Goal: Information Seeking & Learning: Learn about a topic

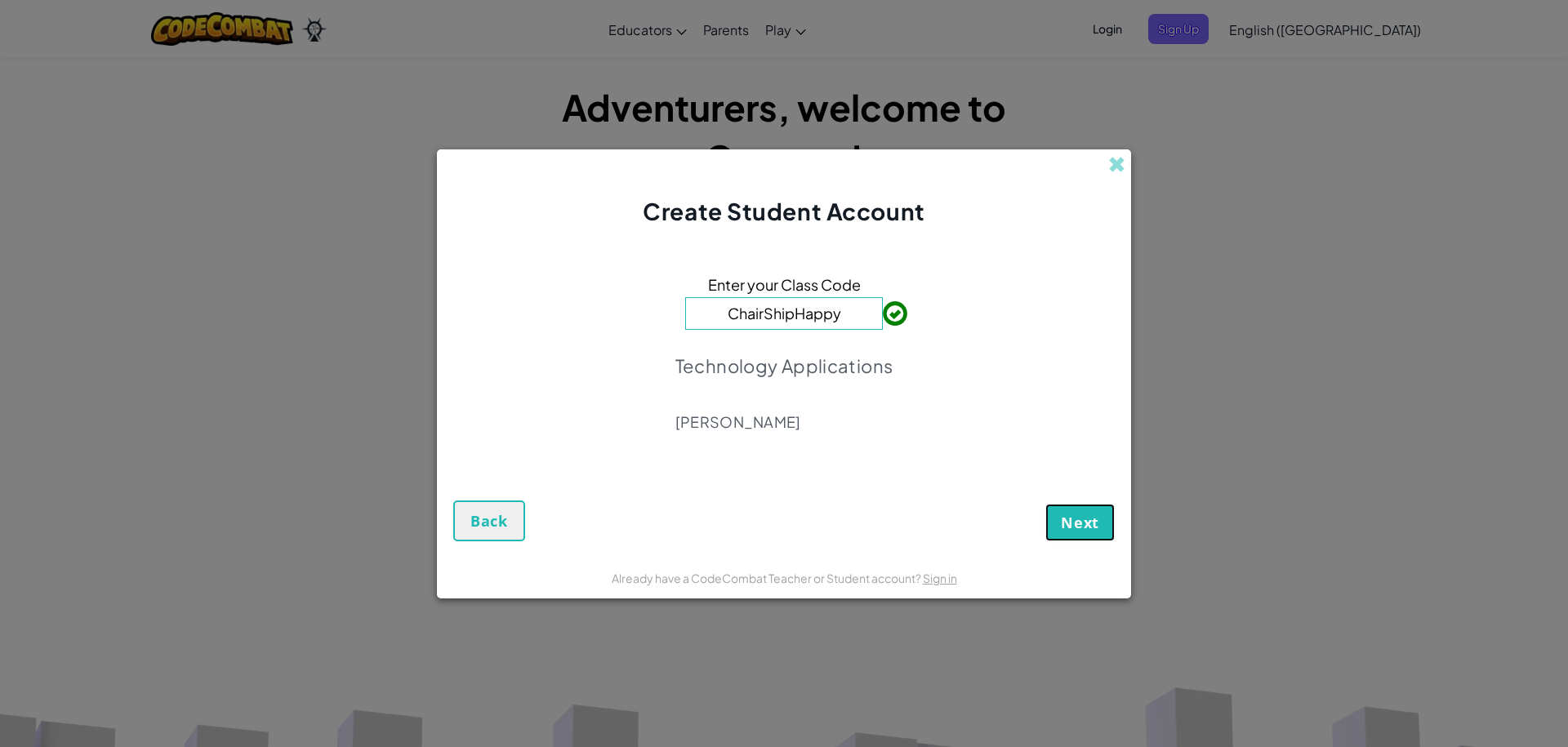
drag, startPoint x: 1065, startPoint y: 505, endPoint x: 1081, endPoint y: 517, distance: 20.0
click at [1077, 515] on button "Next" at bounding box center [1080, 522] width 69 height 37
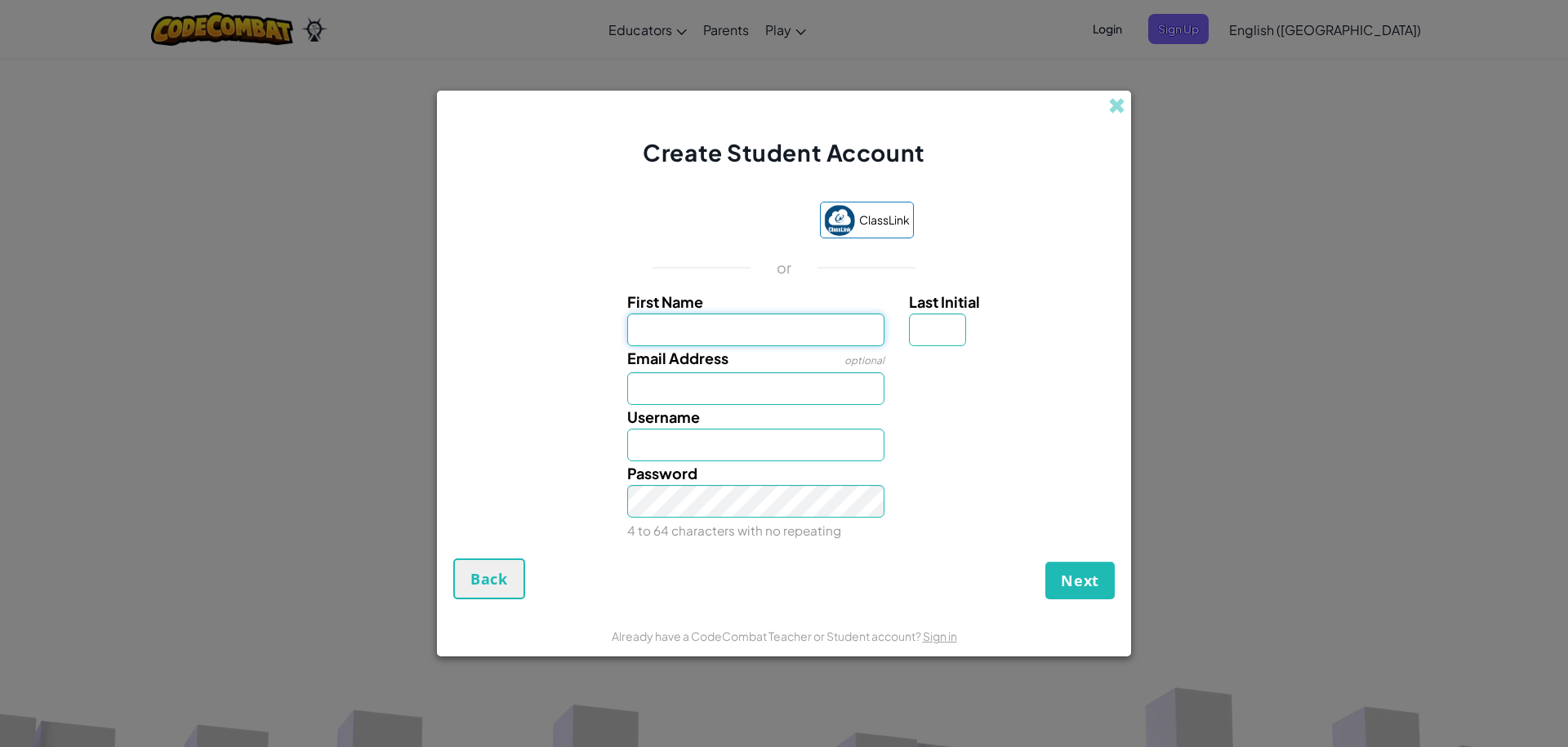
click at [830, 343] on input "First Name" at bounding box center [756, 329] width 258 height 32
type input "reico"
type input "Reico"
click at [939, 336] on input "Last Initial" at bounding box center [937, 329] width 58 height 32
type input "g"
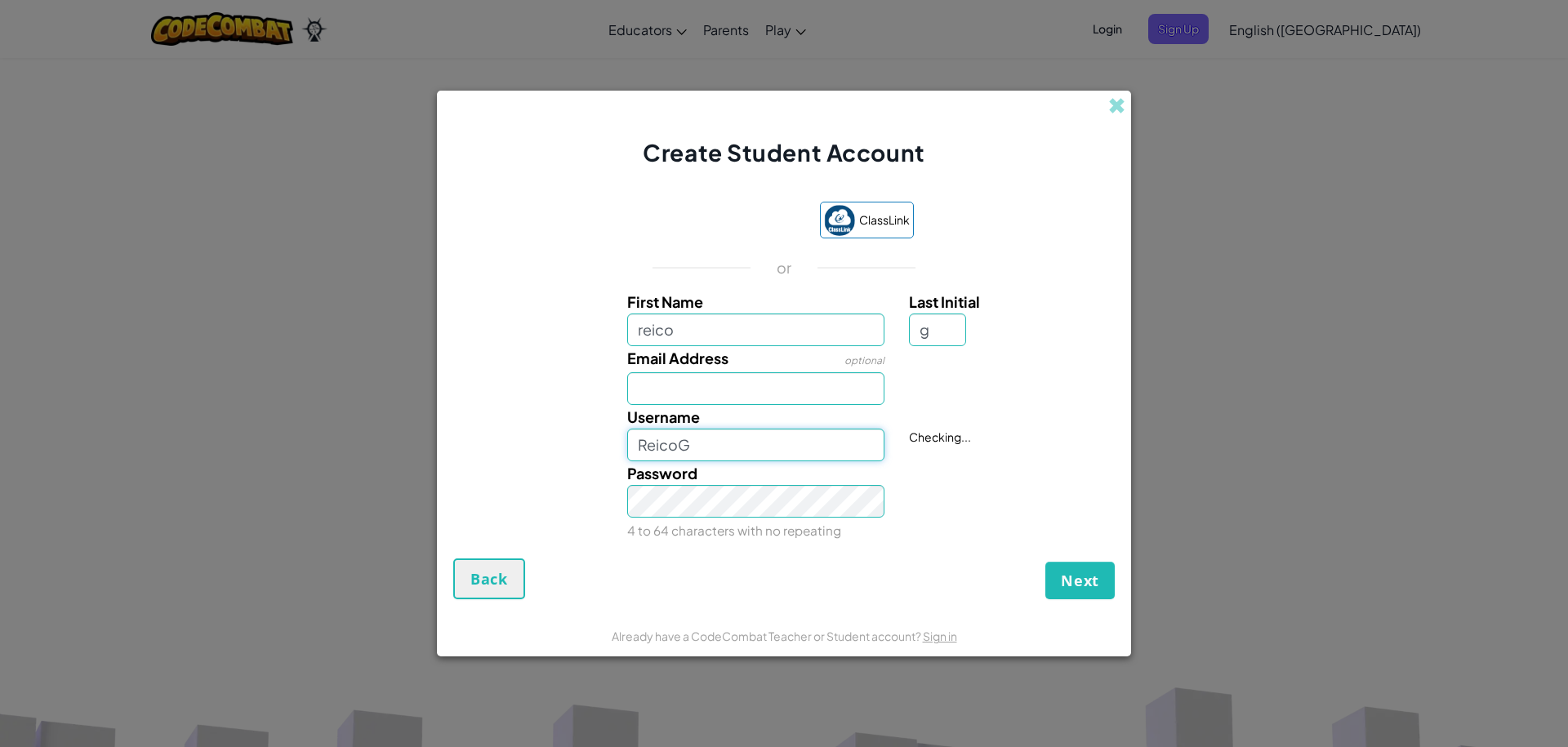
click at [672, 445] on input "ReicoG" at bounding box center [756, 444] width 258 height 32
click at [724, 445] on input "ReicoG" at bounding box center [756, 444] width 258 height 32
type input "R"
type input "gonzalesbar0431"
click at [668, 375] on input "Email Address" at bounding box center [756, 388] width 258 height 32
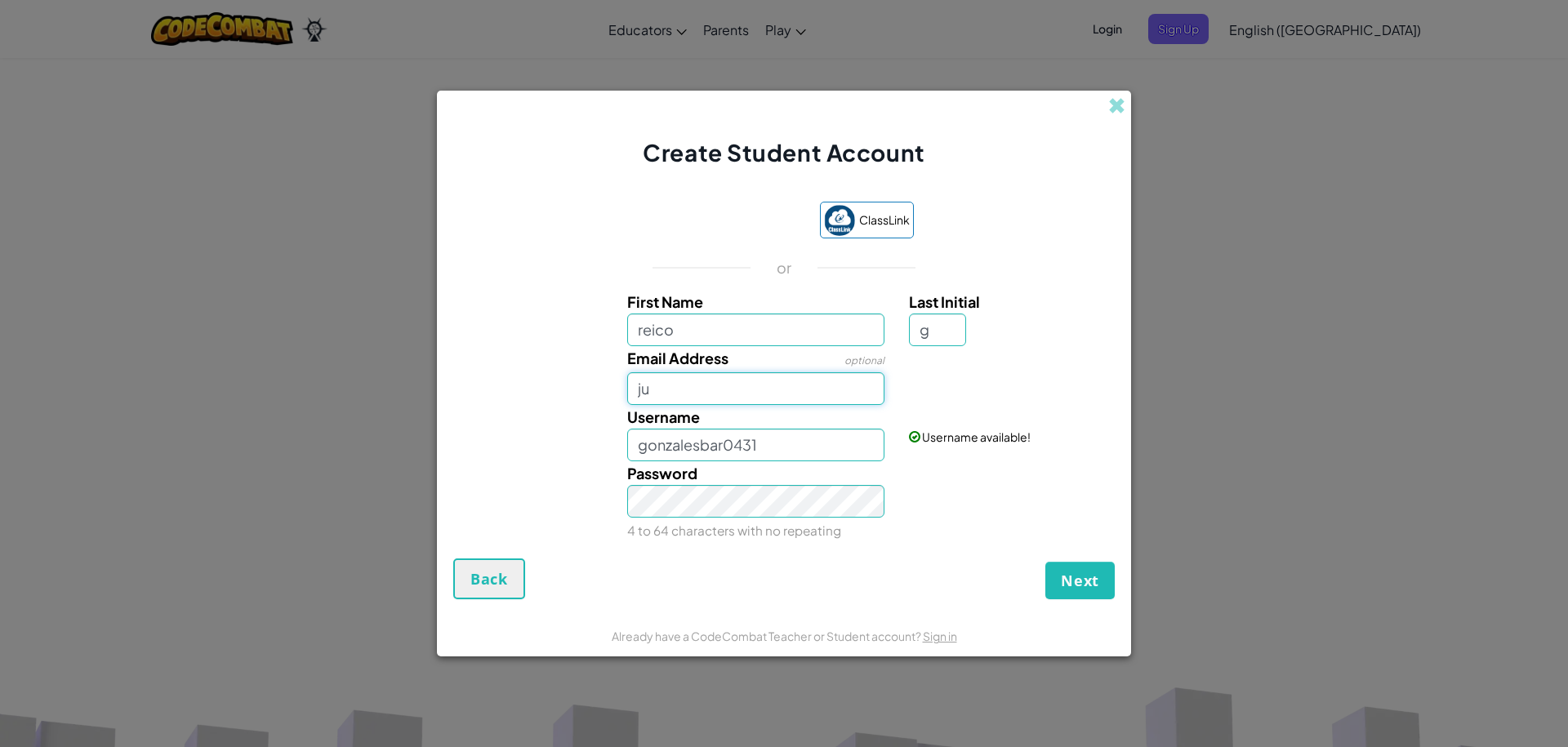
type input "j"
type input "gonzalesbar0431@student.judsonisd.org"
click at [1045, 561] on button "Next" at bounding box center [1080, 580] width 69 height 37
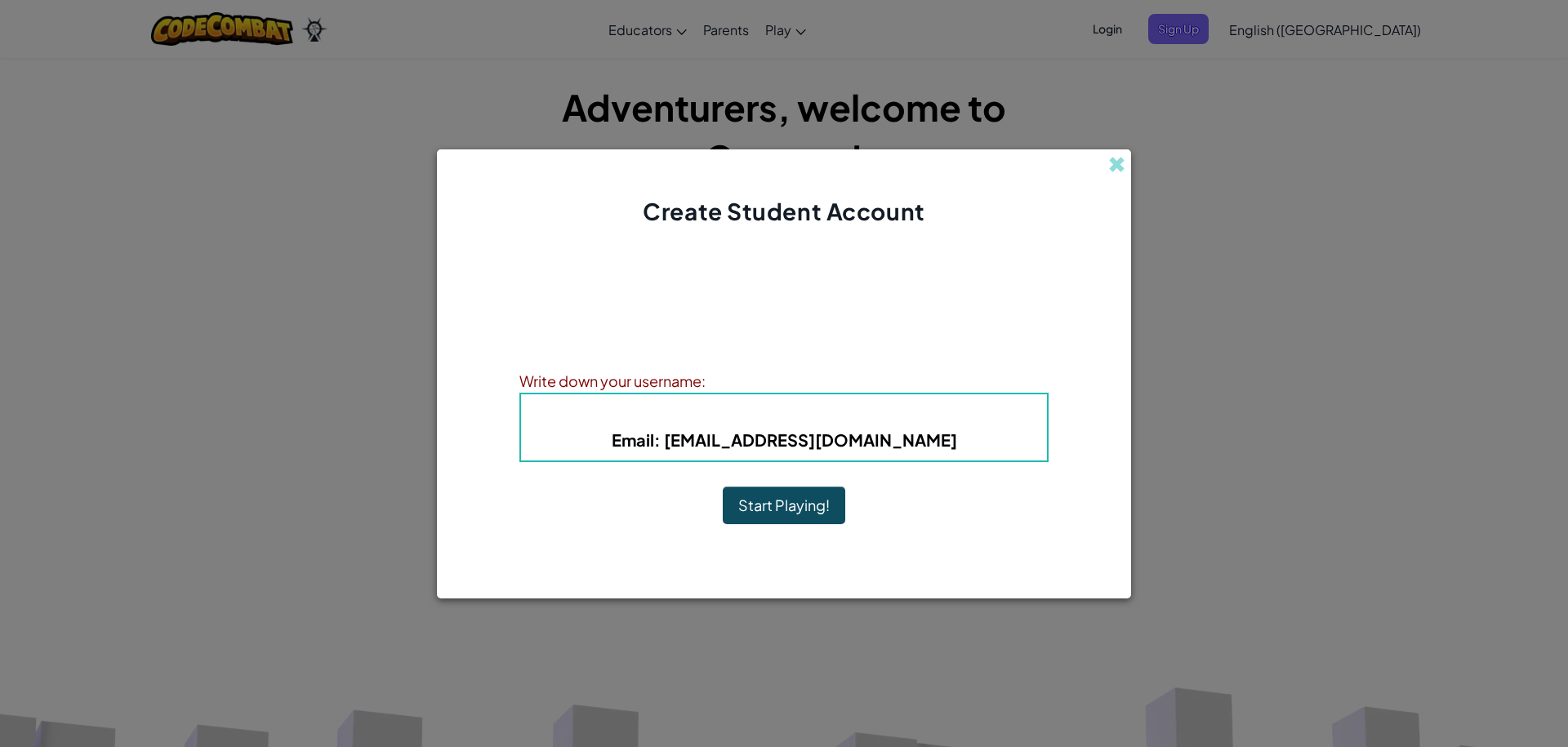
click at [779, 504] on button "Start Playing!" at bounding box center [784, 505] width 122 height 37
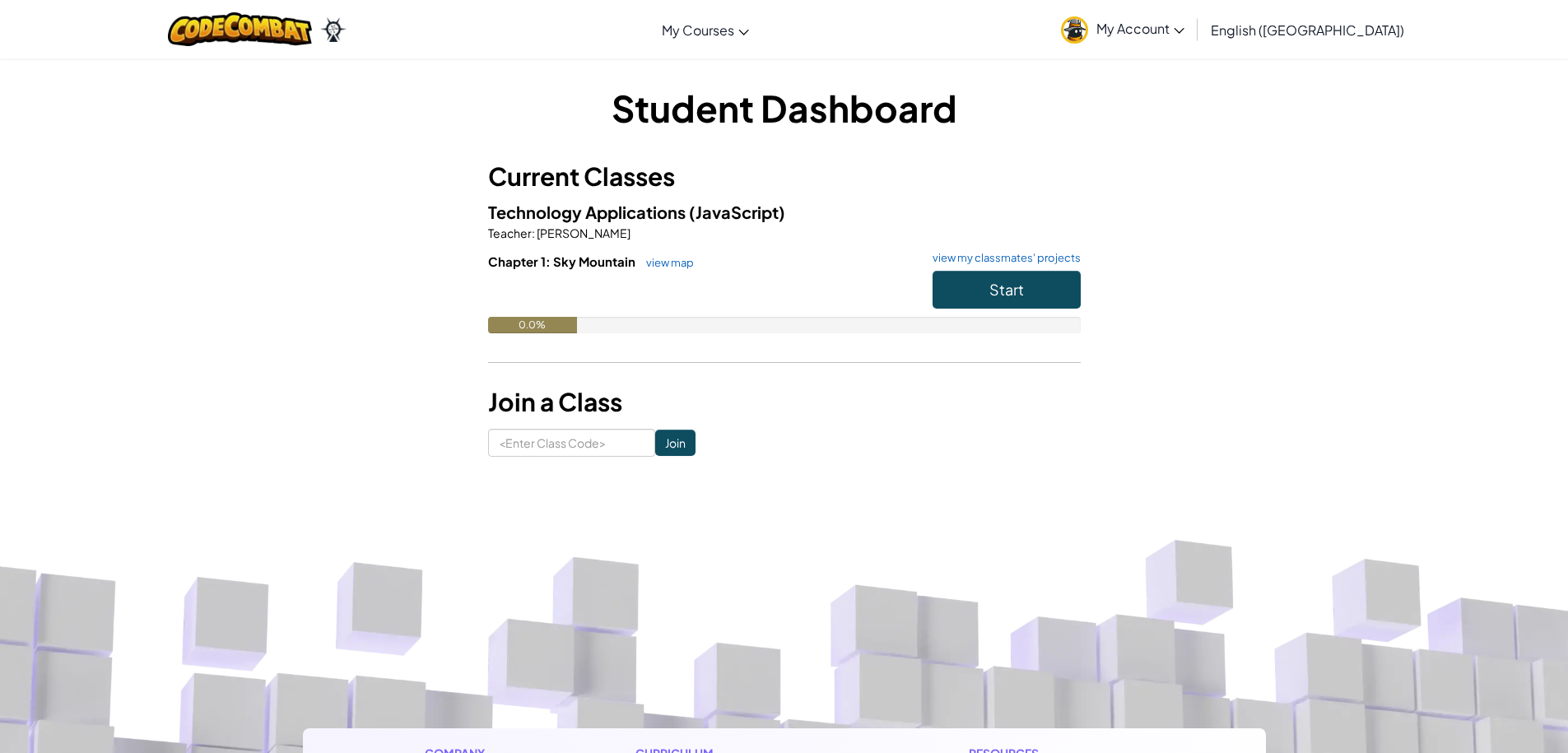
click at [566, 434] on div "Student Dashboard Current Classes Technology Applications (JavaScript) Teacher …" at bounding box center [785, 270] width 593 height 374
click at [582, 446] on input at bounding box center [572, 443] width 167 height 28
click at [1193, 37] on link "My Account" at bounding box center [1123, 29] width 140 height 52
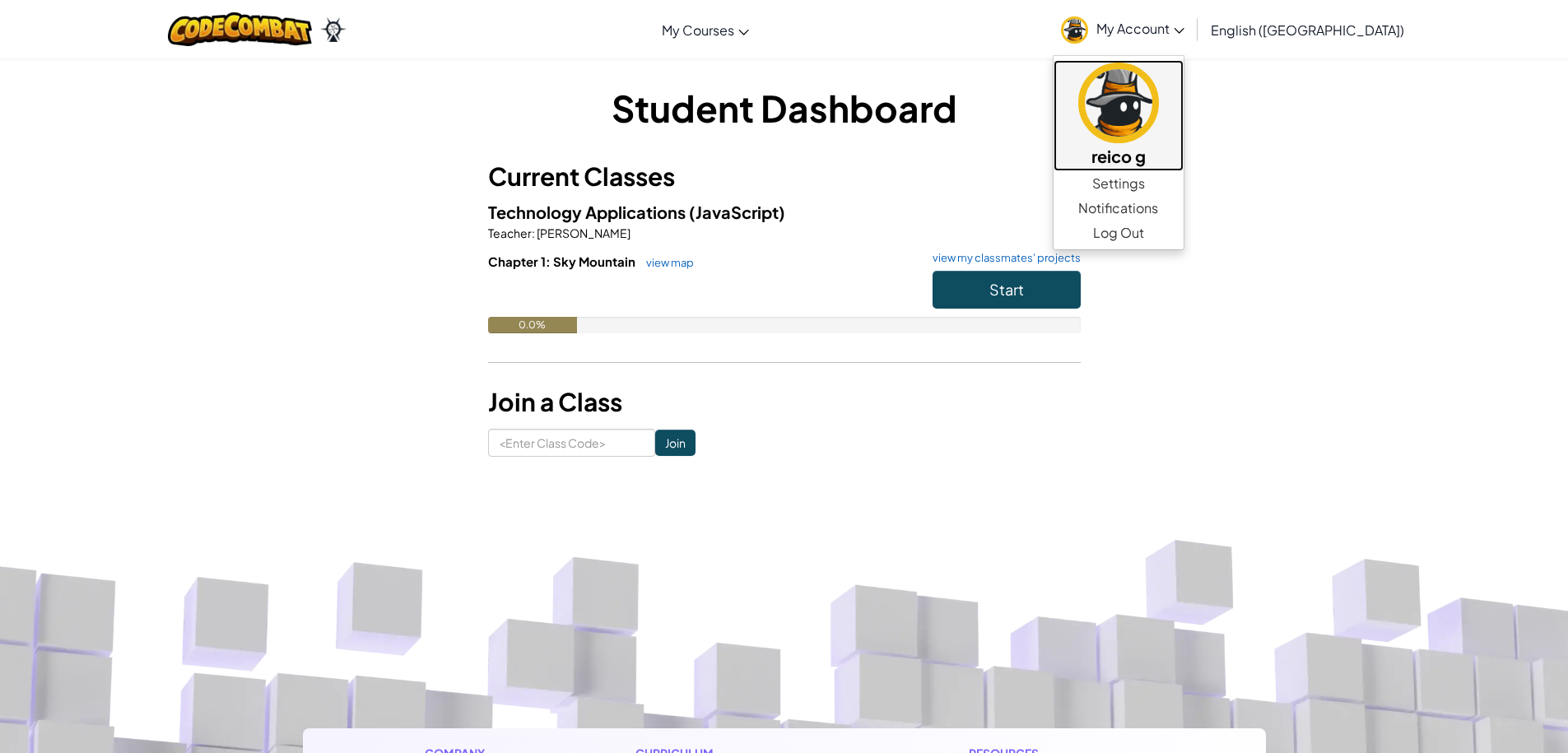
click at [1159, 114] on img at bounding box center [1119, 103] width 81 height 81
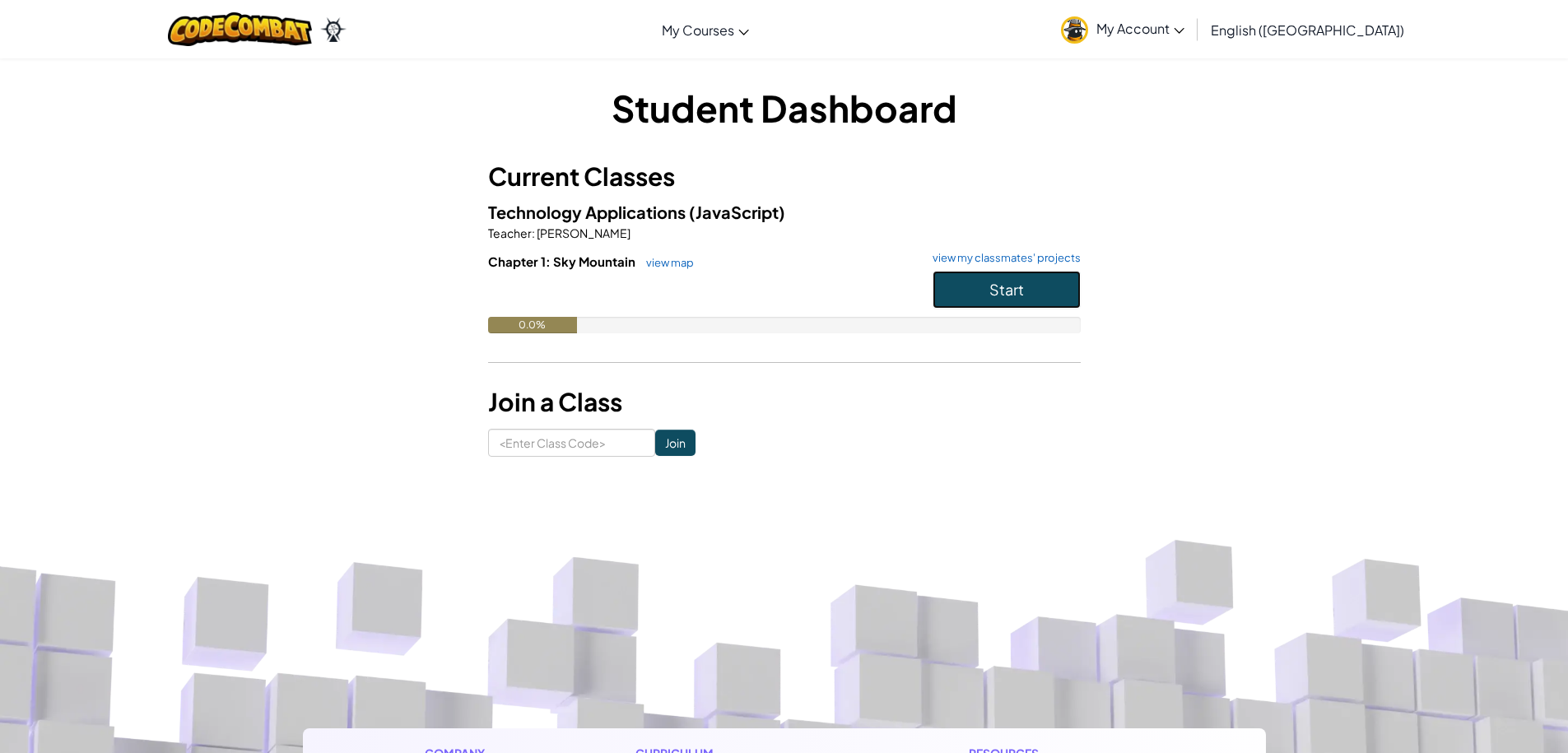
click at [1036, 298] on button "Start" at bounding box center [1007, 289] width 148 height 37
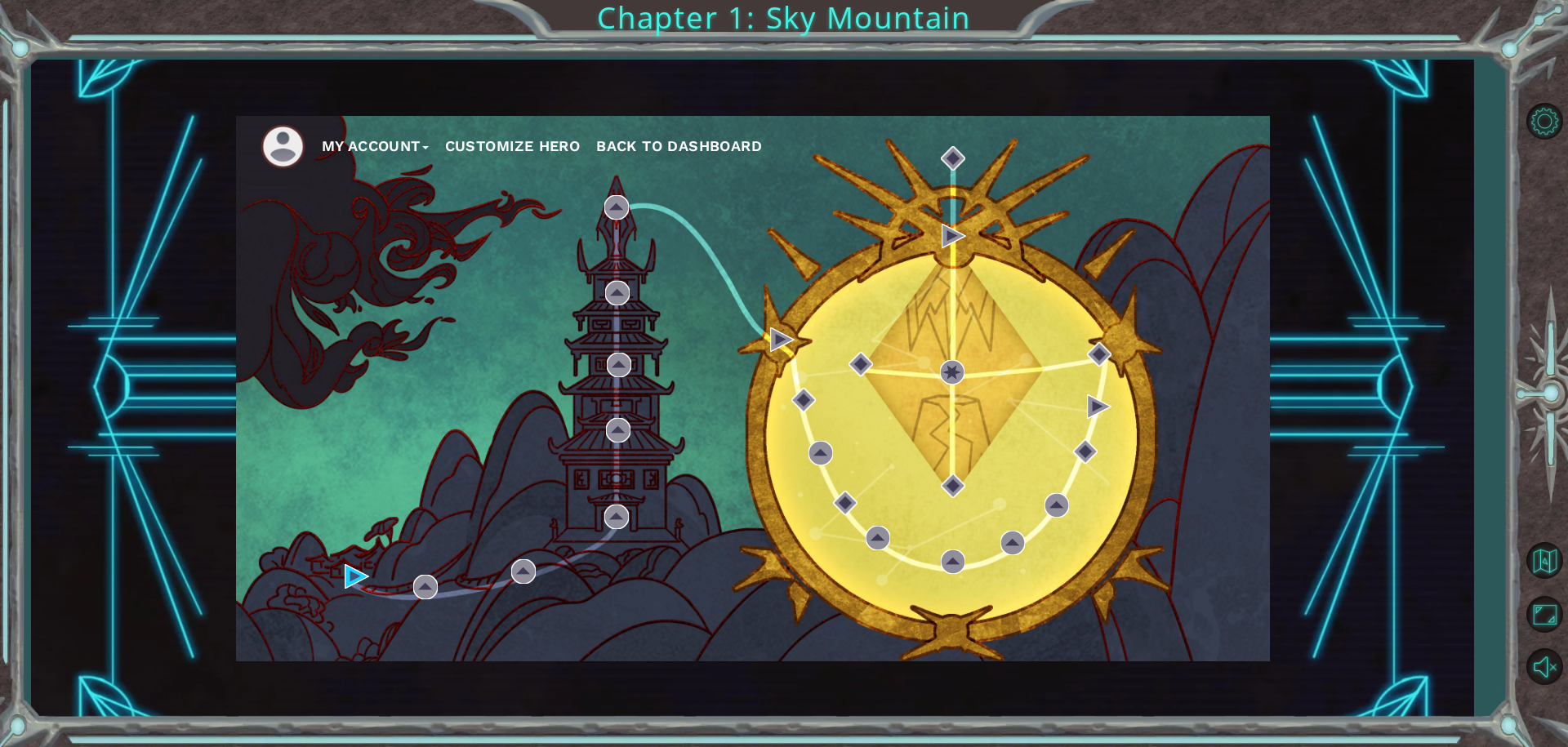
click at [341, 579] on div "My Account Customize Hero Back to Dashboard" at bounding box center [753, 389] width 1034 height 545
click at [381, 562] on div "My Account Customize Hero Back to Dashboard" at bounding box center [753, 389] width 1034 height 545
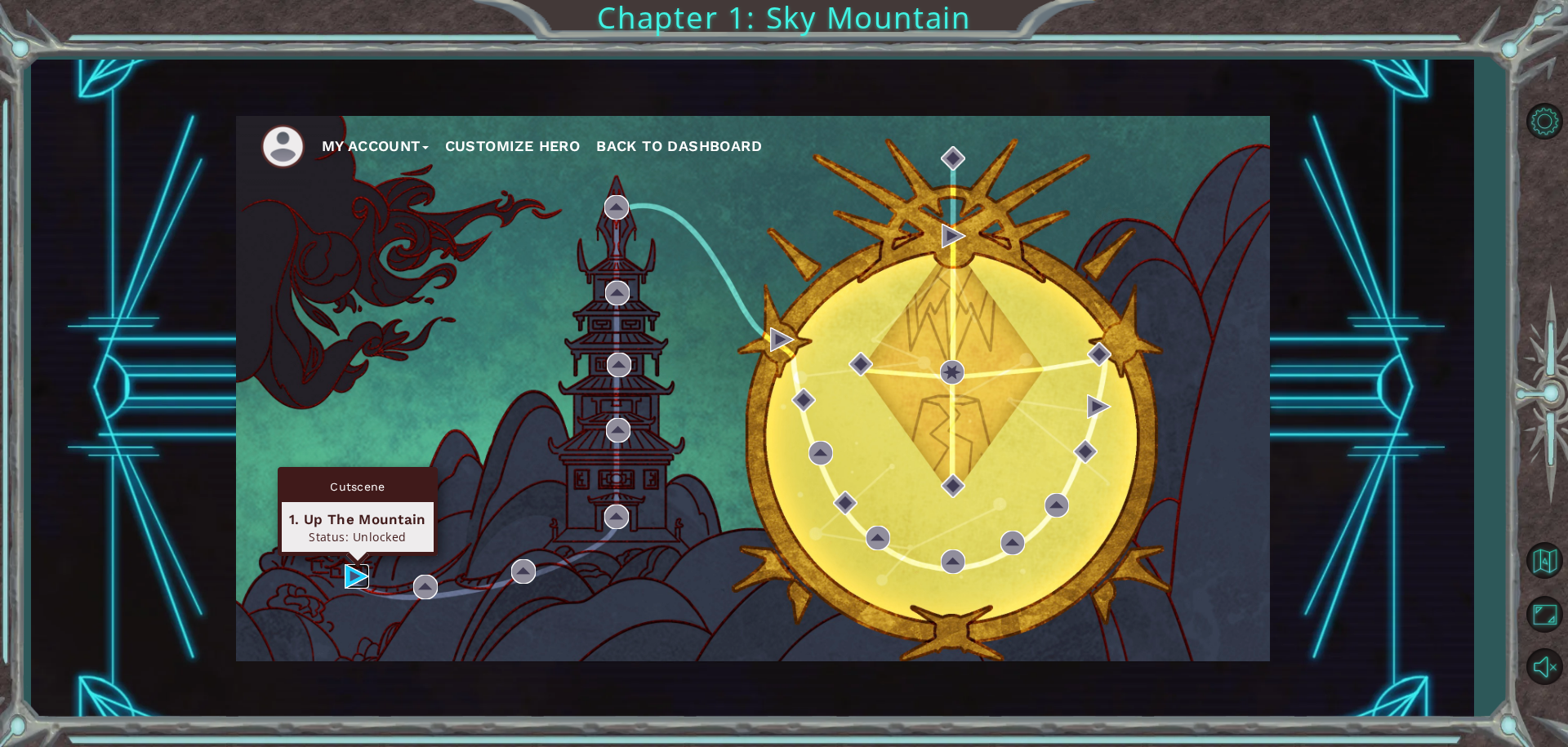
click at [359, 574] on img at bounding box center [357, 576] width 24 height 24
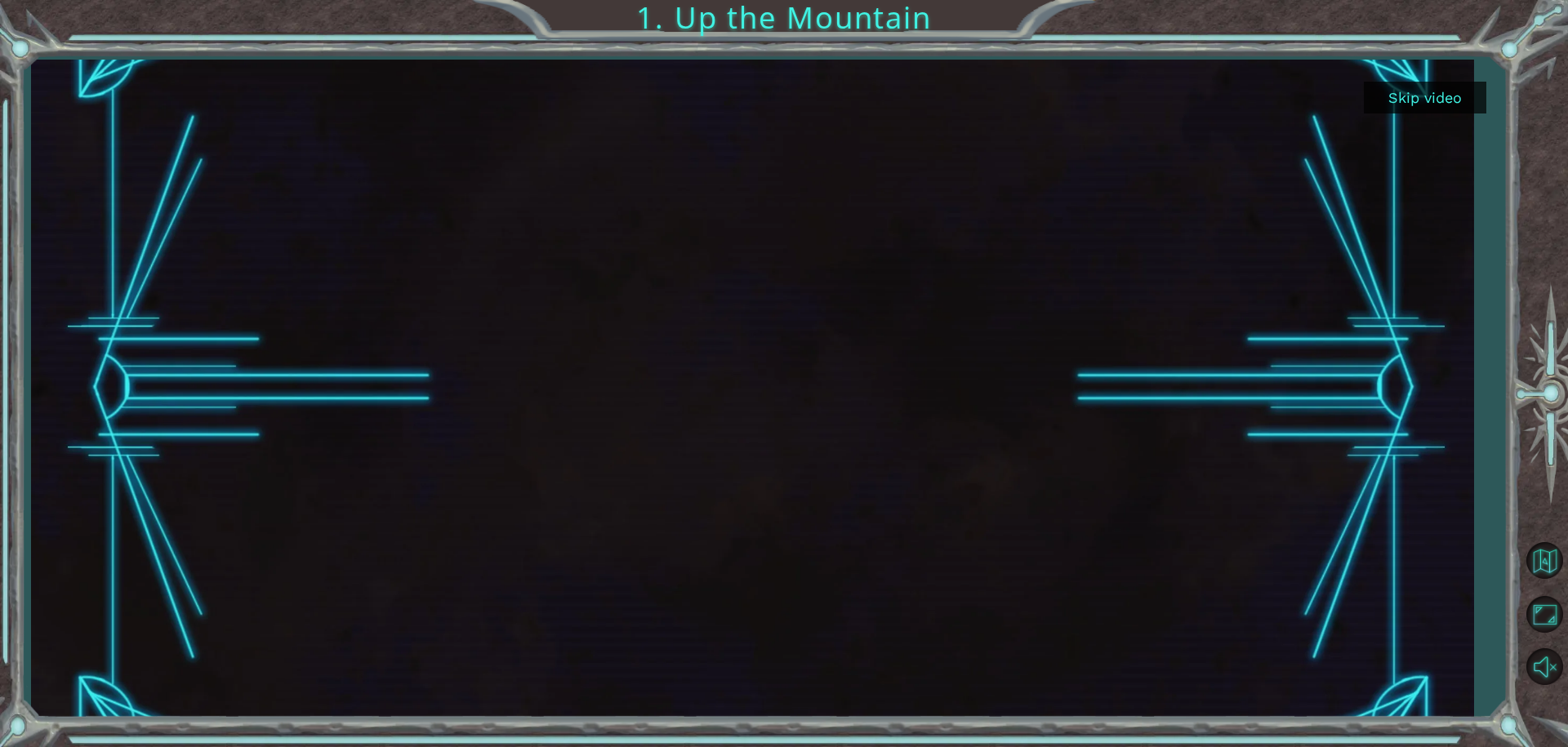
click at [1396, 90] on button "Skip video" at bounding box center [1424, 98] width 122 height 32
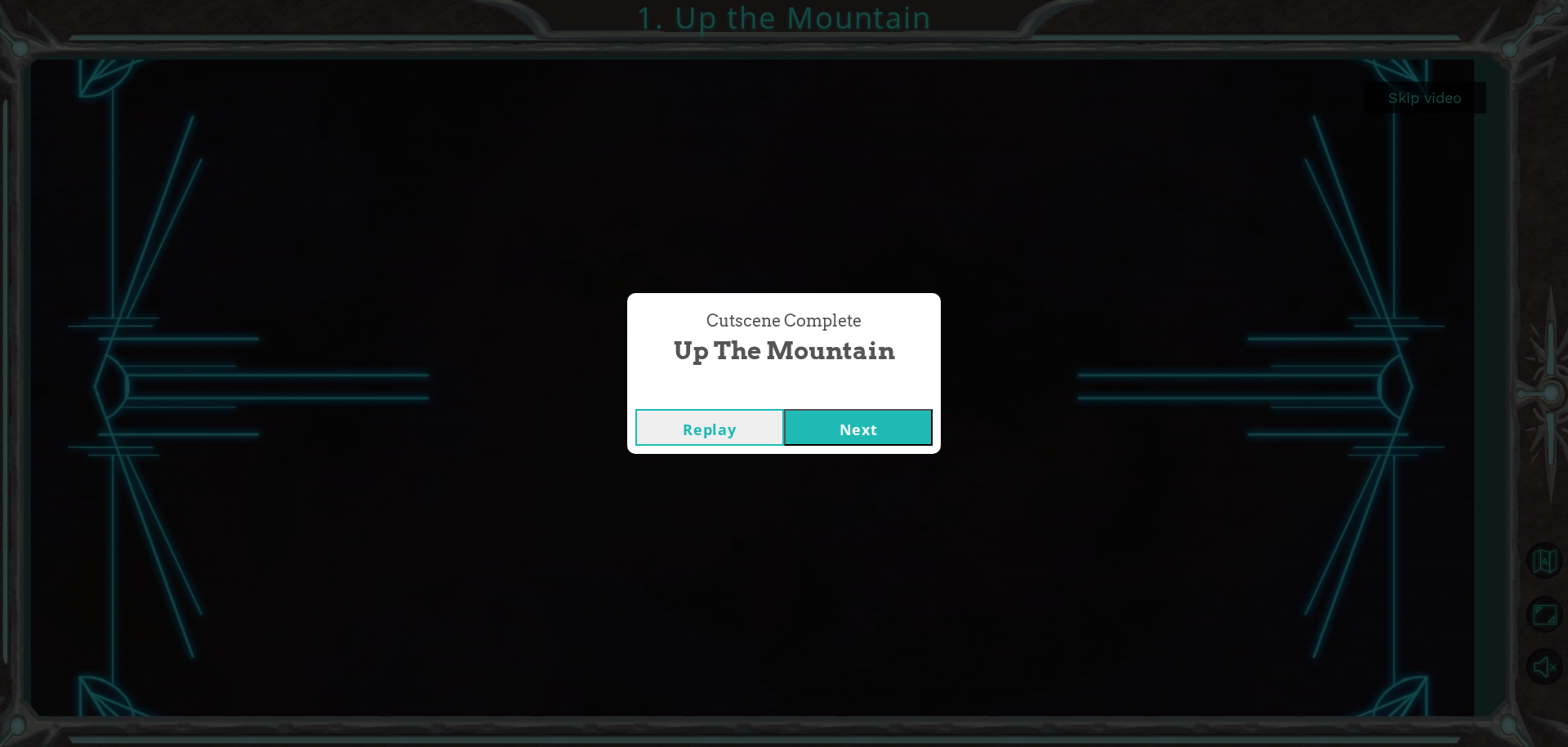
click at [843, 436] on button "Next" at bounding box center [858, 428] width 148 height 37
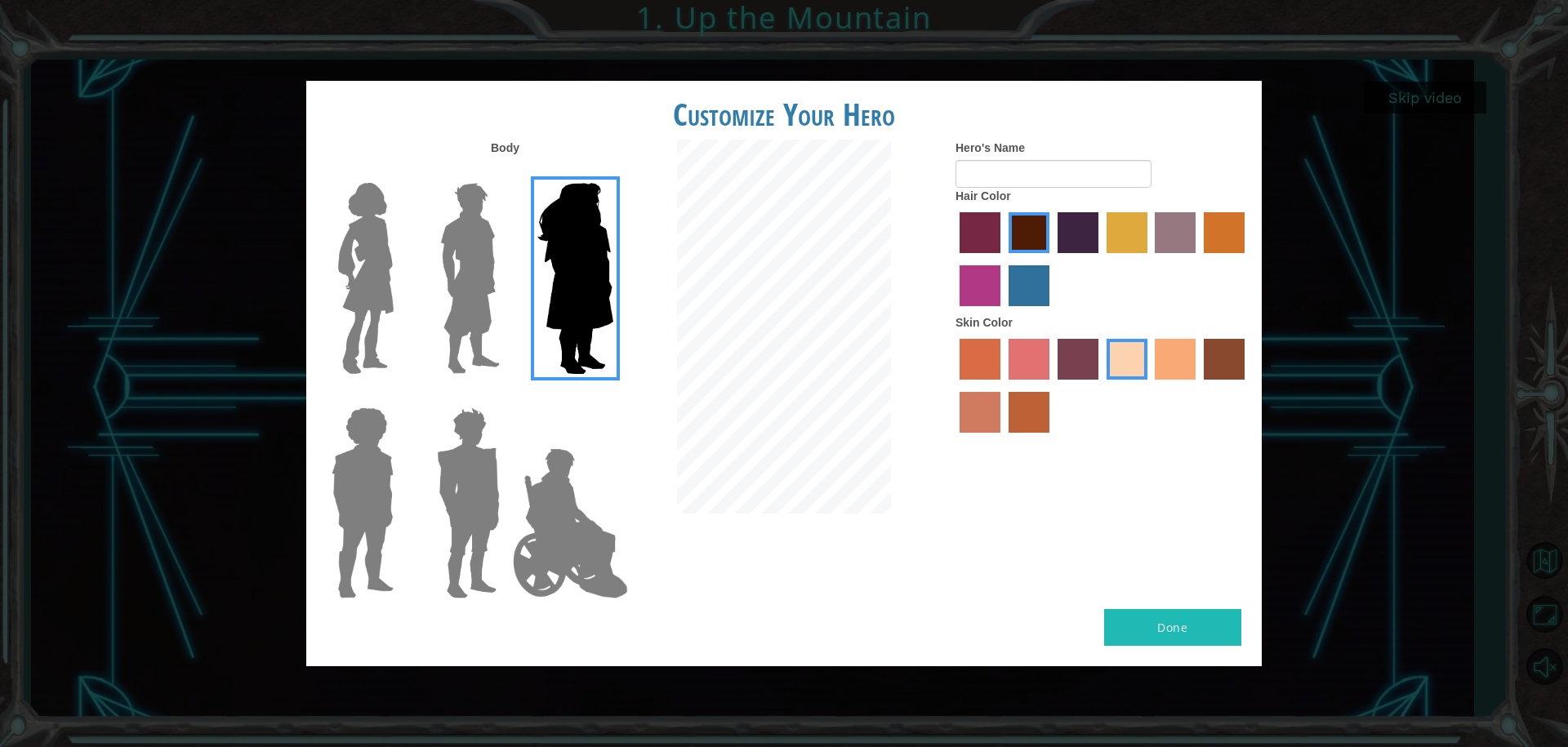
click at [436, 304] on img at bounding box center [470, 278] width 72 height 204
click at [506, 172] on input "Hero Lars" at bounding box center [506, 172] width 0 height 0
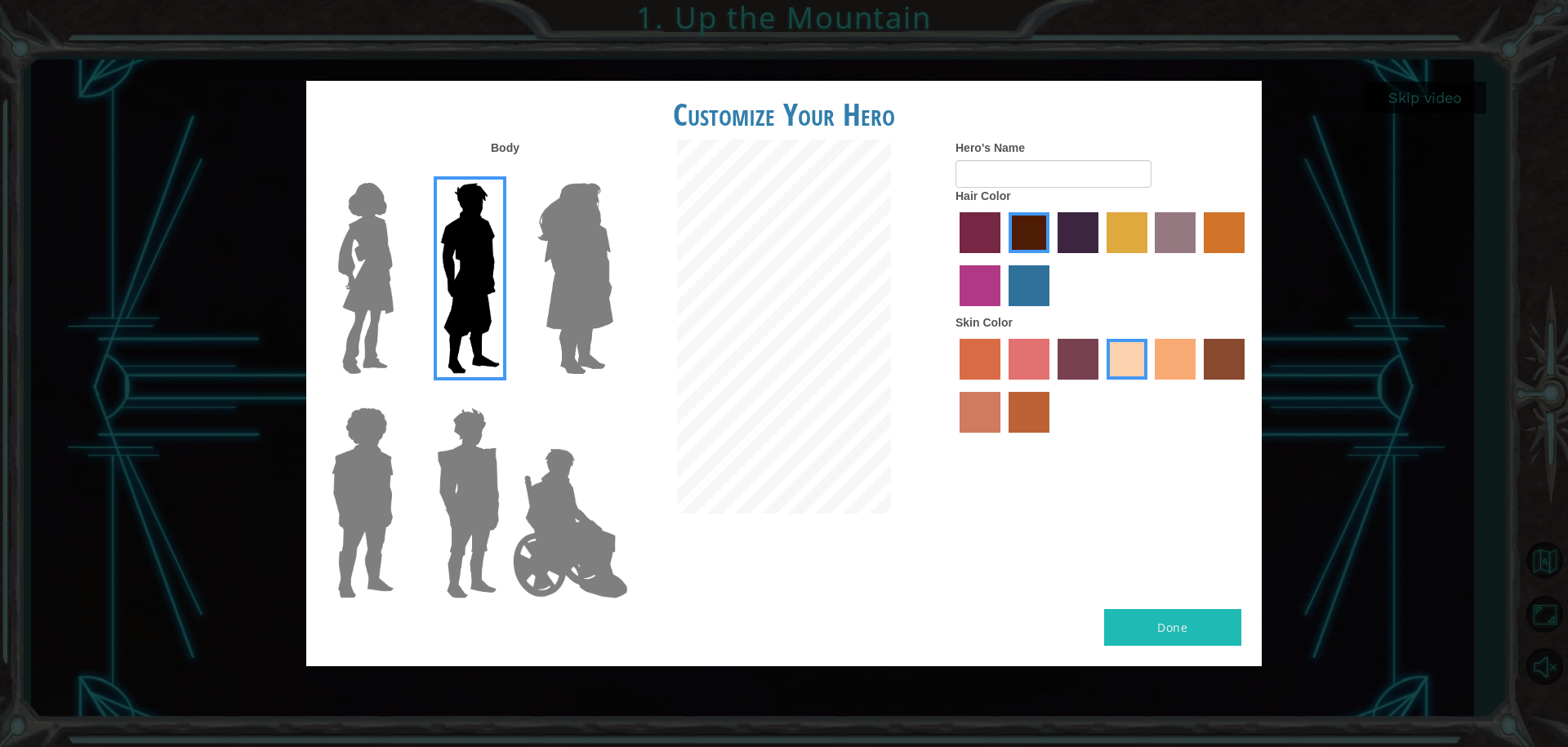
click at [348, 305] on img at bounding box center [365, 278] width 68 height 204
click at [401, 172] on input "Hero Connie" at bounding box center [401, 172] width 0 height 0
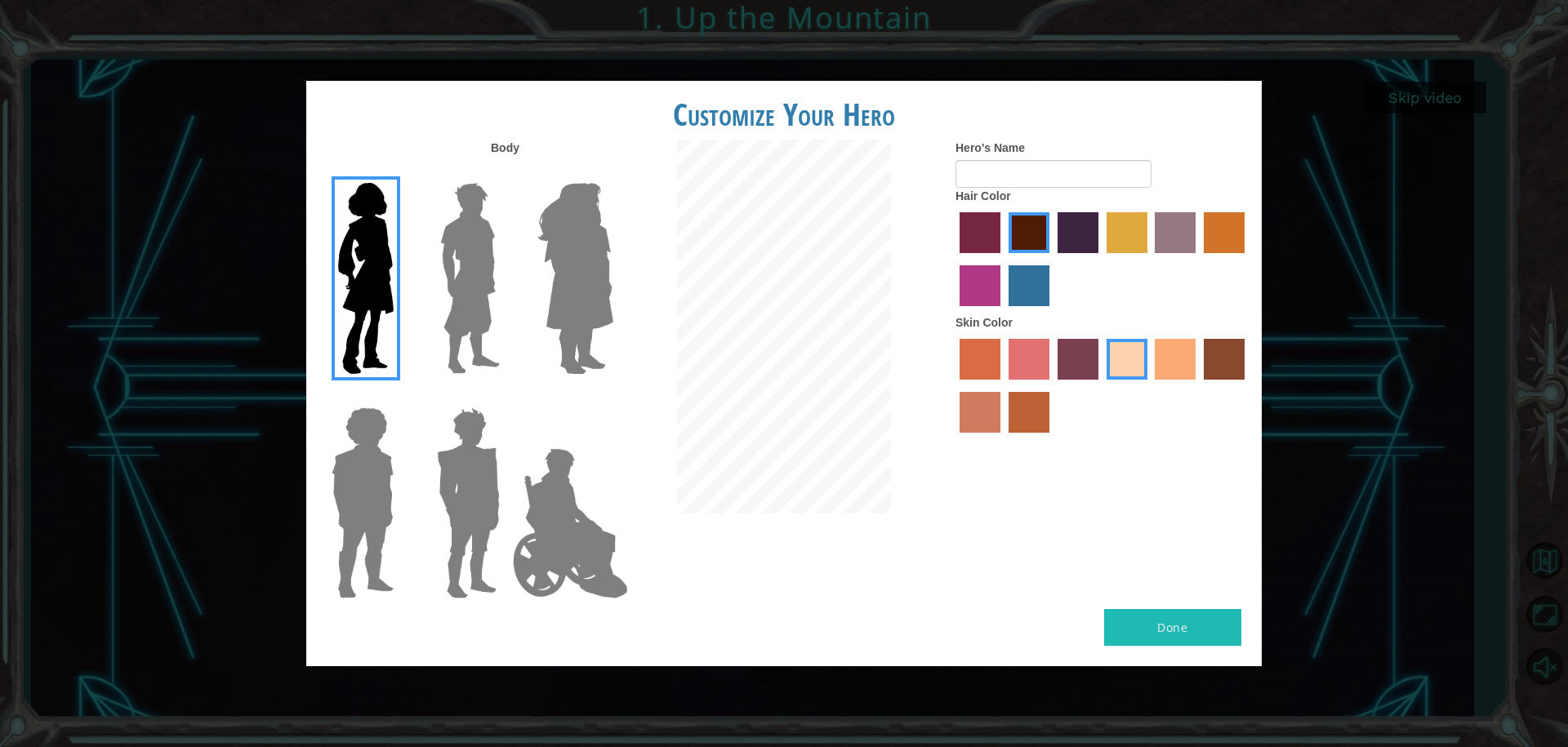
click at [388, 456] on img at bounding box center [362, 502] width 75 height 204
click at [401, 396] on input "Hero Steven" at bounding box center [401, 396] width 0 height 0
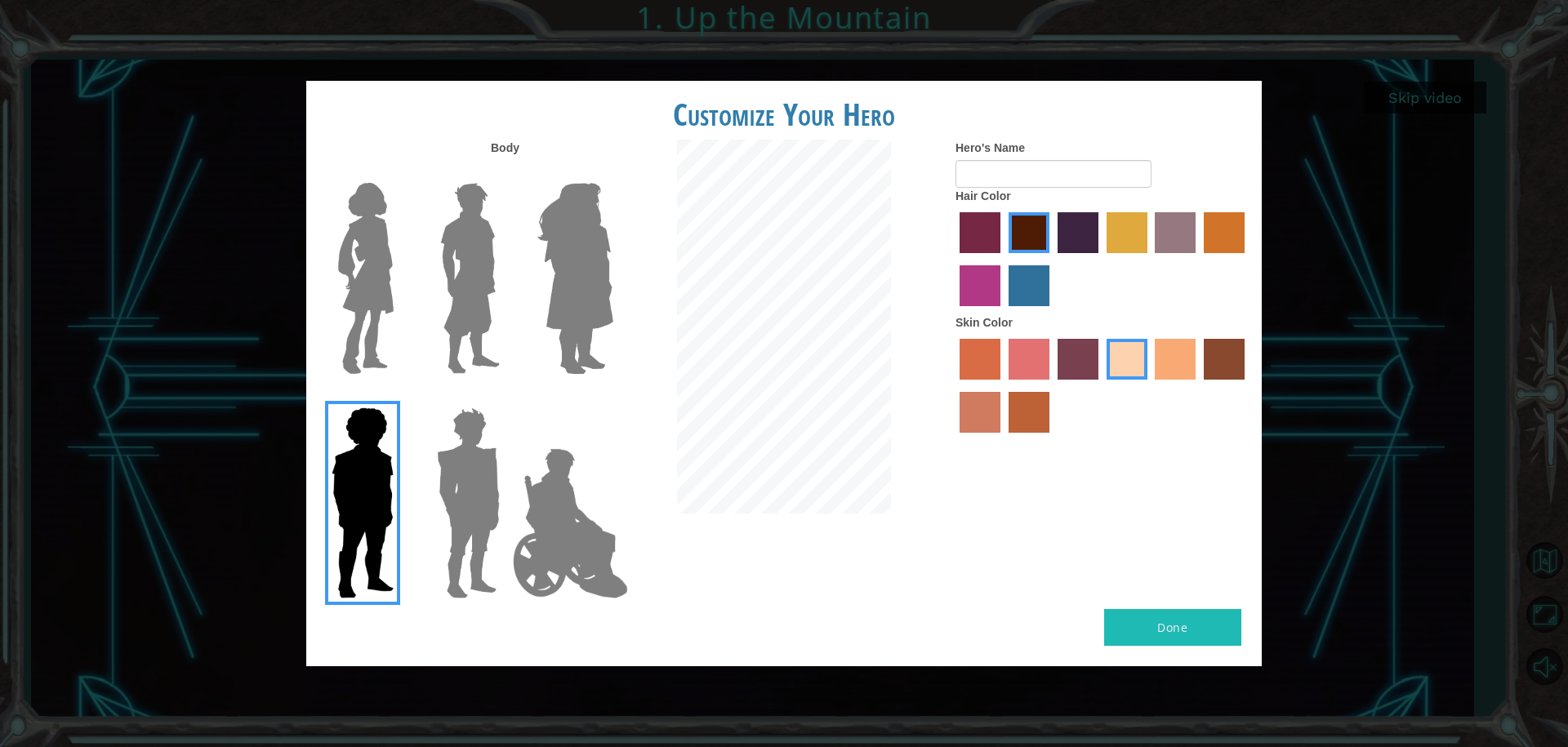
click at [455, 471] on img at bounding box center [469, 502] width 76 height 204
click at [506, 396] on input "Hero Garnet" at bounding box center [506, 396] width 0 height 0
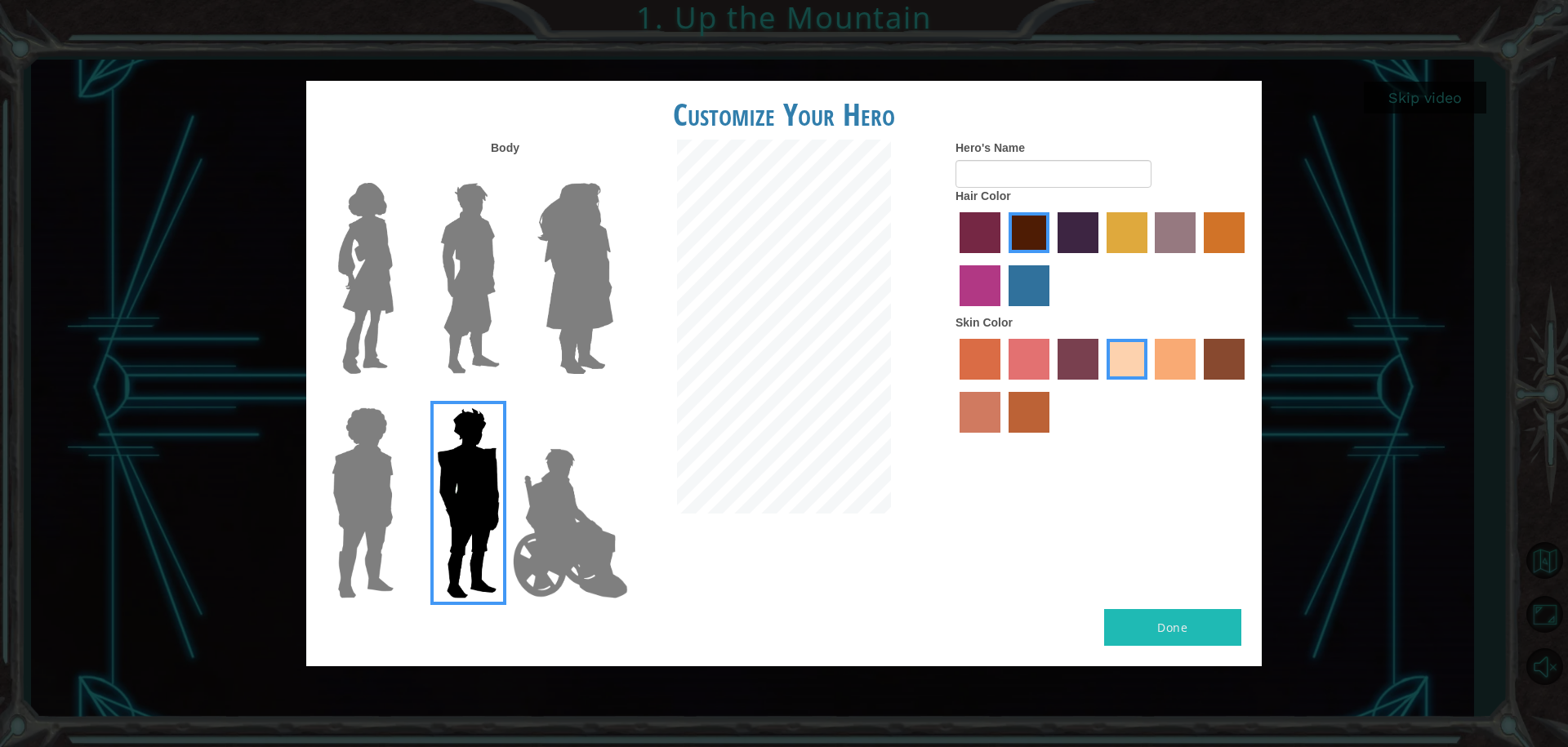
click at [525, 513] on img at bounding box center [570, 522] width 128 height 163
click at [613, 396] on input "Hero Jamie" at bounding box center [613, 396] width 0 height 0
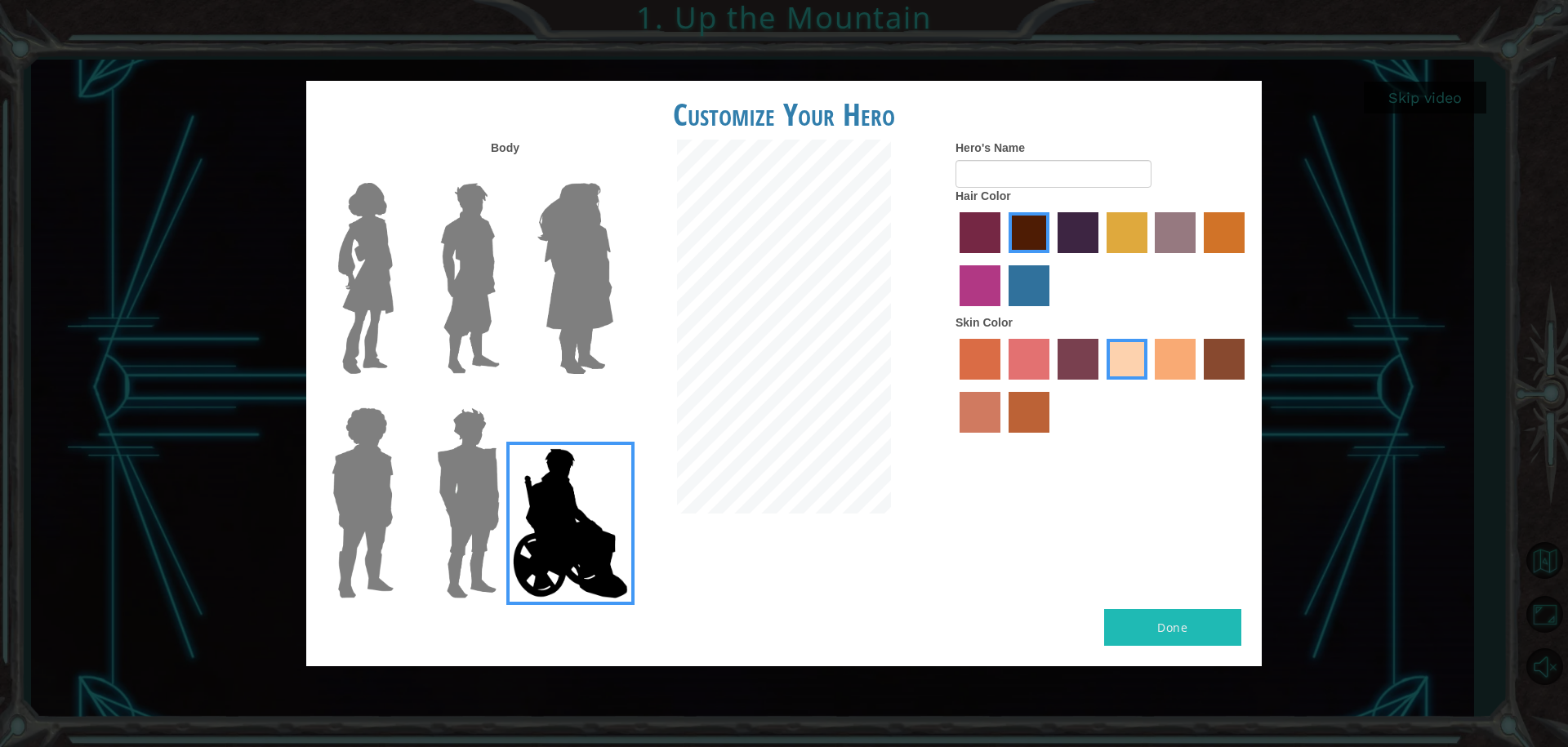
click at [446, 284] on img at bounding box center [470, 278] width 72 height 204
click at [506, 172] on input "Hero Lars" at bounding box center [506, 172] width 0 height 0
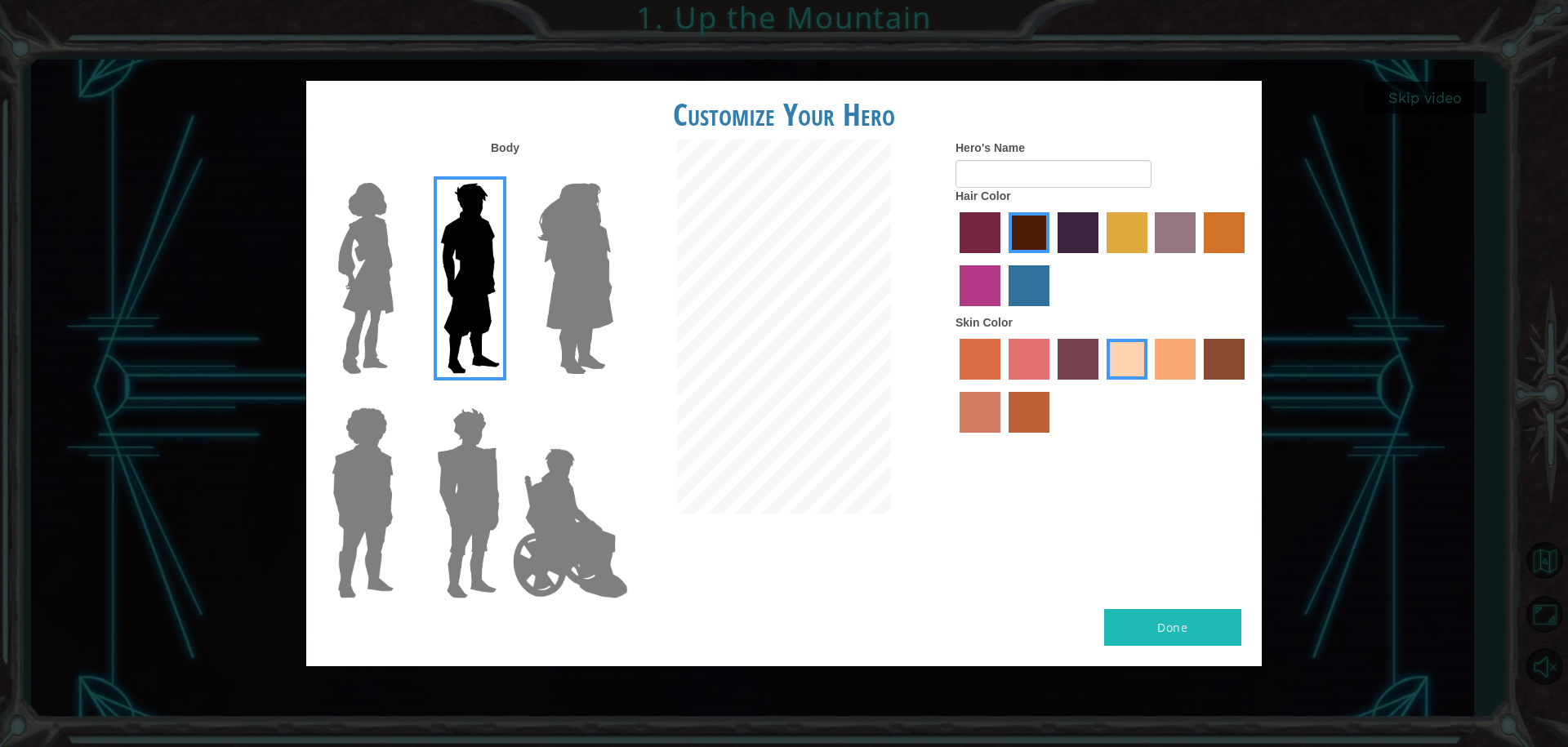
click at [1229, 365] on label "karma skin color" at bounding box center [1224, 359] width 41 height 41
click at [1198, 386] on input "karma skin color" at bounding box center [1198, 386] width 0 height 0
click at [970, 224] on label "paprika hair color" at bounding box center [980, 232] width 41 height 41
click at [954, 259] on input "paprika hair color" at bounding box center [954, 259] width 0 height 0
click at [1064, 231] on label "hot purple hair color" at bounding box center [1078, 232] width 41 height 41
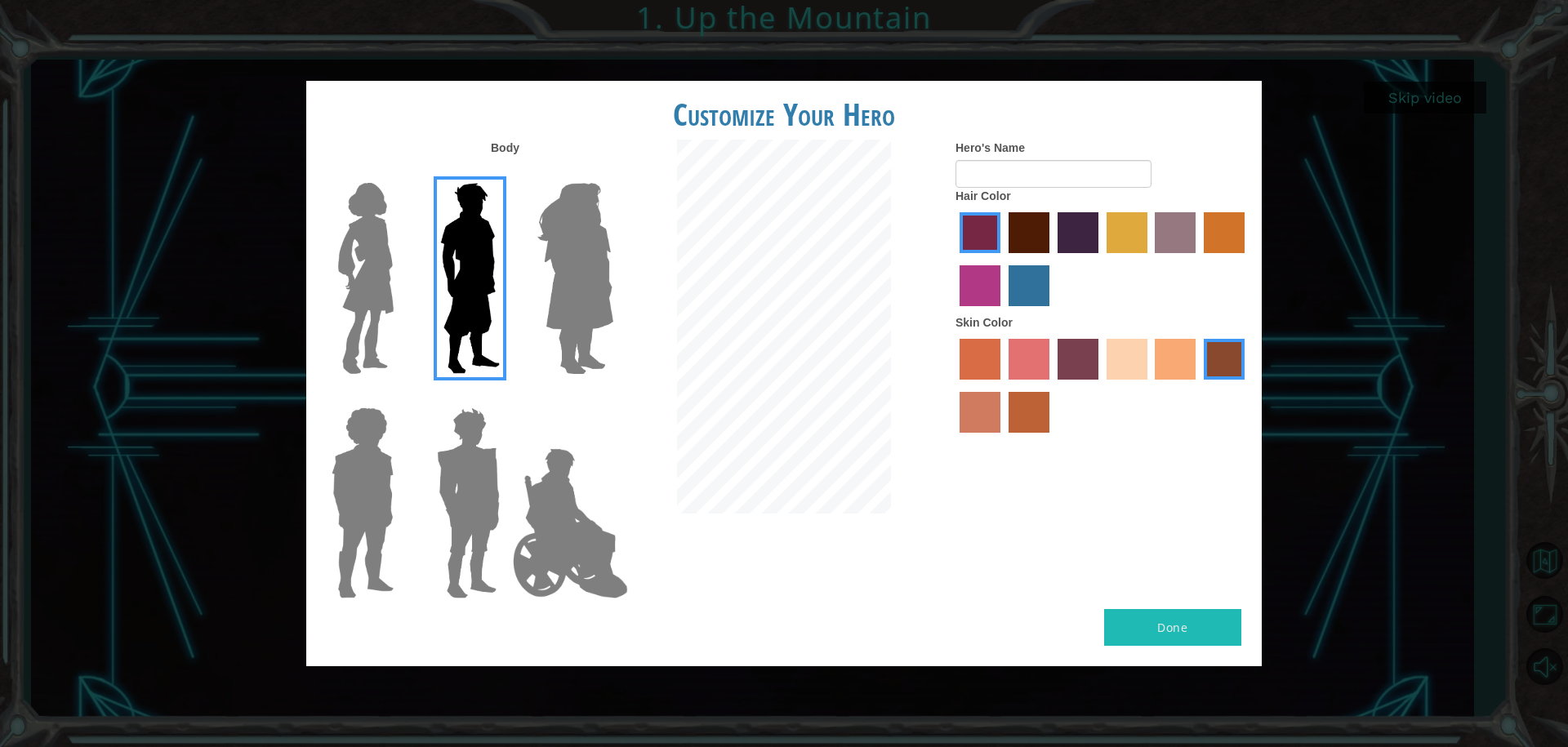
click at [1052, 259] on input "hot purple hair color" at bounding box center [1052, 259] width 0 height 0
click at [373, 308] on img at bounding box center [365, 278] width 68 height 204
click at [401, 172] on input "Hero Connie" at bounding box center [401, 172] width 0 height 0
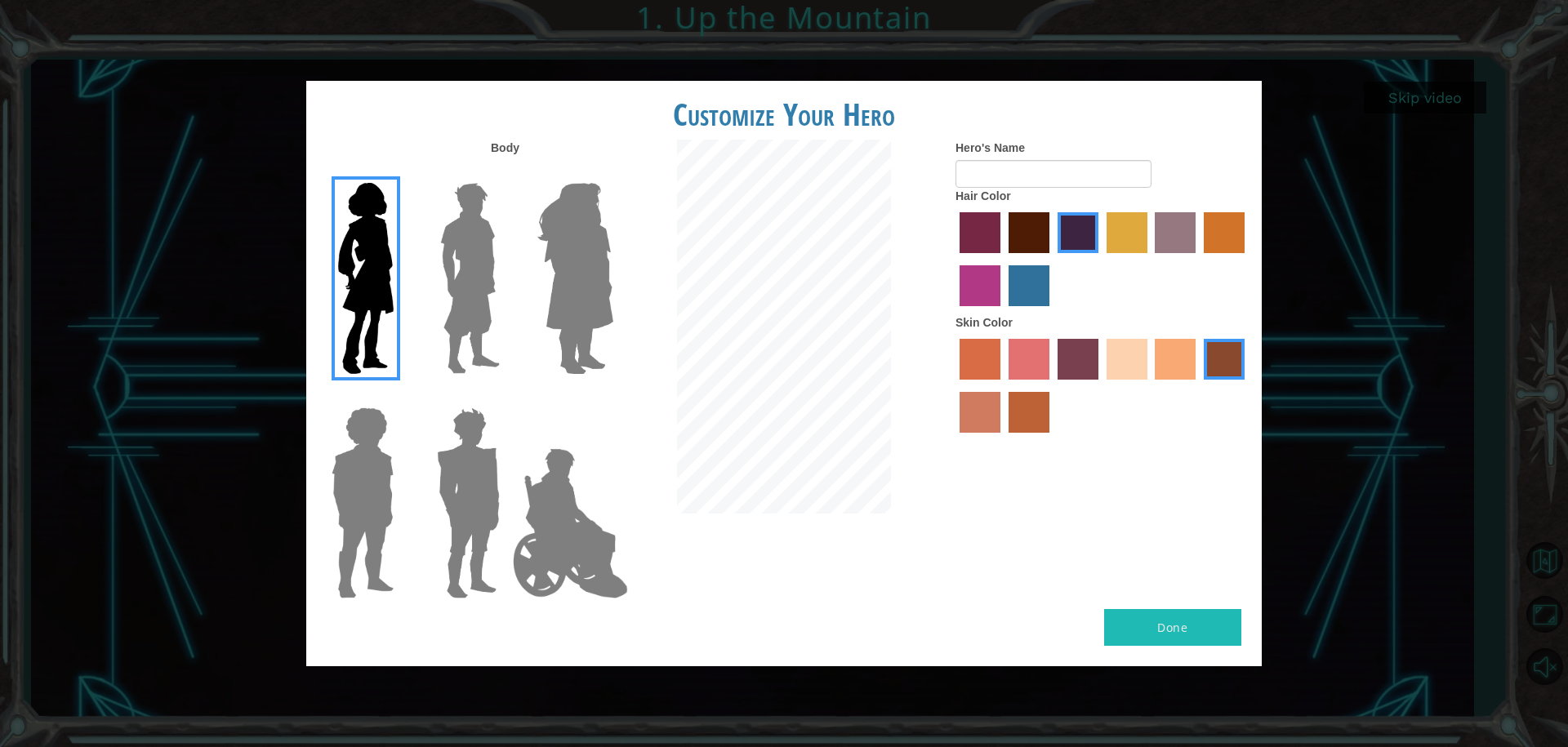
click at [418, 301] on div at bounding box center [465, 272] width 106 height 225
click at [447, 314] on img at bounding box center [470, 278] width 72 height 204
click at [506, 172] on input "Hero Lars" at bounding box center [506, 172] width 0 height 0
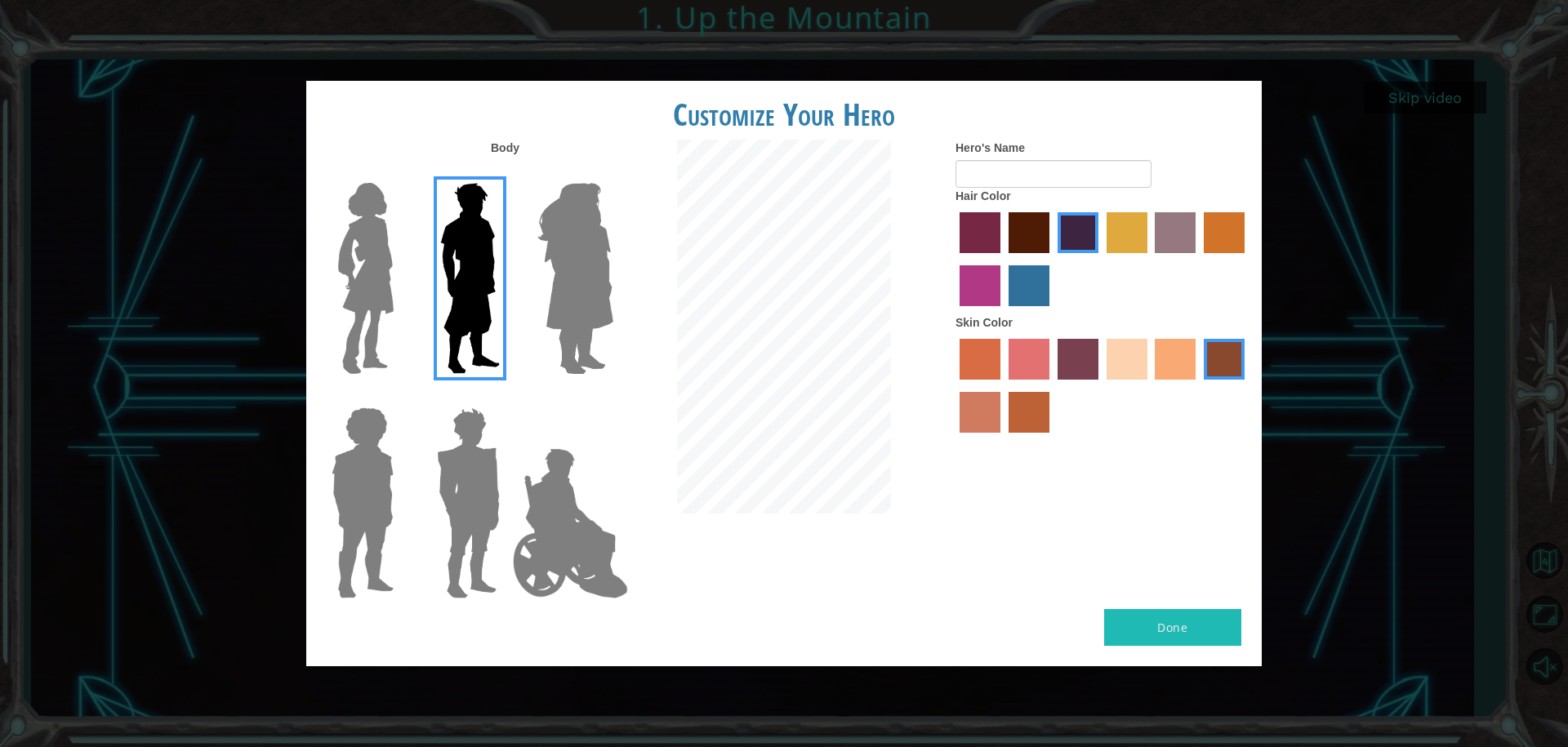
click at [461, 463] on img at bounding box center [469, 502] width 76 height 204
click at [506, 396] on input "Hero Garnet" at bounding box center [506, 396] width 0 height 0
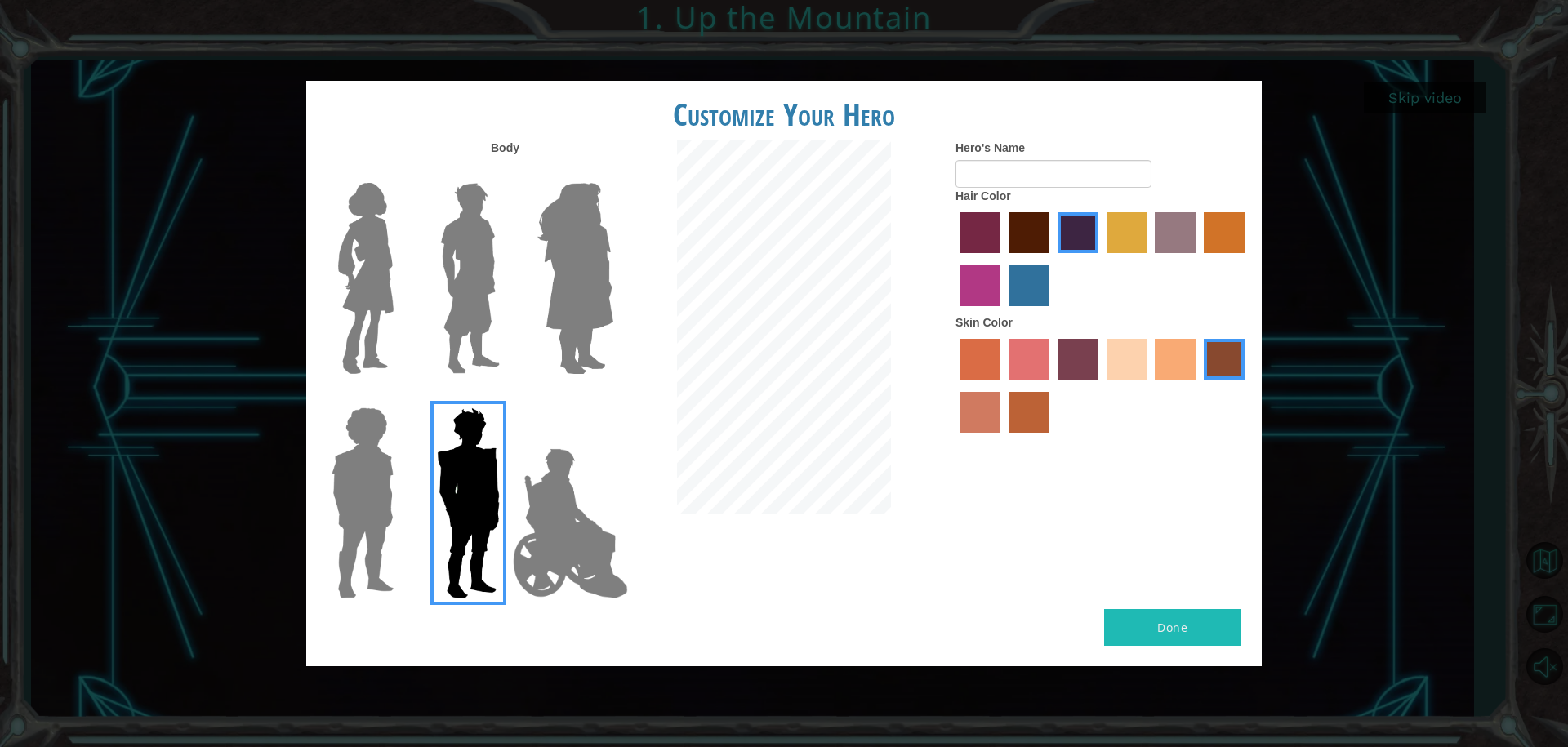
click at [396, 480] on img at bounding box center [362, 502] width 75 height 204
click at [401, 396] on input "Hero Steven" at bounding box center [401, 396] width 0 height 0
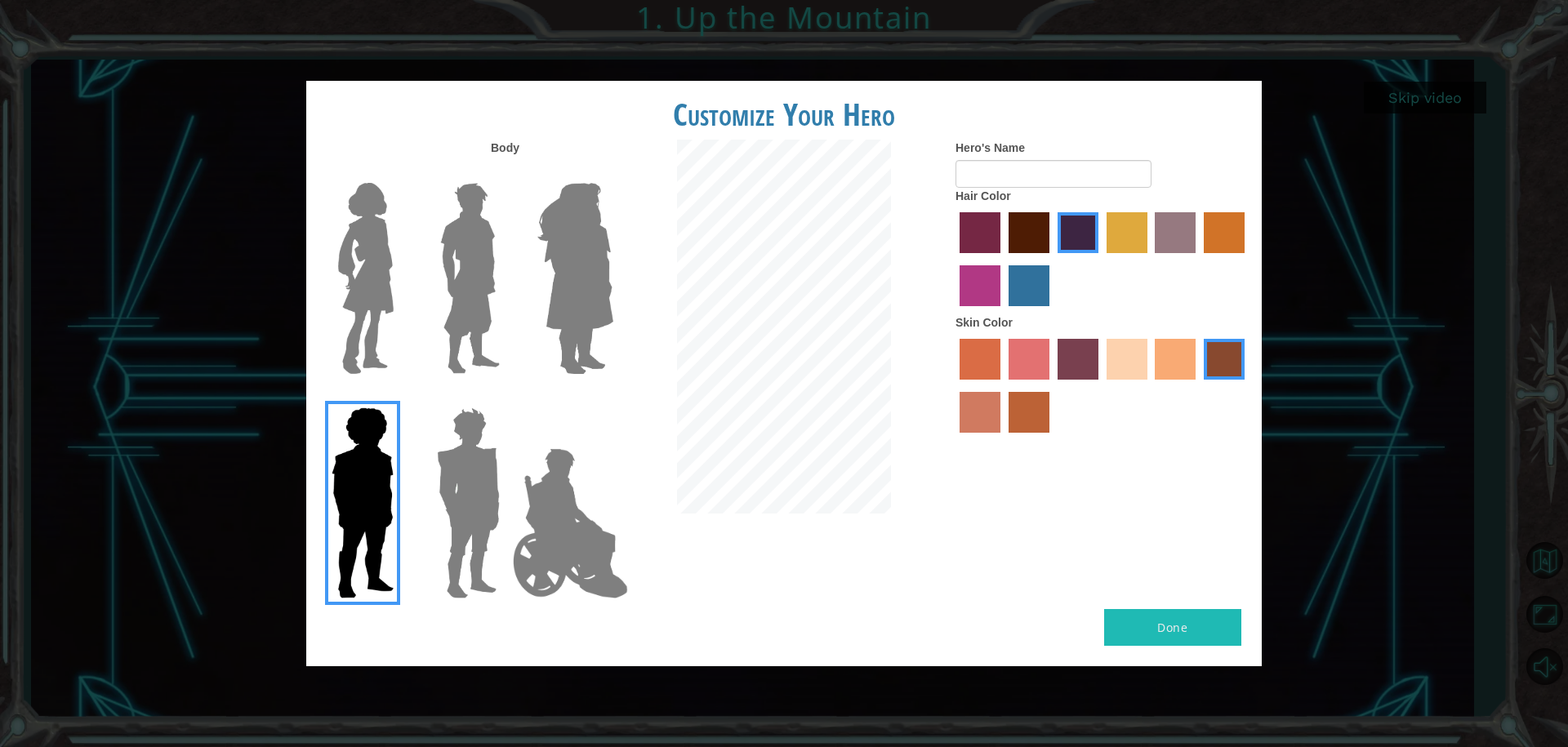
click at [488, 334] on img at bounding box center [470, 278] width 72 height 204
click at [506, 172] on input "Hero Lars" at bounding box center [506, 172] width 0 height 0
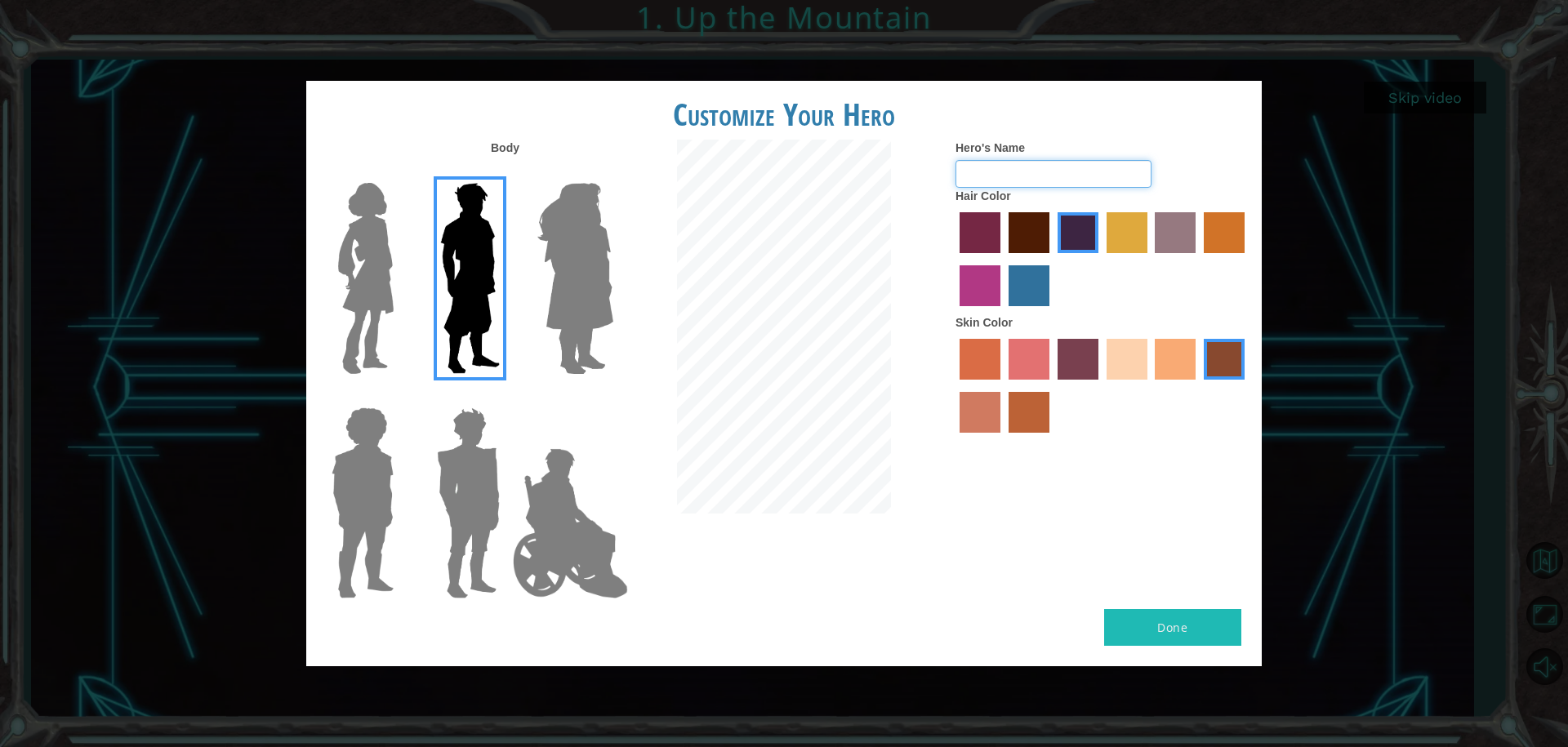
click at [1024, 163] on input "Hero's Name" at bounding box center [1053, 174] width 196 height 27
type input "r"
type input "R"
type input "KING105"
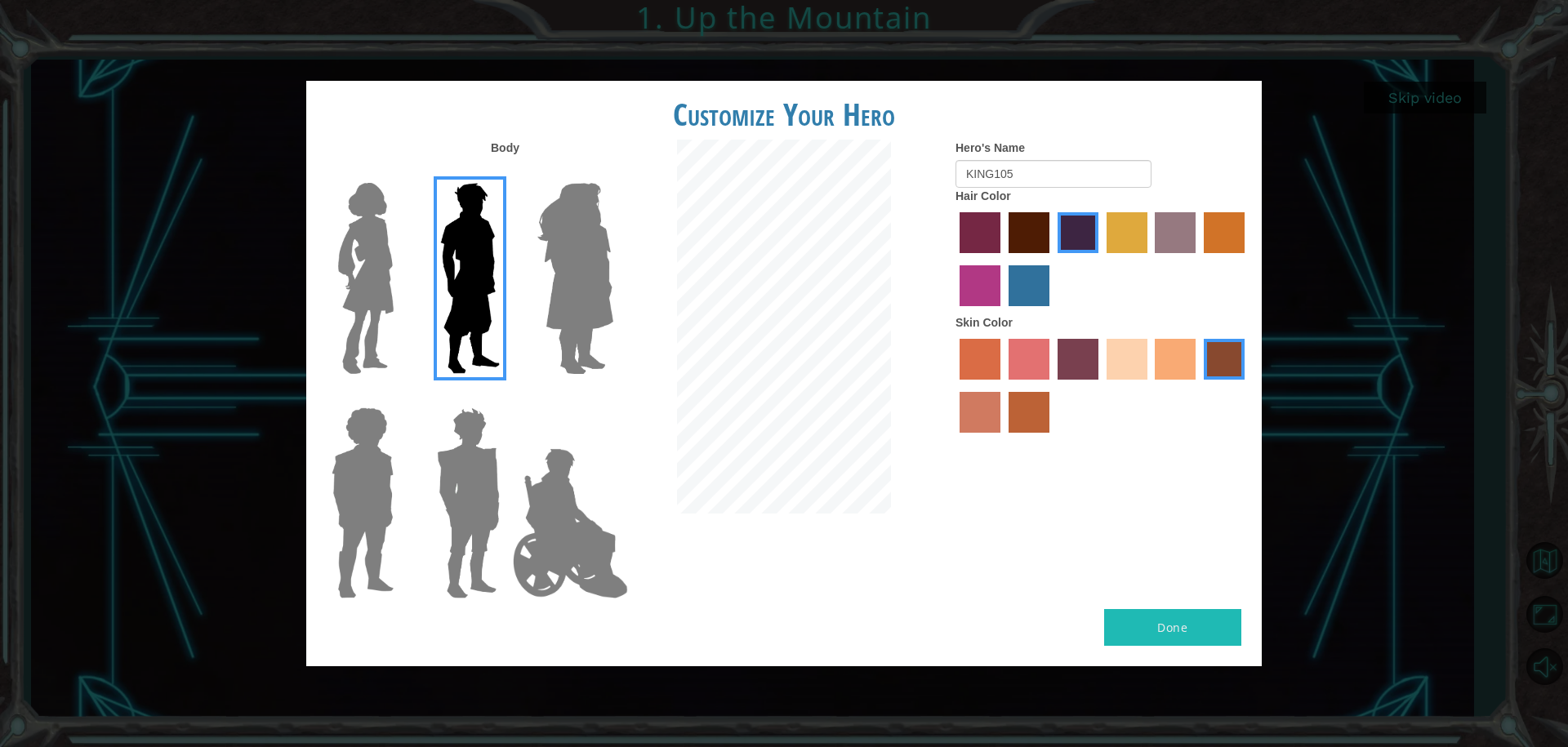
click at [1037, 545] on div "Body Hero's Name KING105 Hair Color Skin Color" at bounding box center [784, 374] width 955 height 470
click at [1132, 628] on button "Done" at bounding box center [1172, 628] width 137 height 37
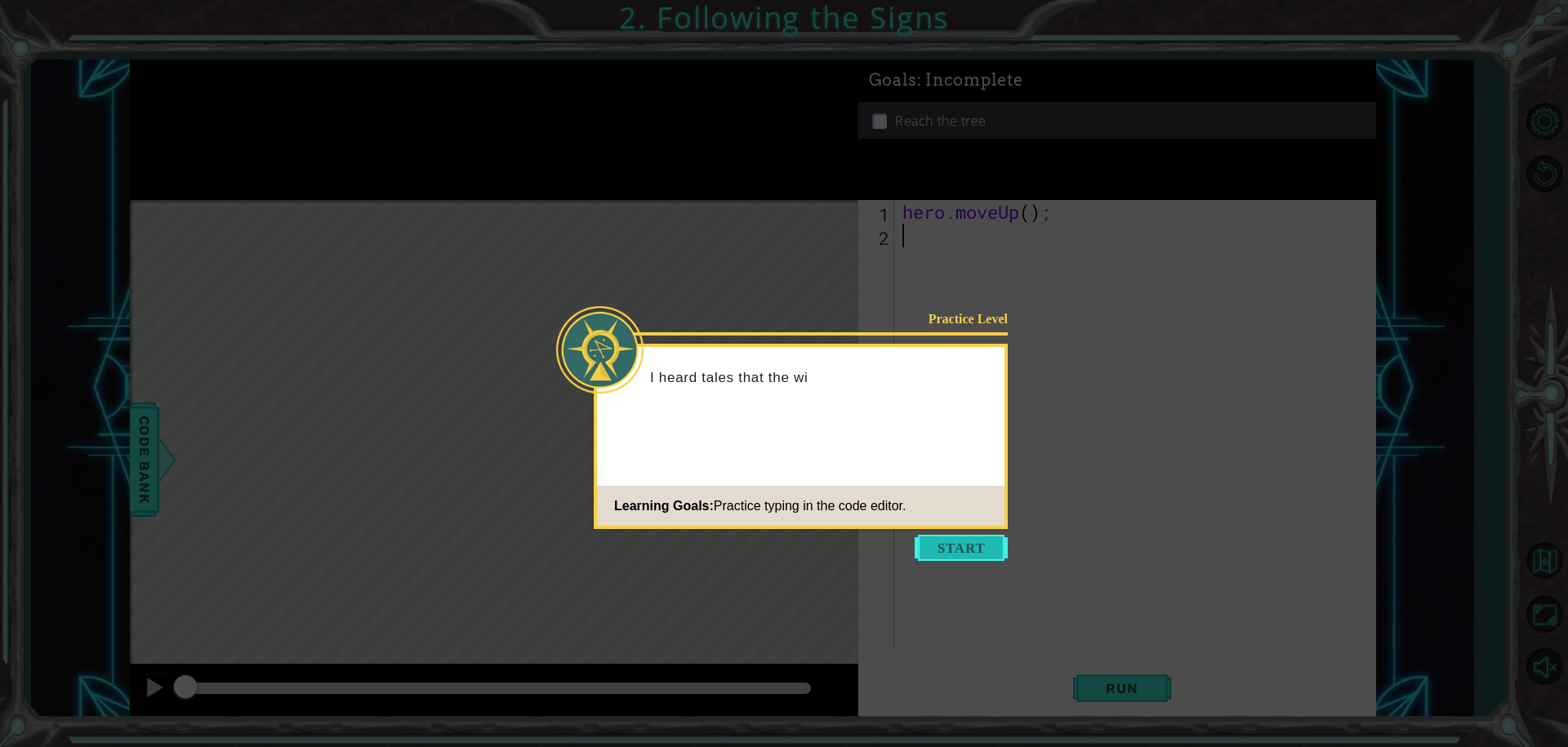
click at [924, 541] on button "Start" at bounding box center [960, 548] width 93 height 26
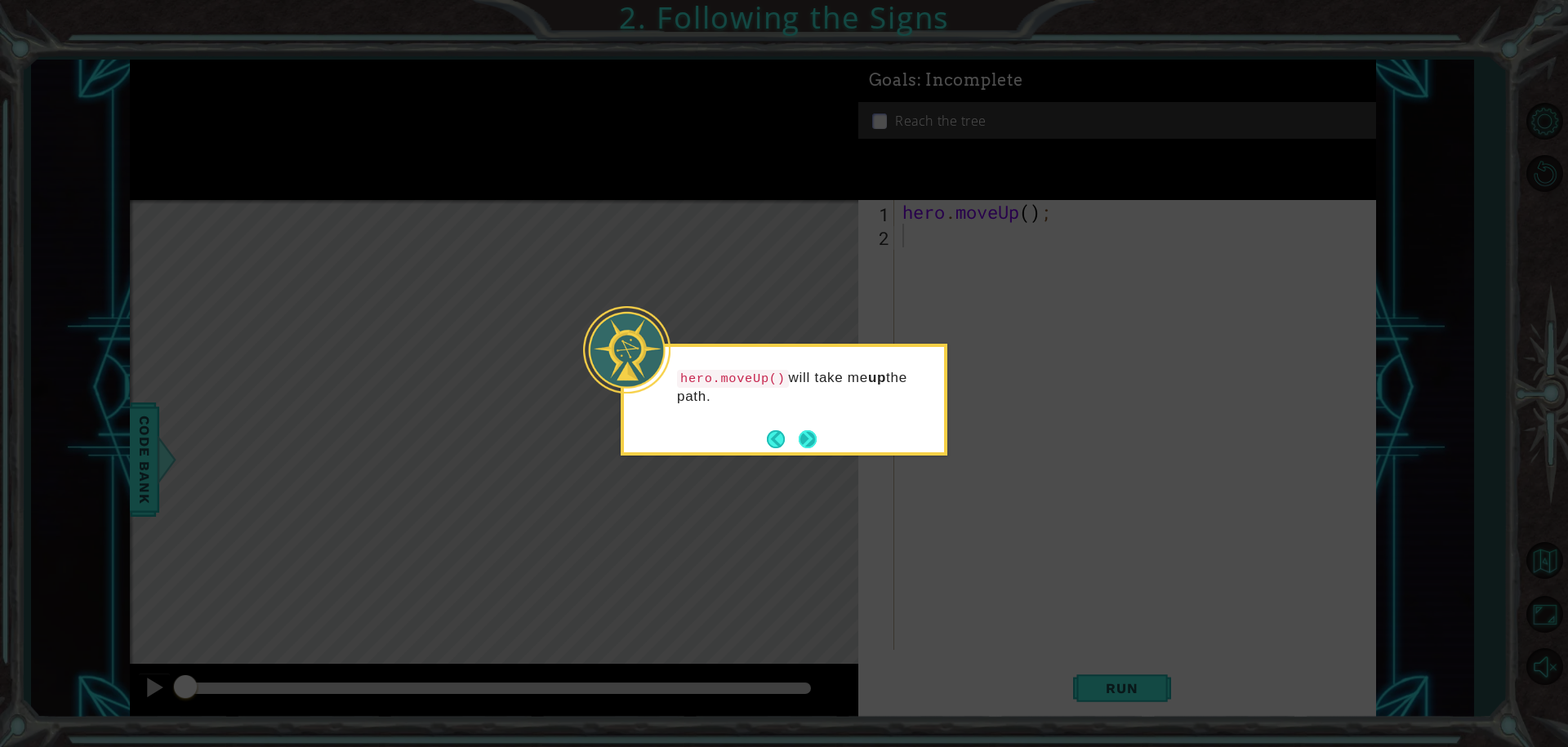
click at [806, 439] on button "Next" at bounding box center [808, 439] width 18 height 18
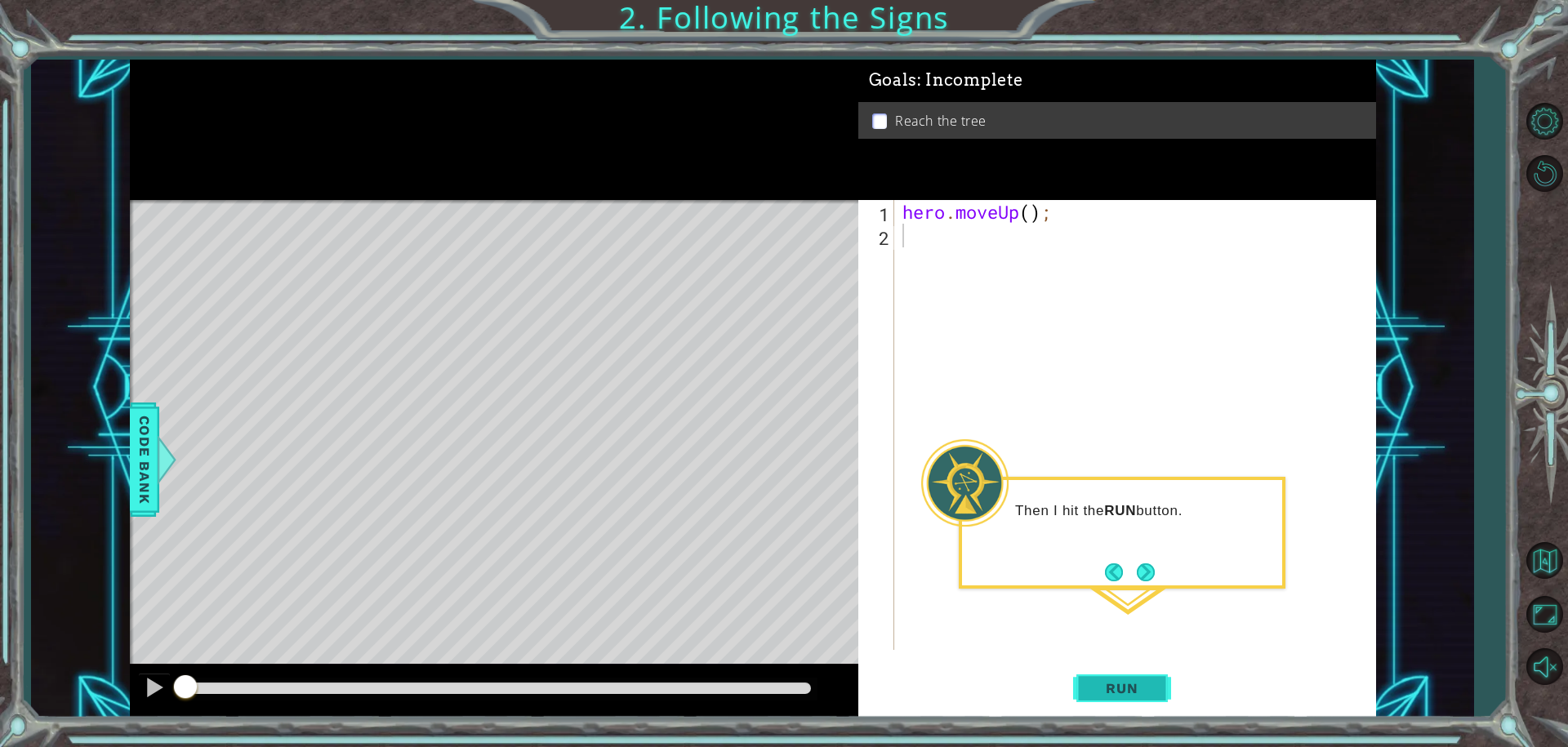
click at [1131, 694] on span "Run" at bounding box center [1122, 687] width 64 height 17
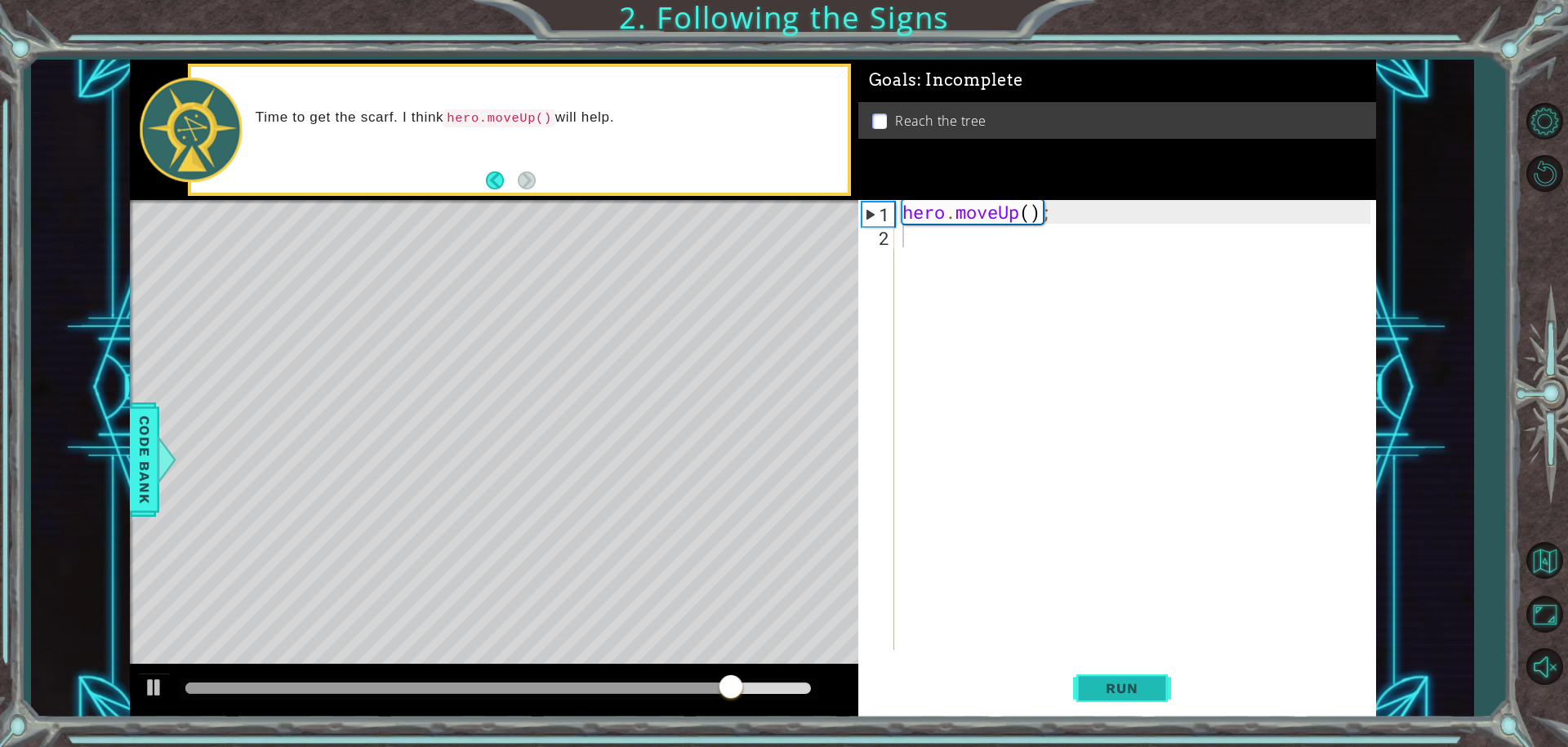
click at [1092, 678] on button "Run" at bounding box center [1122, 687] width 98 height 52
click at [483, 315] on div "Level Map" at bounding box center [507, 440] width 754 height 480
click at [925, 242] on div "hero . moveUp ( ) ;" at bounding box center [1139, 448] width 481 height 497
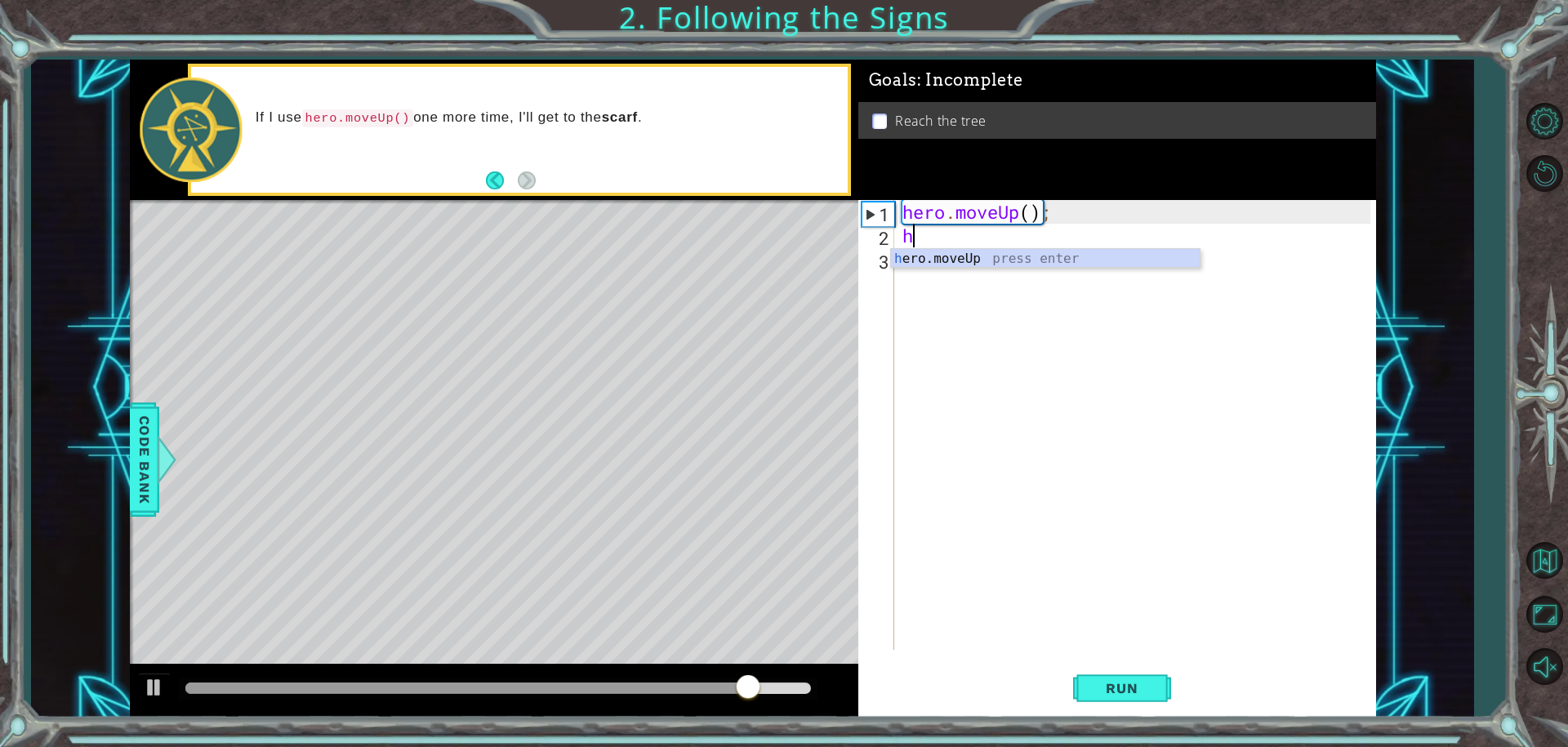
type textarea "he"
click at [963, 266] on div "he ro.moveUp press enter" at bounding box center [1045, 278] width 309 height 59
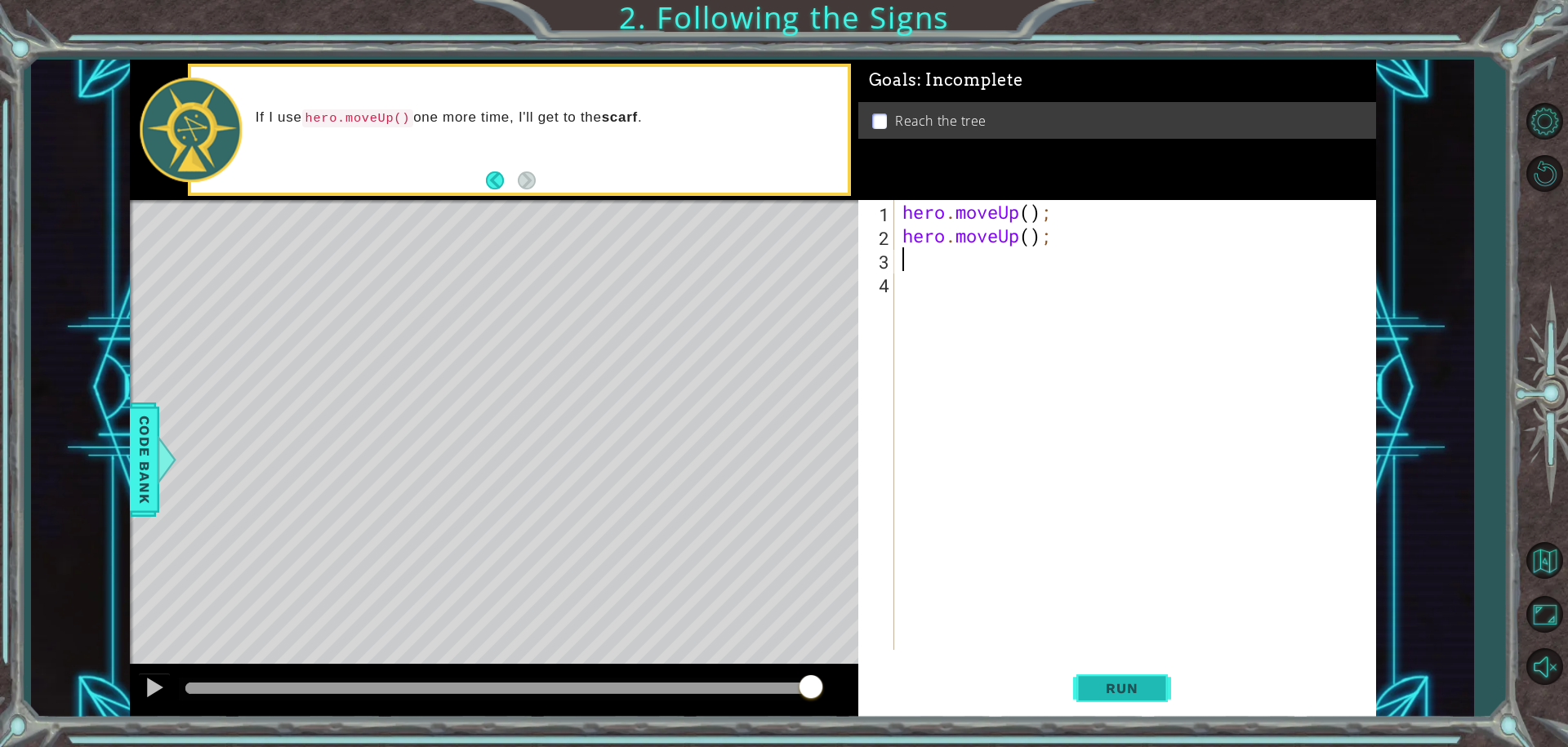
click at [1093, 681] on span "Run" at bounding box center [1122, 687] width 64 height 17
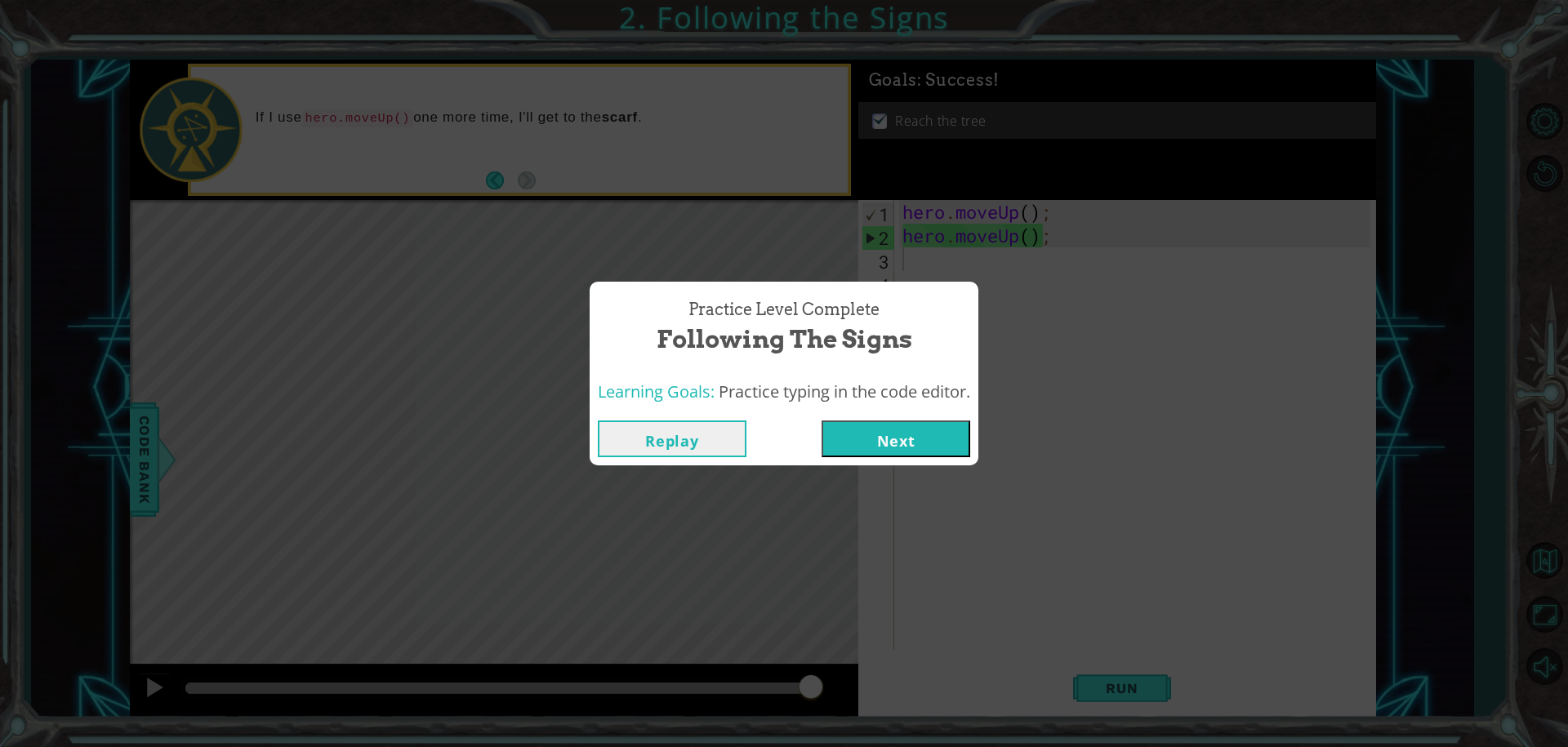
click at [946, 426] on button "Next" at bounding box center [896, 438] width 148 height 37
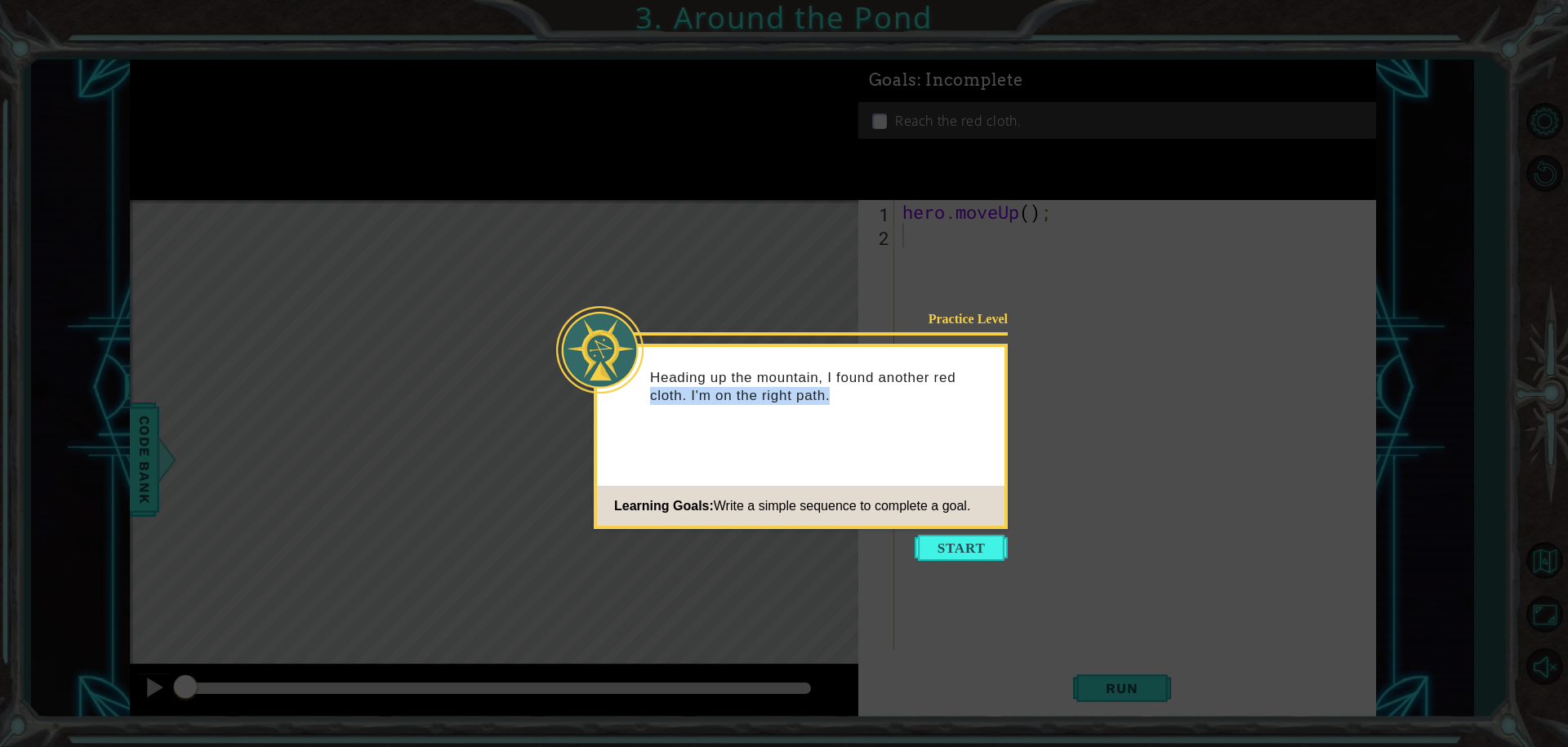
drag, startPoint x: 599, startPoint y: 506, endPoint x: 515, endPoint y: 600, distance: 126.1
click at [589, 537] on body "1 ההההההההההההההההההההההההההההההההההההההההההההההההההההההההההההההההההההההההההההה…" at bounding box center [784, 373] width 1568 height 747
click at [965, 550] on button "Start" at bounding box center [960, 548] width 93 height 26
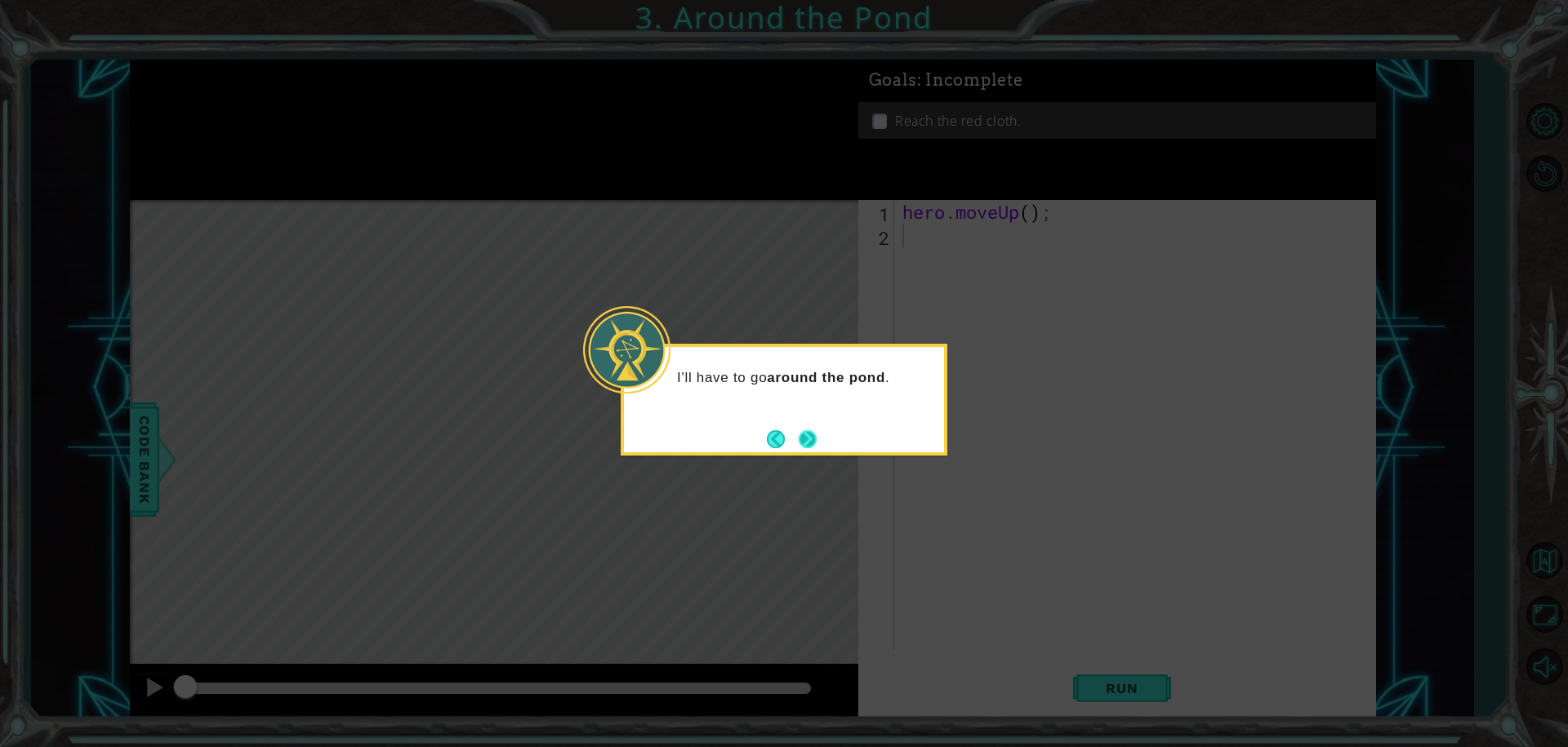
click at [801, 428] on footer at bounding box center [791, 438] width 50 height 24
click at [804, 453] on div "I'll have to go around the pond ." at bounding box center [784, 399] width 326 height 112
click at [817, 440] on button "Next" at bounding box center [808, 439] width 18 height 18
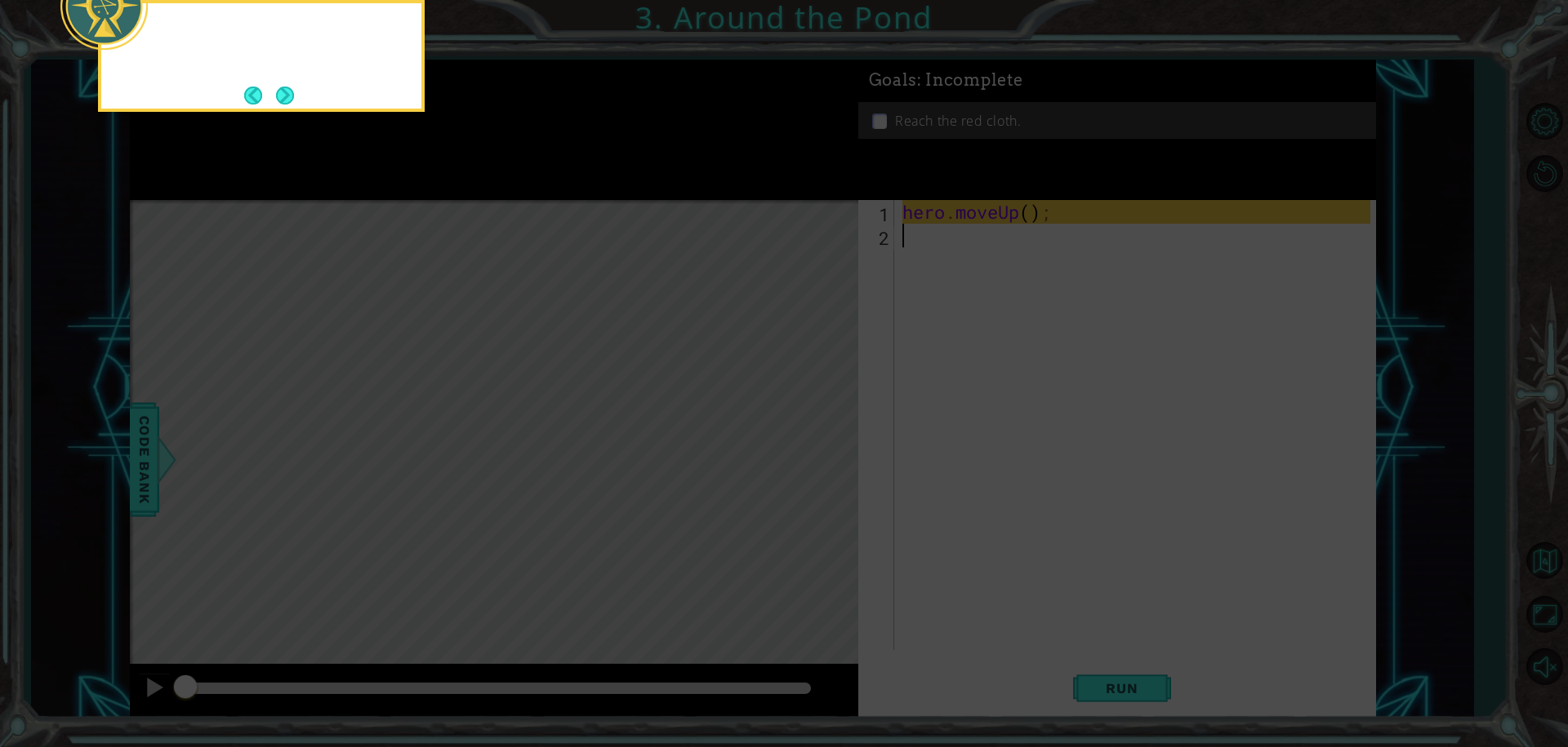
click at [803, 438] on icon at bounding box center [784, 111] width 1568 height 1270
click at [869, 415] on icon at bounding box center [784, 111] width 1568 height 1270
click at [291, 97] on button "Next" at bounding box center [285, 96] width 18 height 18
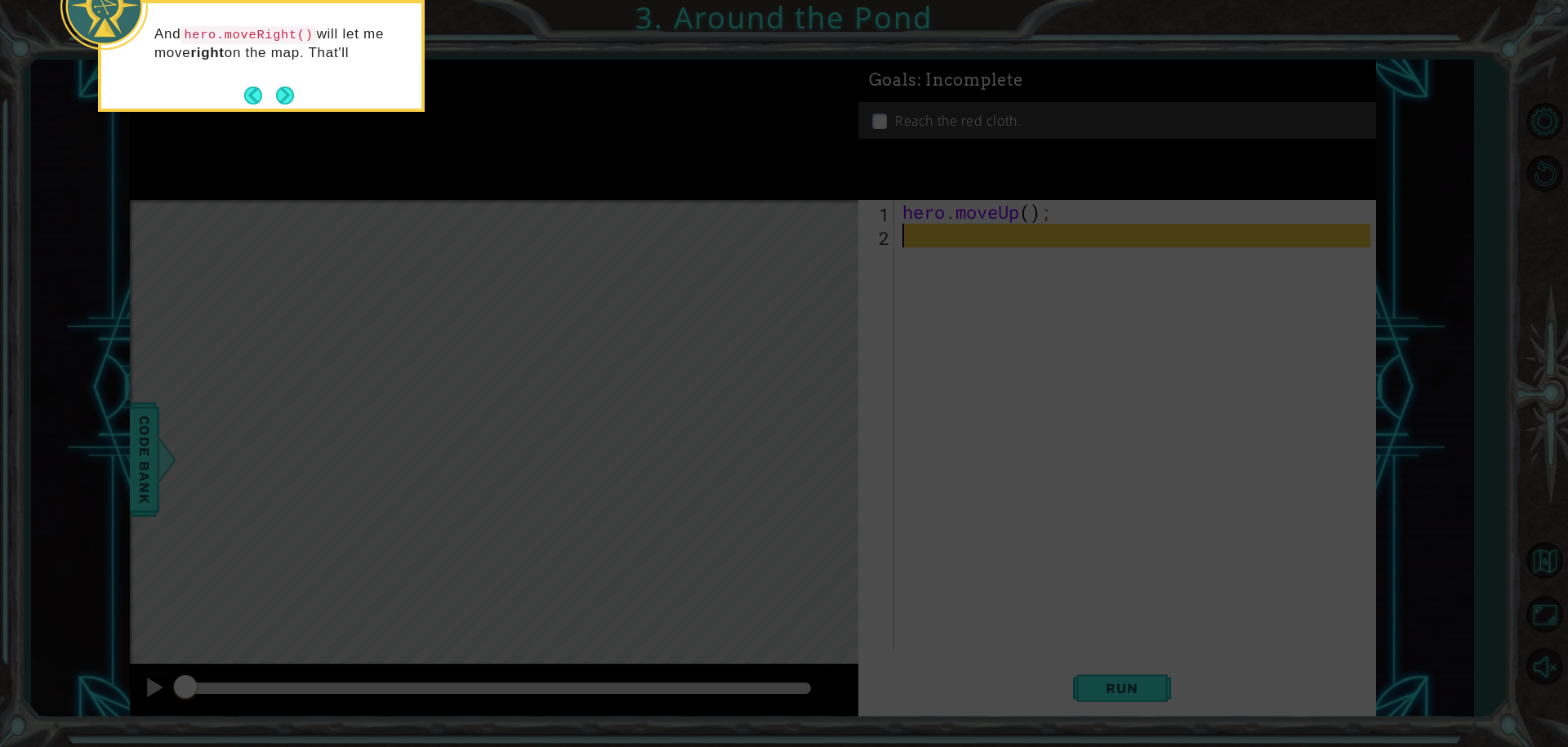
click at [291, 97] on button "Next" at bounding box center [285, 96] width 18 height 18
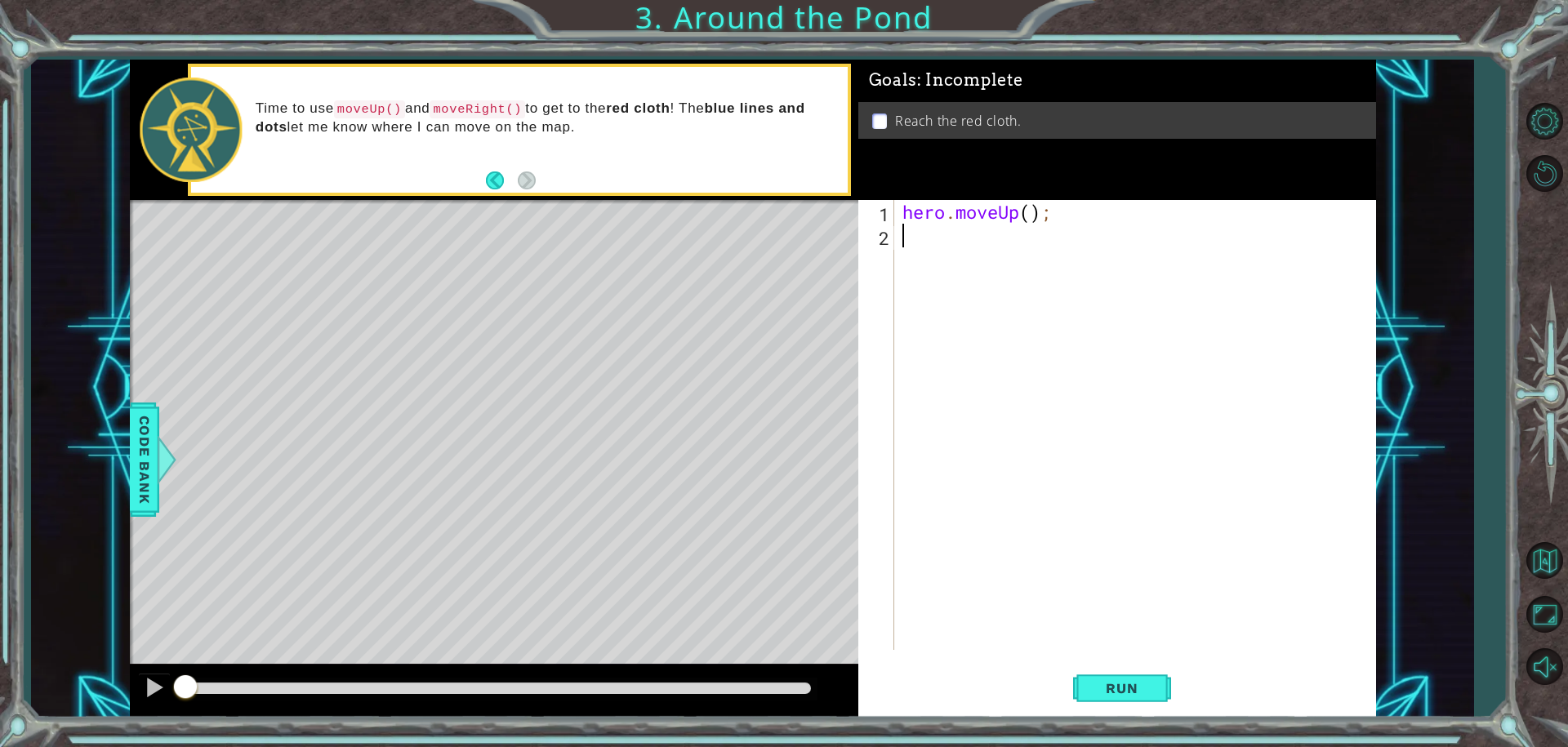
click at [919, 251] on div "hero . moveUp ( ) ;" at bounding box center [1139, 448] width 481 height 497
click at [1082, 679] on button "Run" at bounding box center [1122, 687] width 98 height 52
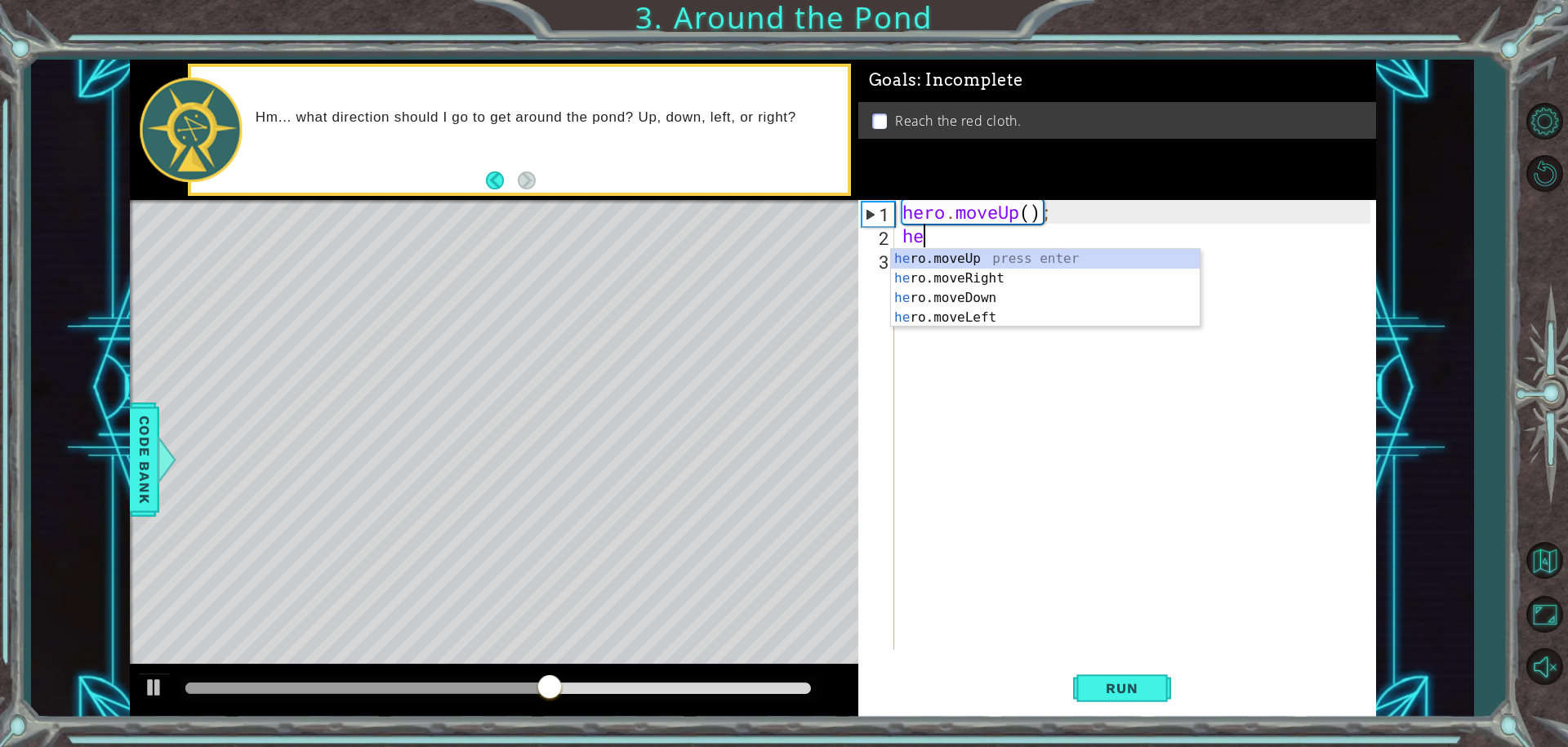
type textarea "her"
click at [971, 269] on div "her o.moveUp press enter her o.moveRight press enter her o.moveDown press enter…" at bounding box center [1045, 308] width 309 height 117
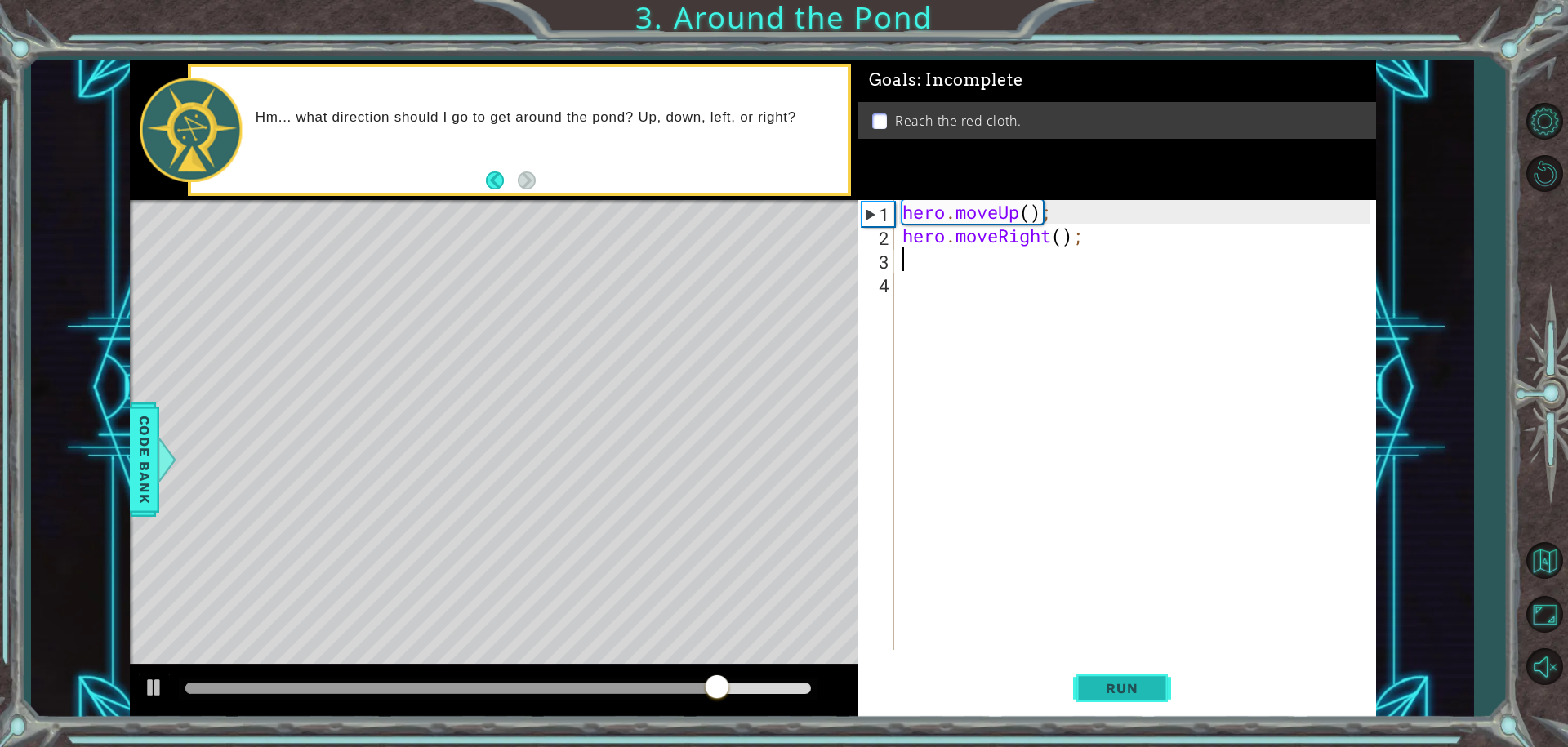
click at [1115, 667] on button "Run" at bounding box center [1122, 687] width 98 height 52
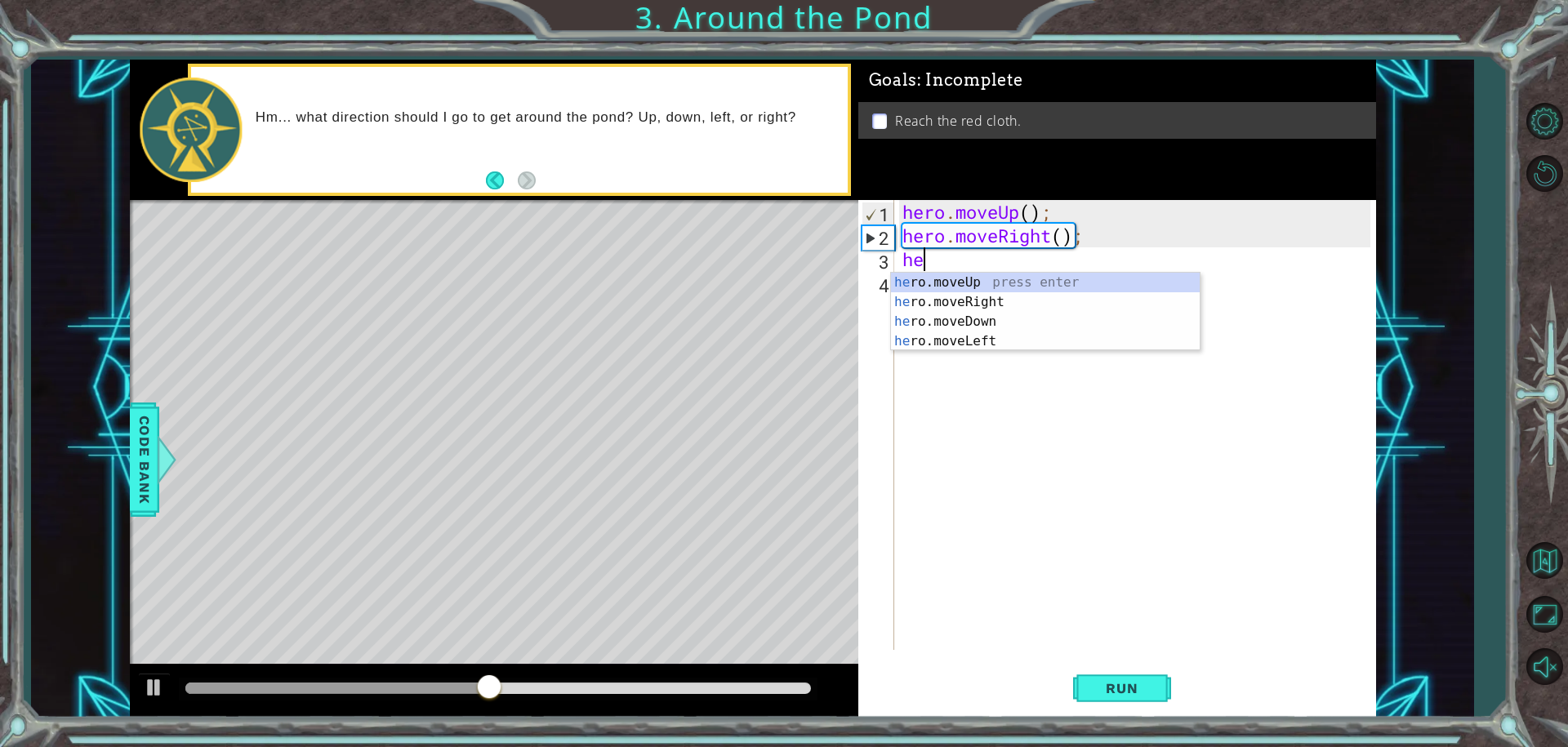
type textarea "her"
click at [978, 282] on div "her o.moveUp press enter her o.moveRight press enter her o.moveDown press enter…" at bounding box center [1045, 331] width 309 height 117
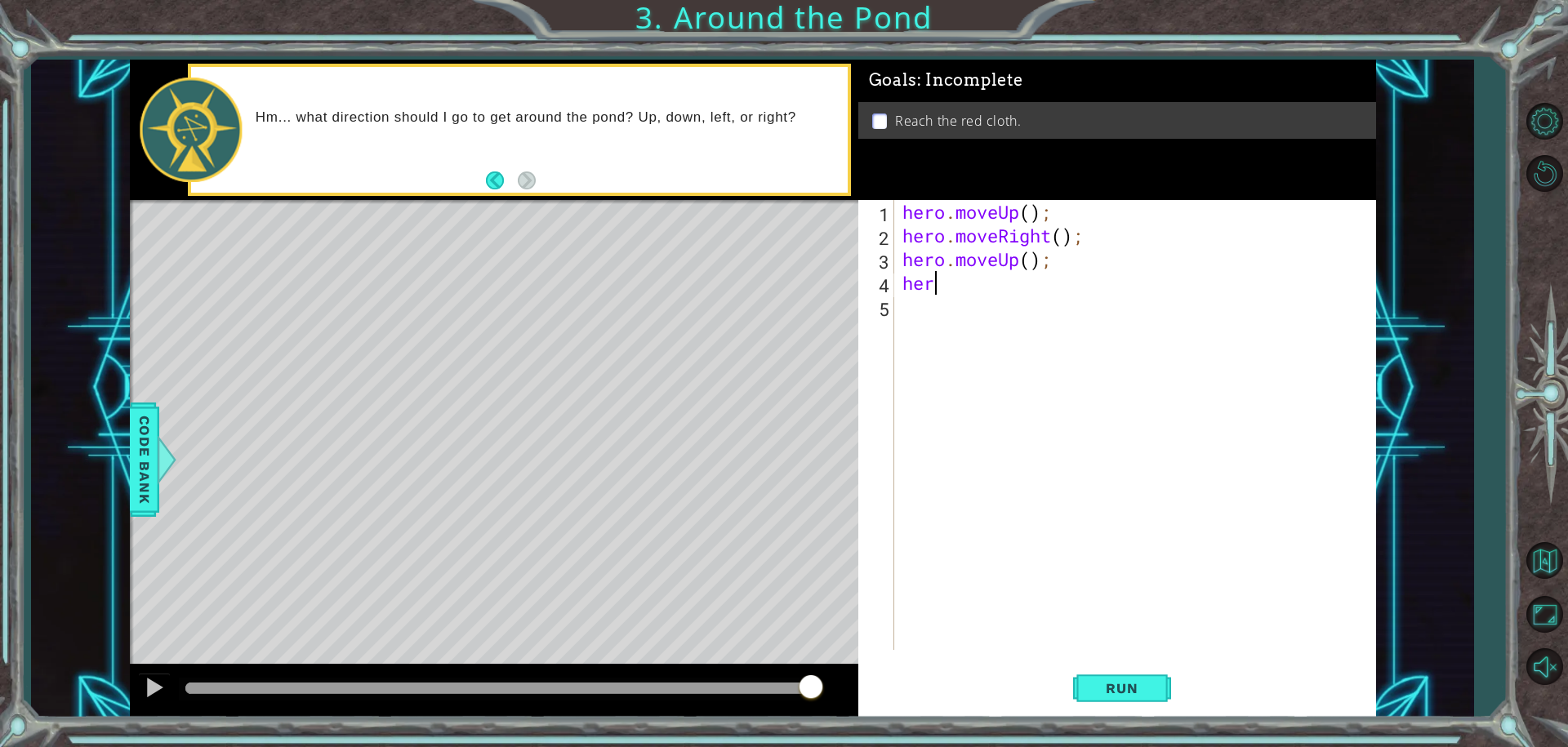
type textarea "hero"
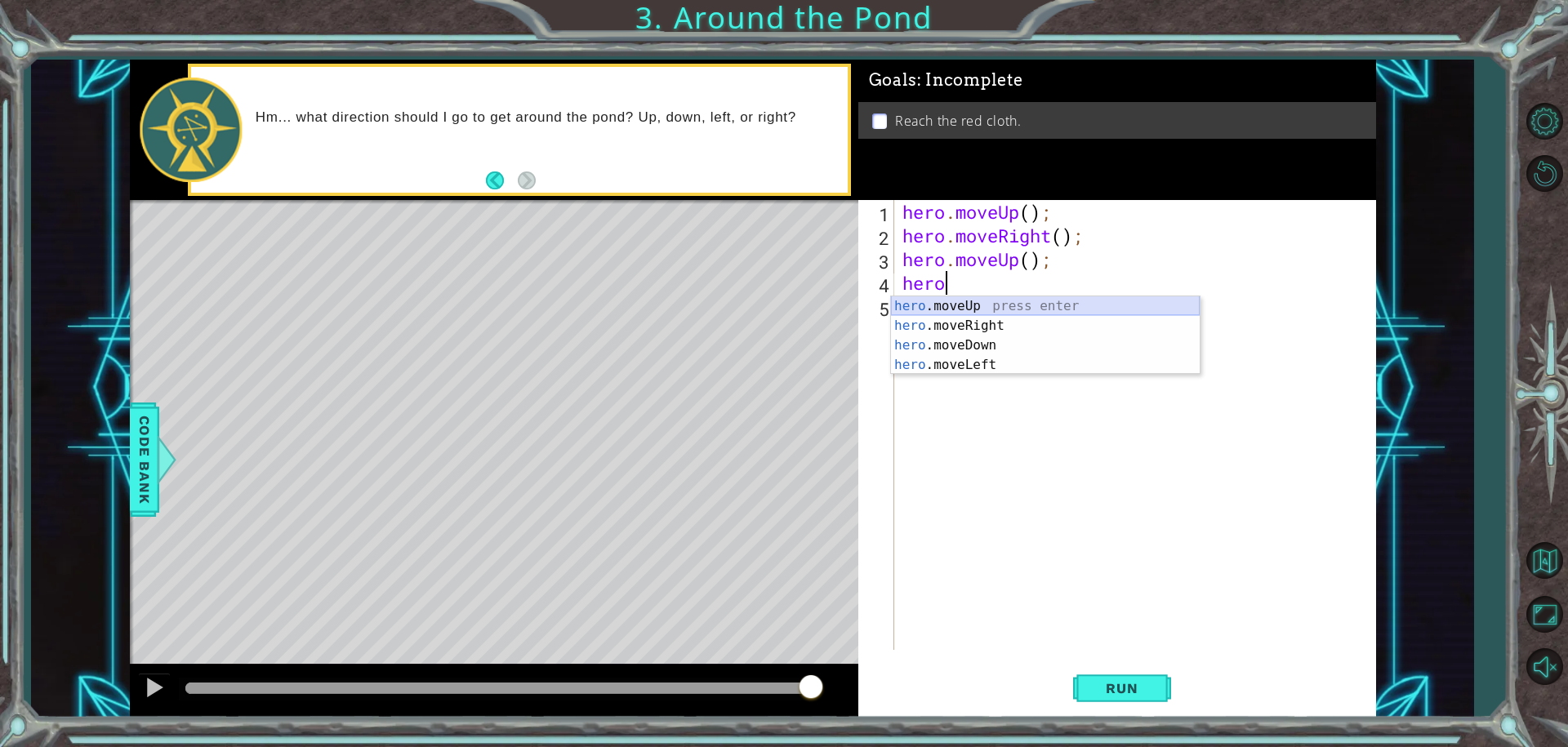
drag, startPoint x: 984, startPoint y: 297, endPoint x: 995, endPoint y: 333, distance: 37.6
click at [986, 312] on div "hero .moveUp press enter hero .moveRight press enter hero .moveDown press enter…" at bounding box center [1045, 354] width 309 height 117
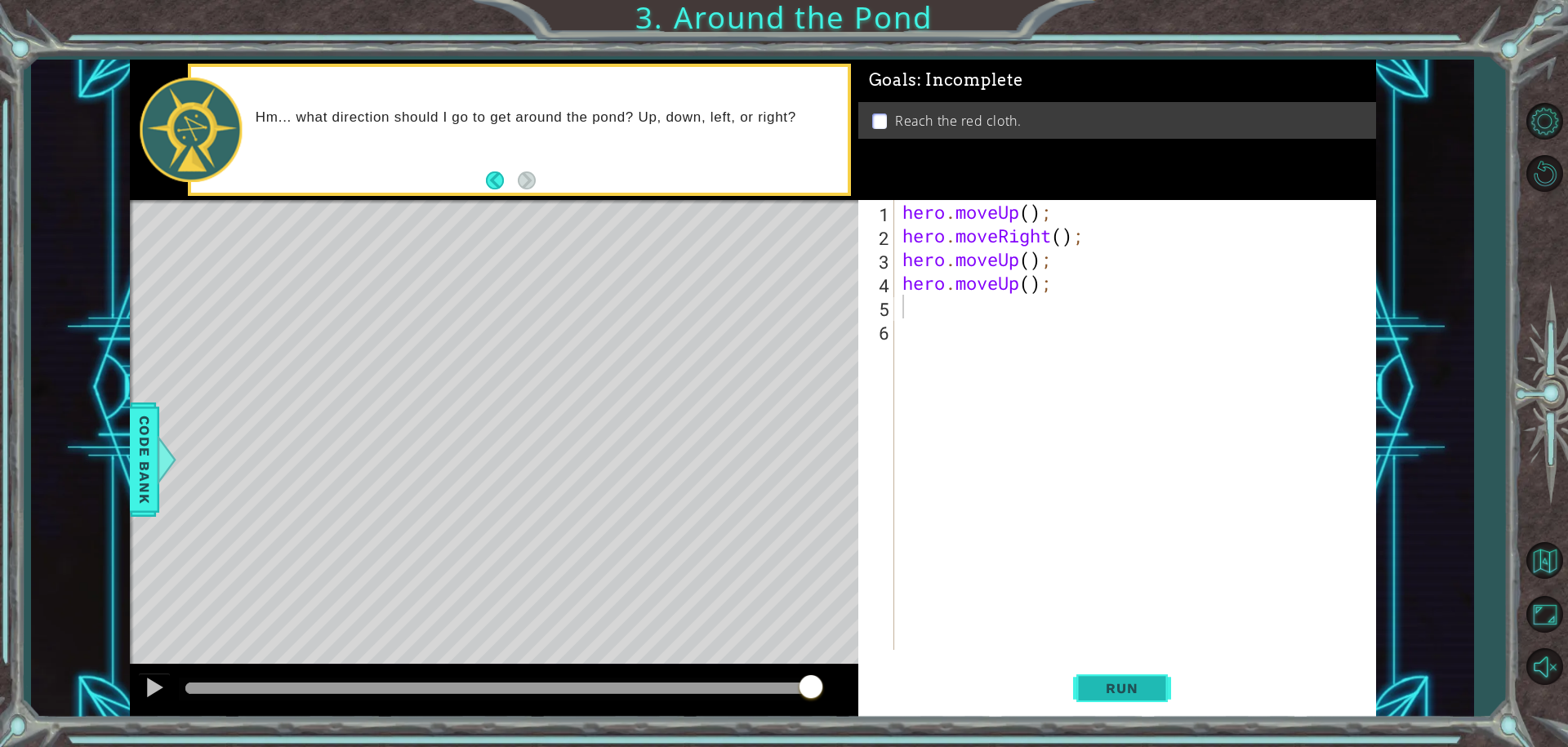
click at [1143, 677] on button "Run" at bounding box center [1122, 687] width 98 height 52
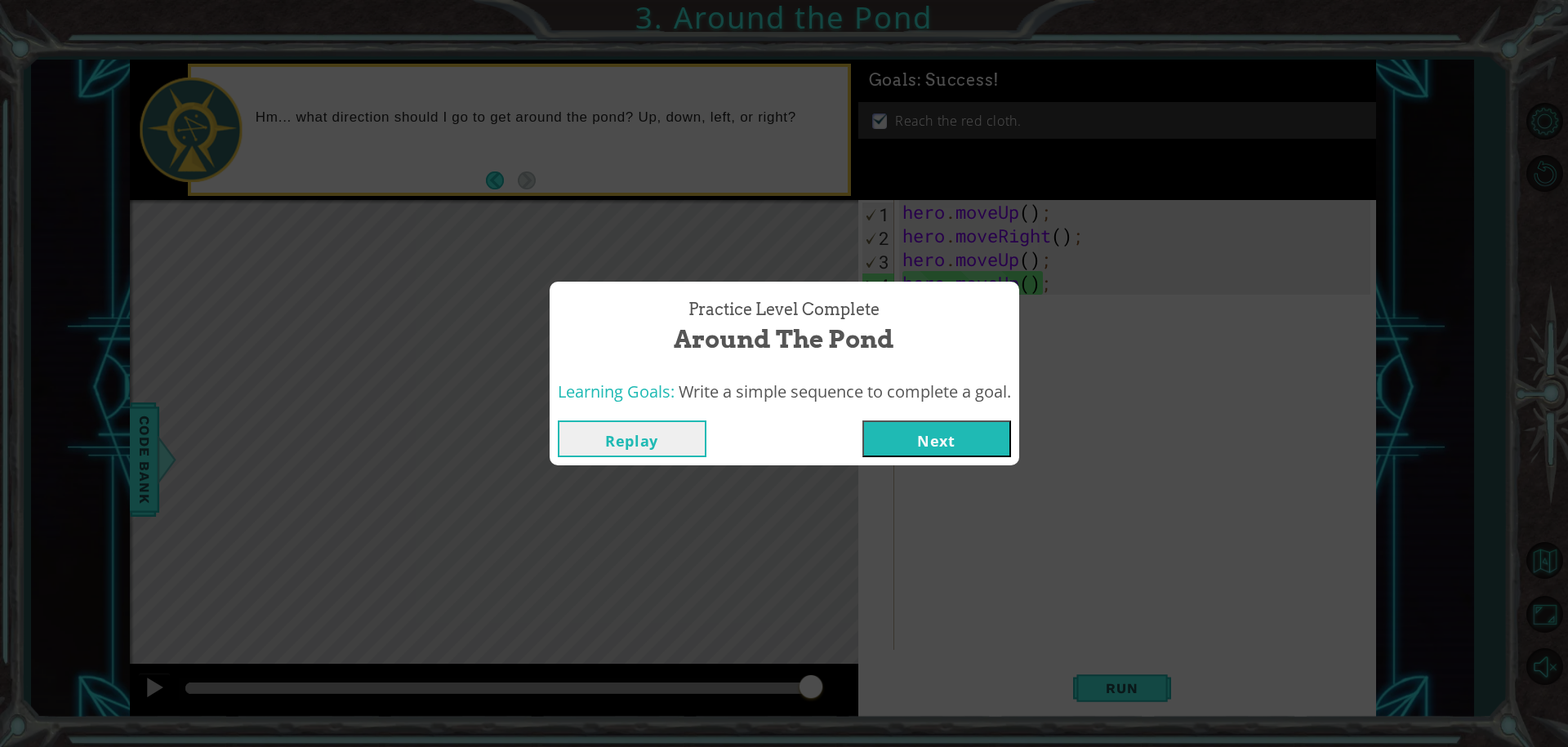
click at [922, 445] on button "Next" at bounding box center [937, 438] width 148 height 37
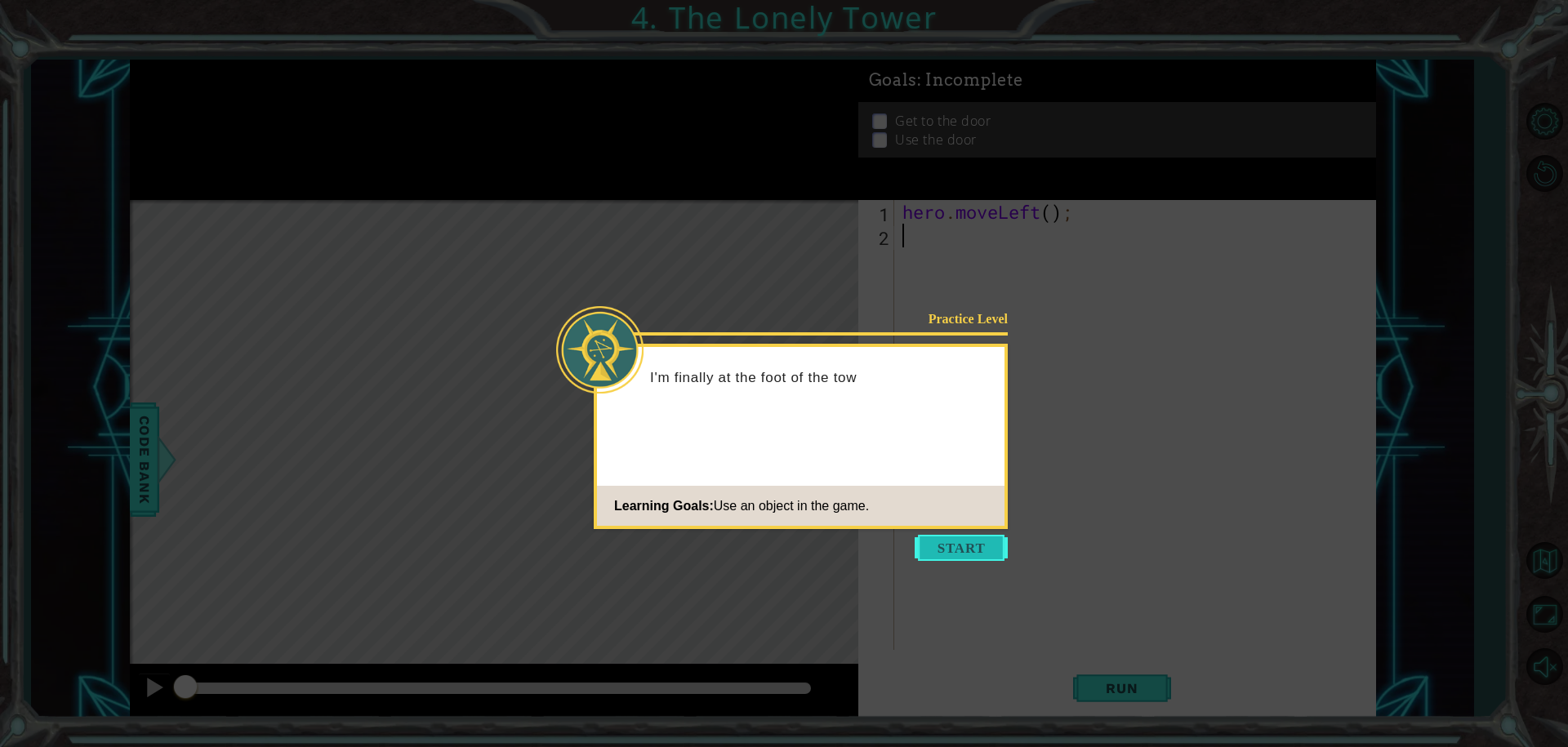
click at [966, 550] on button "Start" at bounding box center [960, 548] width 93 height 26
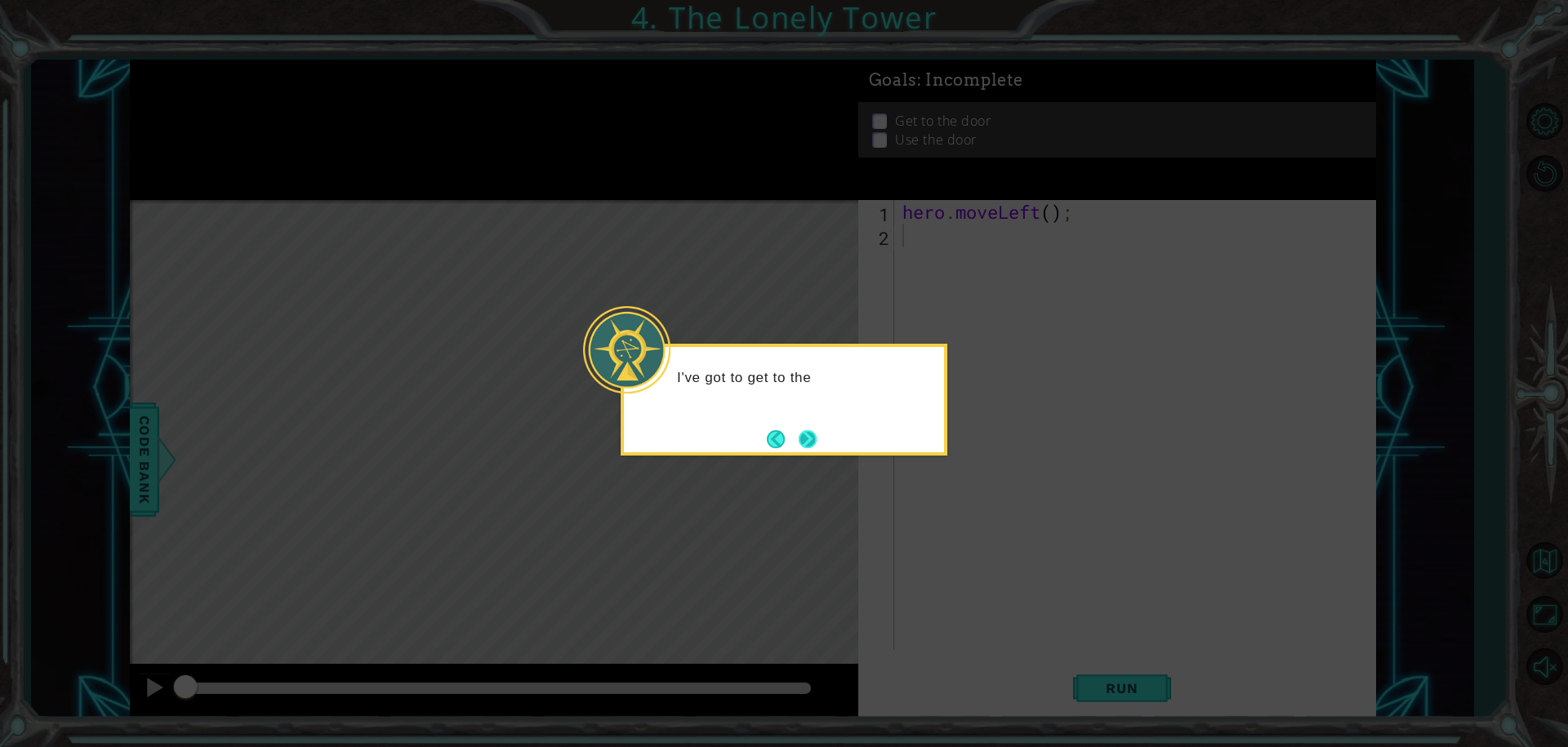
click at [810, 441] on button "Next" at bounding box center [808, 439] width 18 height 18
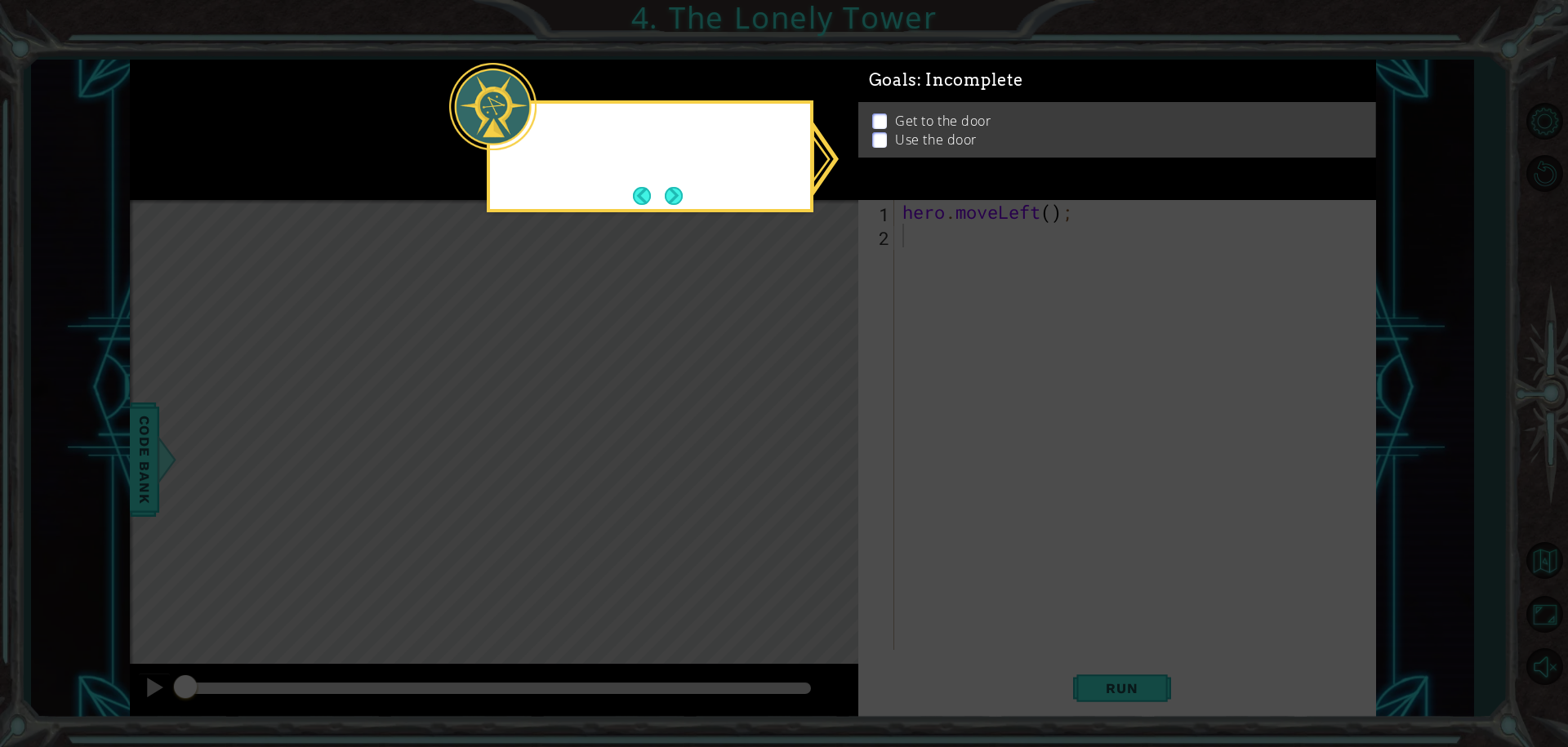
click at [810, 441] on icon at bounding box center [784, 373] width 1568 height 747
click at [679, 208] on div "My GOALS up here will help me figure out what to do next." at bounding box center [650, 156] width 326 height 112
click at [679, 201] on button "Next" at bounding box center [673, 195] width 19 height 19
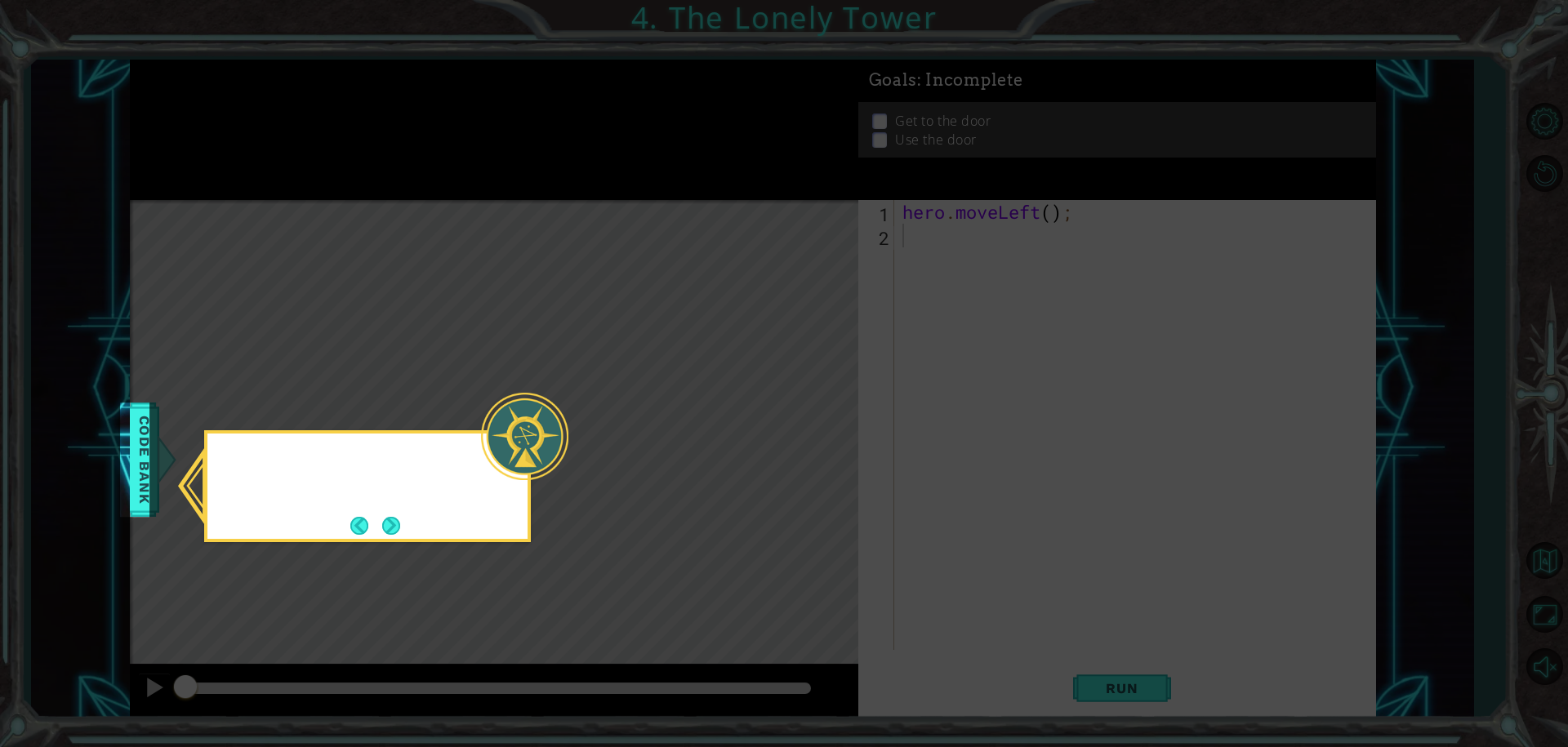
click at [679, 201] on icon at bounding box center [784, 373] width 1568 height 747
click at [136, 493] on span "Code Bank" at bounding box center [128, 460] width 26 height 100
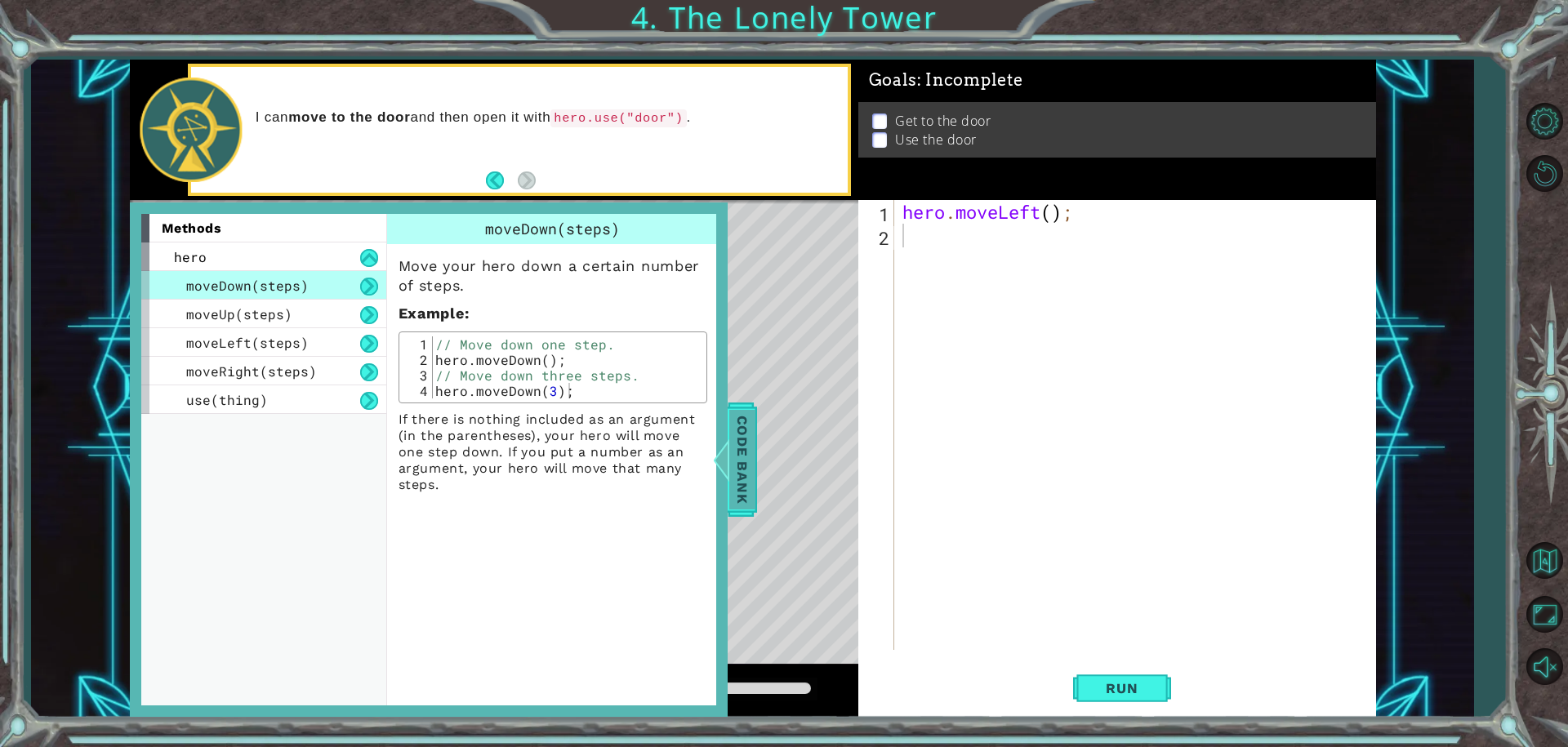
click at [732, 485] on span "Code Bank" at bounding box center [740, 460] width 26 height 100
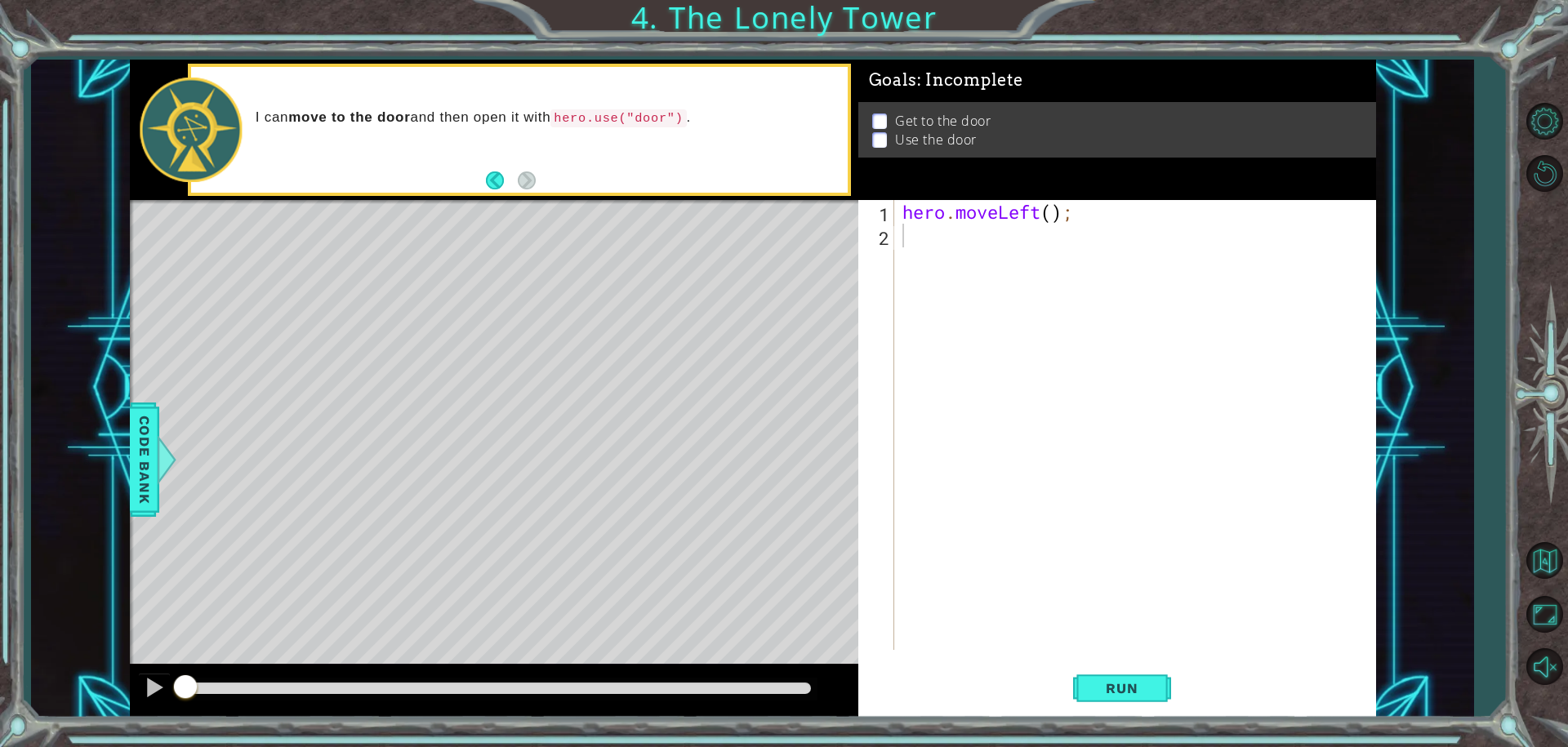
drag, startPoint x: 903, startPoint y: 246, endPoint x: 904, endPoint y: 232, distance: 14.0
click at [903, 235] on div "hero . moveLeft ( ) ;" at bounding box center [1139, 448] width 481 height 497
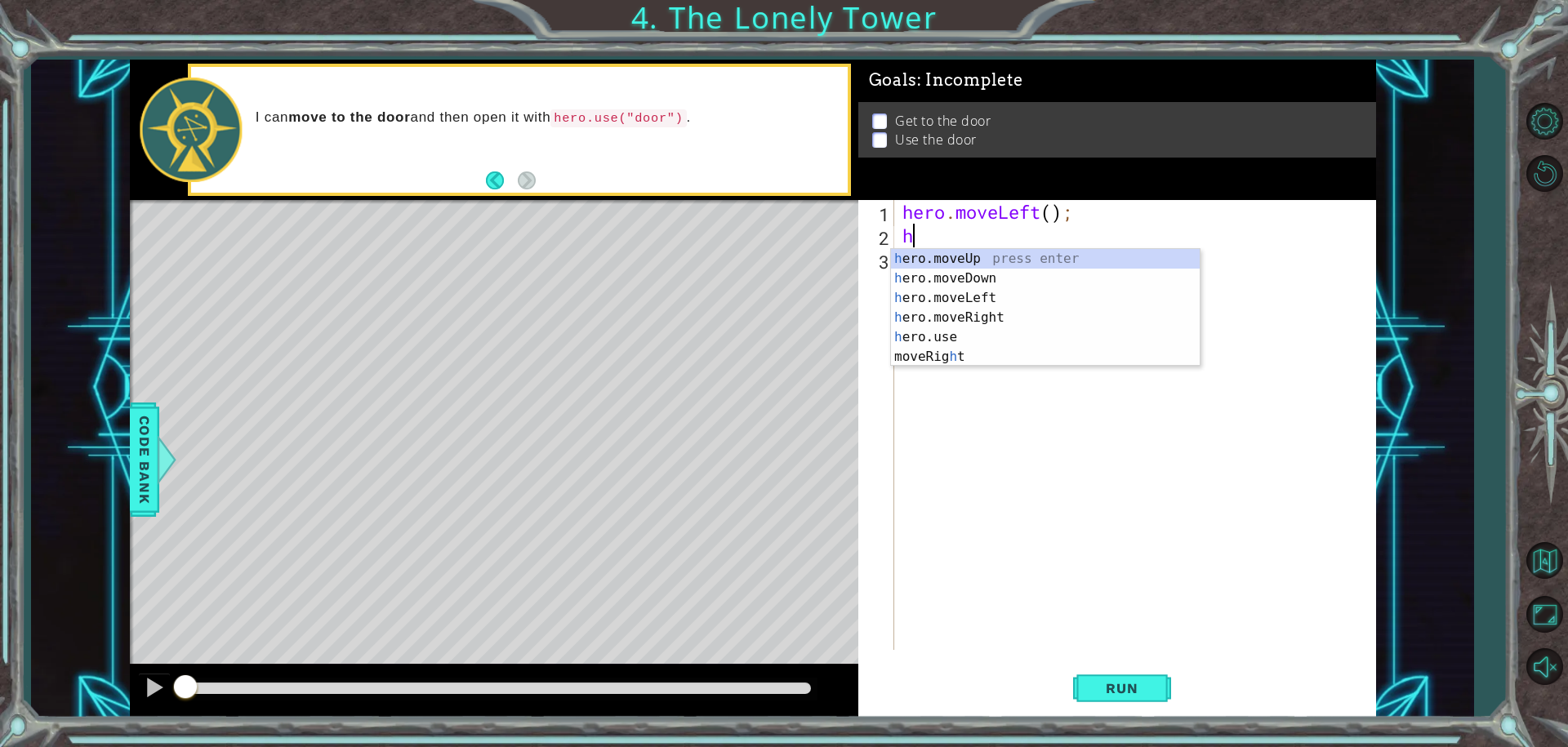
type textarea "hr"
click at [947, 256] on div "h e r o.moveUp press enter h e r o.moveDown press enter h e r o.moveLeft press …" at bounding box center [1045, 317] width 309 height 137
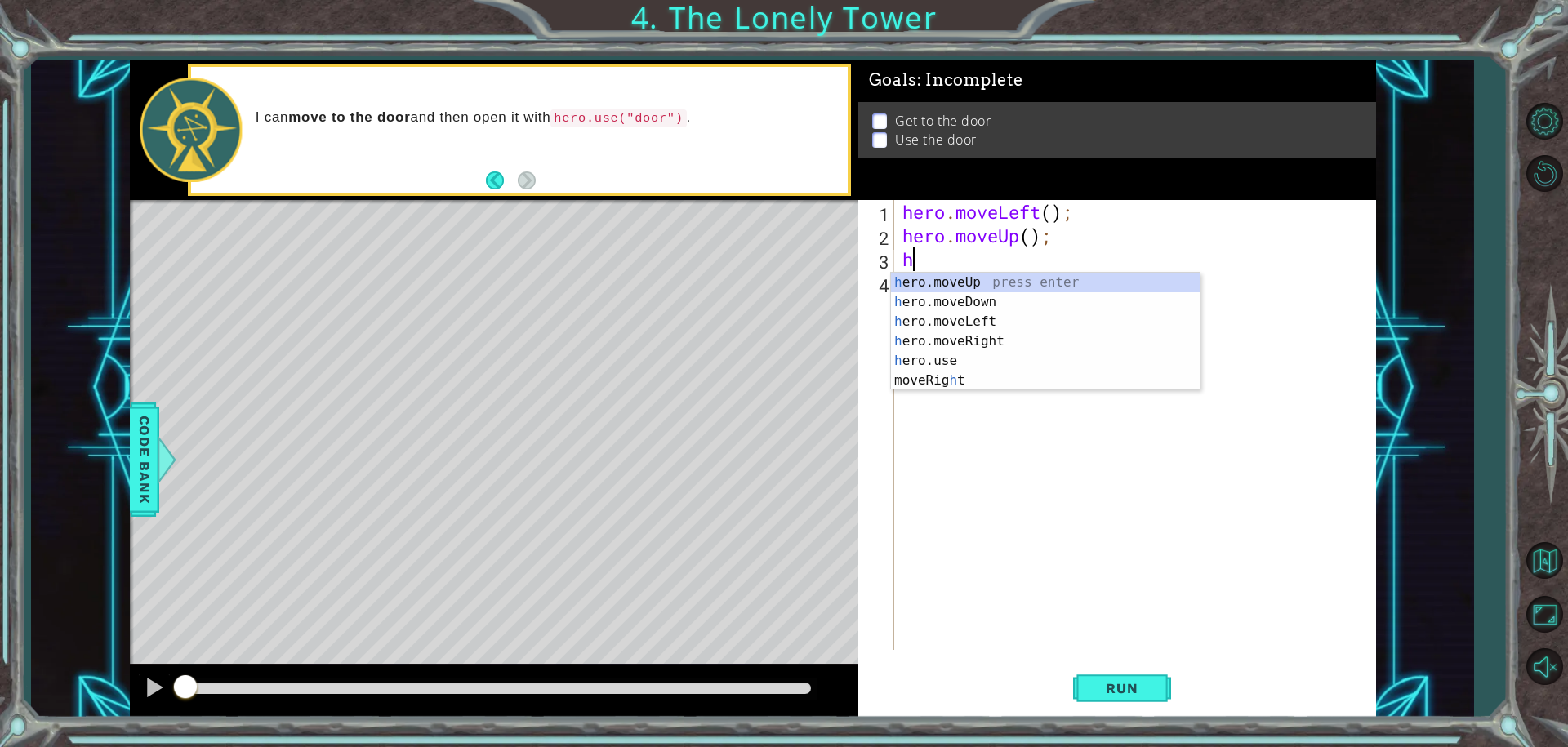
type textarea "he"
click at [963, 316] on div "he ro.moveUp press enter he ro.moveDown press enter he ro.moveLeft press enter …" at bounding box center [1045, 341] width 309 height 137
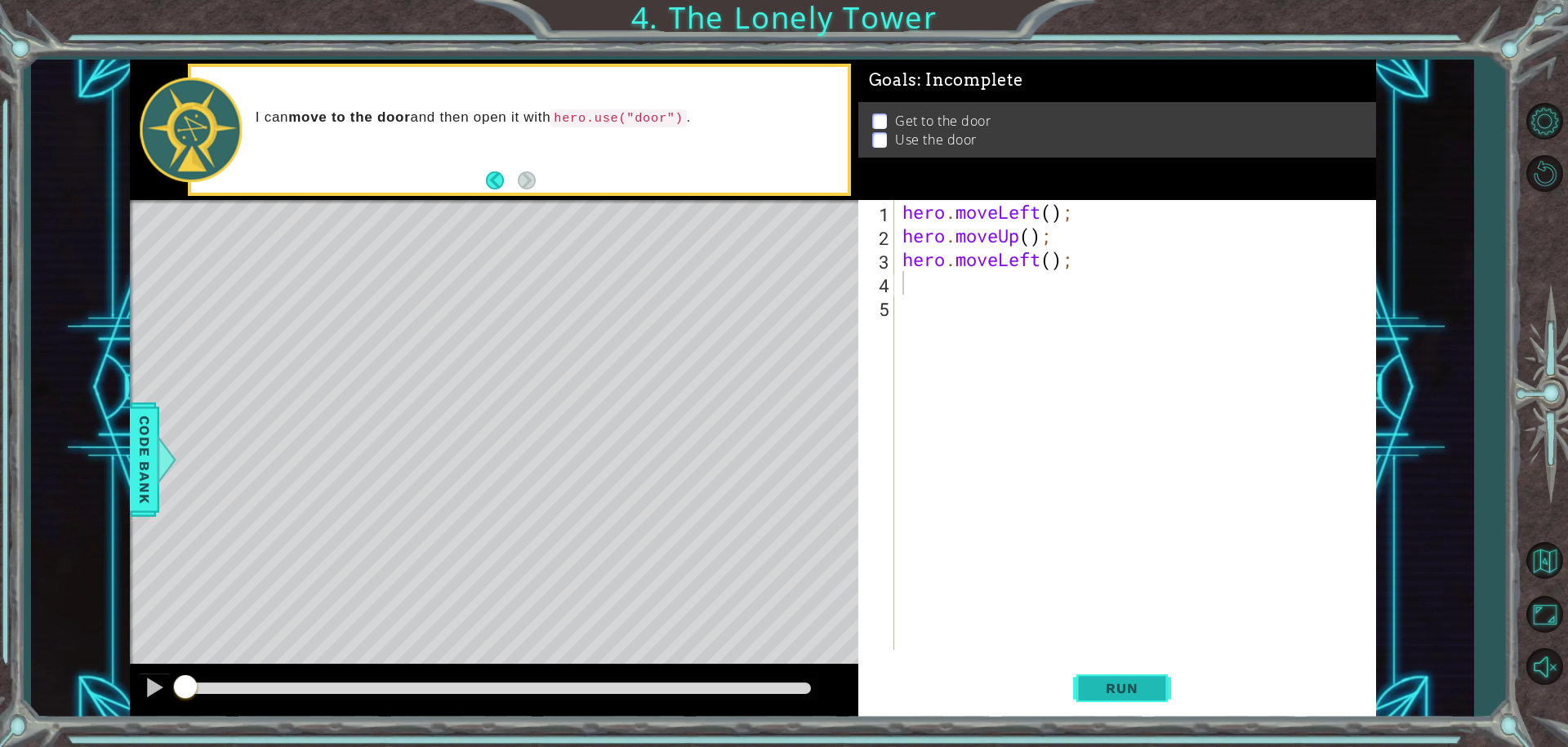
click at [1127, 699] on button "Run" at bounding box center [1122, 687] width 98 height 52
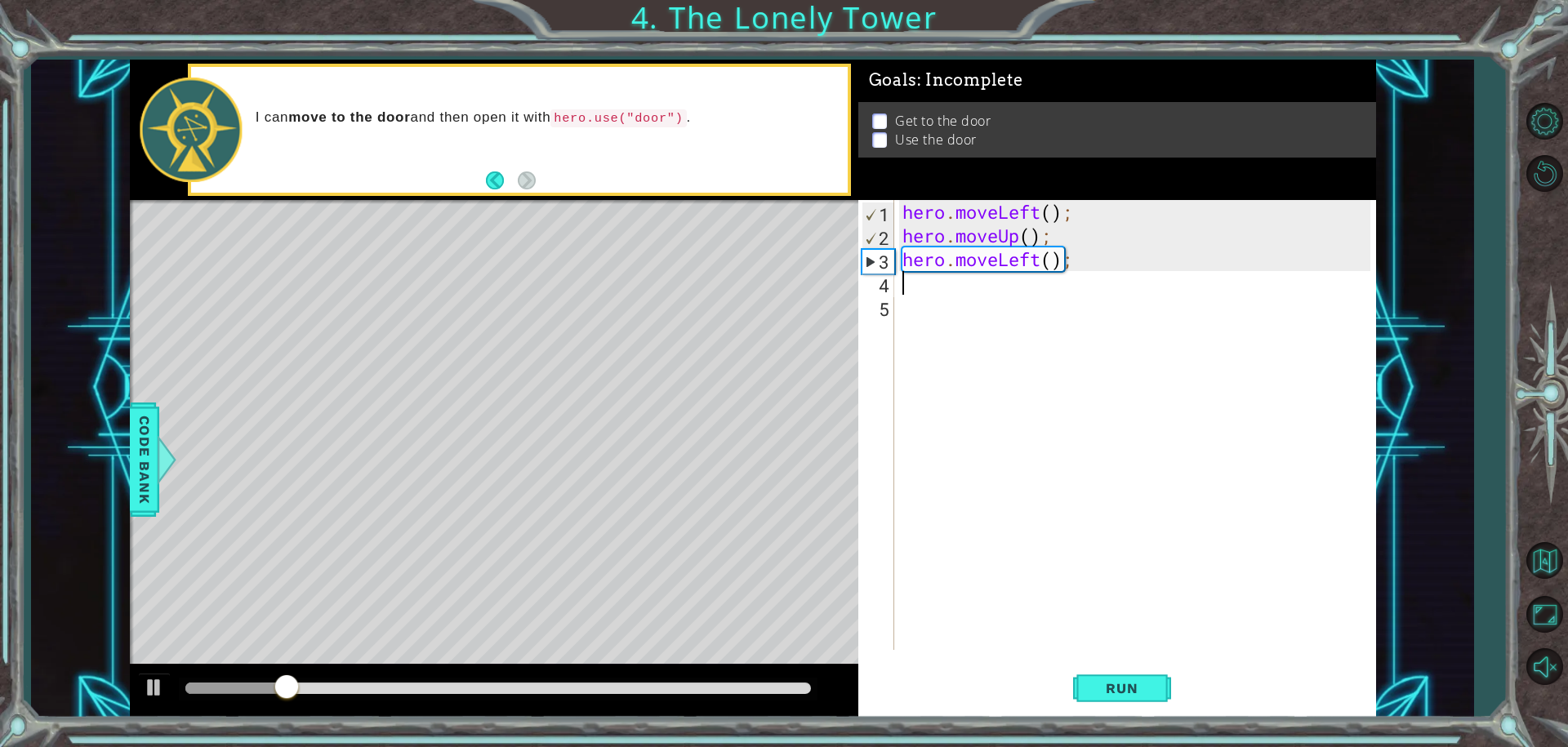
click at [1051, 263] on div "hero . moveLeft ( ) ; hero . moveUp ( ) ; hero . moveLeft ( ) ;" at bounding box center [1139, 448] width 481 height 497
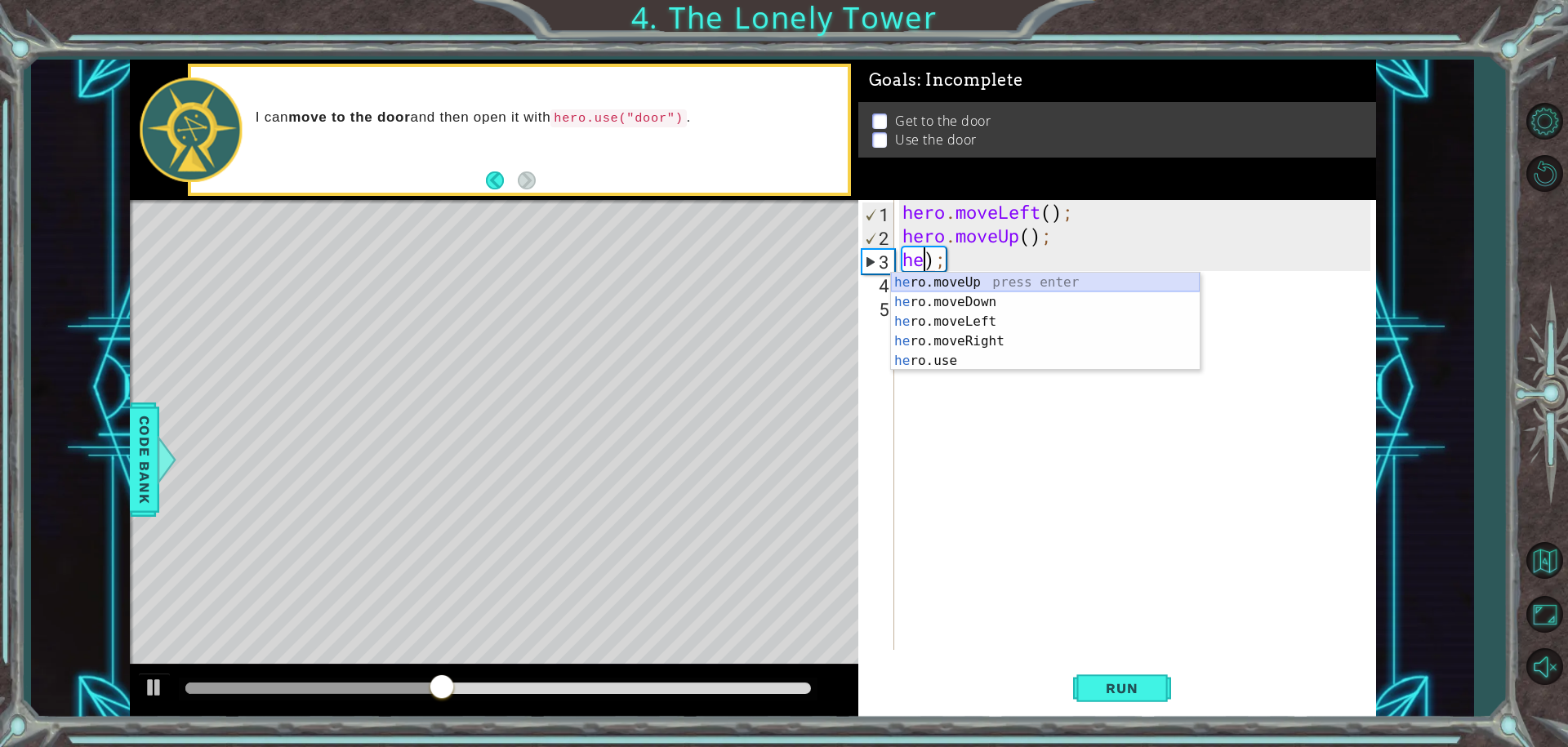
click at [961, 277] on div "he ro.moveUp press enter he ro.moveDown press enter he ro.moveLeft press enter …" at bounding box center [1045, 341] width 309 height 137
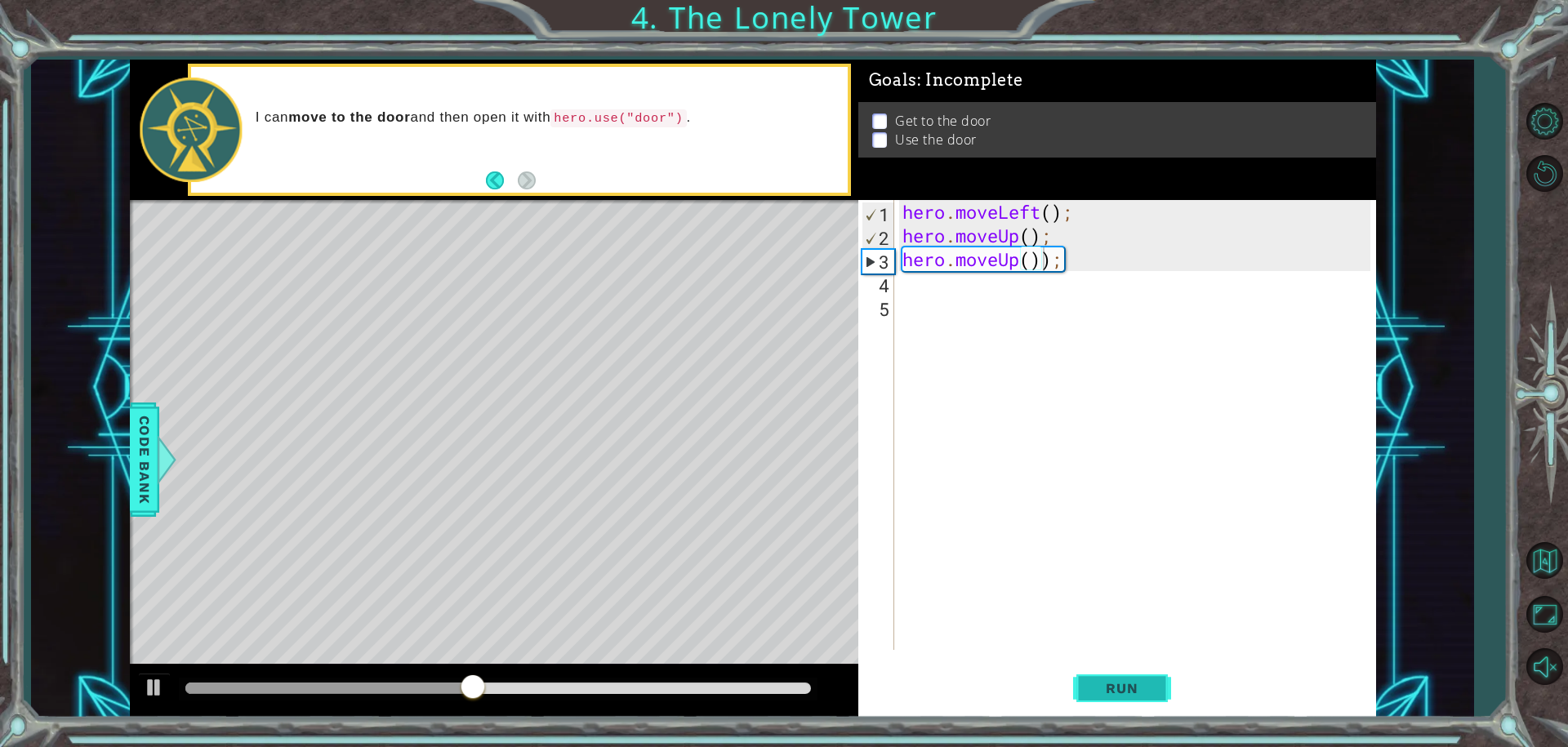
click at [1129, 704] on button "Run" at bounding box center [1122, 687] width 98 height 52
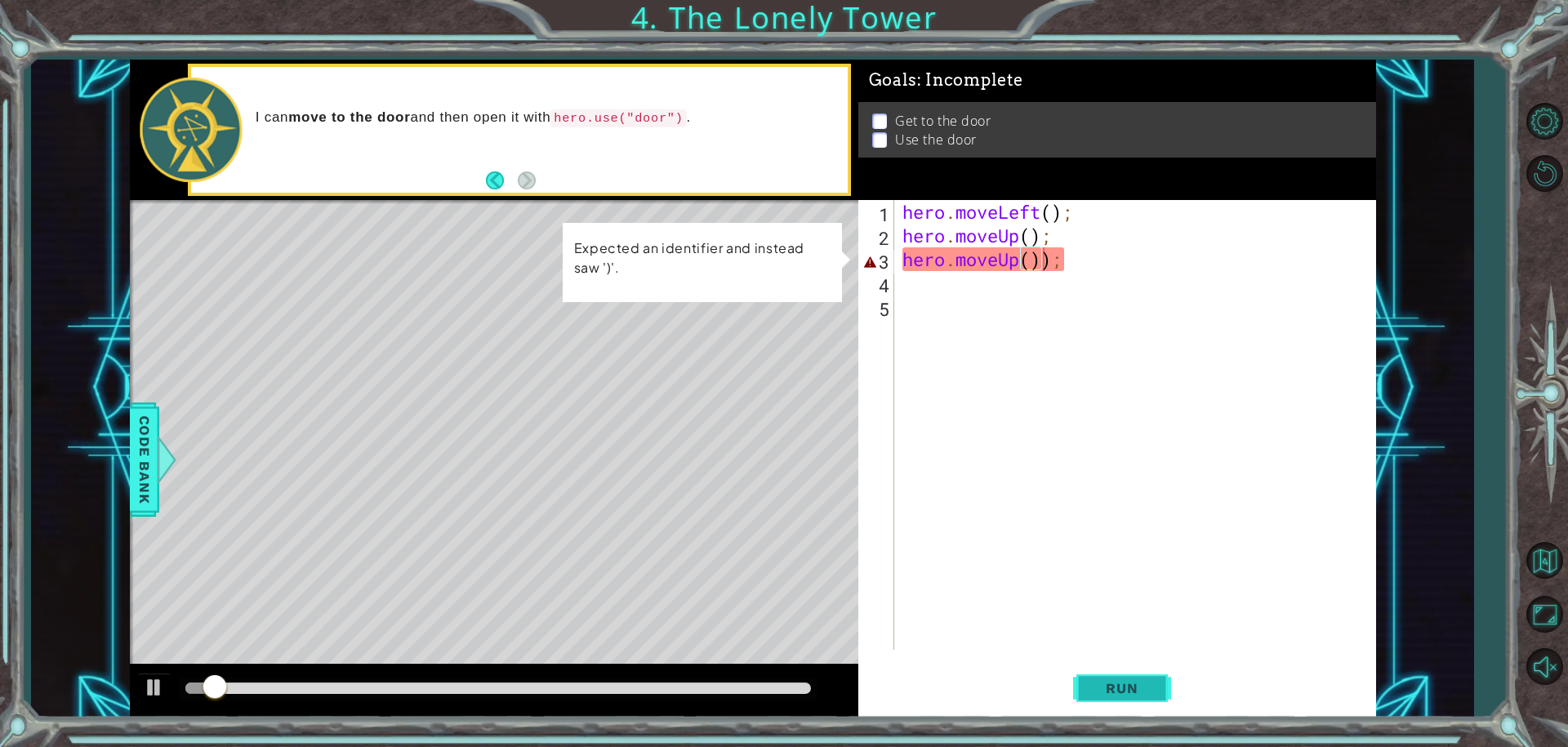
click at [1131, 696] on button "Run" at bounding box center [1122, 687] width 98 height 52
click at [1053, 265] on div "hero . moveLeft ( ) ; hero . moveUp ( ) ; hero . moveUp ( )) ;" at bounding box center [1139, 448] width 481 height 497
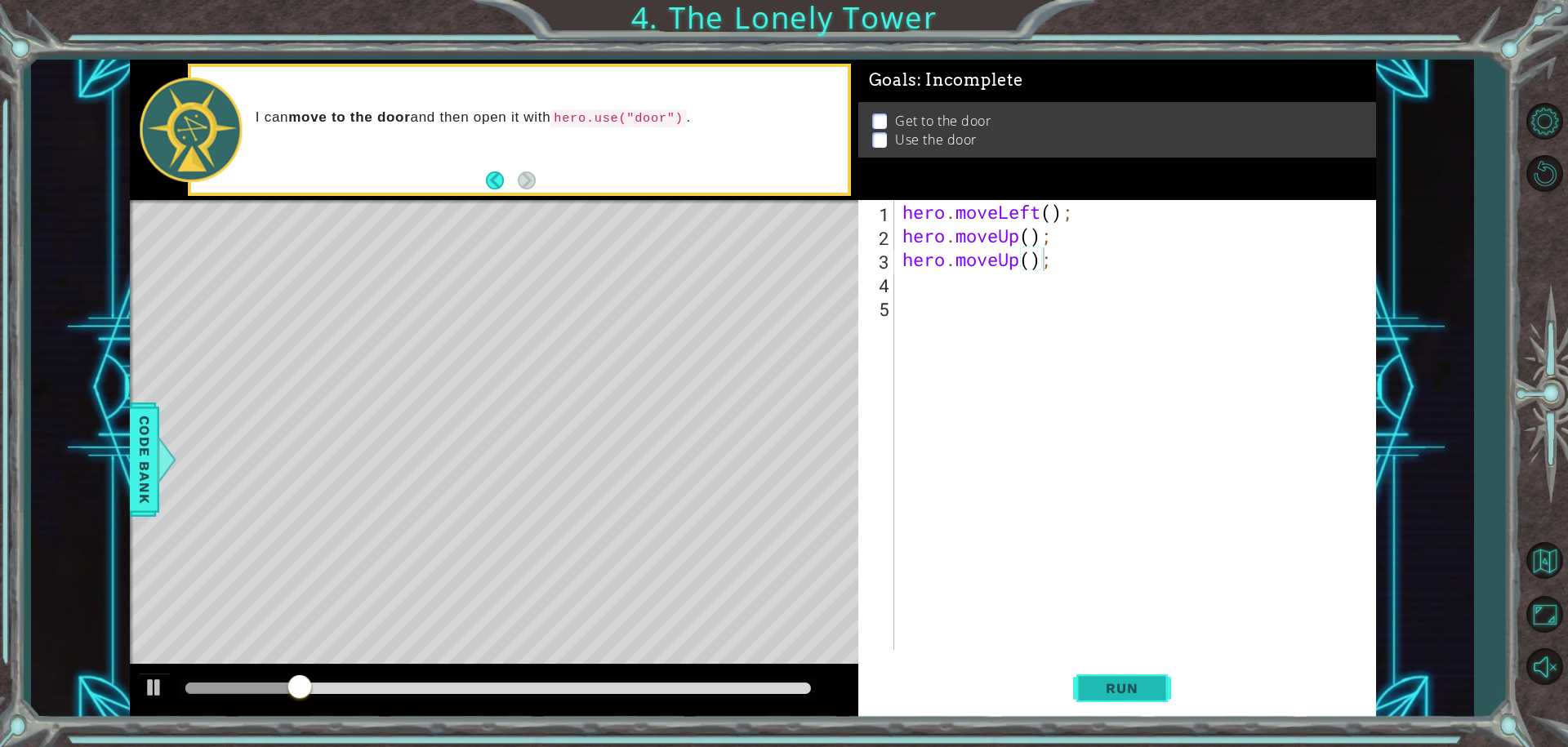
click at [1091, 682] on span "Run" at bounding box center [1122, 687] width 64 height 17
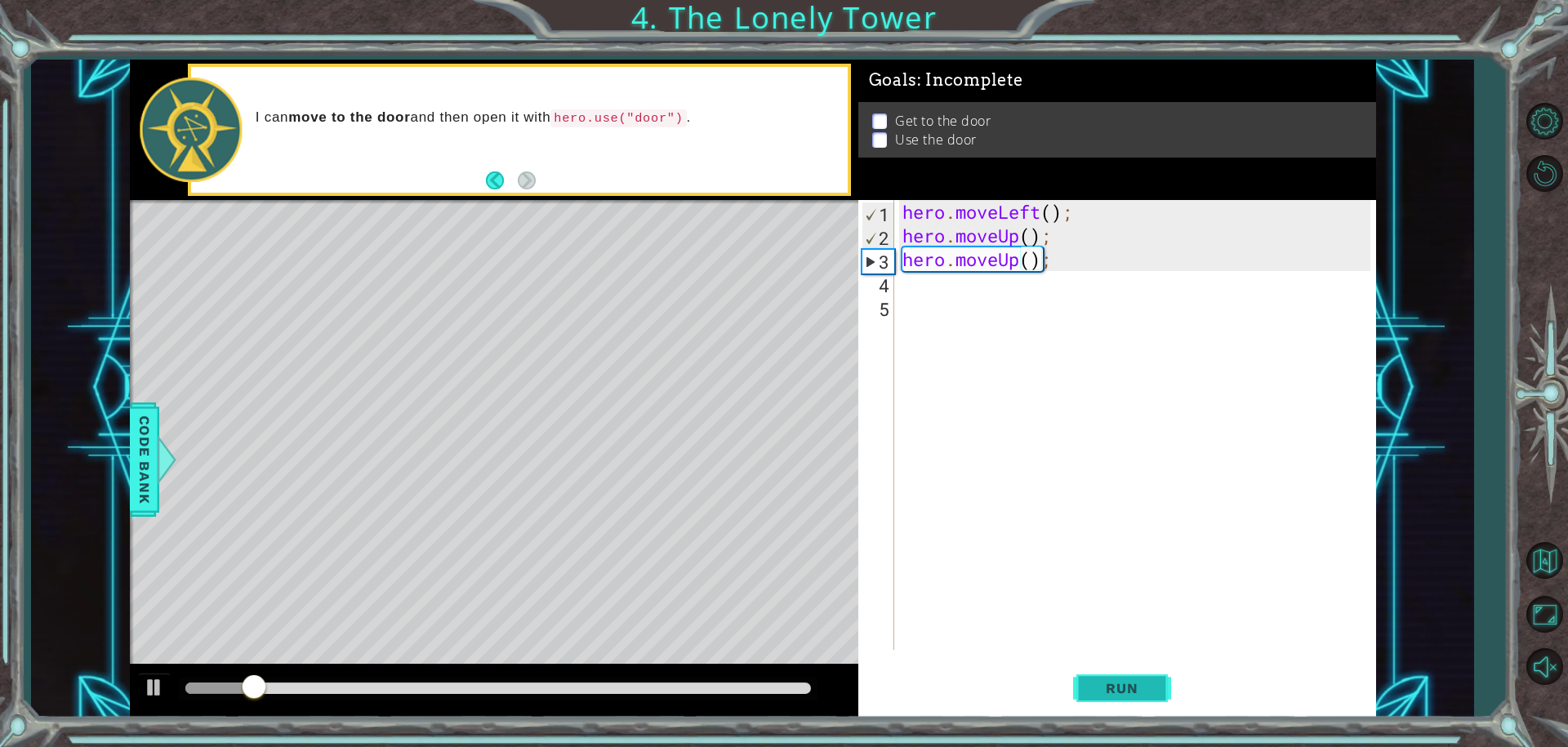
click at [1091, 682] on span "Run" at bounding box center [1122, 687] width 64 height 17
click at [1008, 270] on div "hero . moveLeft ( ) ; hero . moveUp ( ) ; hero . moveUp ( ) ;" at bounding box center [1139, 448] width 481 height 497
click at [1023, 267] on div "hero . moveLeft ( ) ; hero . moveUp ( ) ; hero . moveUp ( ) ;" at bounding box center [1139, 448] width 481 height 497
click at [1150, 689] on span "Run" at bounding box center [1122, 687] width 64 height 17
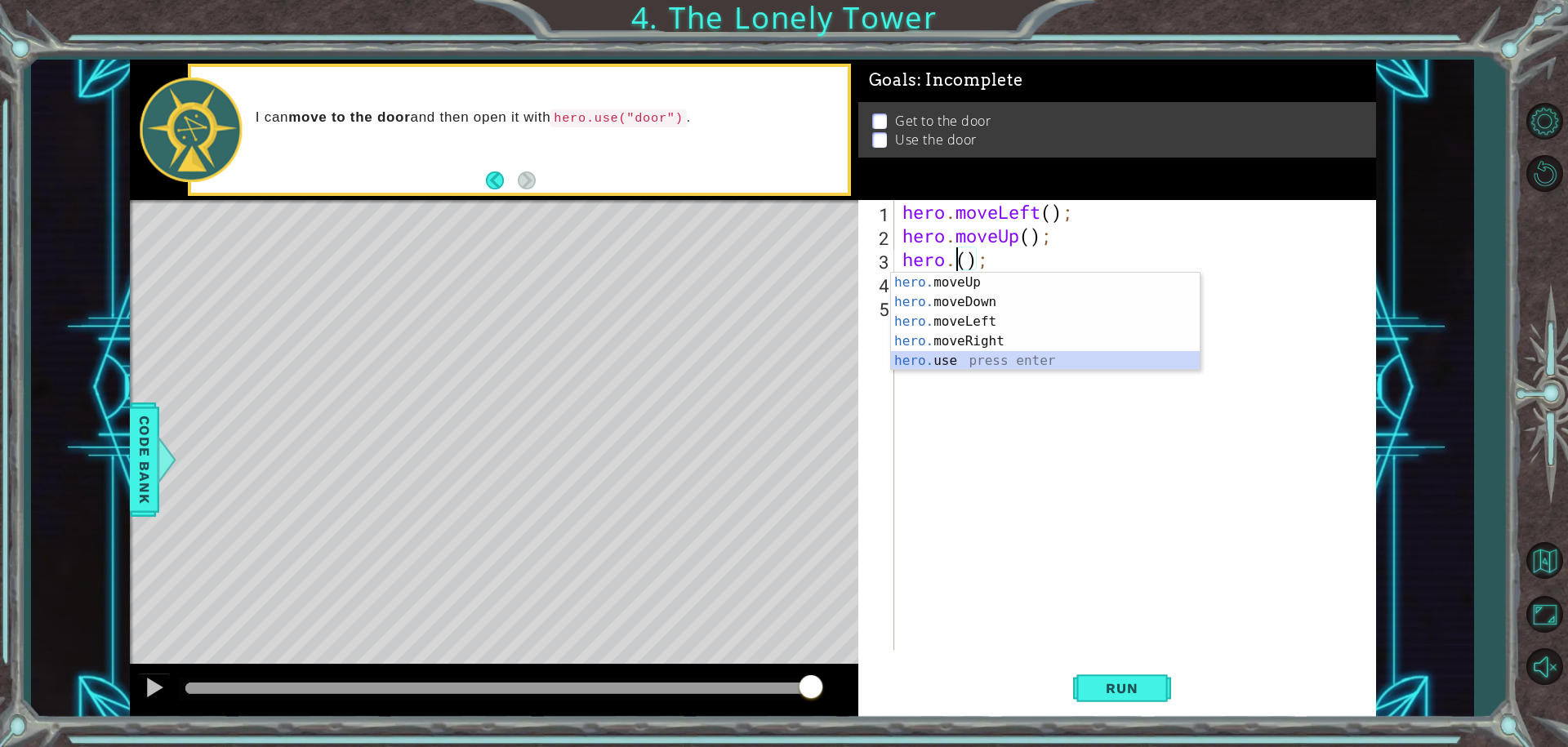
click at [946, 365] on div "hero. moveUp press enter hero. moveDown press enter hero. moveLeft press enter …" at bounding box center [1045, 341] width 309 height 137
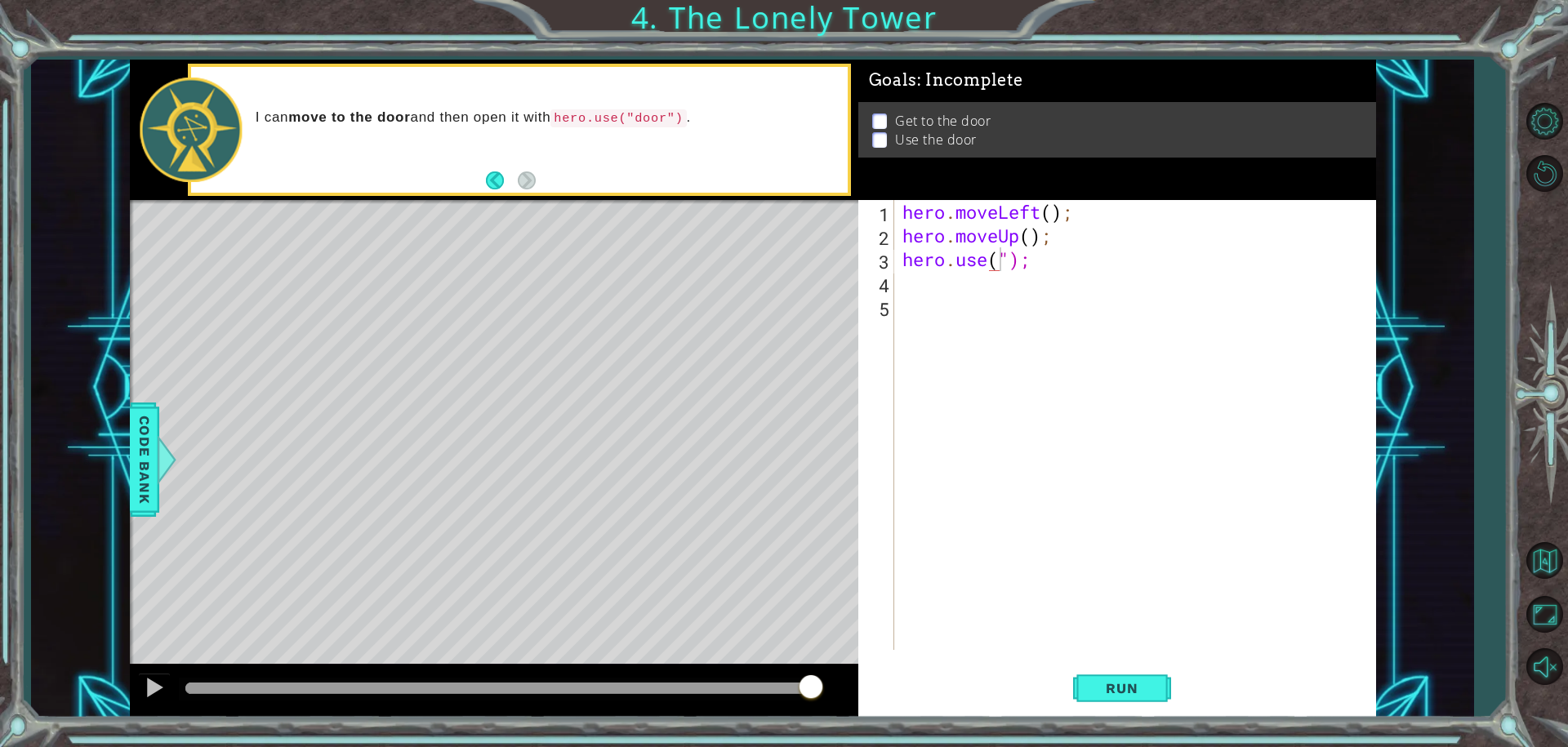
click at [935, 133] on p "Use the door" at bounding box center [936, 142] width 82 height 18
click at [864, 137] on div "Get to the door Use the door" at bounding box center [1118, 131] width 518 height 57
click at [1156, 686] on button "Run" at bounding box center [1122, 687] width 98 height 52
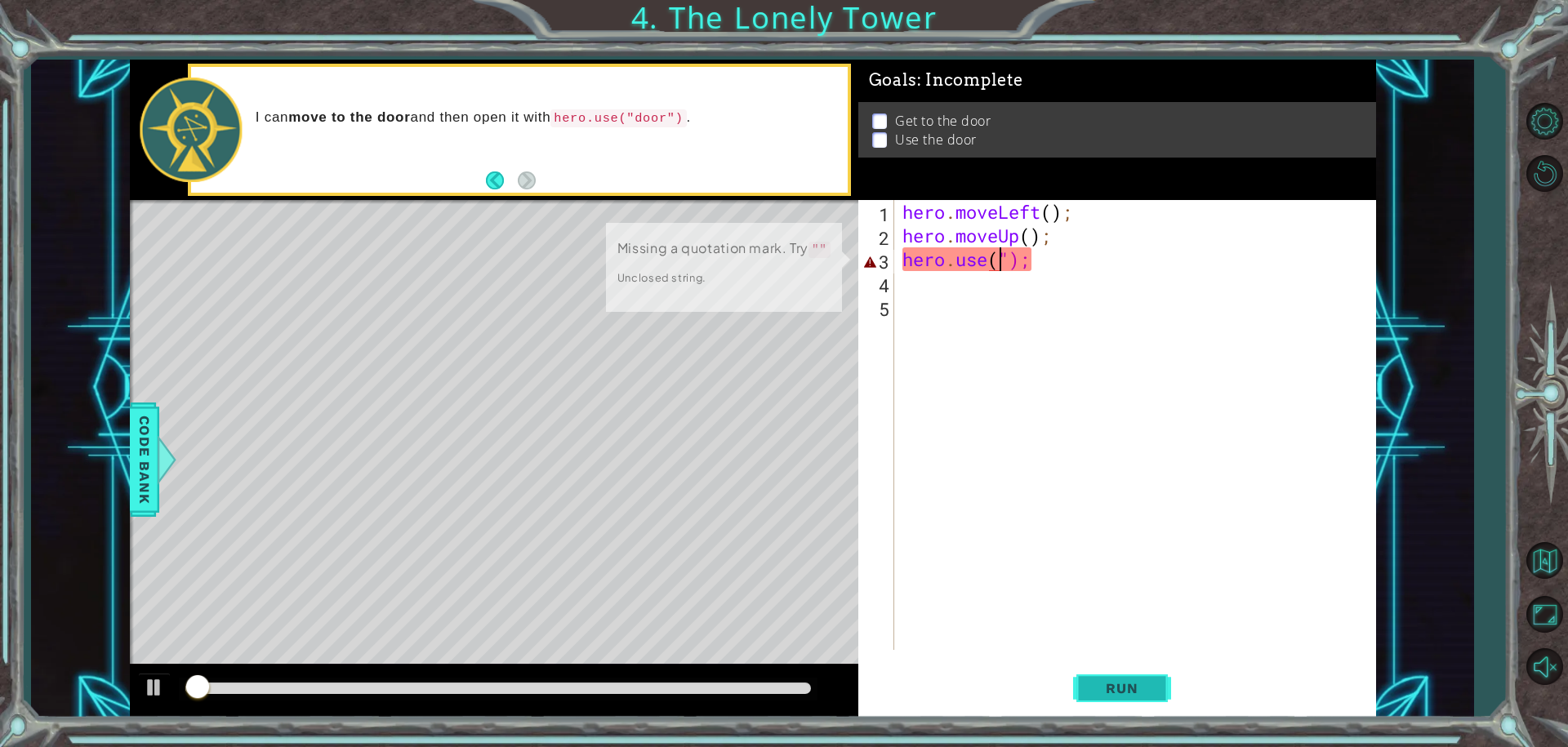
click at [1156, 686] on button "Run" at bounding box center [1122, 687] width 98 height 52
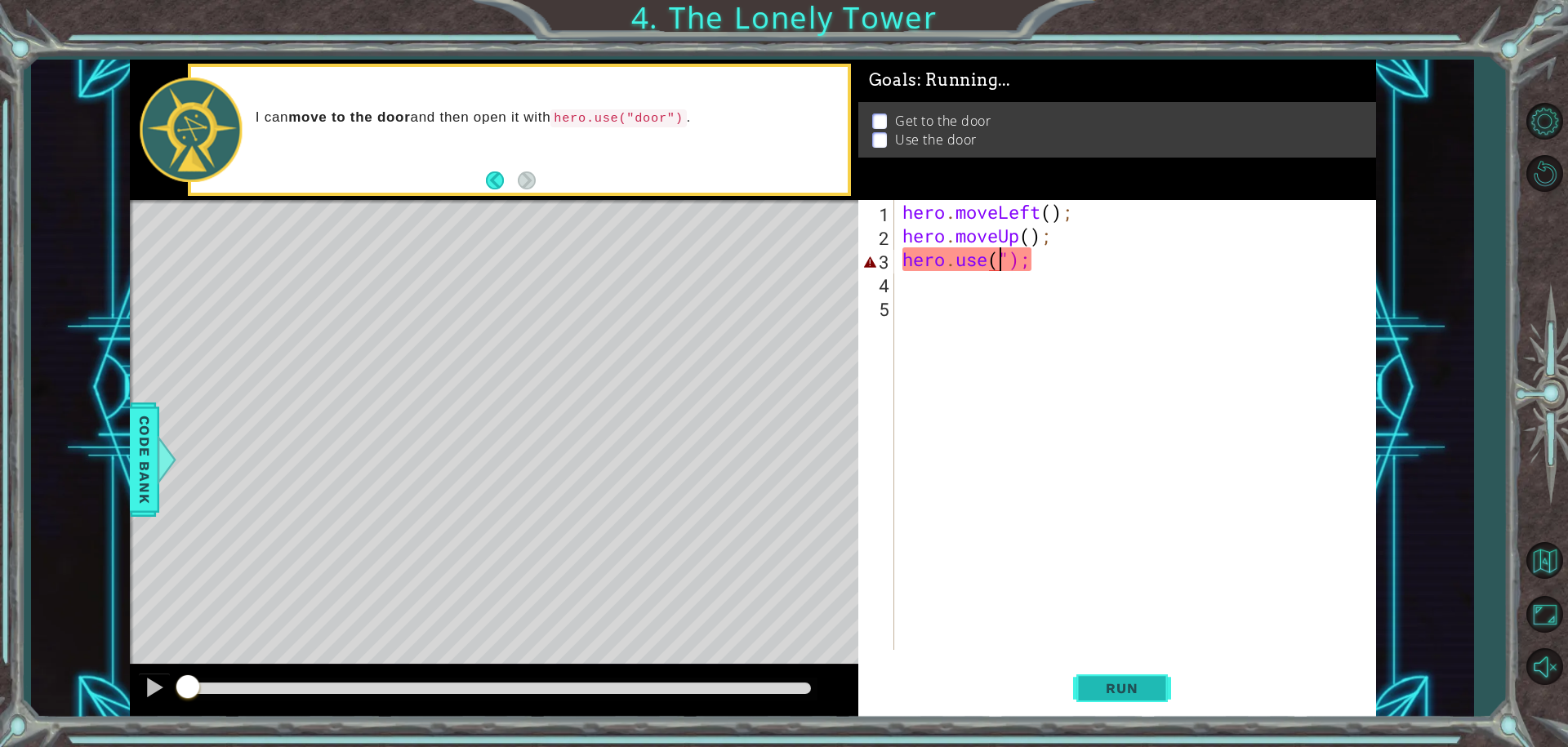
click at [1155, 686] on button "Run" at bounding box center [1122, 687] width 98 height 52
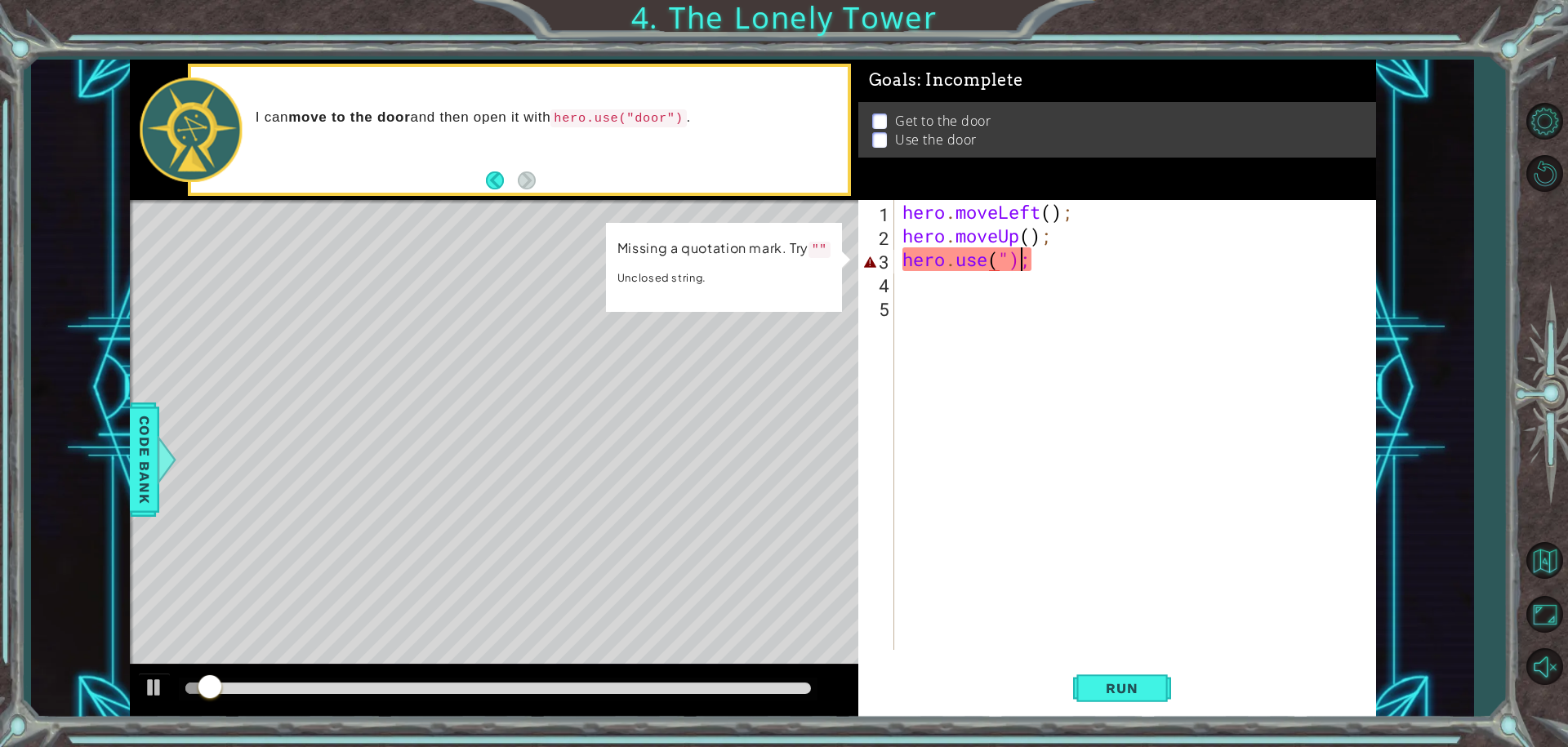
click at [1019, 263] on div "hero . moveLeft ( ) ; hero . moveUp ( ) ; hero . use ( ");" at bounding box center [1139, 448] width 481 height 497
type textarea "hero.use(;"
click at [1007, 271] on div "hero . moveLeft ( ) ; hero . moveUp ( ) ; hero . use ( ;" at bounding box center [1139, 448] width 481 height 497
drag, startPoint x: 1014, startPoint y: 256, endPoint x: 1004, endPoint y: 262, distance: 11.7
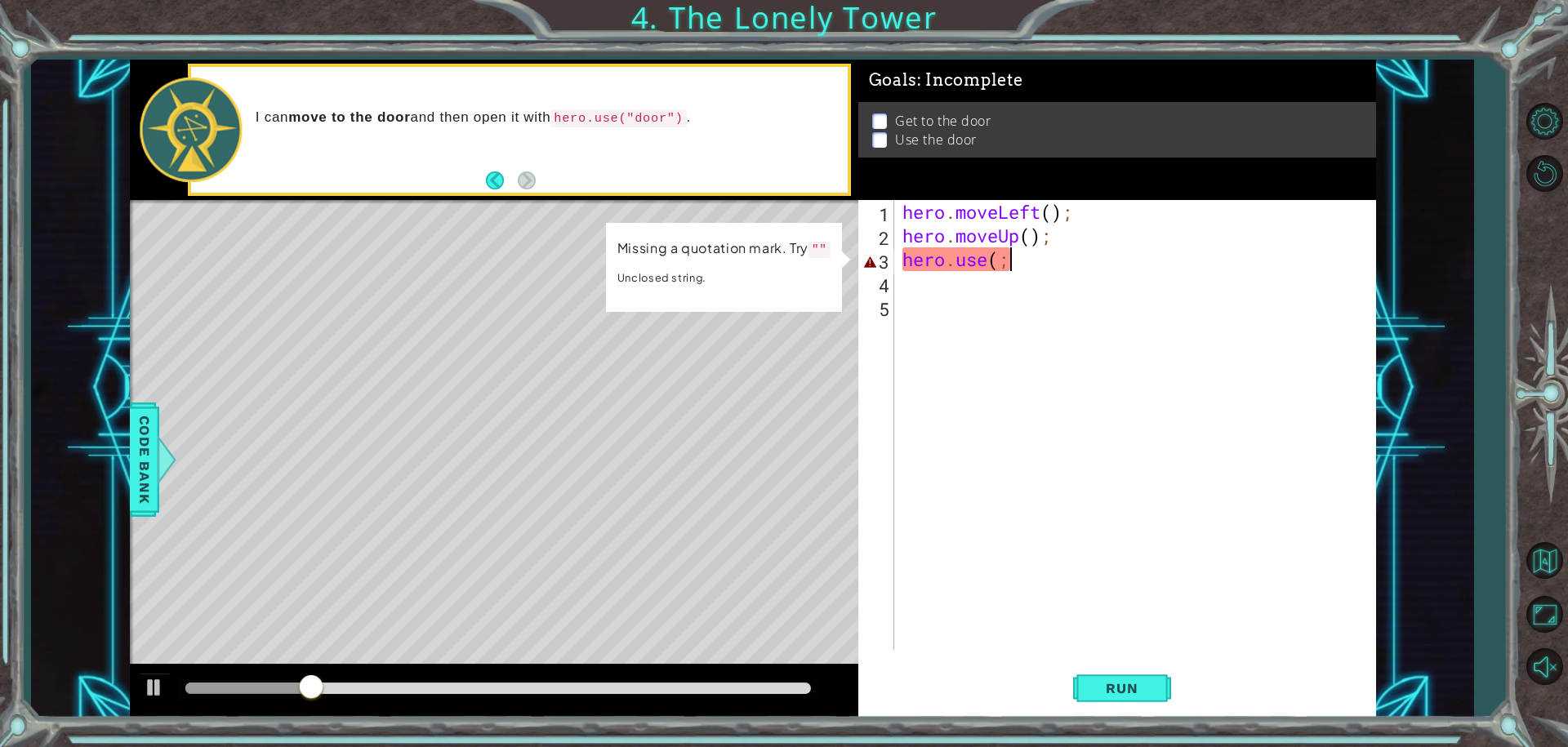
click at [1004, 262] on div "hero . moveLeft ( ) ; hero . moveUp ( ) ; hero . use ( ;" at bounding box center [1139, 448] width 481 height 497
type textarea "hero.use"
click at [970, 291] on body "1 ההההההההההההההההההההההההההההההההההההההההההההההההההההההההההההההההההההההההההההה…" at bounding box center [784, 373] width 1568 height 747
click at [997, 270] on div "hero . moveLeft ( ) ; hero . moveUp ( ) ; hero . use" at bounding box center [1139, 448] width 481 height 497
click at [969, 284] on div "hero . moveLeft ( ) ; hero . moveUp ( ) ; hero . use" at bounding box center [1139, 448] width 481 height 497
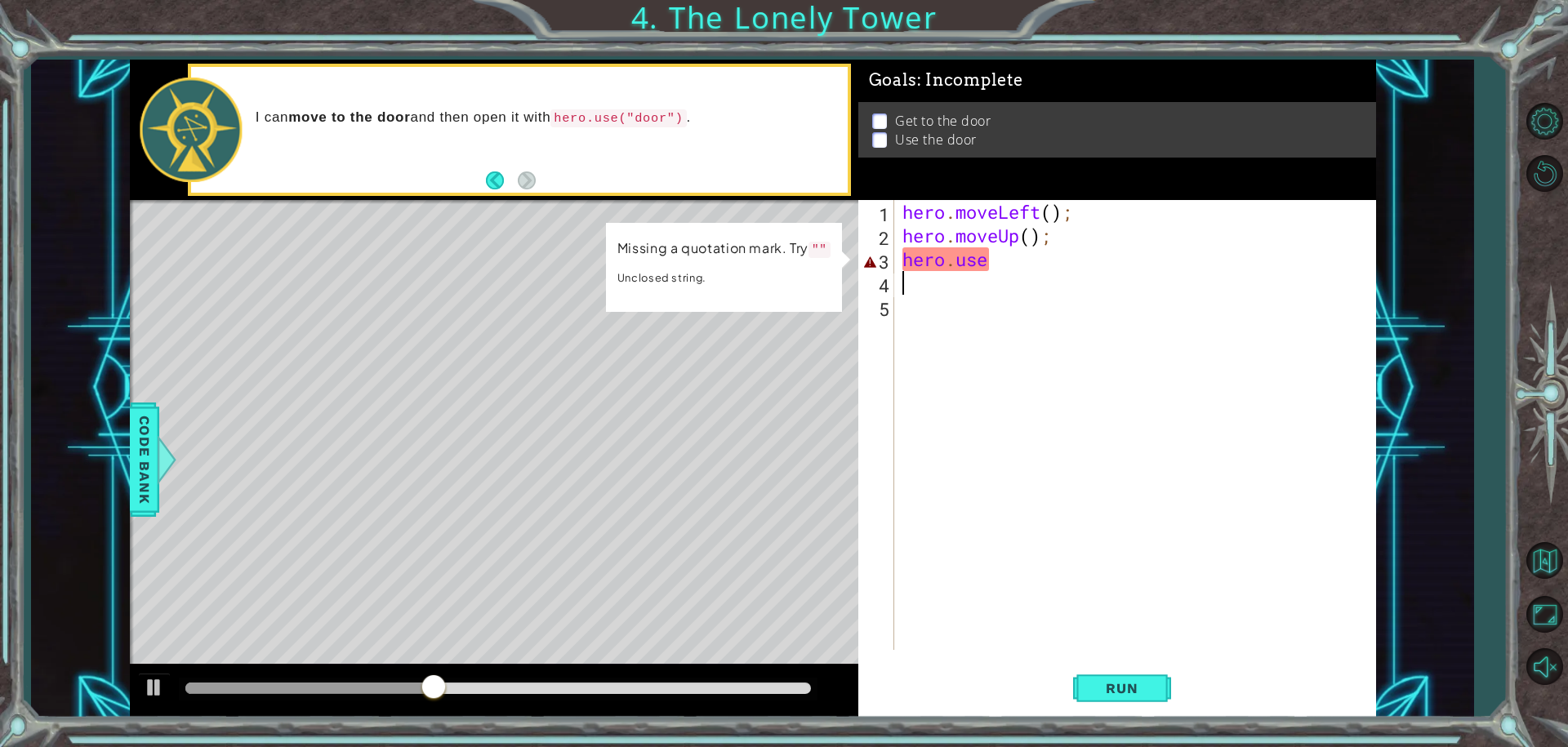
click at [960, 288] on div "hero . moveLeft ( ) ; hero . moveUp ( ) ; hero . use" at bounding box center [1139, 448] width 481 height 497
click at [972, 253] on div "hero . moveLeft ( ) ; hero . moveUp ( ) ; hero . use" at bounding box center [1139, 448] width 481 height 497
click at [988, 260] on div "hero . moveLeft ( ) ; hero . moveUp ( ) ; hero . use" at bounding box center [1139, 448] width 481 height 497
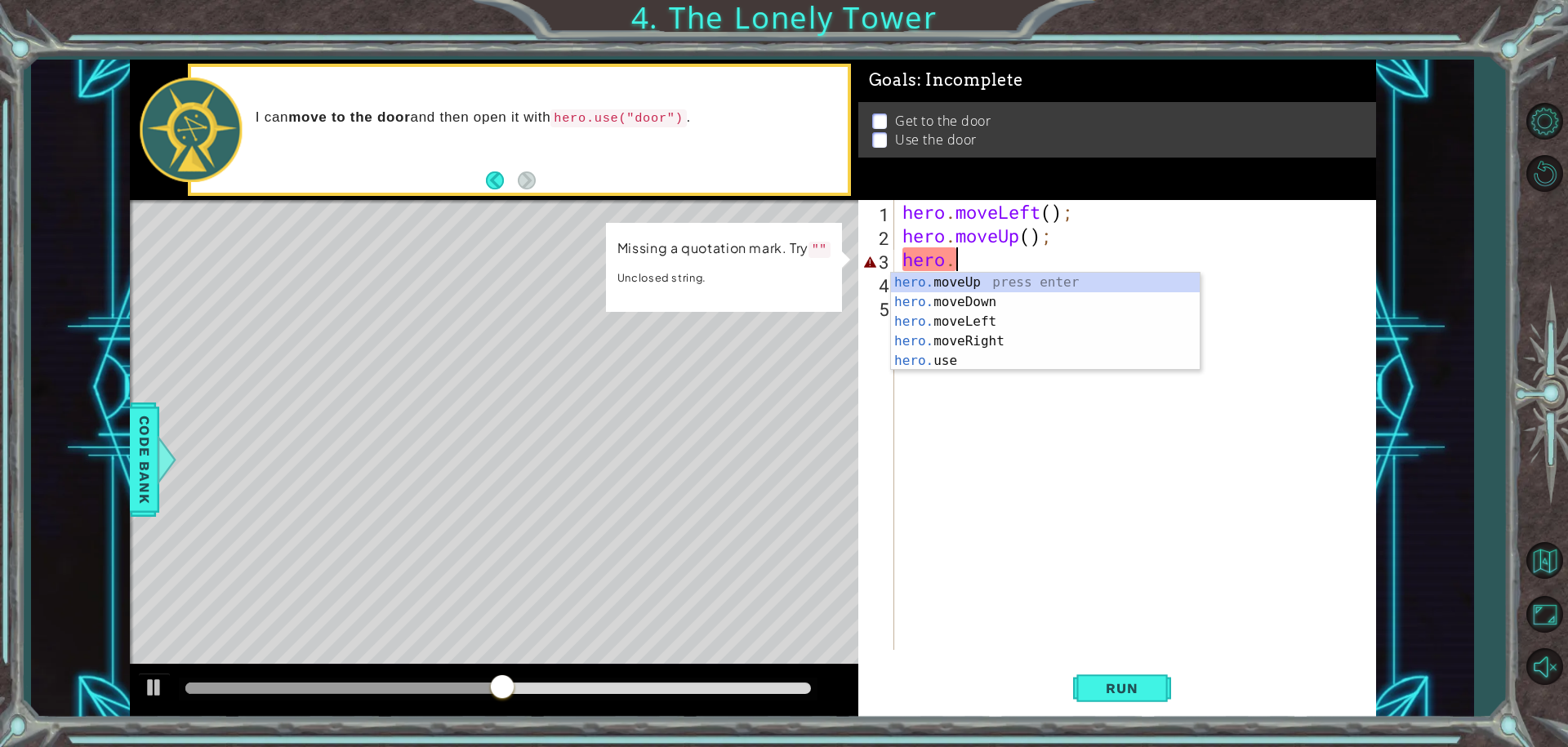
type textarea "h"
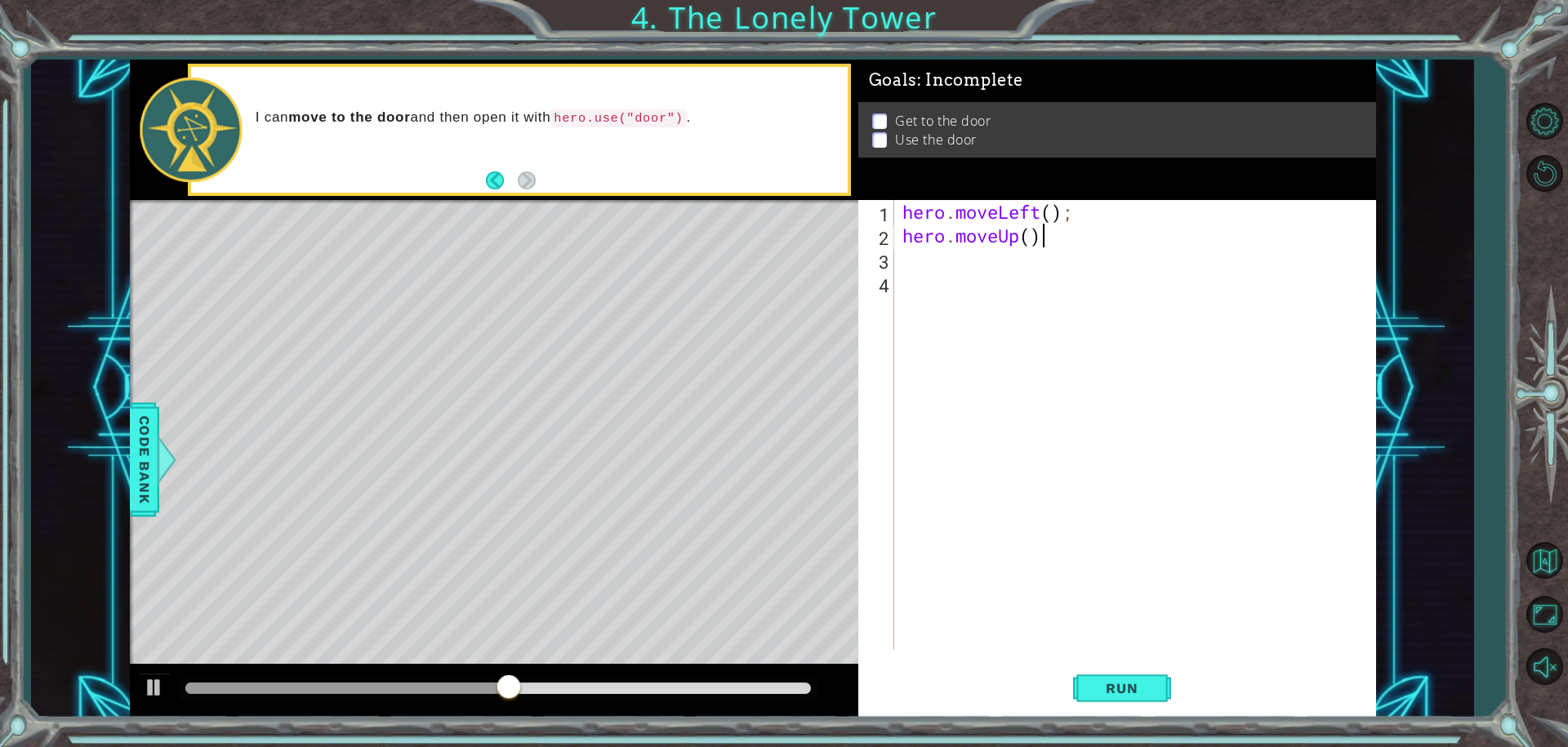
type textarea "hero.moveU"
click at [977, 260] on div "hero.moveU p press enter" at bounding box center [1045, 278] width 309 height 59
click at [1057, 211] on div "hero . moveLeft ( ) ; hero . moveUp ( ) ;" at bounding box center [1139, 448] width 481 height 497
drag, startPoint x: 925, startPoint y: 213, endPoint x: 918, endPoint y: 218, distance: 8.6
click at [918, 218] on div ") ; hero . moveUp ( ) ;" at bounding box center [1139, 448] width 481 height 497
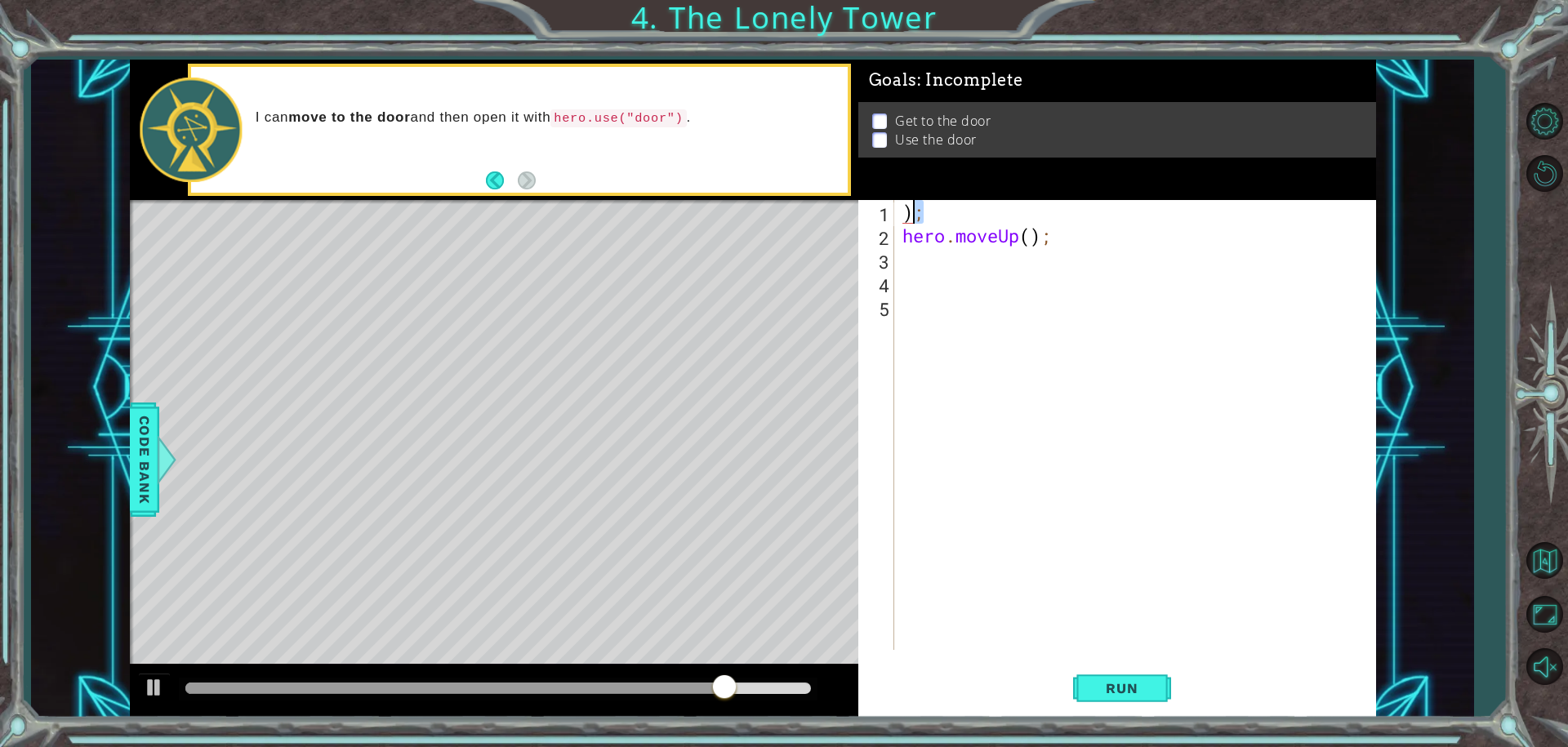
click at [925, 212] on div ") ; hero . moveUp ( ) ;" at bounding box center [1134, 425] width 472 height 450
type textarea ")"
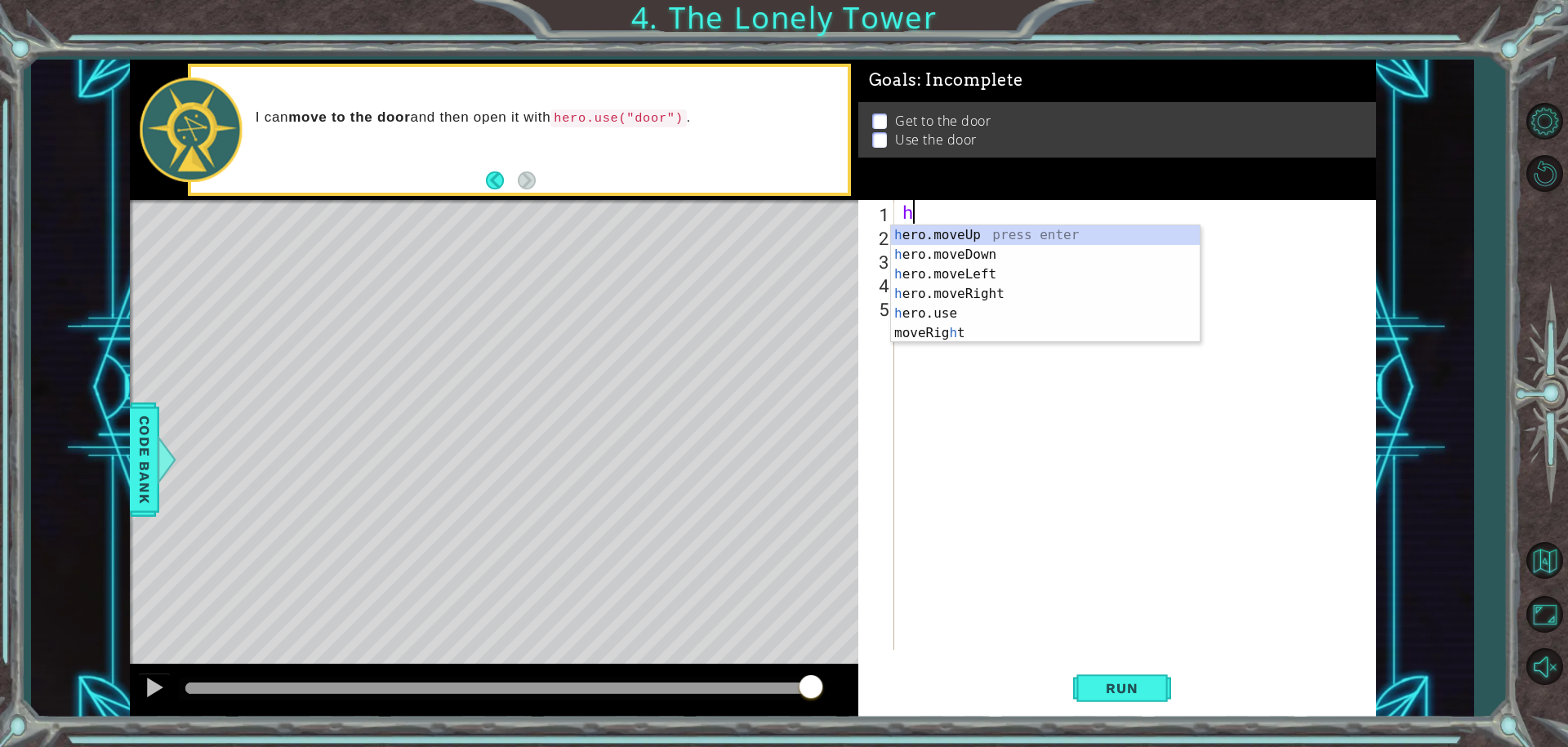
type textarea "hr"
click at [946, 226] on div "h e r o.moveUp press enter h e r o.moveDown press enter h e r o.moveLeft press …" at bounding box center [1045, 294] width 309 height 137
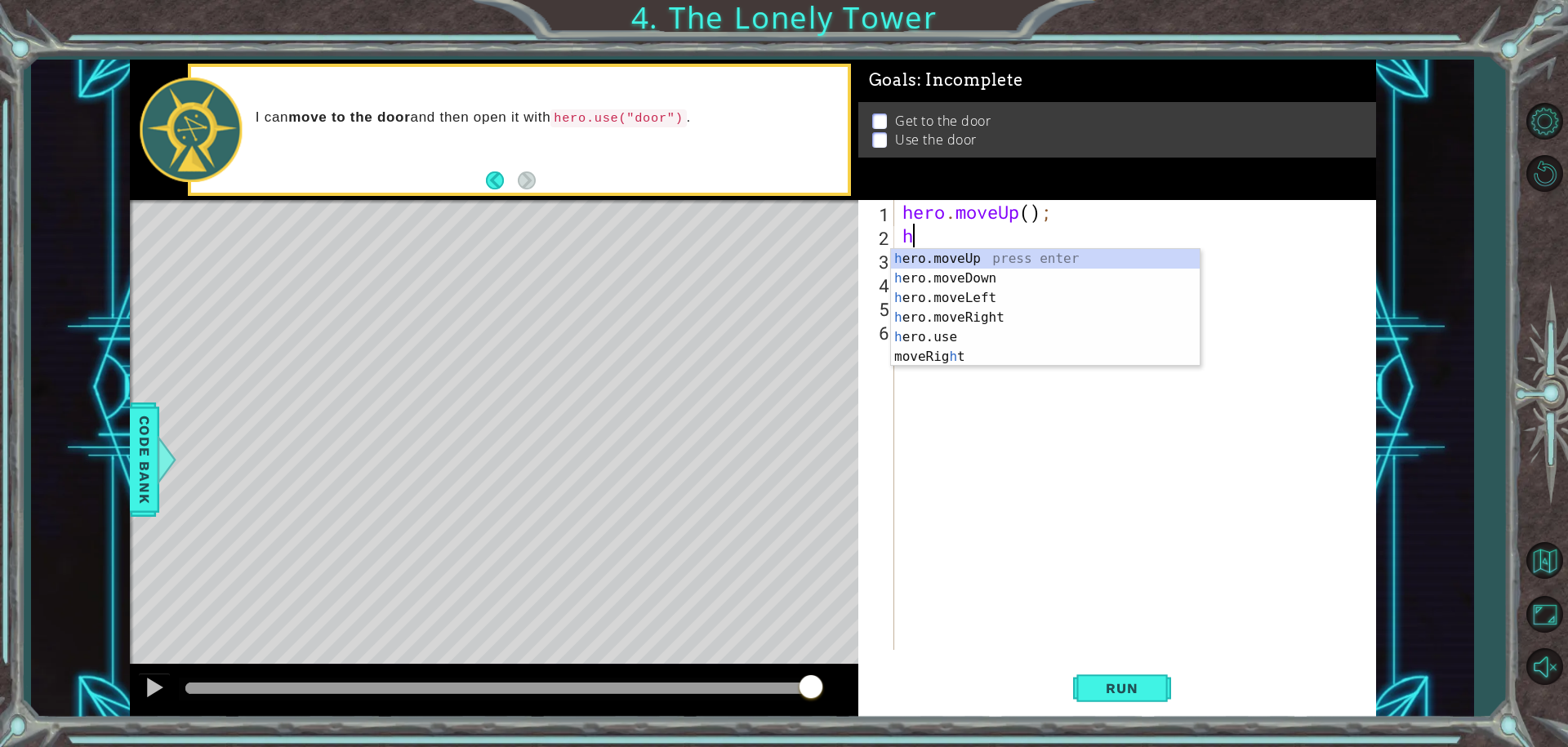
type textarea "hr"
click at [963, 258] on div "h e r o.moveUp press enter h e r o.moveDown press enter h e r o.moveLeft press …" at bounding box center [1045, 317] width 309 height 137
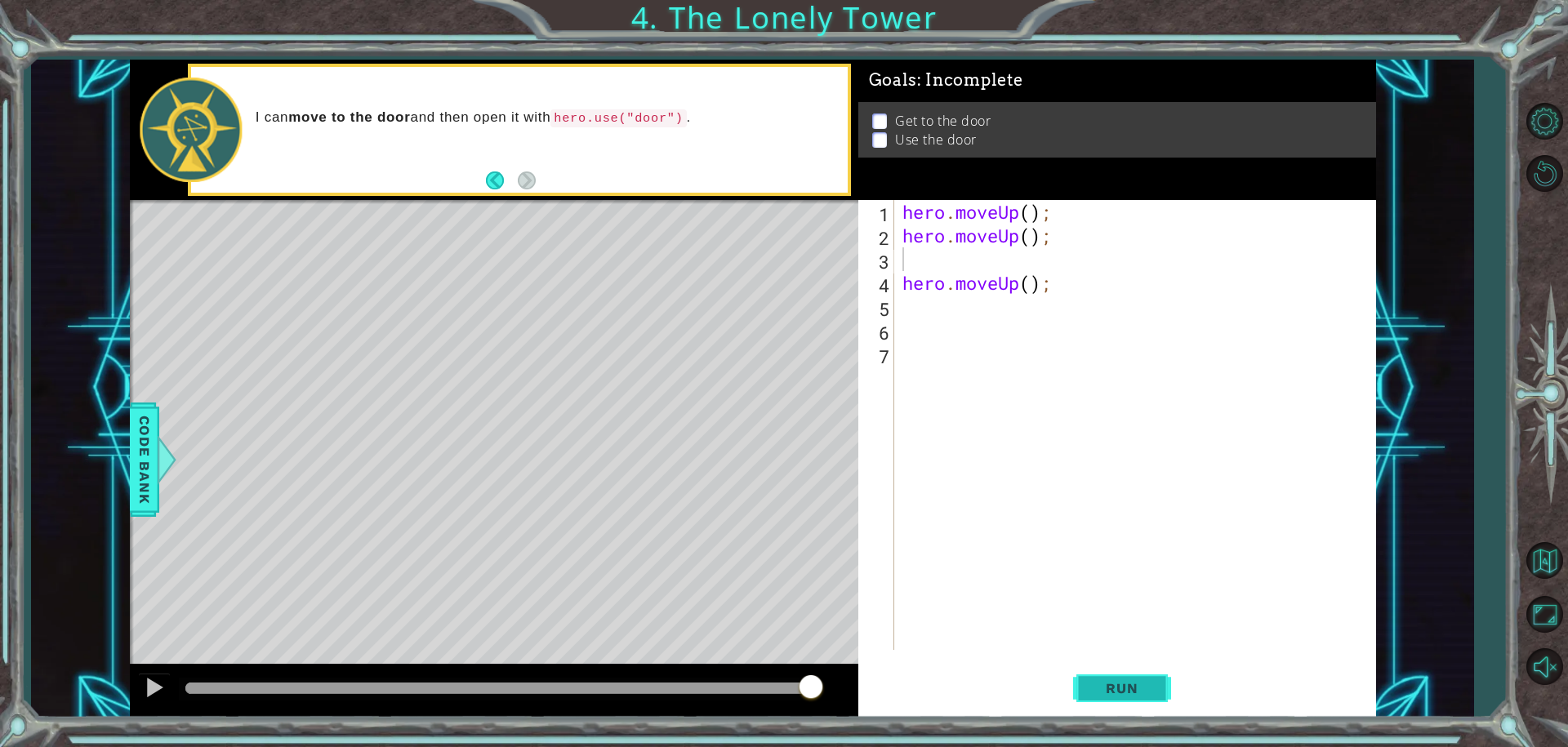
click at [1166, 690] on button "Run" at bounding box center [1122, 687] width 98 height 52
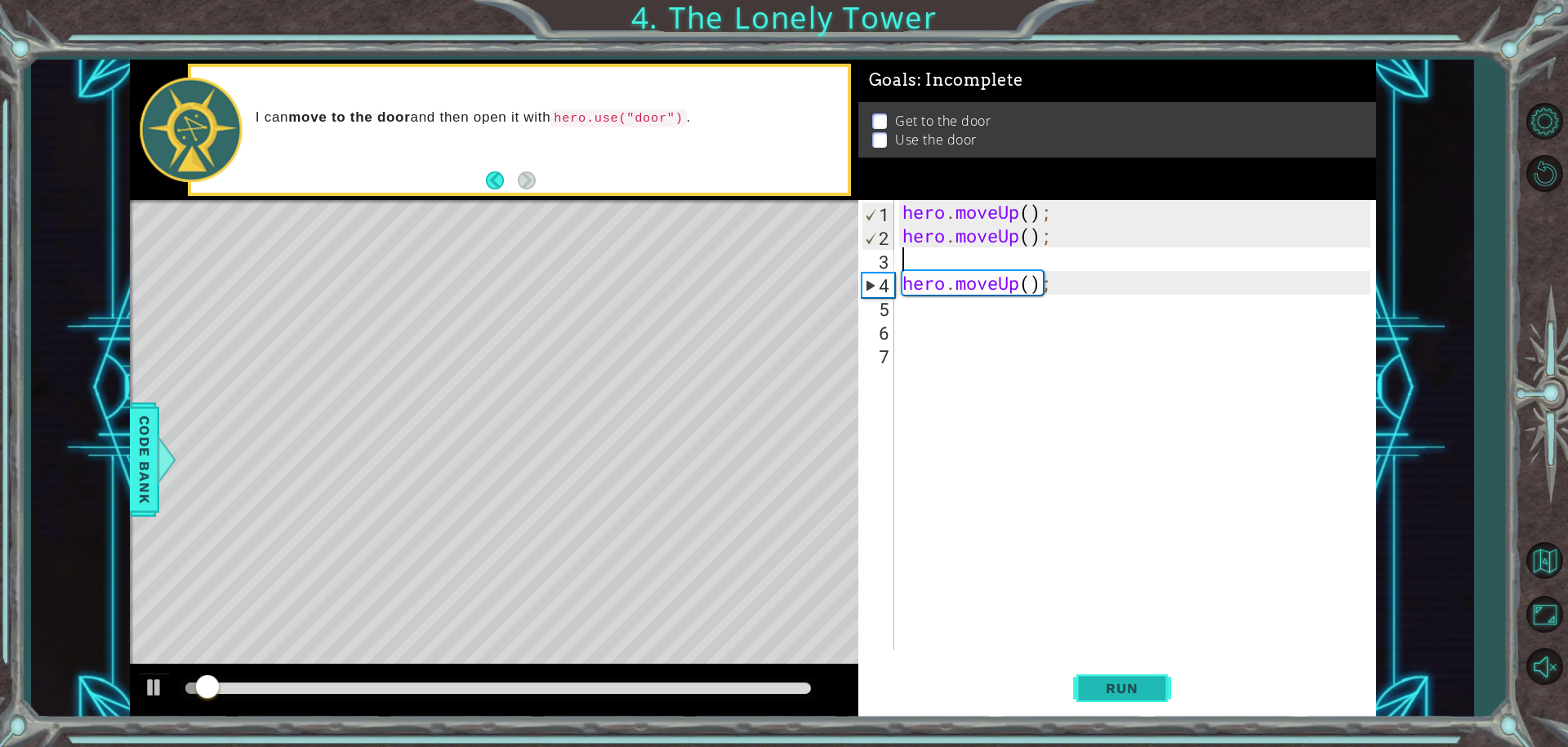
click at [1147, 690] on span "Run" at bounding box center [1122, 687] width 64 height 17
click at [1146, 691] on span "Run" at bounding box center [1122, 687] width 64 height 17
click at [1137, 691] on span "Run" at bounding box center [1122, 687] width 64 height 17
click at [900, 254] on div "hero . moveUp ( ) ; hero . moveUp ( ) ; hero . moveUp ( ) ;" at bounding box center [1139, 448] width 481 height 497
click at [1052, 299] on div "hero . moveUp ( ) ; hero . moveUp ( ) ; hero . moveUp ( ) ;" at bounding box center [1139, 448] width 481 height 497
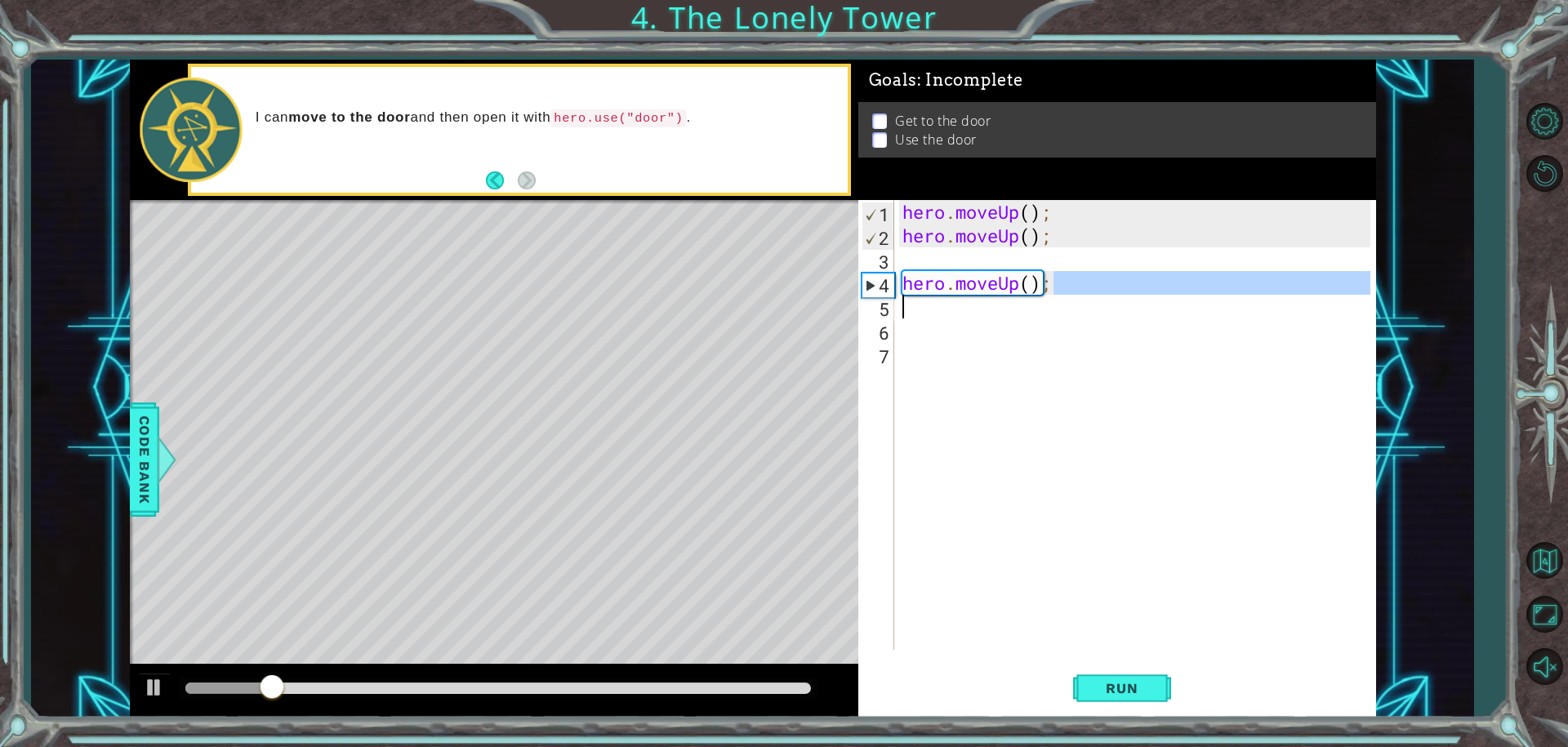
click at [1042, 296] on div "hero . moveUp ( ) ; hero . moveUp ( ) ; hero . moveUp ( ) ;" at bounding box center [1139, 448] width 481 height 497
click at [1053, 292] on div "hero . moveUp ( ) ; hero . moveUp ( ) ; hero . moveUp ( ) ;" at bounding box center [1134, 425] width 472 height 450
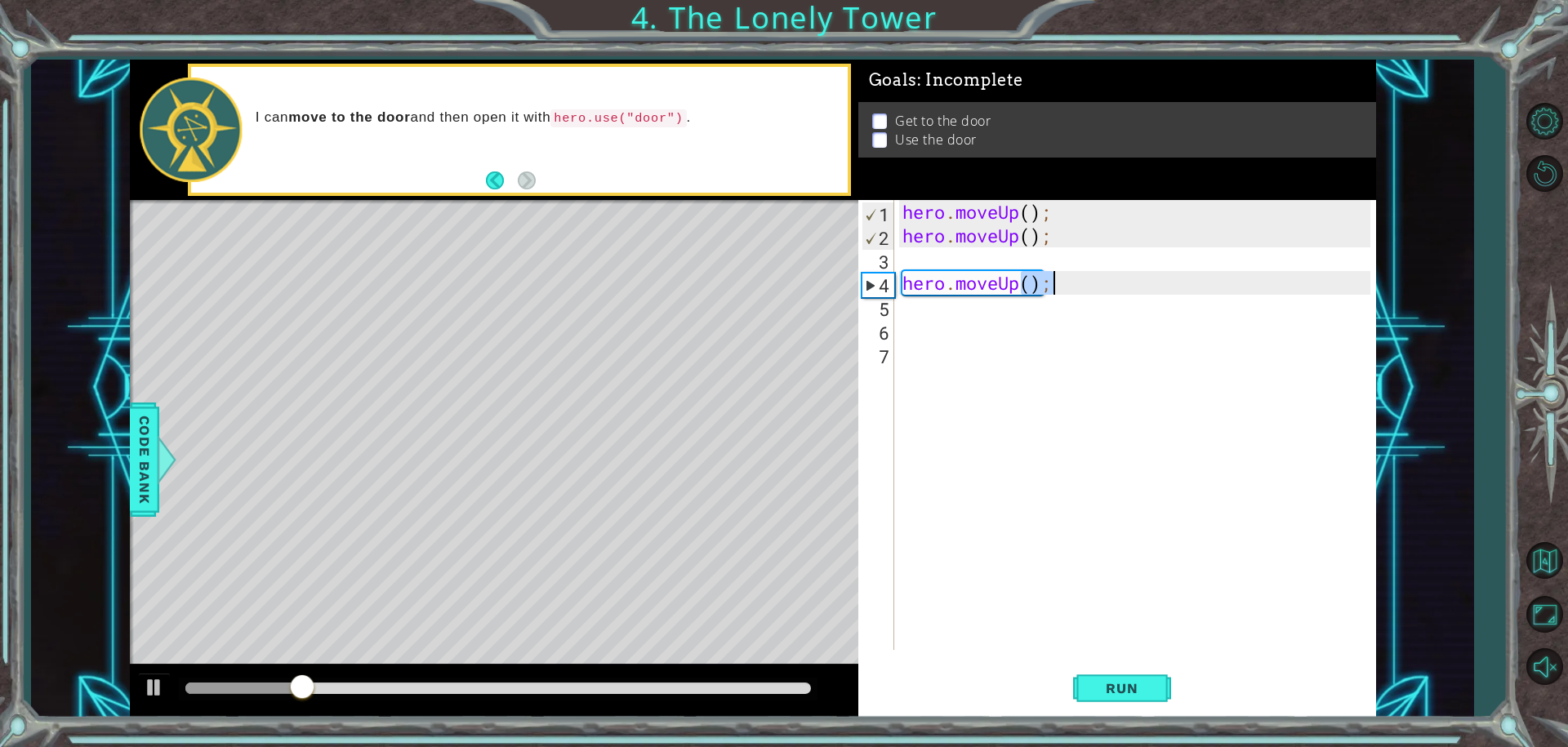
click at [1054, 291] on div "hero . moveUp ( ) ; hero . moveUp ( ) ; hero . moveUp ( ) ;" at bounding box center [1139, 448] width 481 height 497
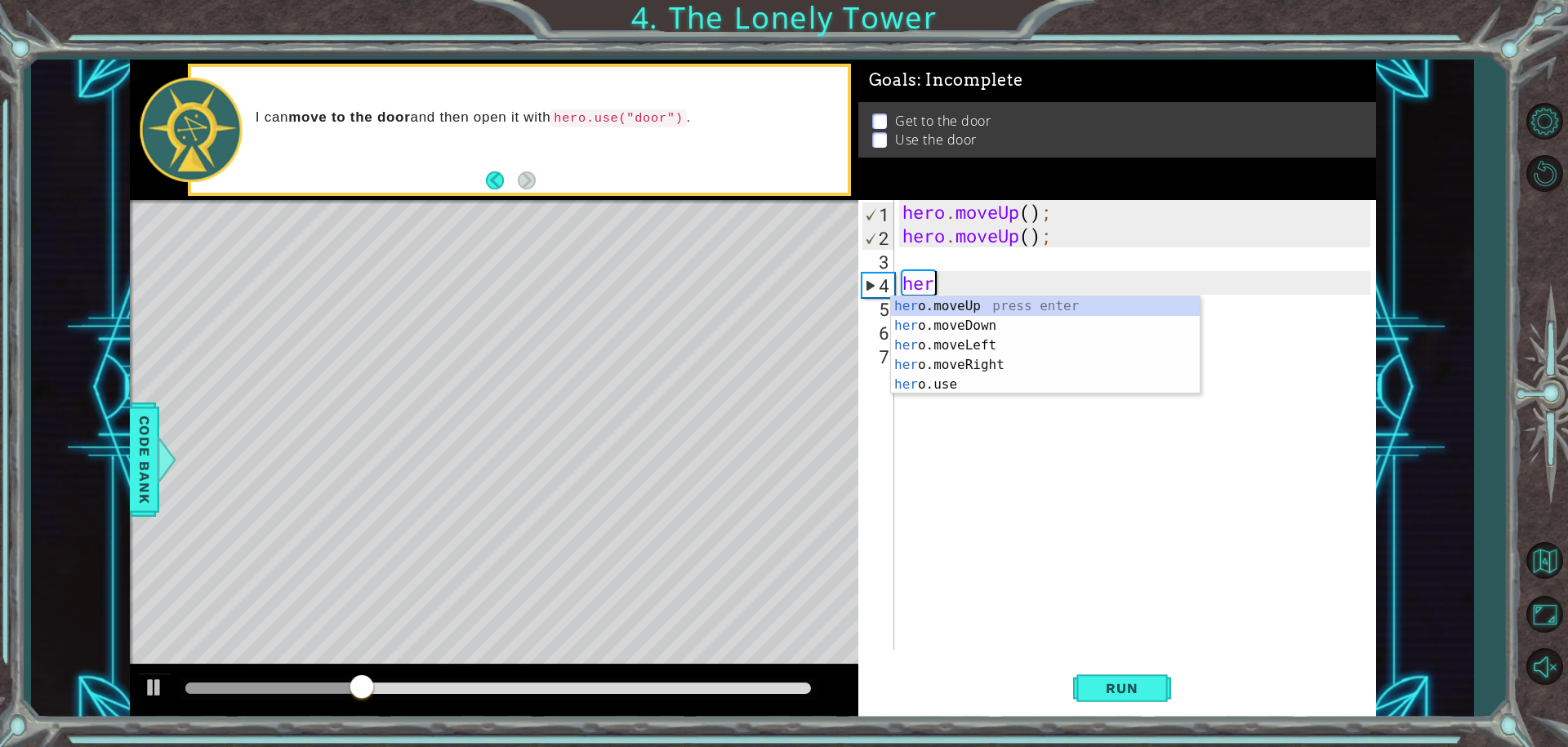
type textarea "h"
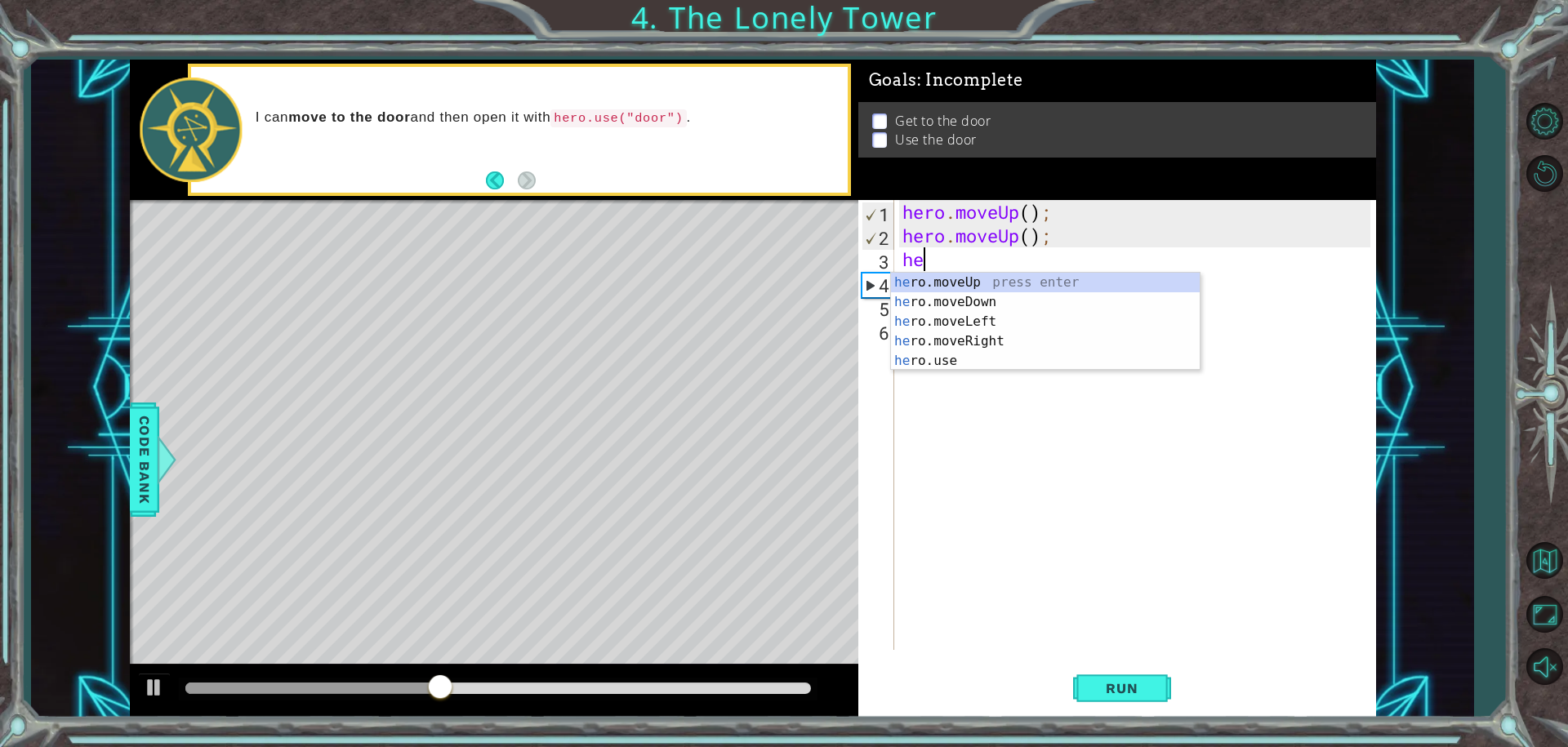
type textarea "her"
click at [948, 274] on div "her o.moveUp press enter her o.moveDown press enter her o.moveLeft press enter …" at bounding box center [1045, 341] width 309 height 137
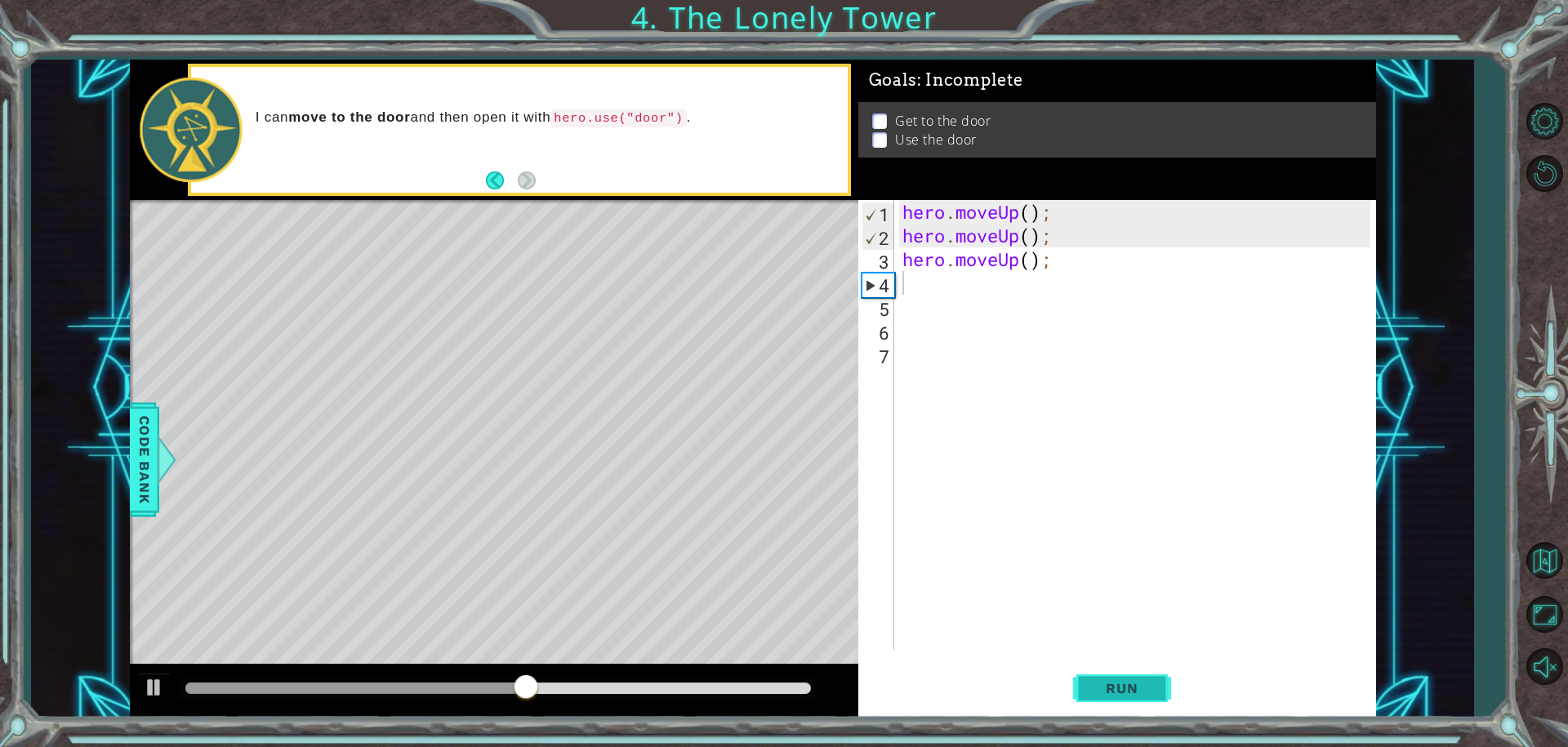
click at [1146, 700] on button "Run" at bounding box center [1122, 687] width 98 height 52
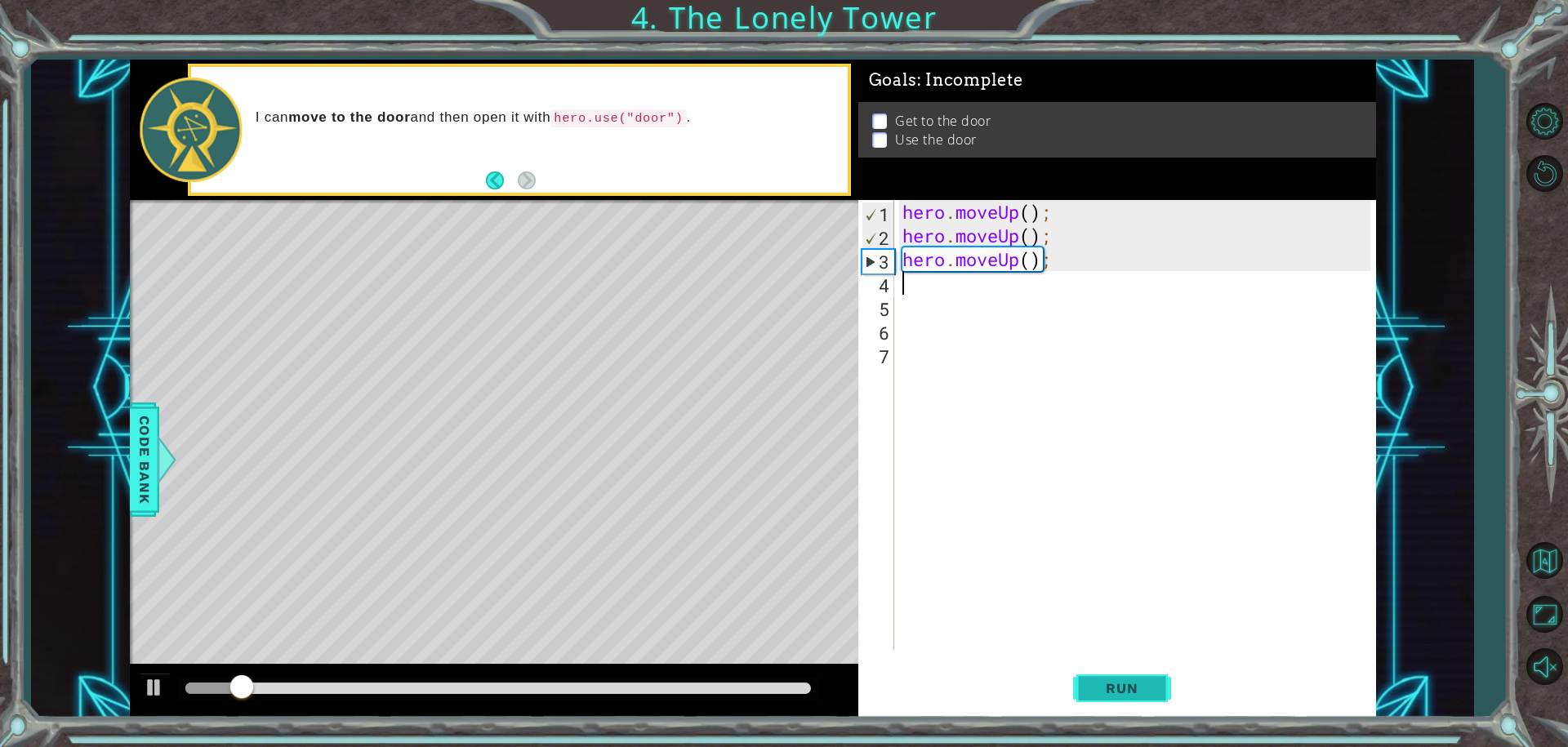
click at [1145, 695] on button "Run" at bounding box center [1122, 687] width 98 height 52
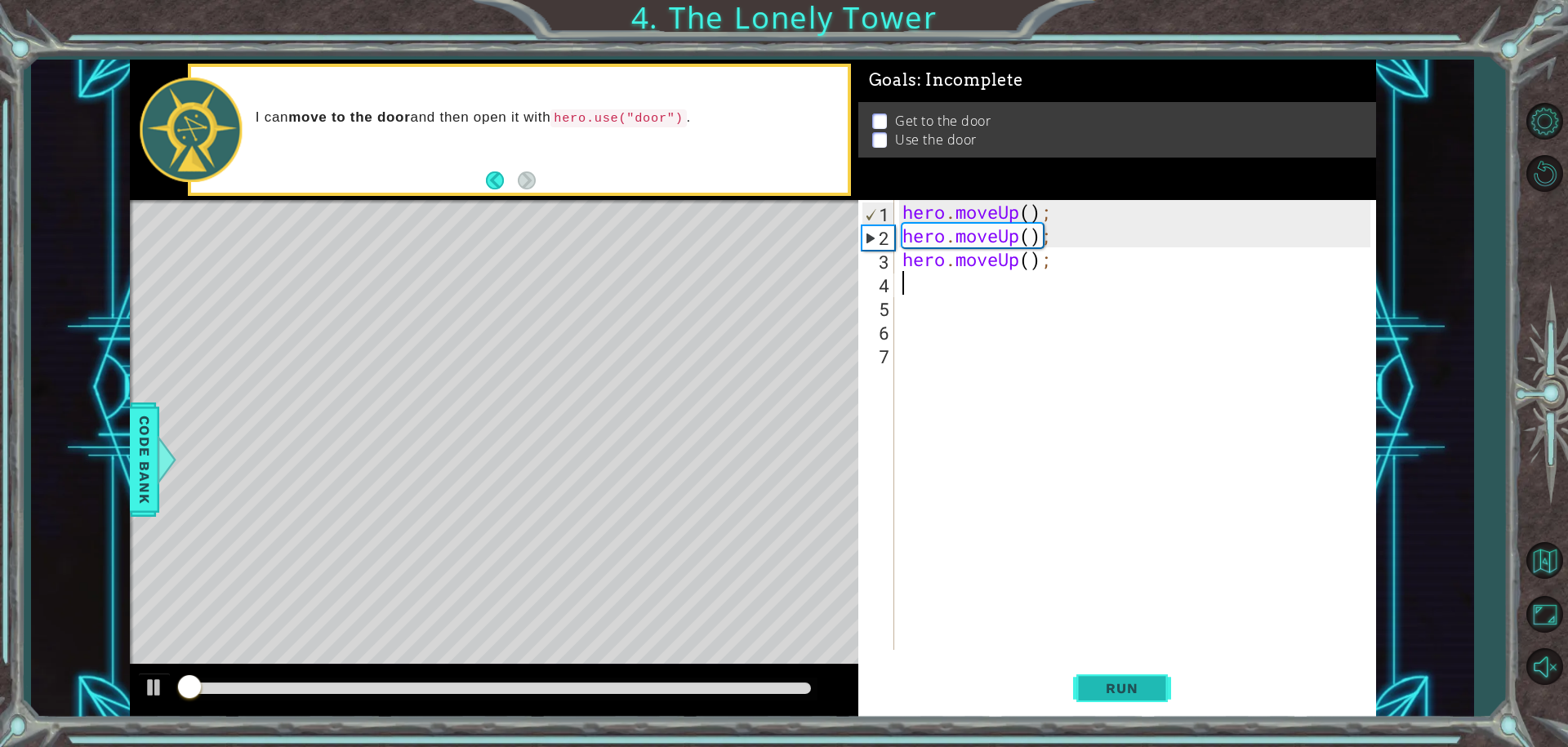
click at [1145, 691] on span "Run" at bounding box center [1122, 687] width 64 height 17
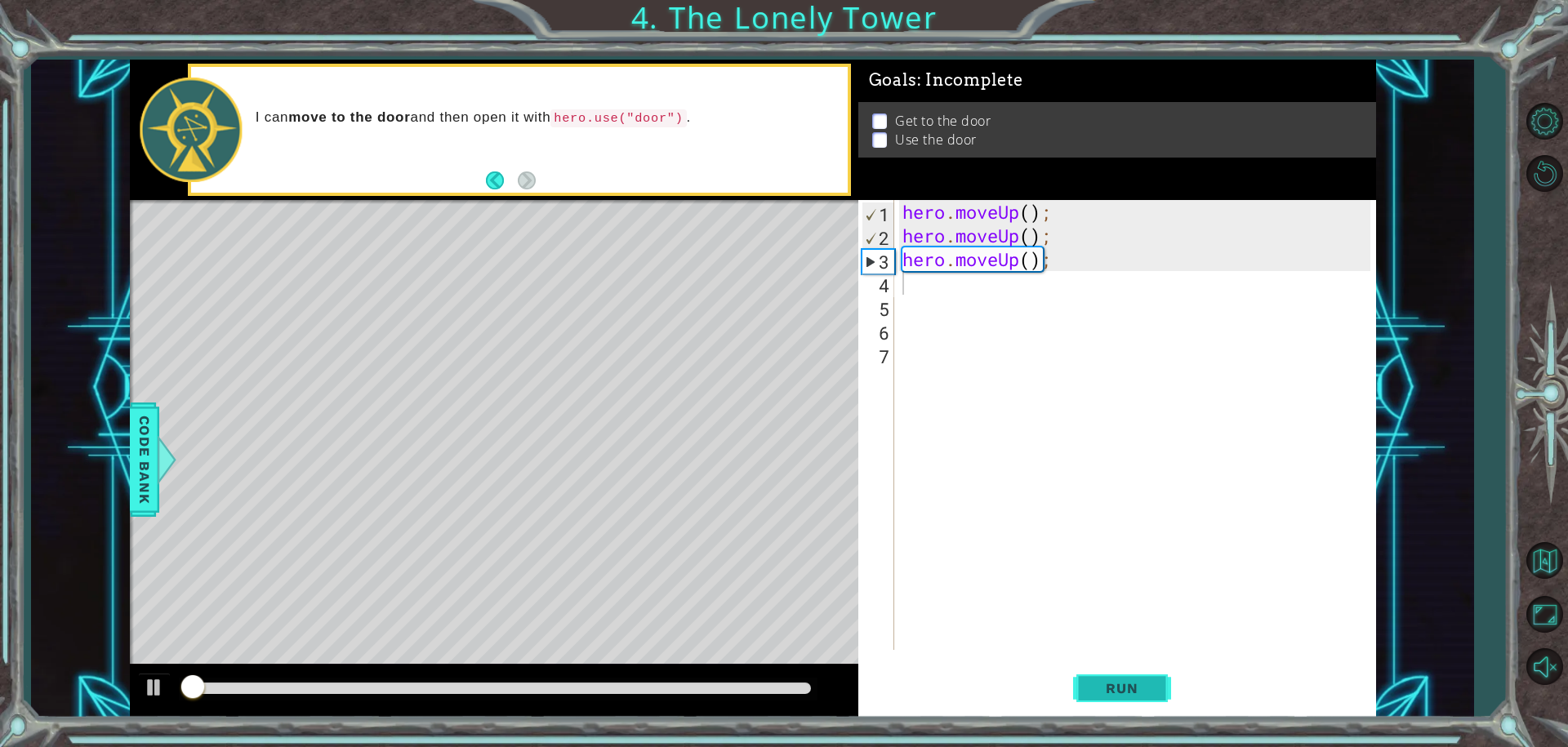
click at [1145, 691] on span "Run" at bounding box center [1122, 687] width 64 height 17
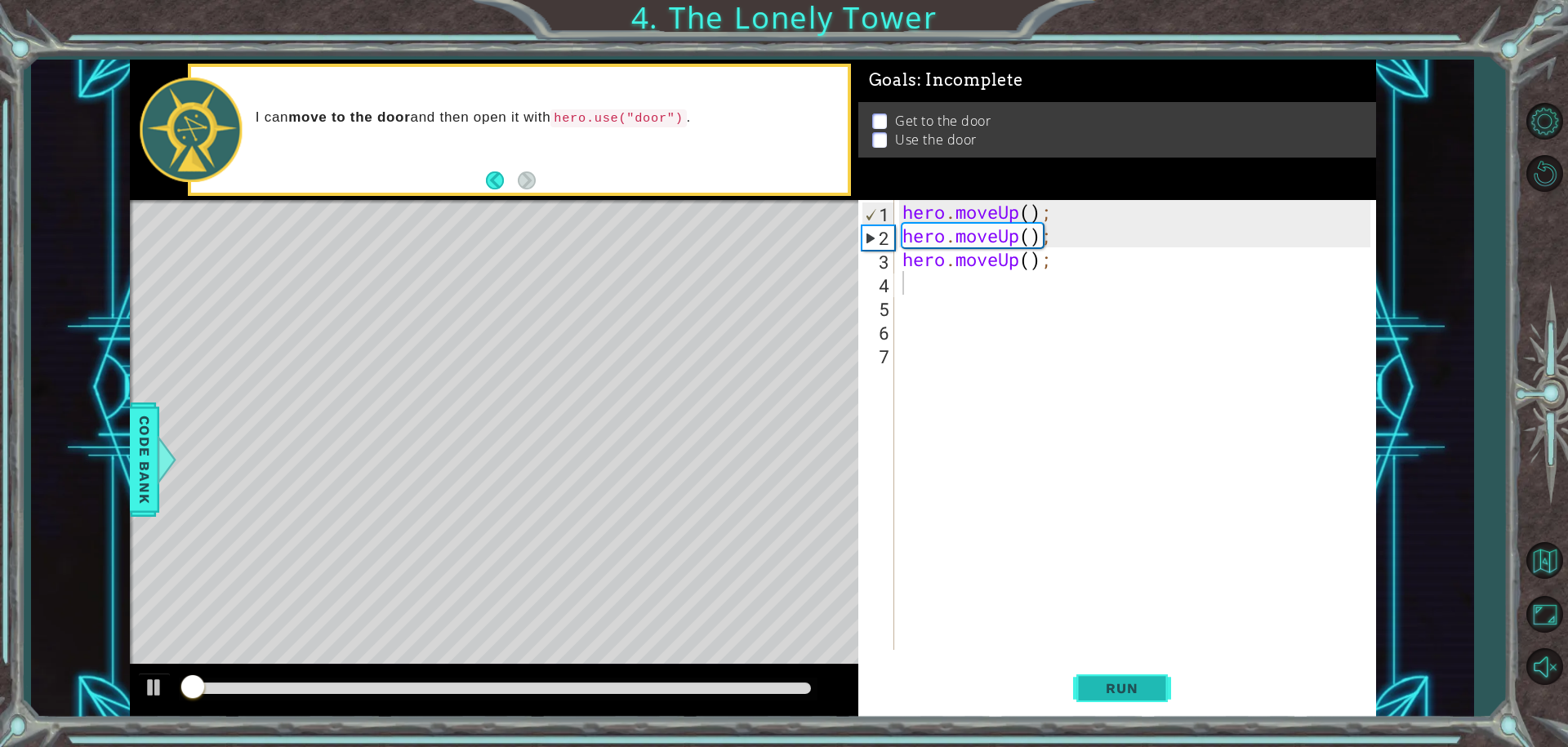
click at [1145, 691] on span "Run" at bounding box center [1122, 687] width 64 height 17
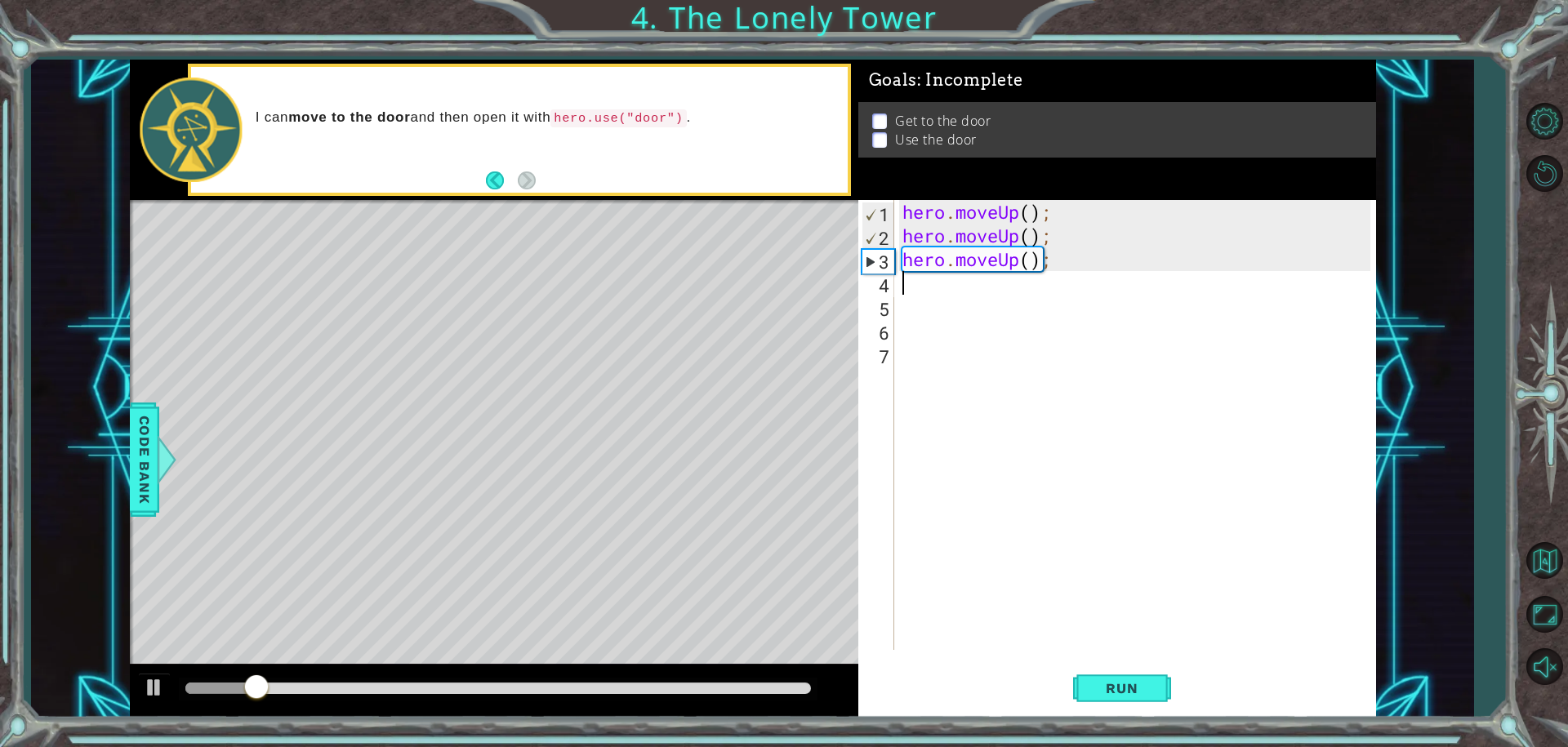
drag, startPoint x: 870, startPoint y: 315, endPoint x: 873, endPoint y: 305, distance: 10.4
click at [869, 312] on div "5" at bounding box center [877, 309] width 32 height 23
click at [904, 281] on div "hero . moveUp ( ) ; hero . moveUp ( ) ; hero . moveUp ( ) ;" at bounding box center [1139, 448] width 481 height 497
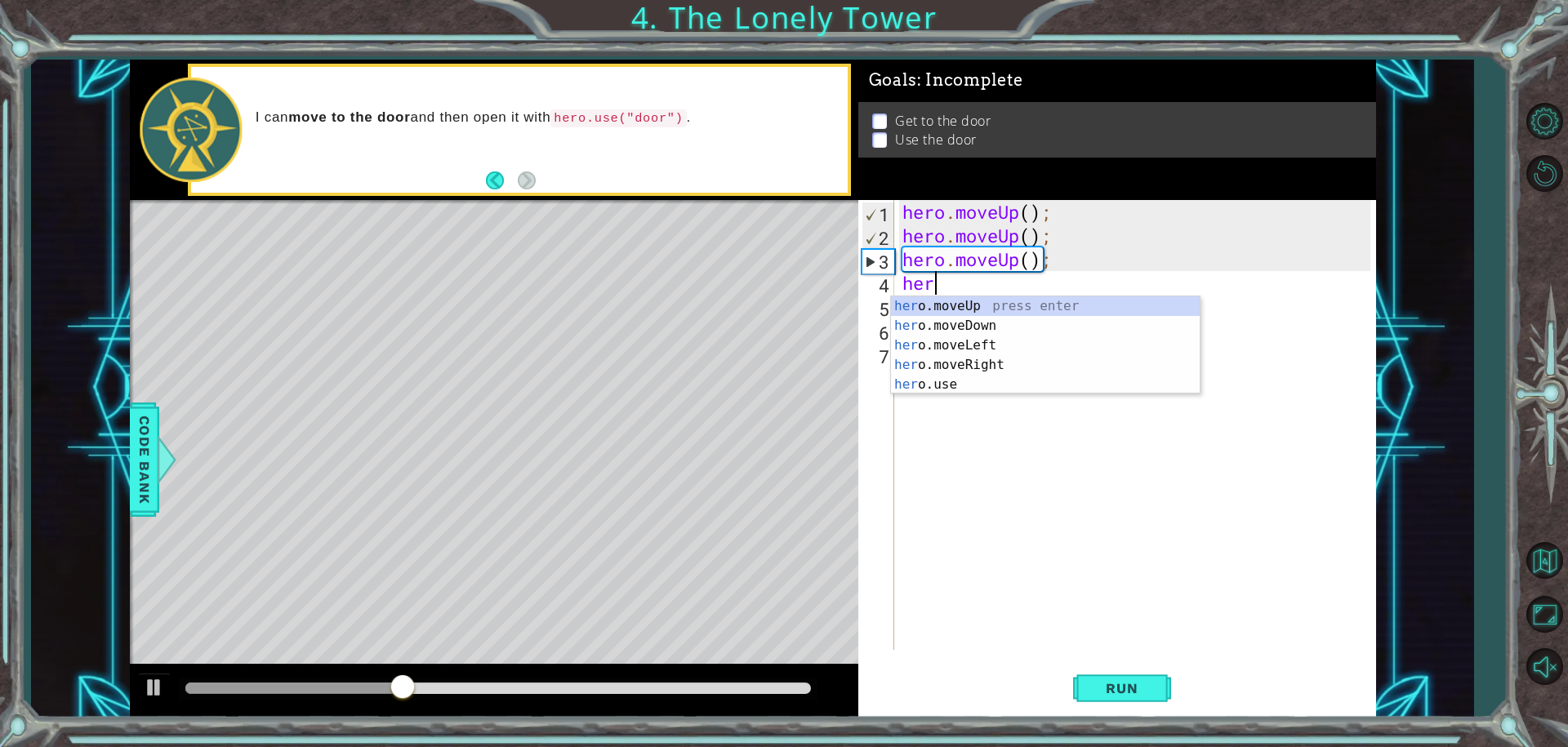
scroll to position [0, 1]
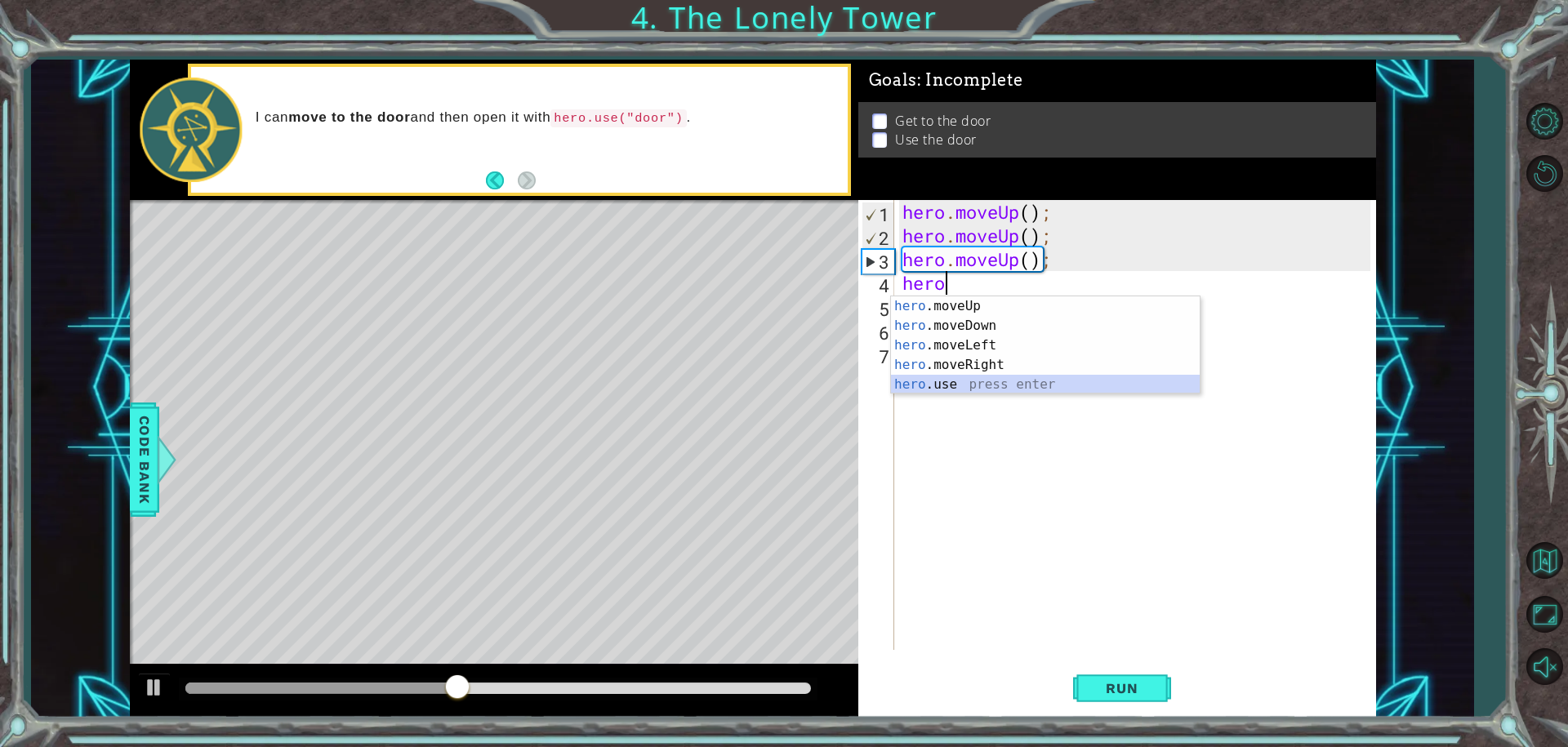
click at [918, 383] on div "hero .moveUp press enter hero .moveDown press enter hero .moveLeft press enter …" at bounding box center [1045, 364] width 309 height 137
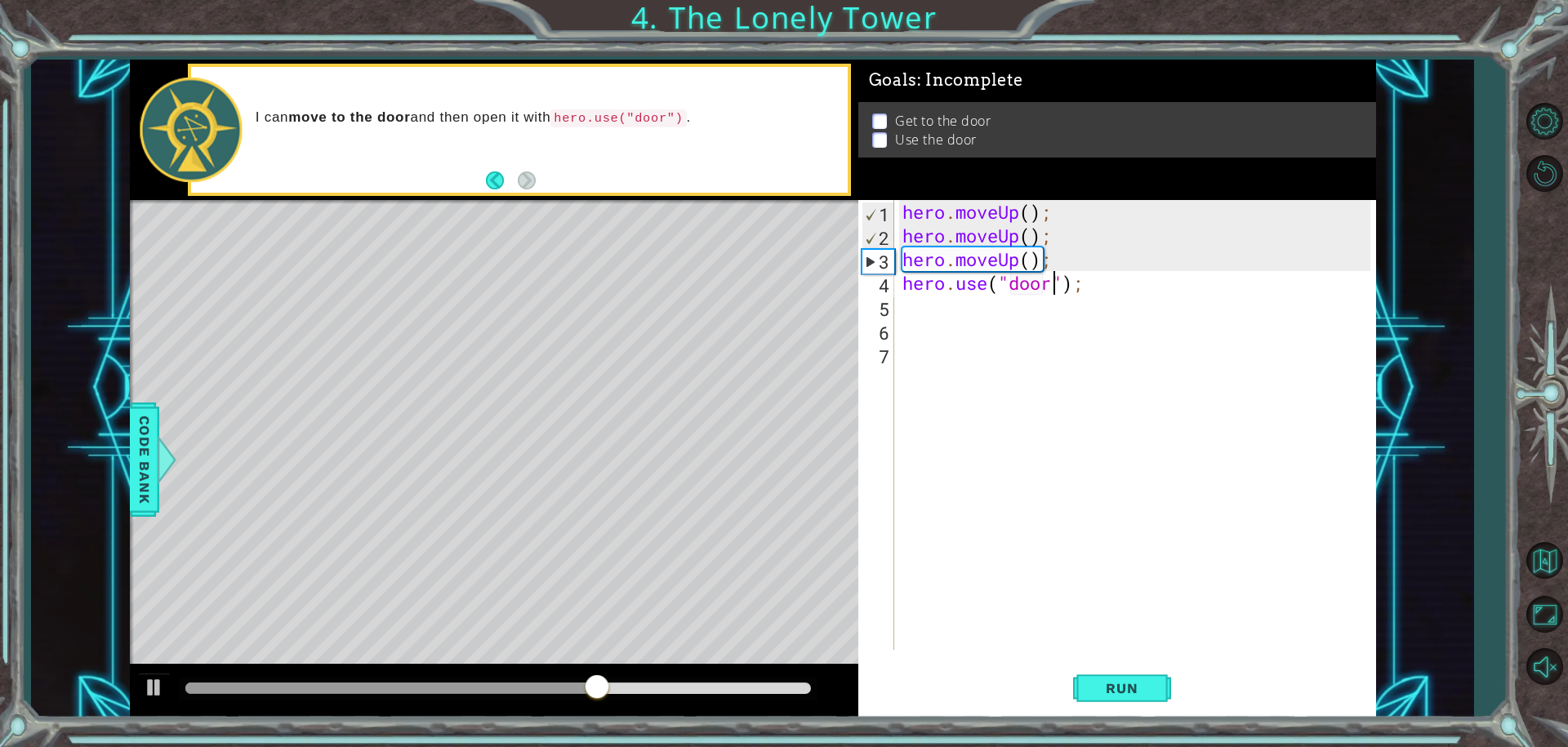
scroll to position [0, 7]
click at [1150, 681] on span "Run" at bounding box center [1122, 687] width 64 height 17
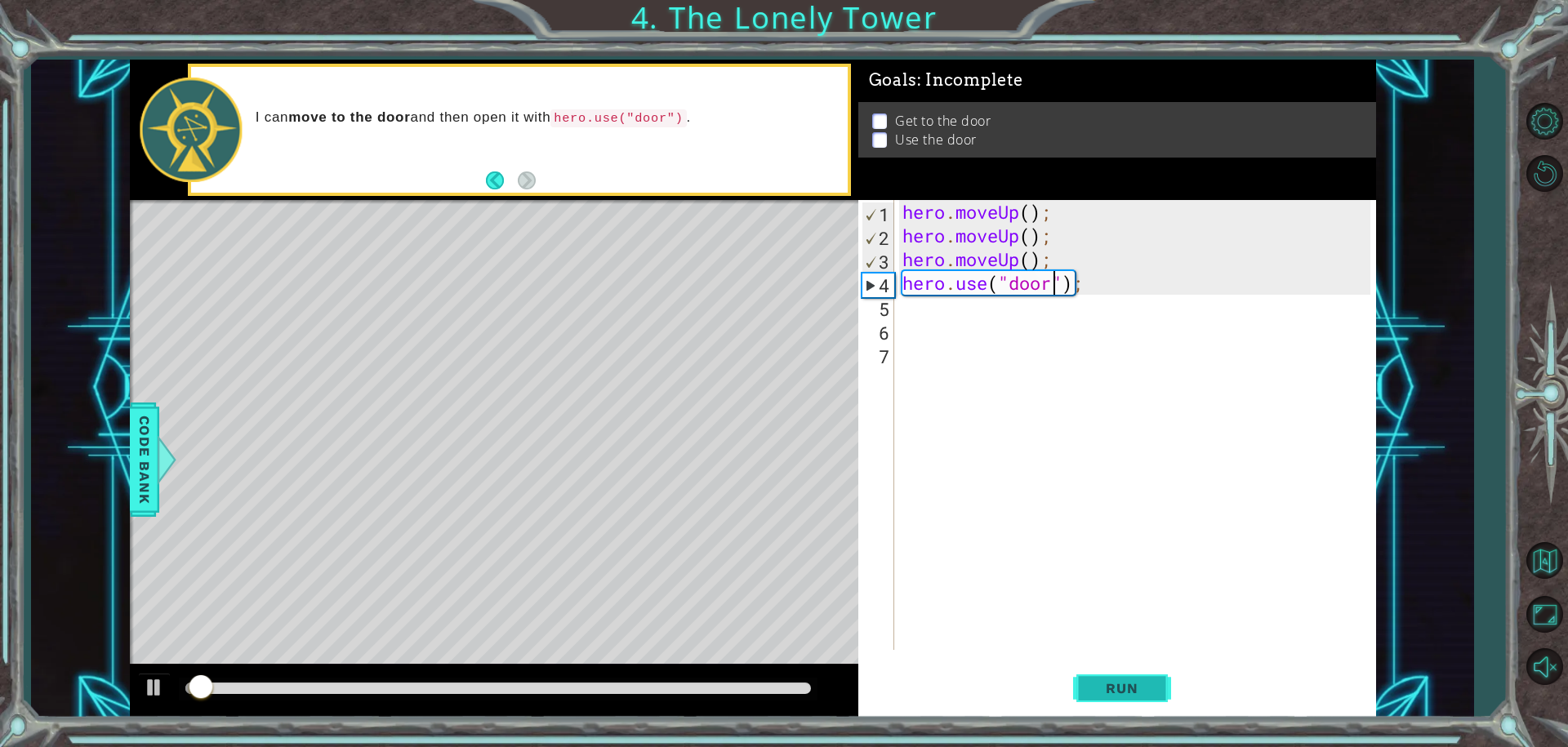
click at [1150, 681] on span "Run" at bounding box center [1122, 687] width 64 height 17
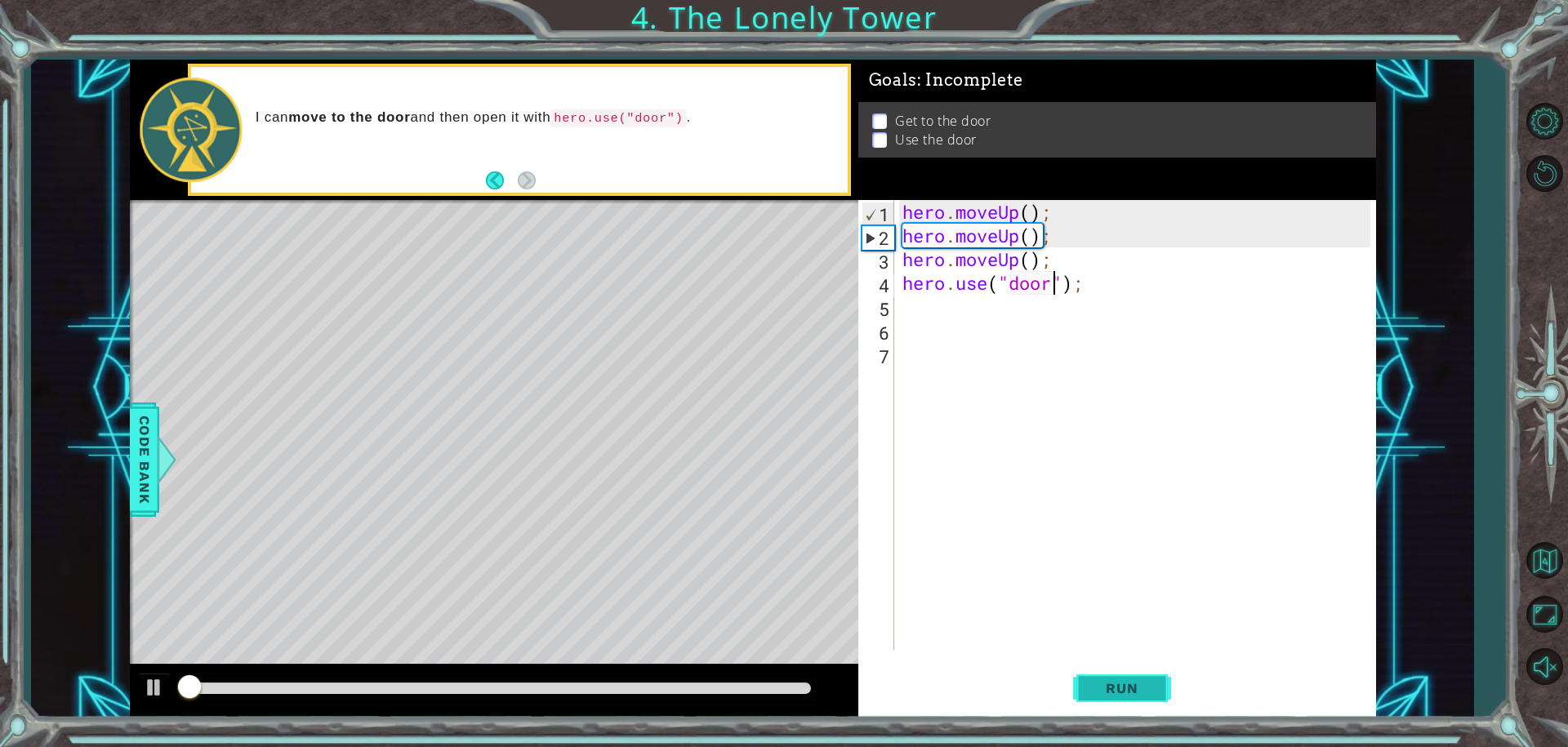
click at [1150, 681] on span "Run" at bounding box center [1122, 687] width 64 height 17
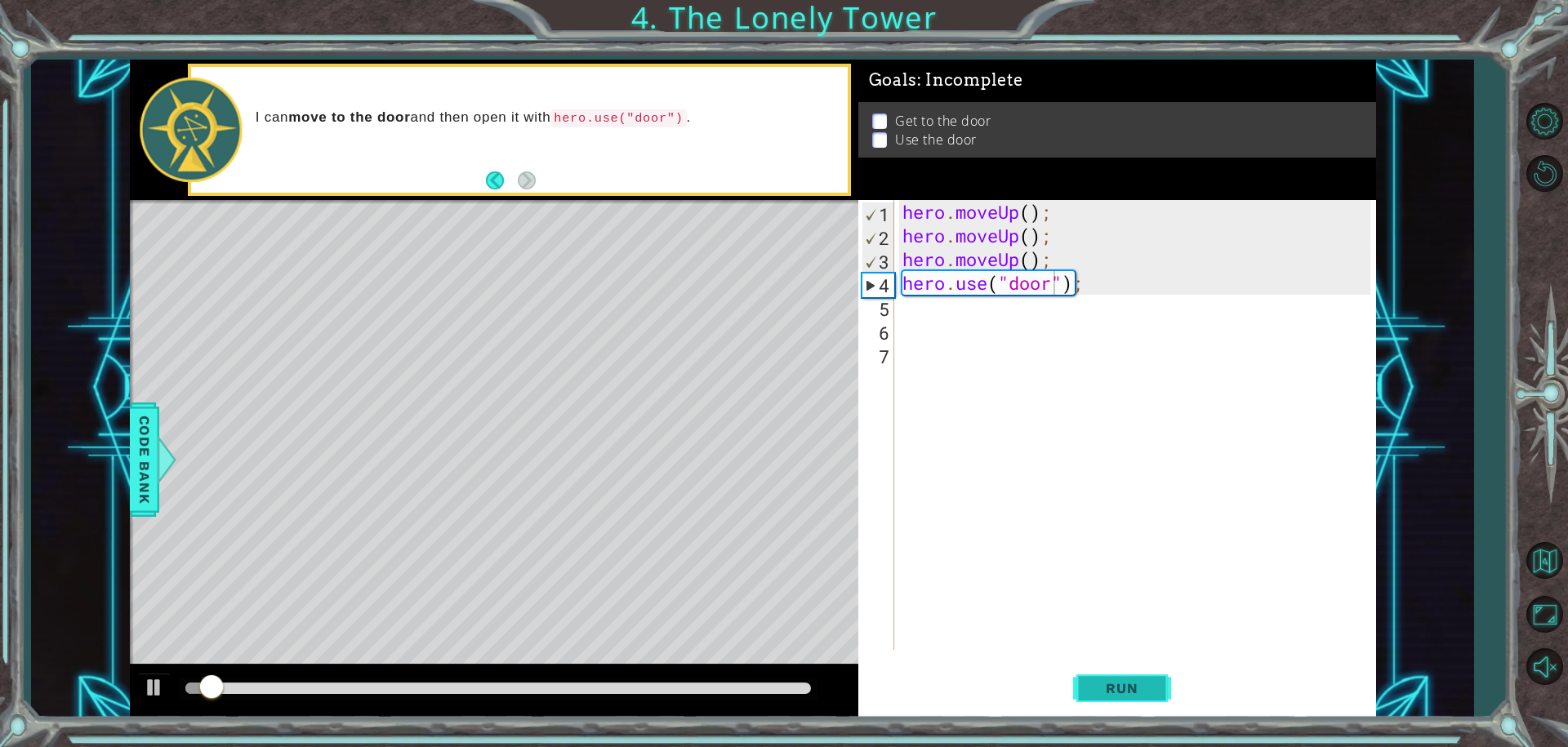
click at [1150, 681] on span "Run" at bounding box center [1122, 687] width 64 height 17
click at [1075, 294] on div "hero . moveUp ( ) ; hero . moveUp ( ) ; hero . moveUp ( ) ; hero . use ( "door"…" at bounding box center [1139, 448] width 481 height 497
click at [1080, 278] on div "hero . moveUp ( ) ; hero . moveUp ( ) ; hero . moveUp ( ) ; hero . use ( "door"…" at bounding box center [1139, 448] width 481 height 497
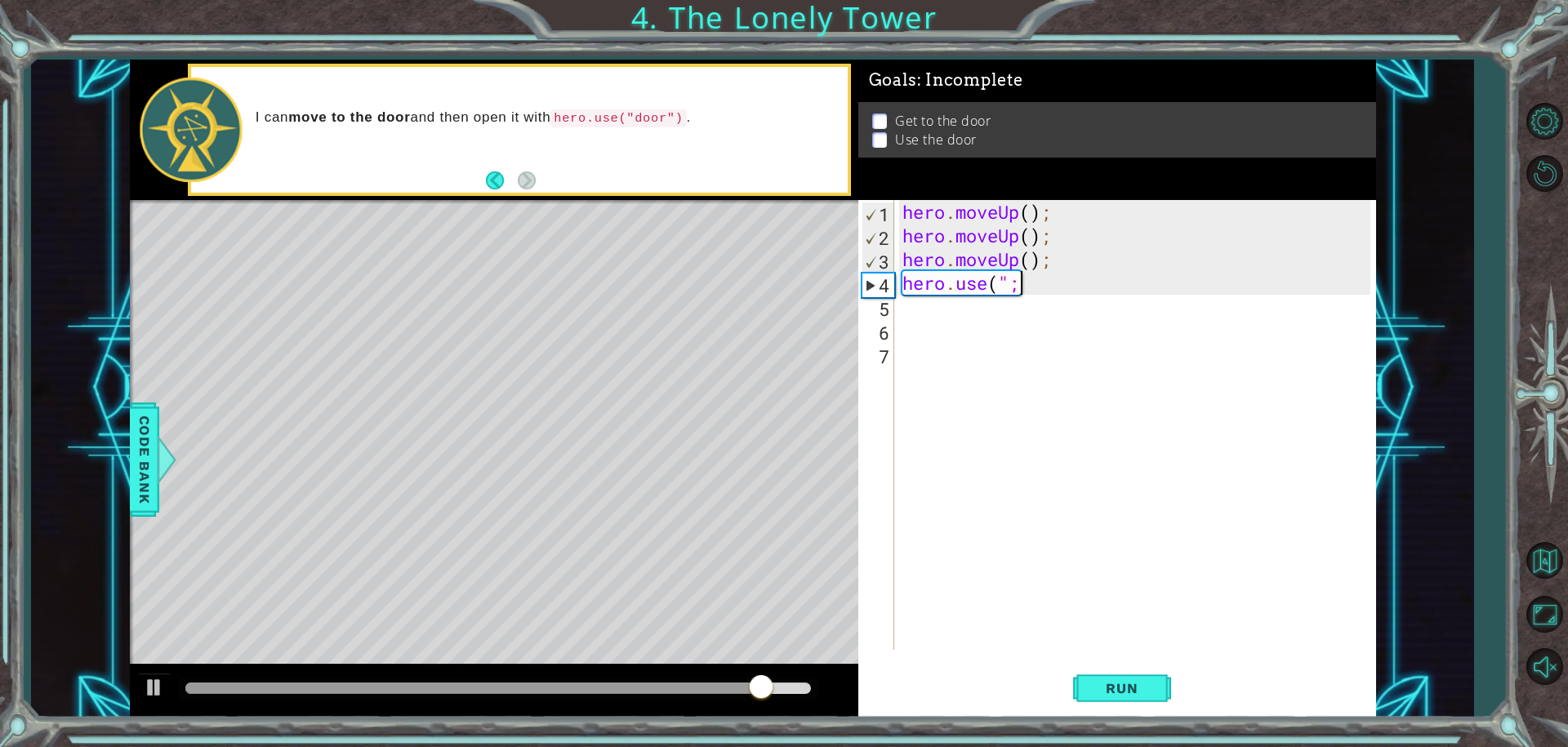
click at [1038, 291] on div "hero . moveUp ( ) ; hero . moveUp ( ) ; hero . moveUp ( ) ; hero . use ( ";" at bounding box center [1139, 448] width 481 height 497
click at [1015, 286] on div "hero . moveUp ( ) ; hero . moveUp ( ) ; hero . moveUp ( ) ; hero . use (" at bounding box center [1139, 448] width 481 height 497
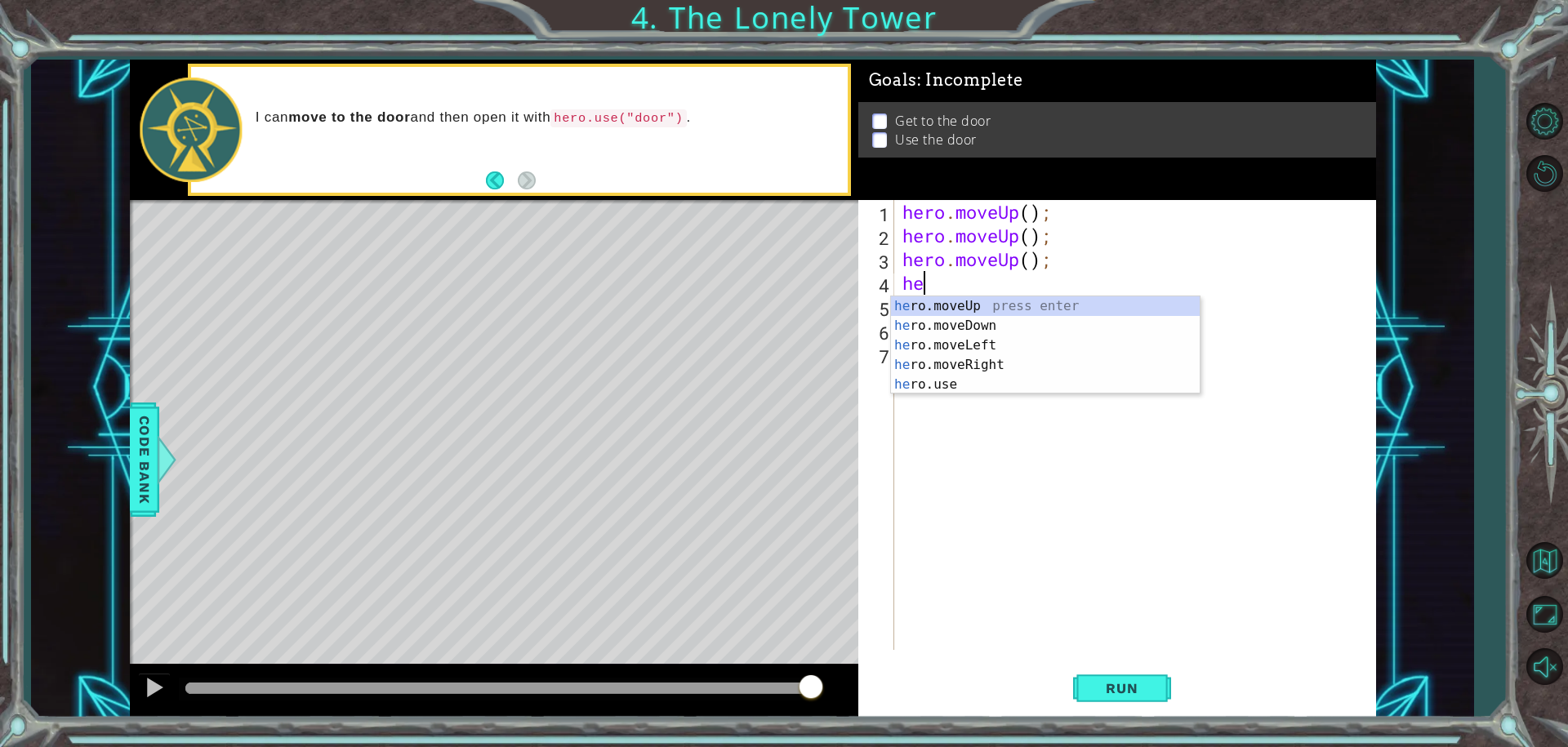
scroll to position [0, 0]
type textarea "h"
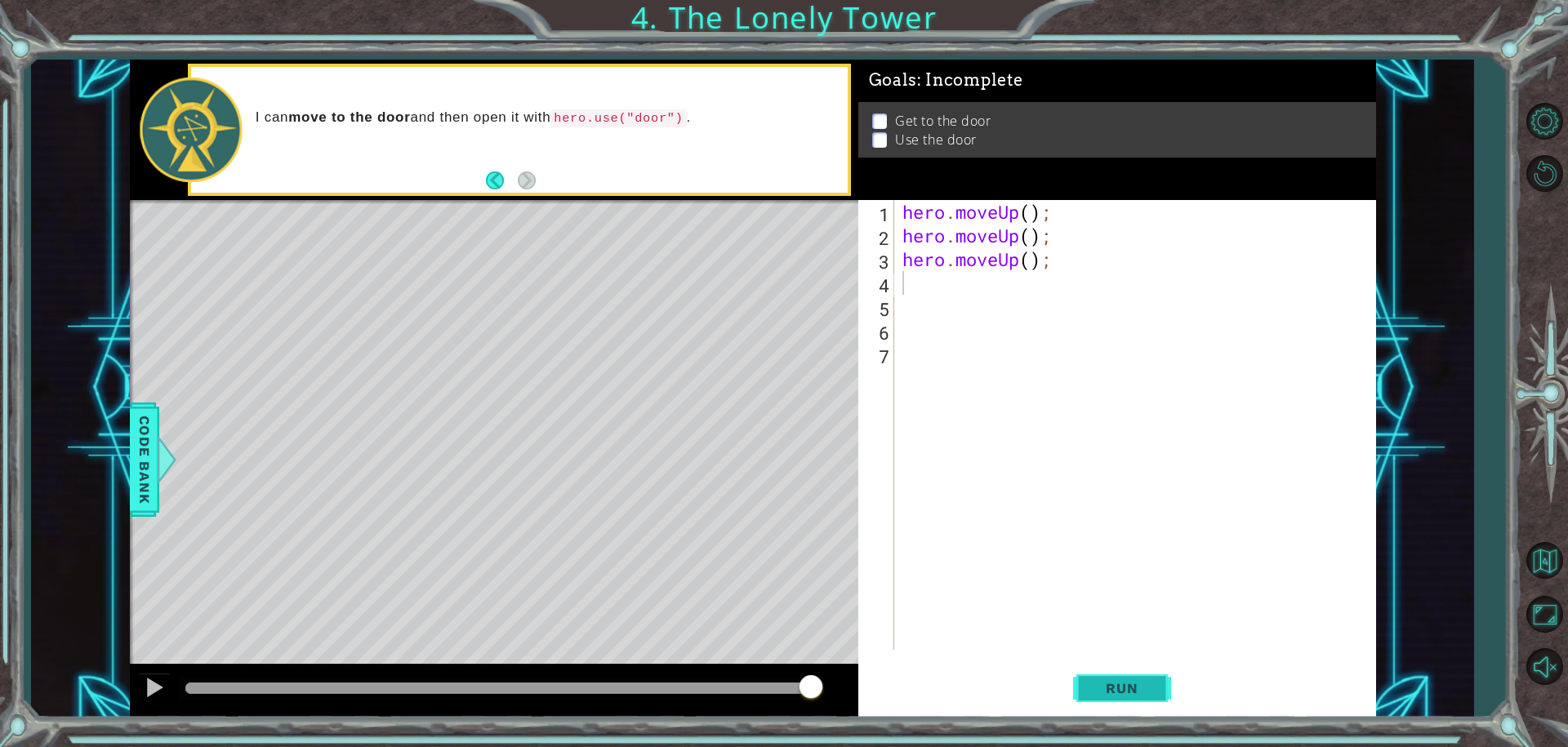
click at [1108, 671] on button "Run" at bounding box center [1122, 687] width 98 height 52
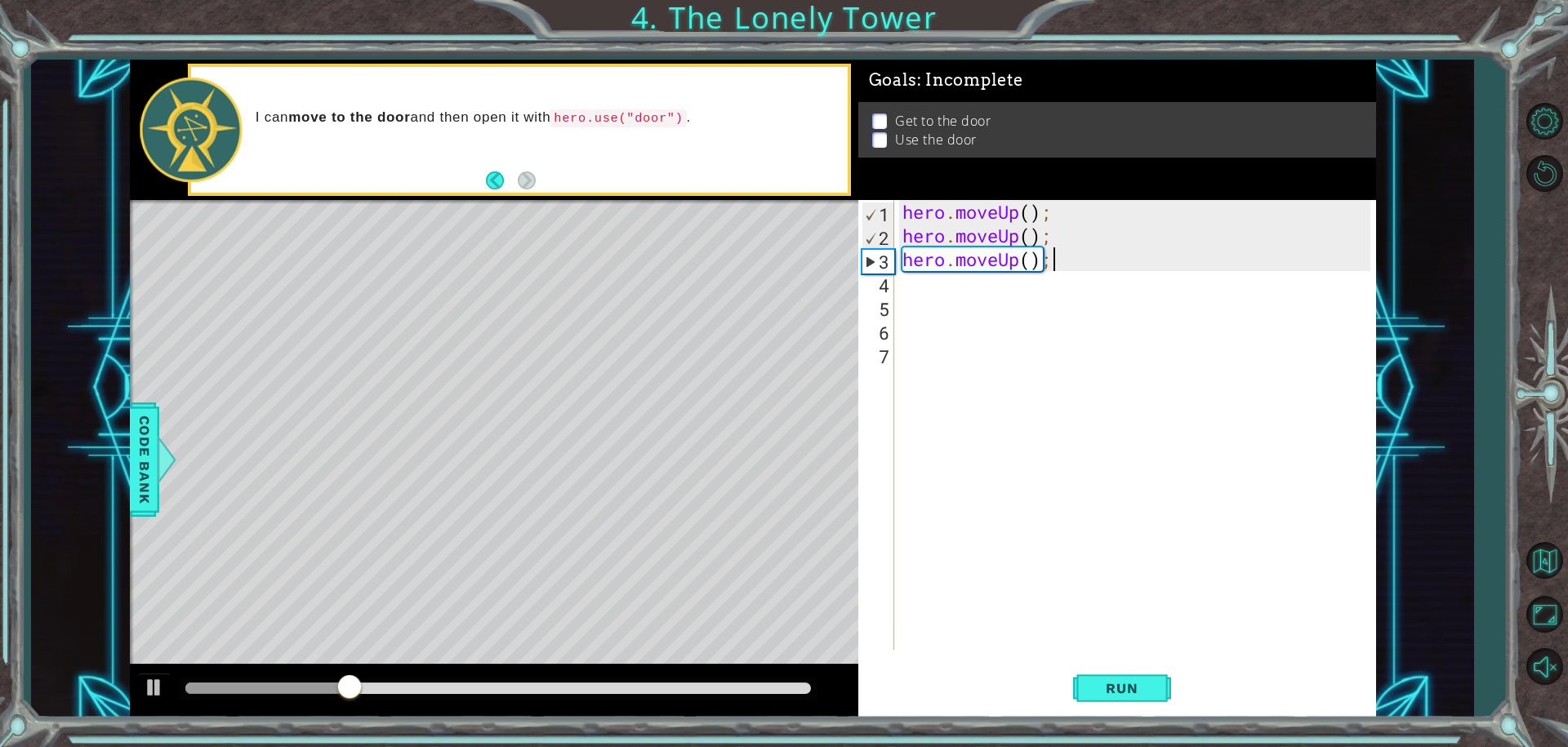
click at [1055, 260] on div "hero . moveUp ( ) ; hero . moveUp ( ) ; hero . moveUp ( ) ;" at bounding box center [1139, 448] width 481 height 497
type textarea "hero.moveUp();"
click at [923, 288] on div "hero . moveUp ( ) ; hero . moveUp ( ) ; hero . moveUp ( ) ;" at bounding box center [1139, 448] width 481 height 497
click at [1039, 270] on div "hero . moveUp ( ) ; hero . moveUp ( ) ; hero . moveUp ( ) ;" at bounding box center [1139, 448] width 481 height 497
click at [1051, 263] on div "hero . moveUp ( ) ; hero . moveUp ( ) ; hero . moveUp ( ) ;" at bounding box center [1134, 425] width 472 height 450
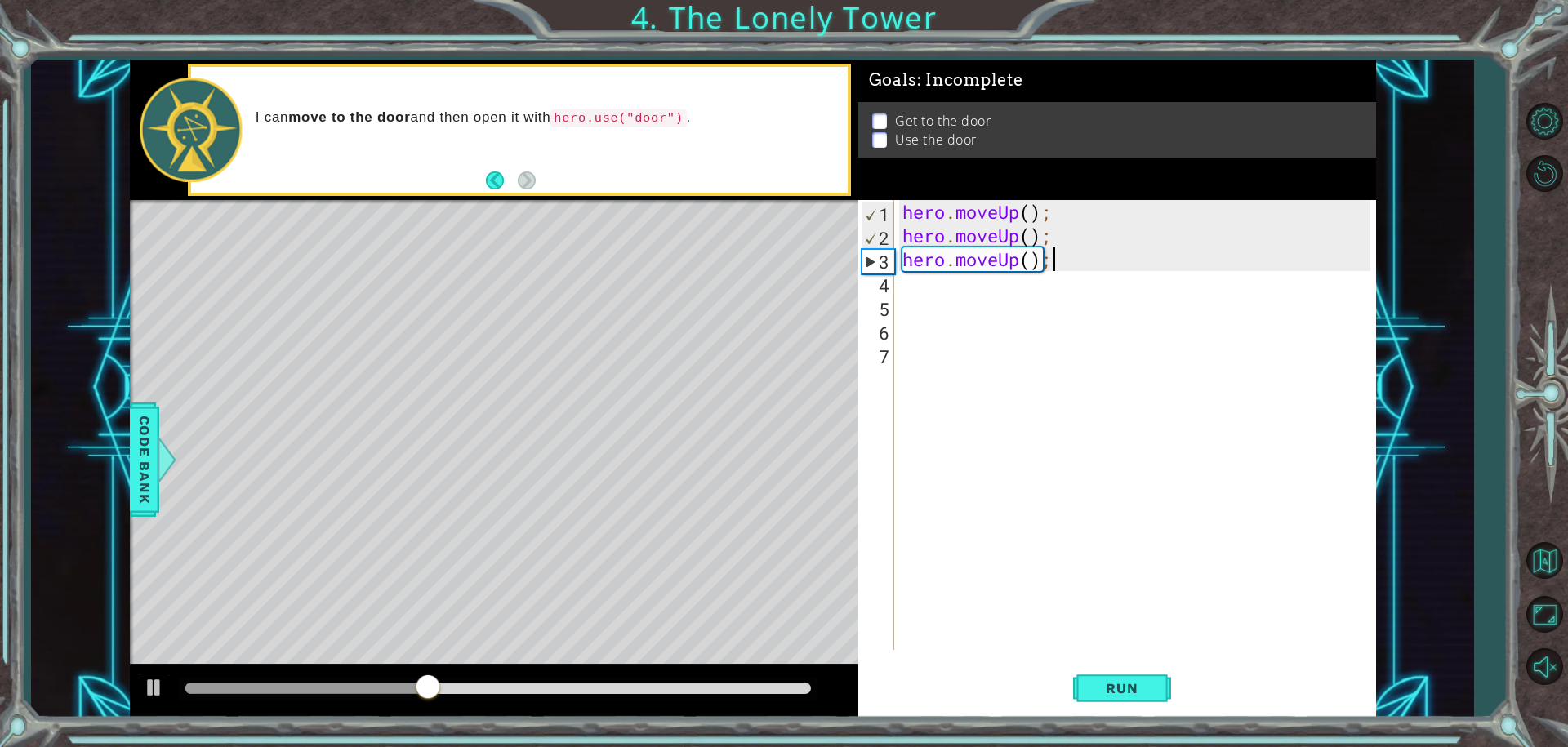
click at [1050, 261] on div "hero . moveUp ( ) ; hero . moveUp ( ) ; hero . moveUp ( ) ;" at bounding box center [1139, 448] width 481 height 497
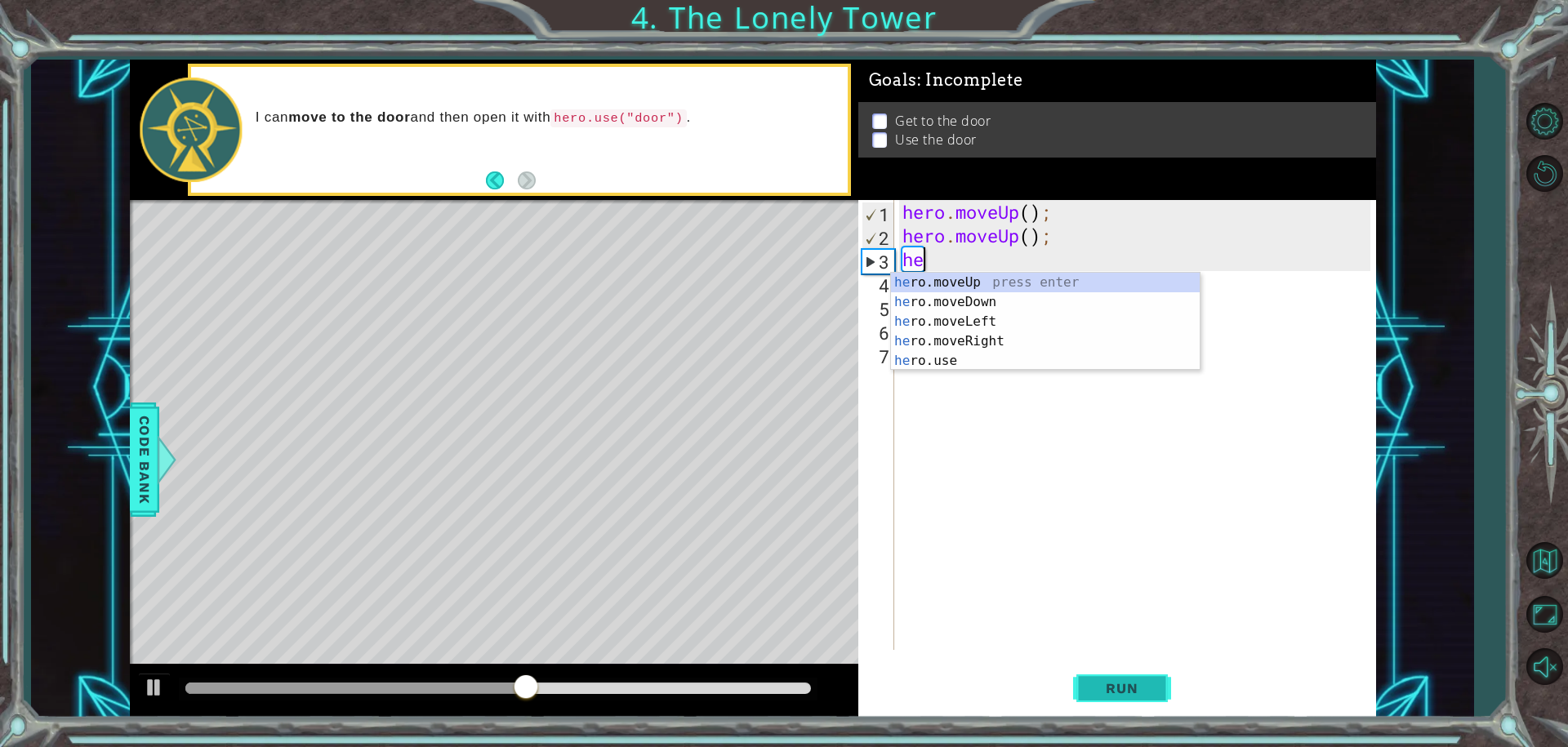
type textarea "h"
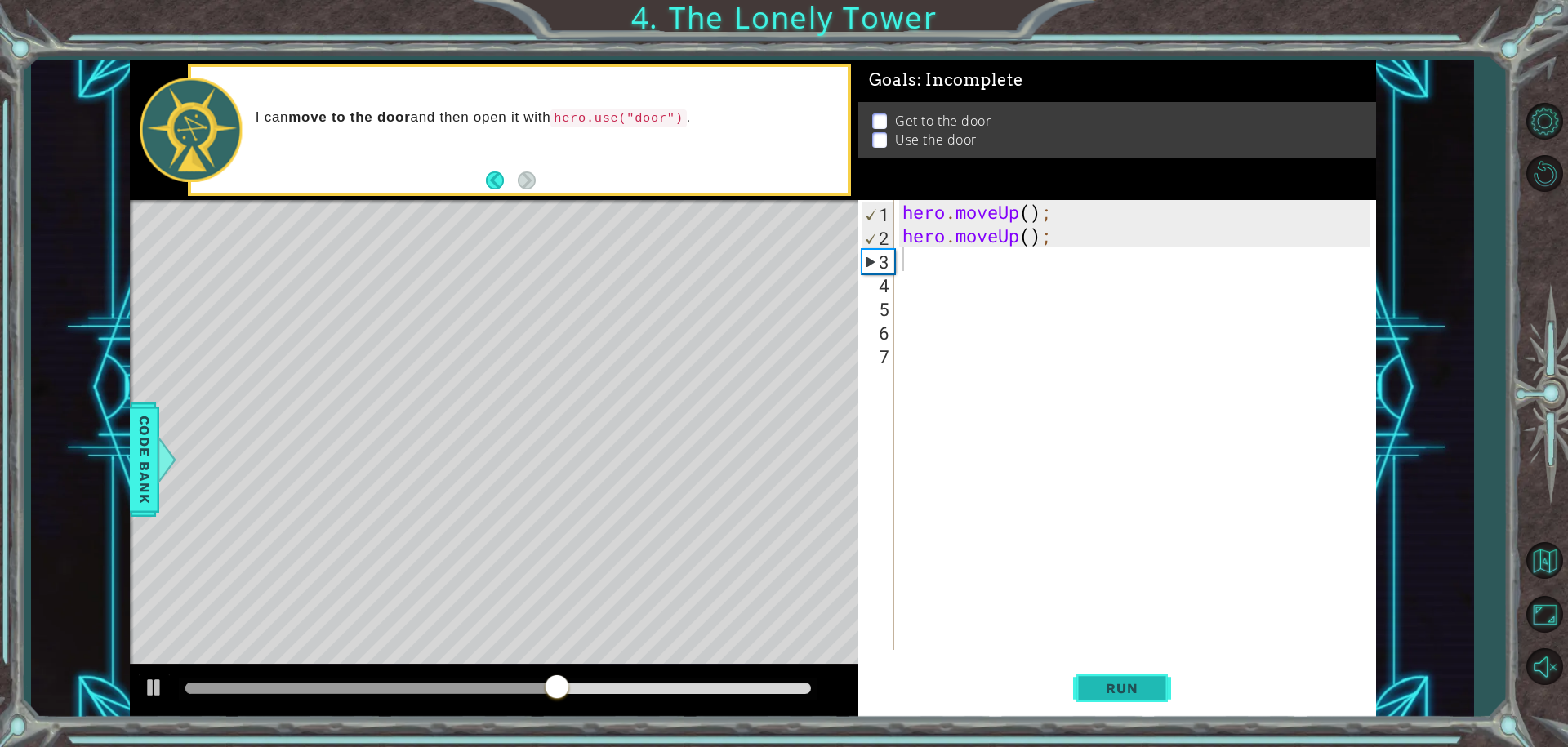
click at [1127, 688] on span "Run" at bounding box center [1122, 687] width 64 height 17
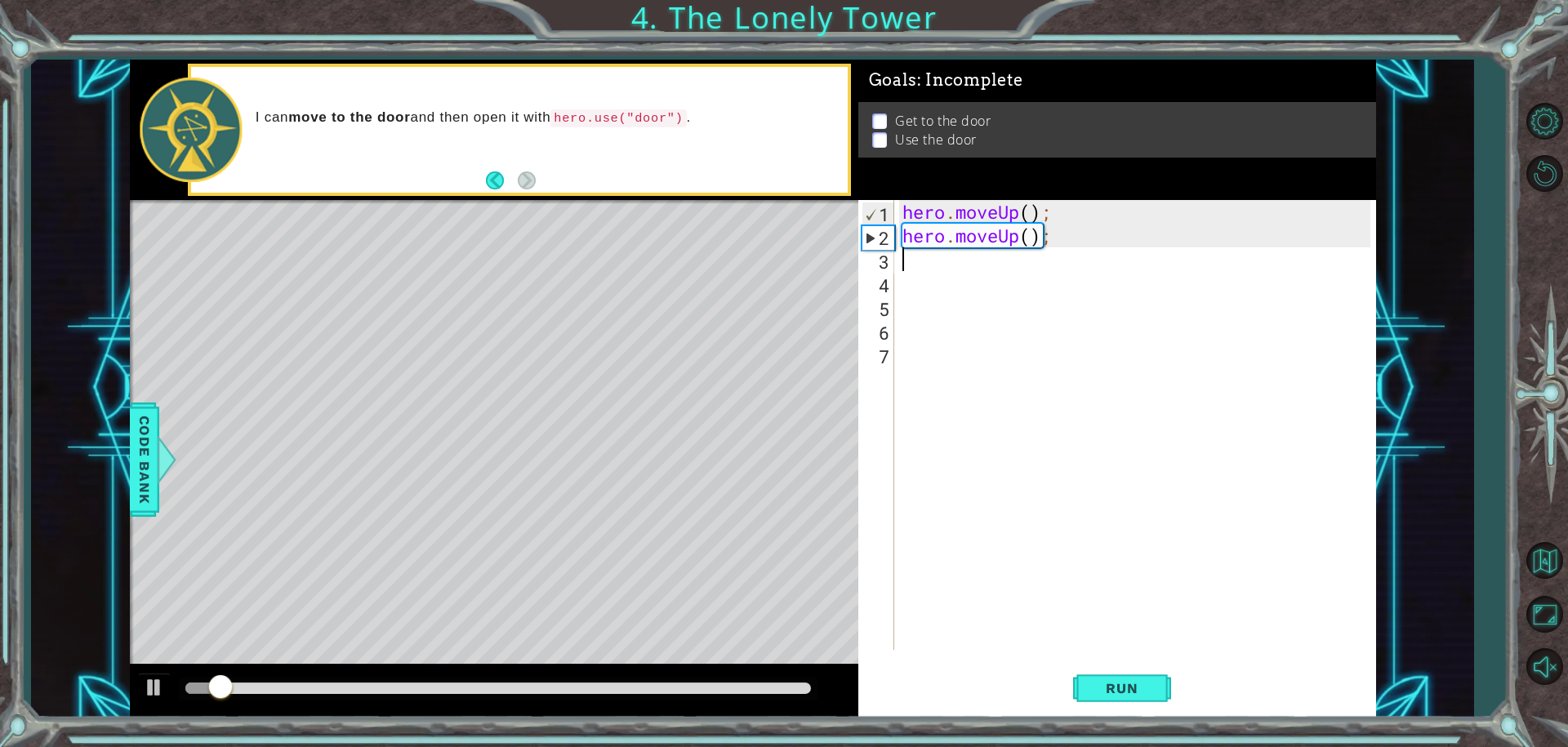
click at [1033, 240] on div "hero . moveUp ( ) ; hero . moveUp ( ) ;" at bounding box center [1139, 448] width 481 height 497
click at [1050, 241] on div "hero . moveUp ( ) ; hero . moveUp ( ) ;" at bounding box center [1139, 448] width 481 height 497
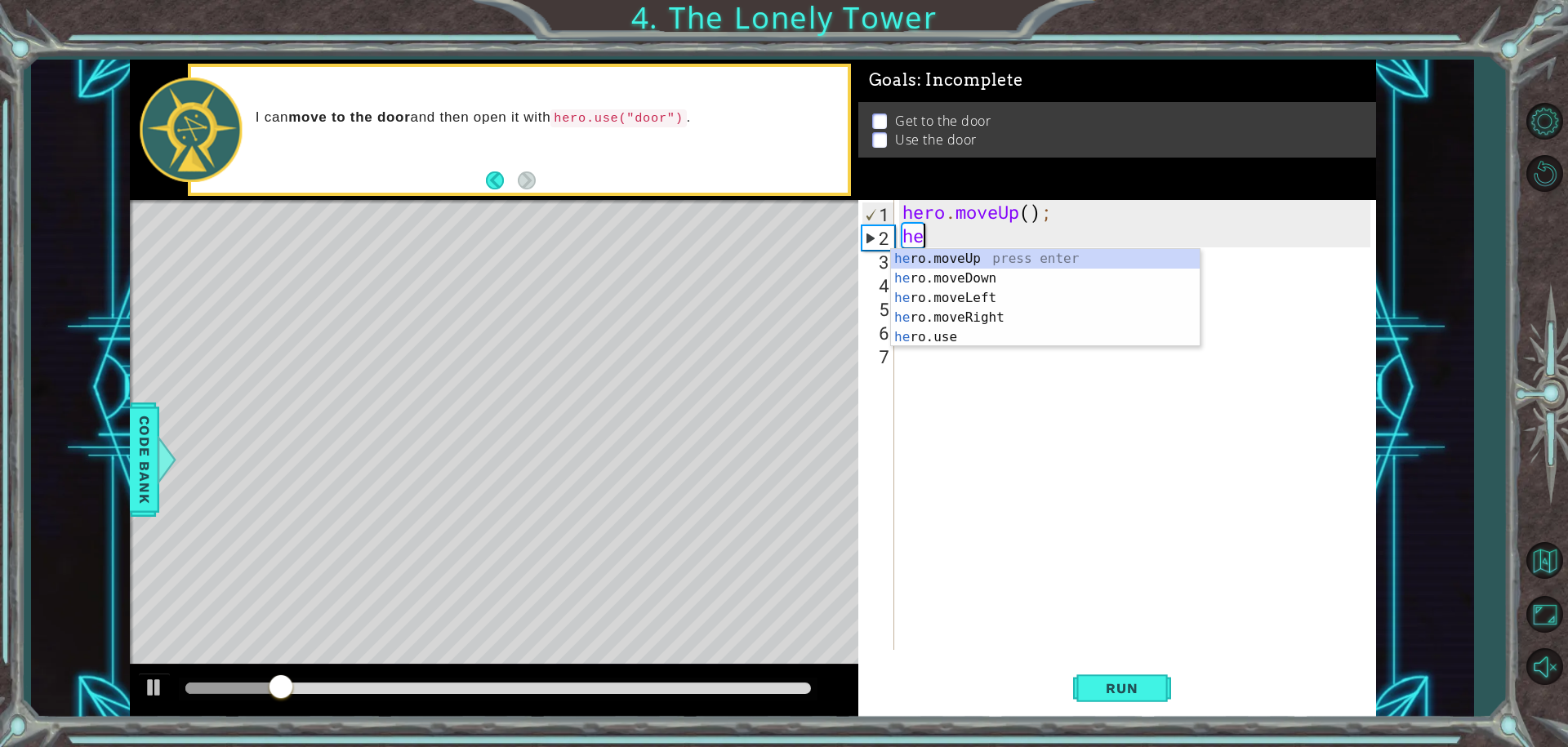
type textarea "h"
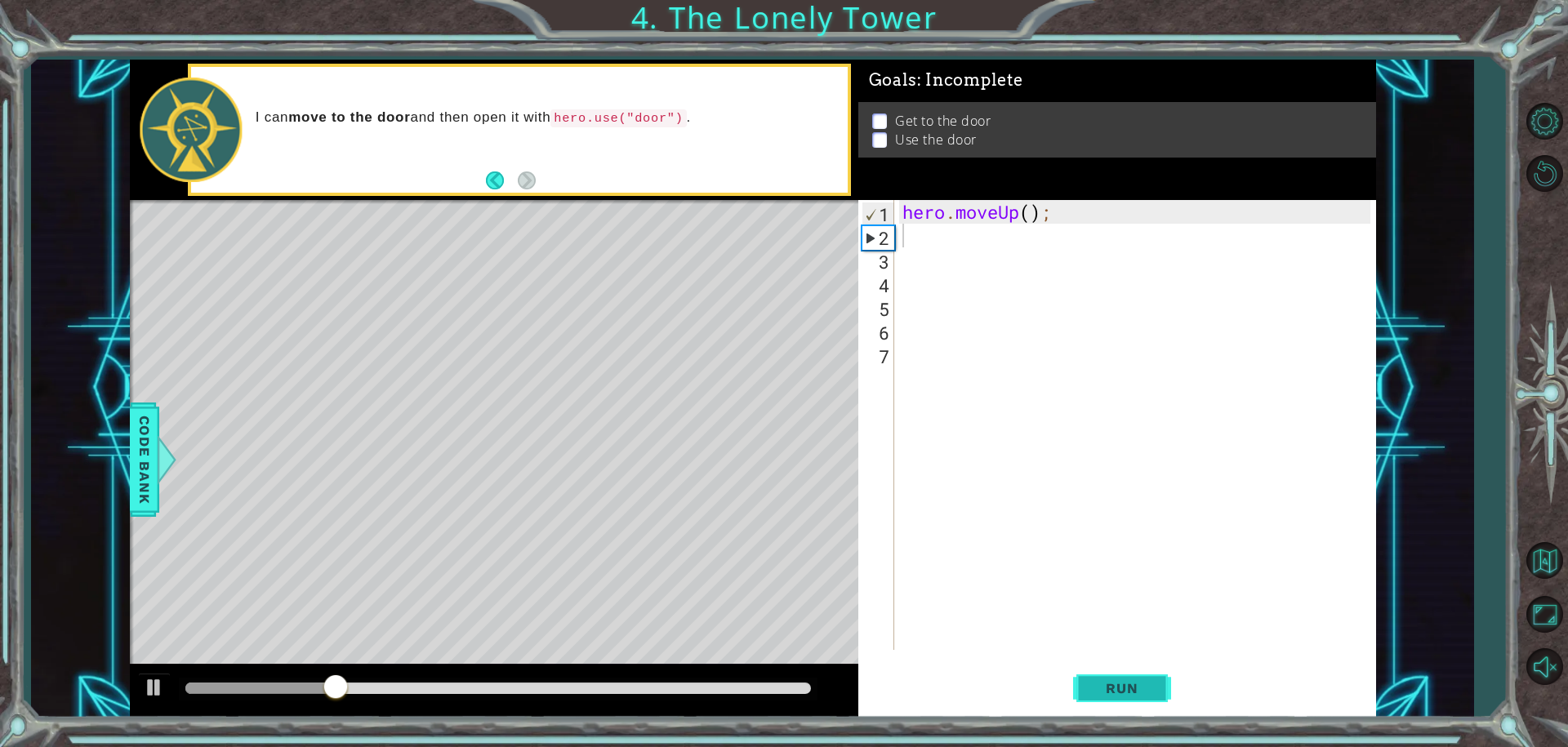
click at [1116, 692] on button "Run" at bounding box center [1122, 687] width 98 height 52
click at [1136, 675] on button "Run" at bounding box center [1122, 687] width 98 height 52
click at [494, 178] on button "Back" at bounding box center [501, 181] width 32 height 18
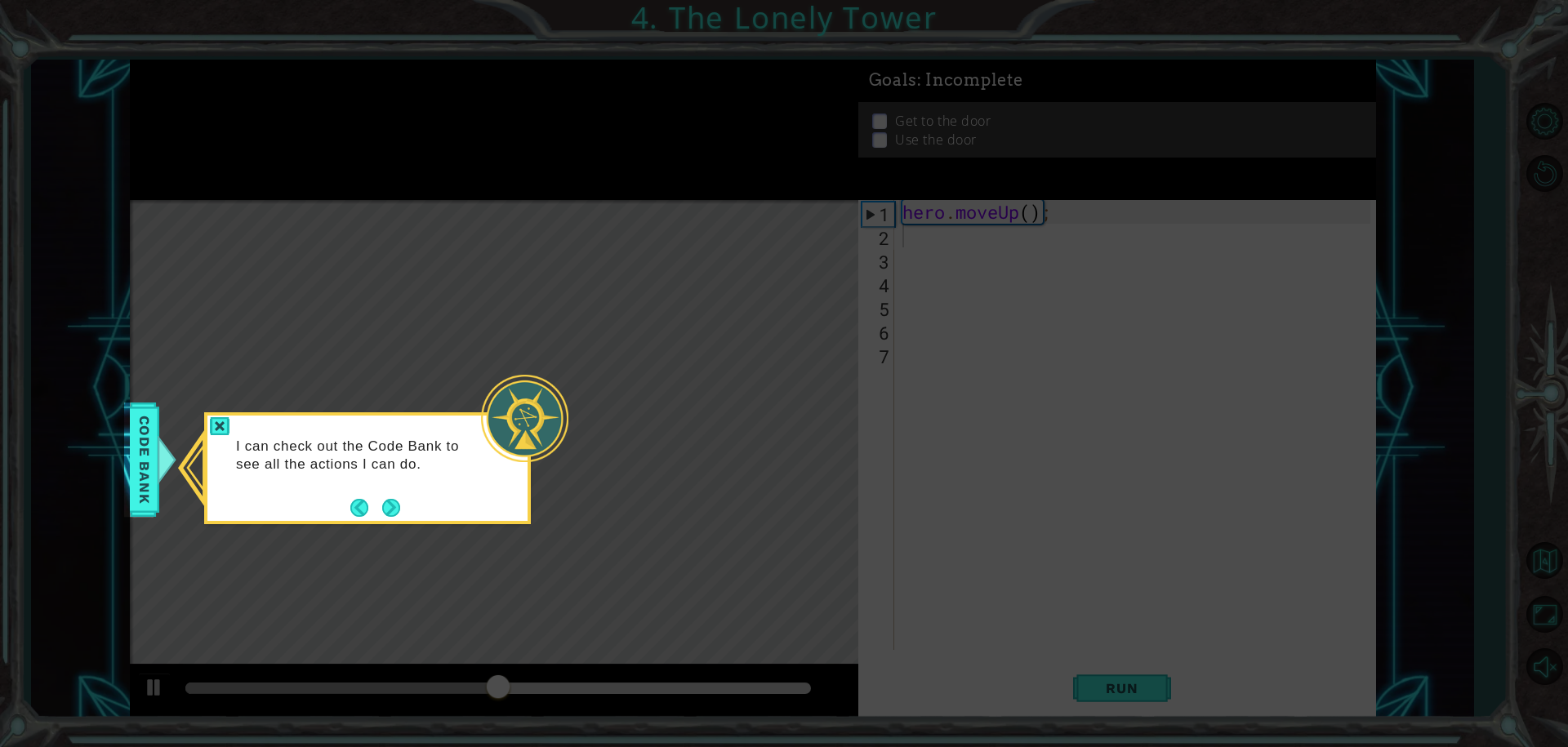
click at [389, 487] on div "I can check out the Code Bank to see all the actions I can do." at bounding box center [367, 463] width 320 height 82
click at [152, 486] on span "Code Bank" at bounding box center [140, 460] width 26 height 100
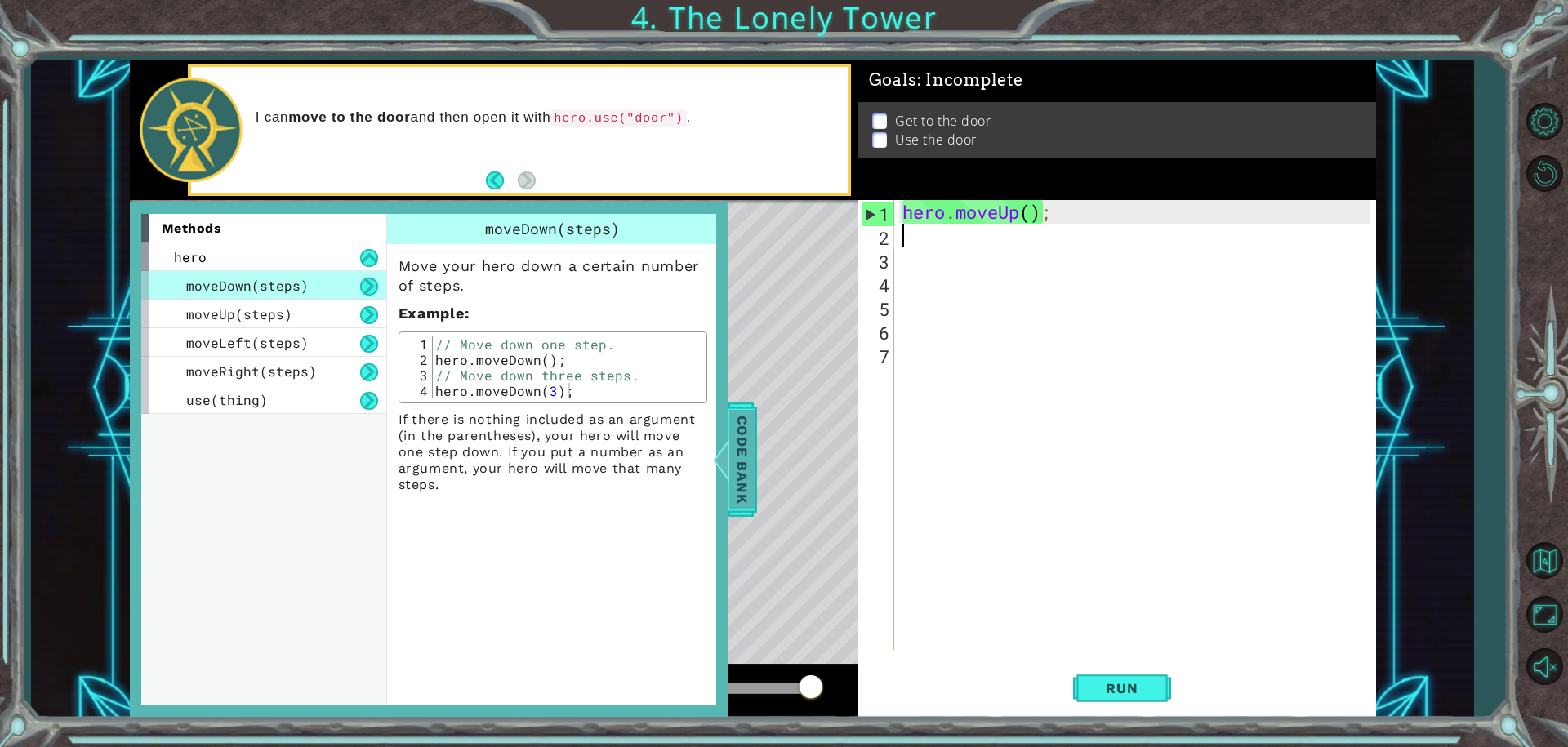
click at [739, 423] on span "Code Bank" at bounding box center [737, 460] width 26 height 100
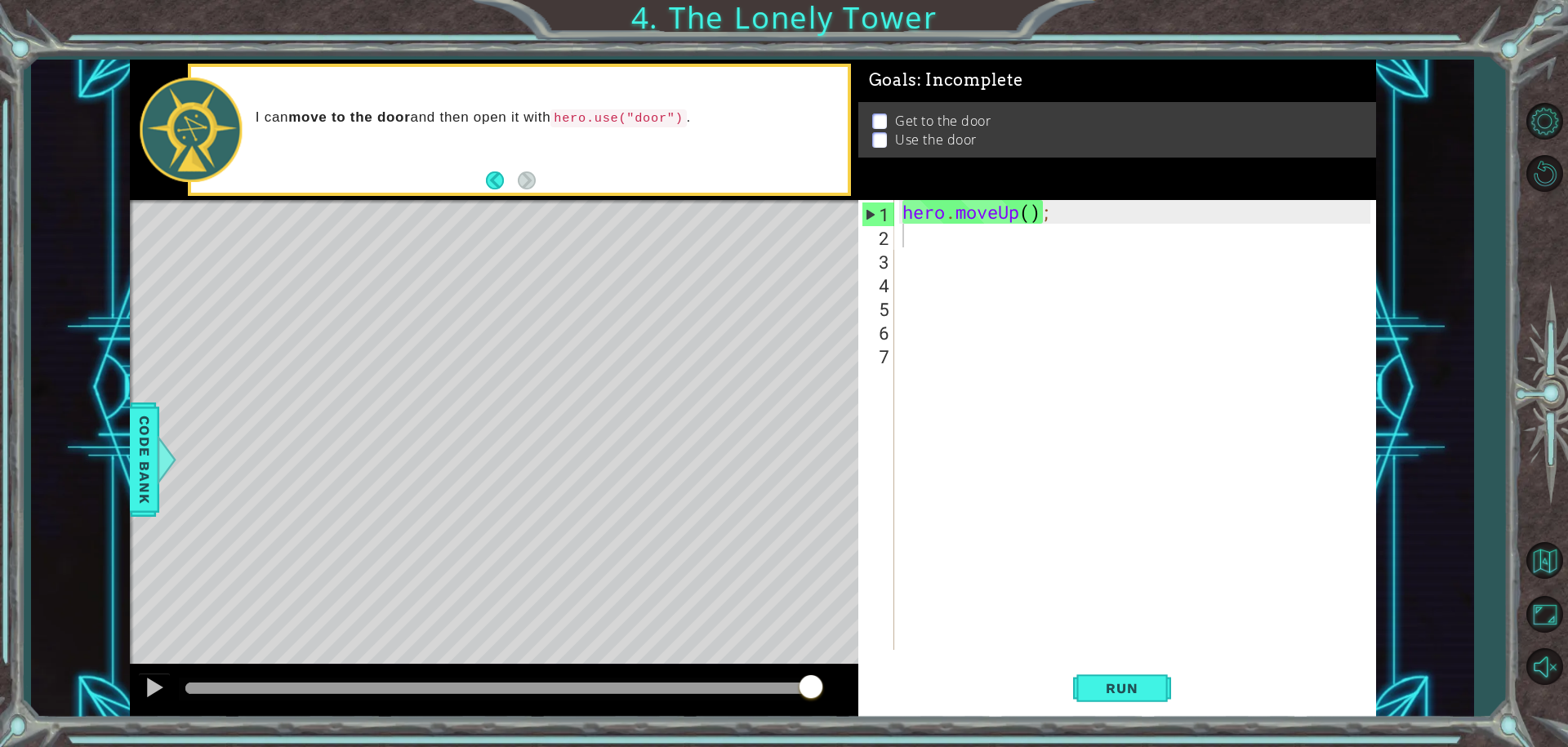
type textarea "hero.moveUp();"
click at [899, 219] on div "hero . moveUp ( ) ;" at bounding box center [1134, 425] width 472 height 450
click at [902, 233] on div "hero . moveUp ( ) ;" at bounding box center [1139, 448] width 481 height 497
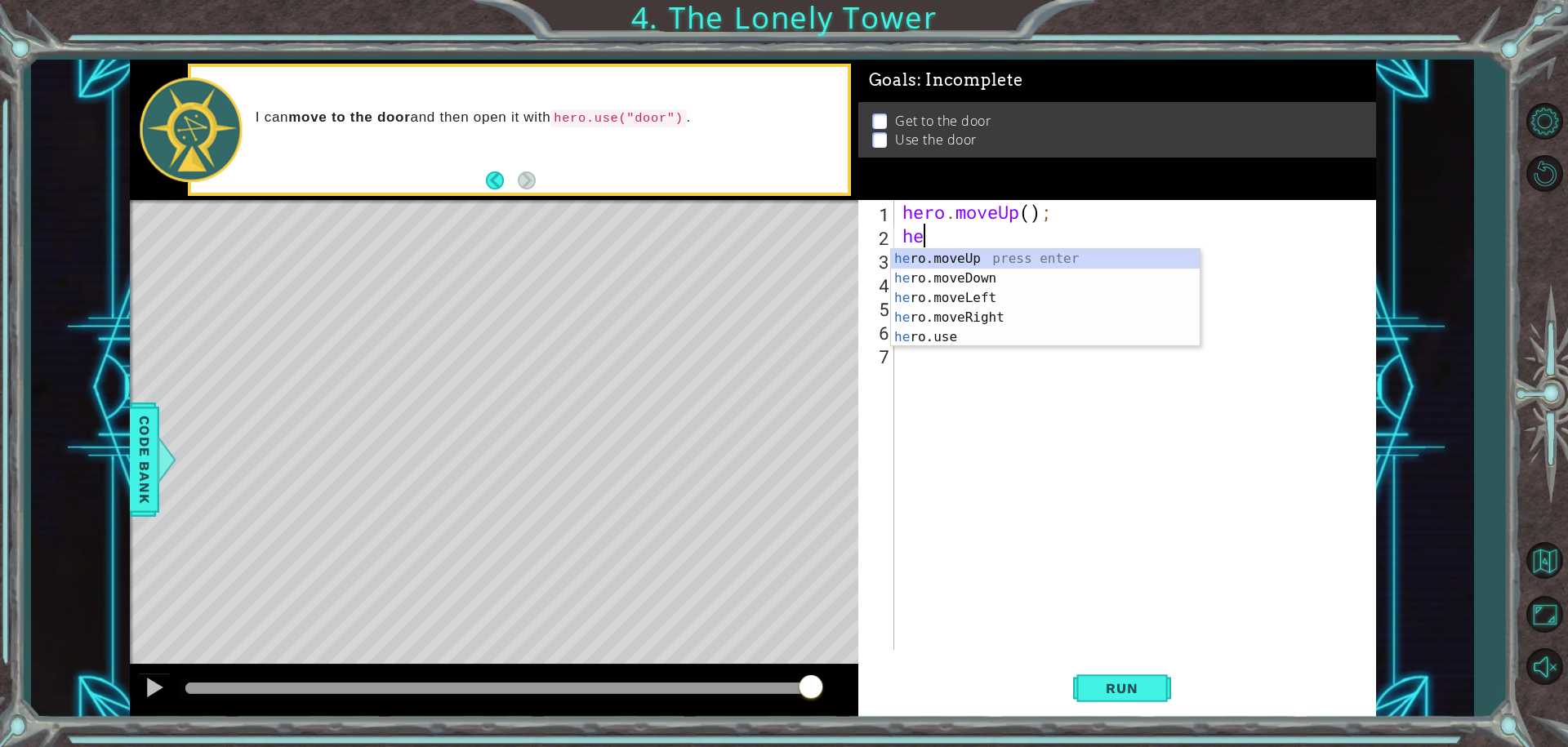
type textarea "her"
click at [988, 250] on div "her o.moveUp press enter her o.moveDown press enter her o.moveLeft press enter …" at bounding box center [1045, 317] width 309 height 137
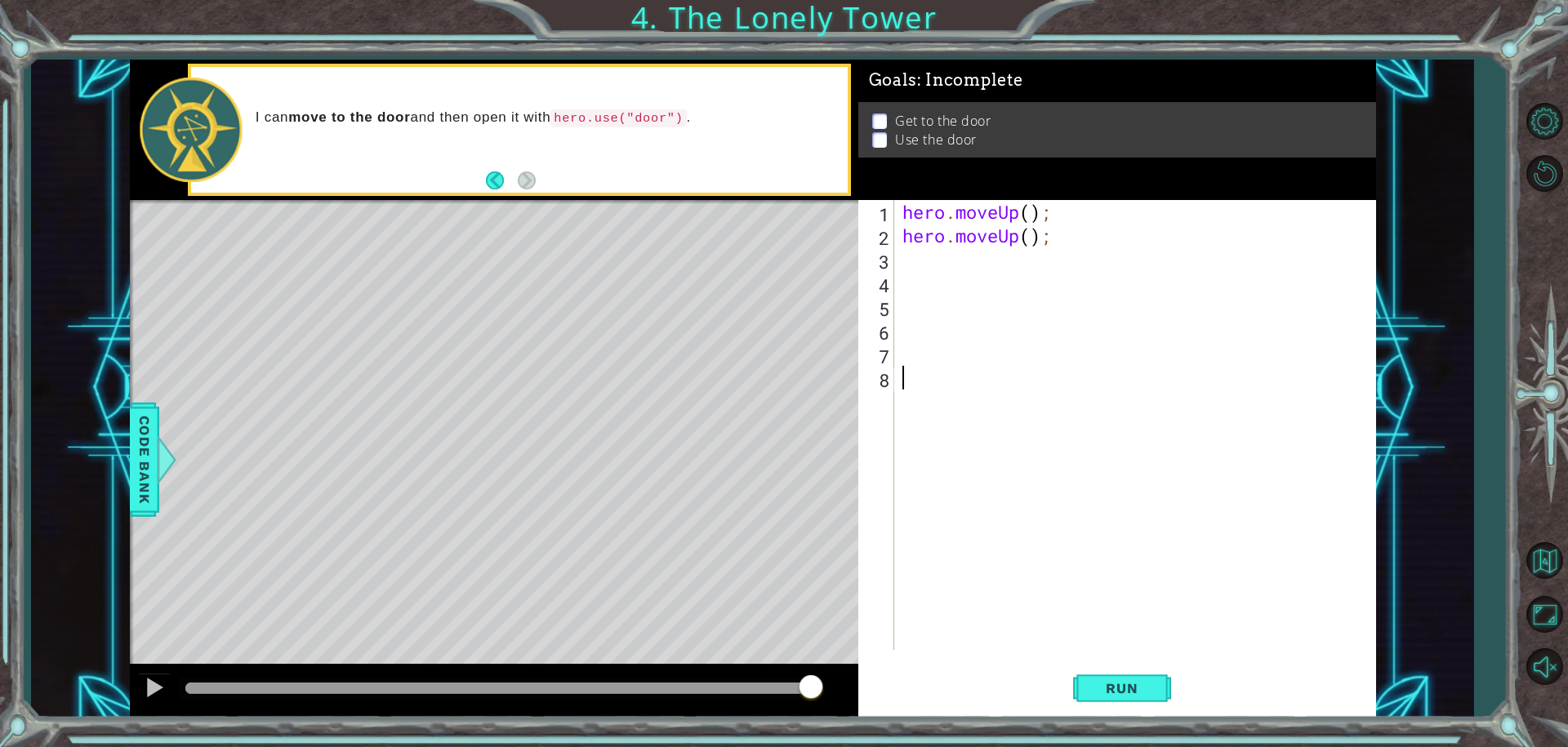
click at [903, 373] on div "hero . moveUp ( ) ; hero . moveUp ( ) ;" at bounding box center [1139, 448] width 481 height 497
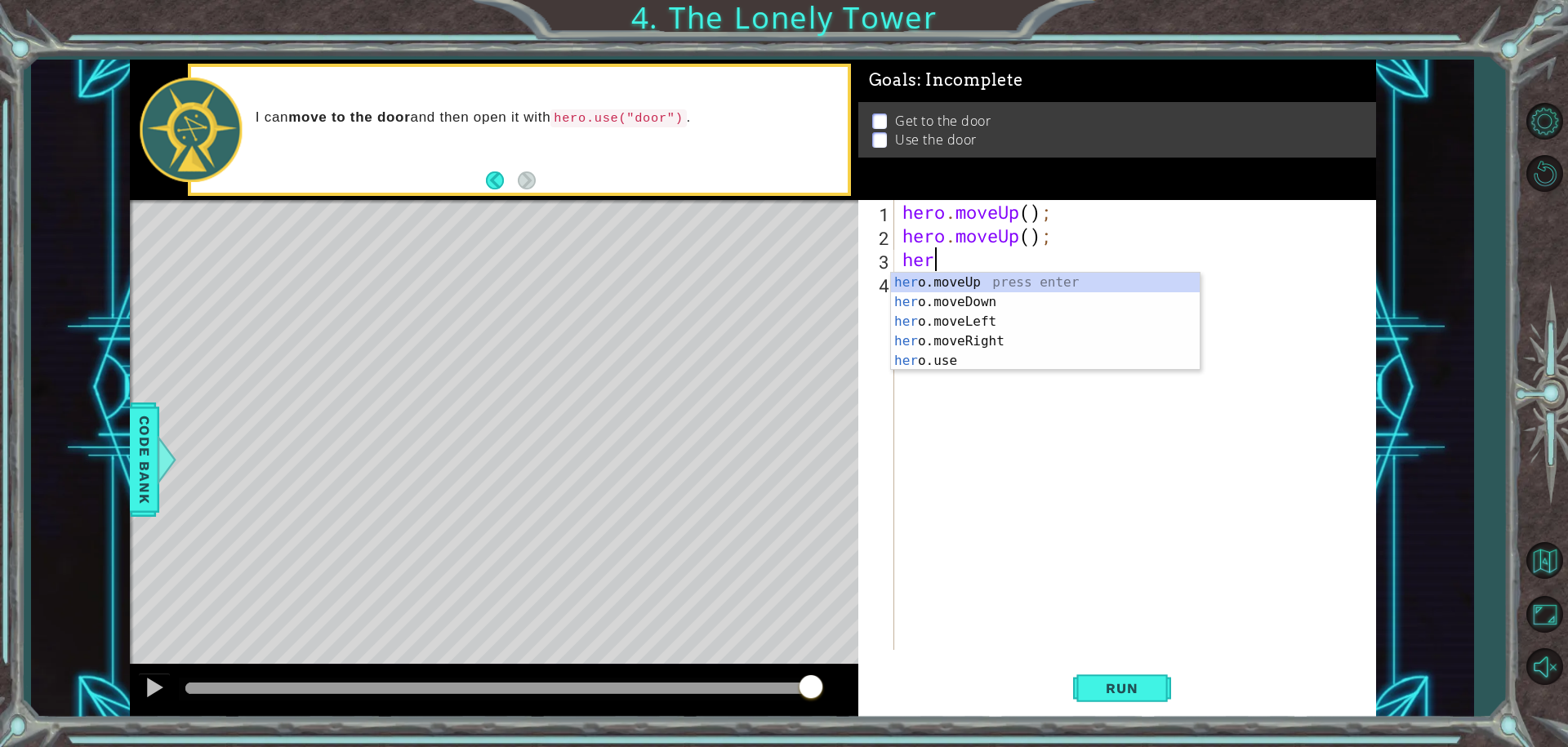
type textarea "hero"
click at [940, 330] on div "hero .moveUp press enter hero .moveDown press enter hero .moveLeft press enter …" at bounding box center [1045, 341] width 309 height 137
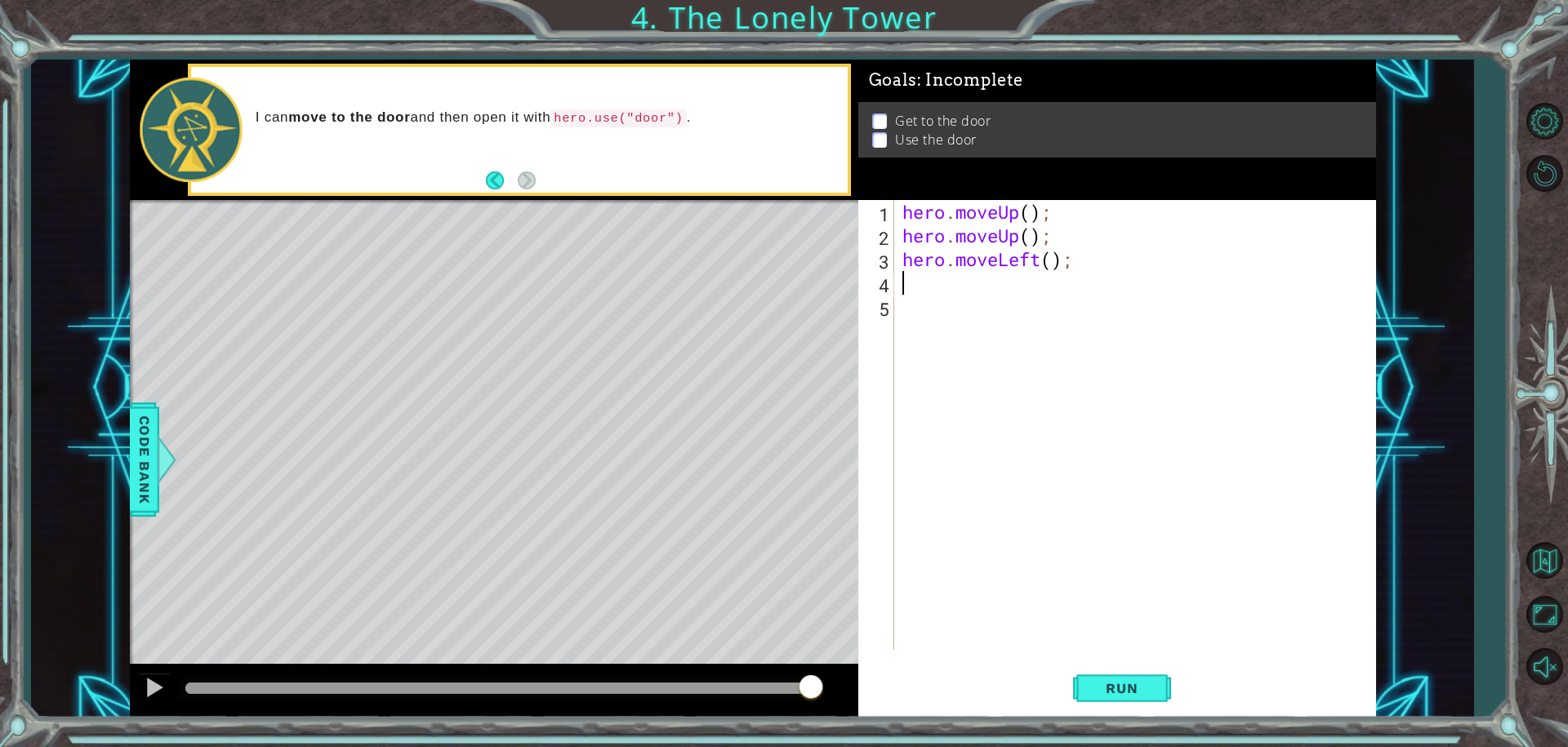
scroll to position [0, 0]
click at [1118, 682] on span "Run" at bounding box center [1122, 687] width 64 height 17
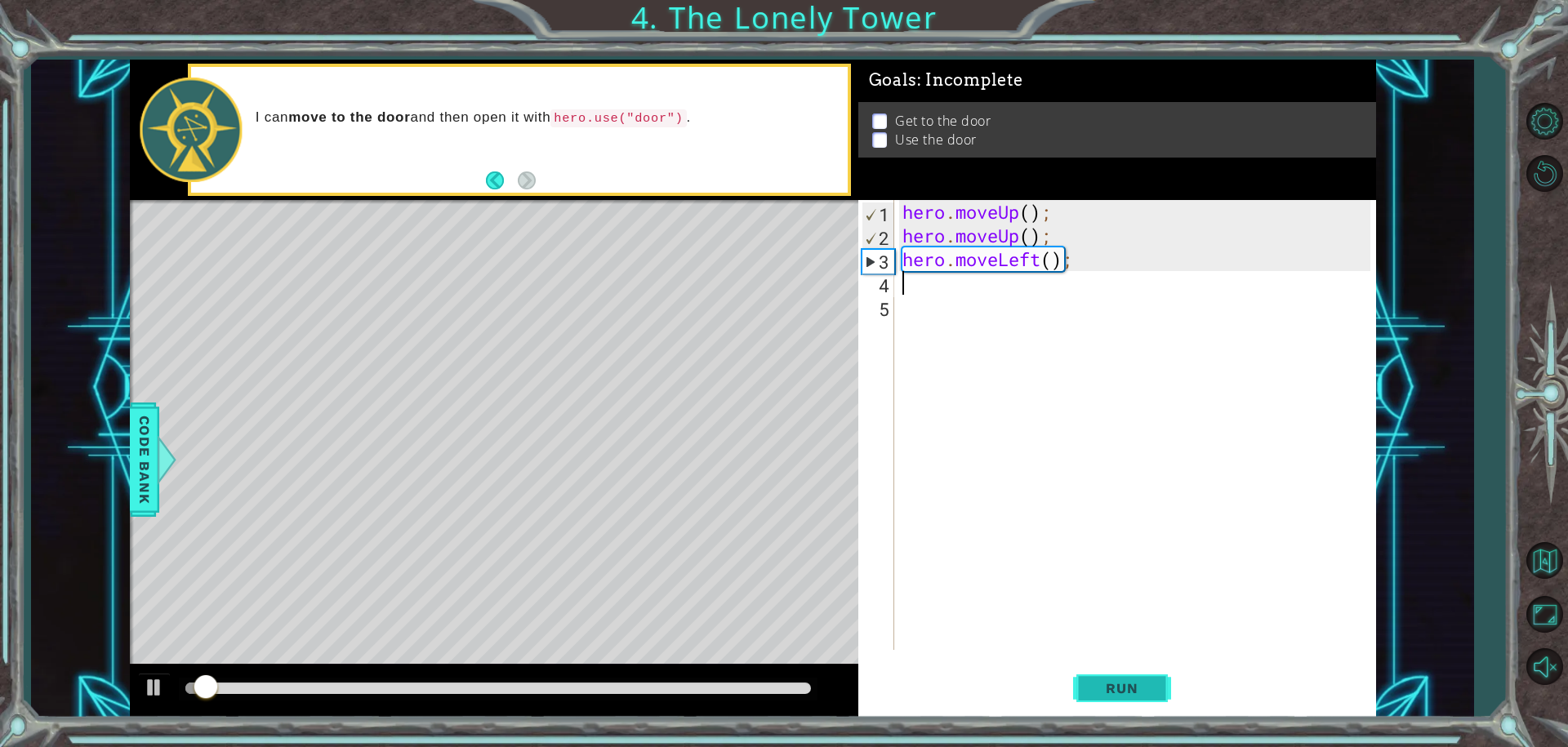
click at [1120, 682] on span "Run" at bounding box center [1122, 687] width 64 height 17
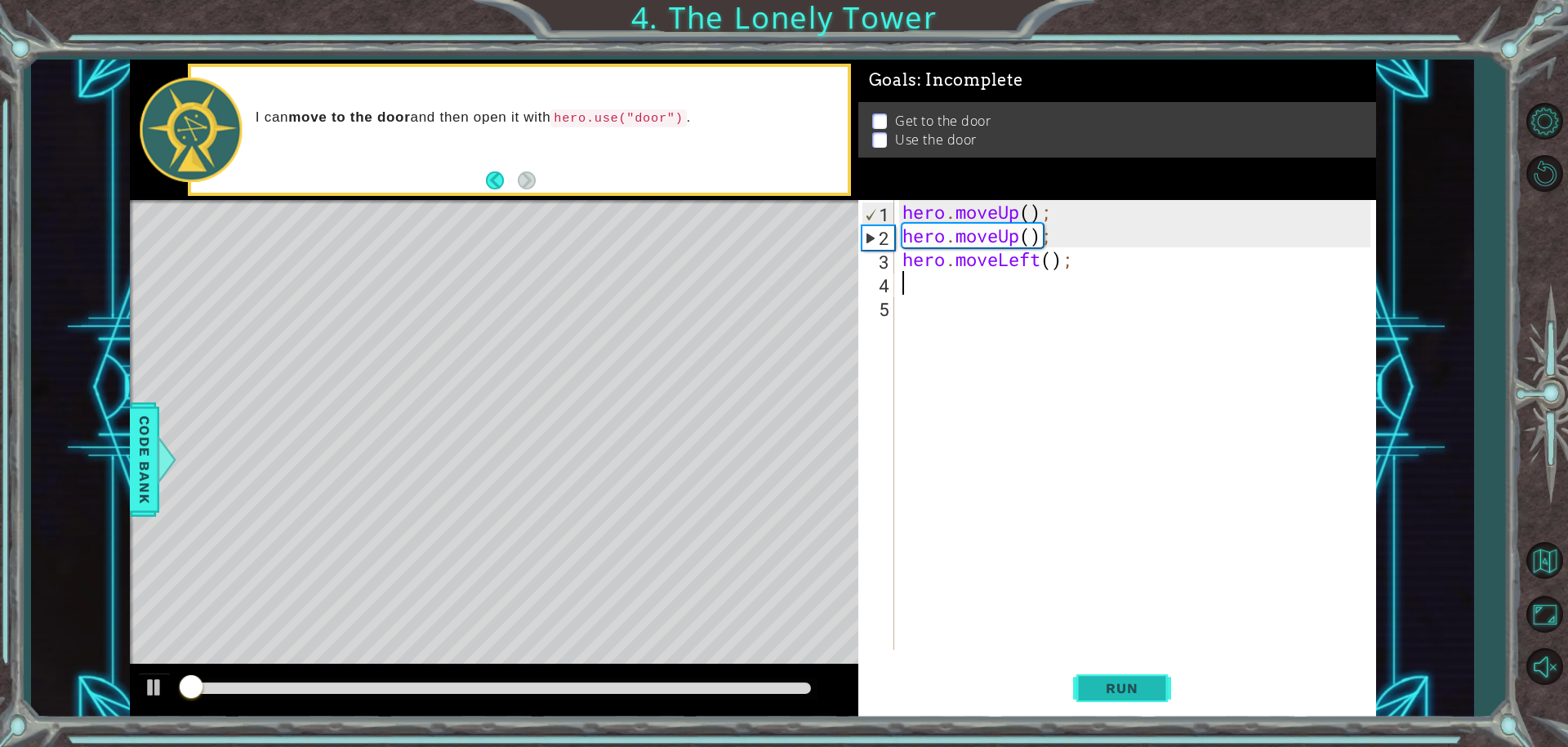
click at [1120, 682] on span "Run" at bounding box center [1122, 687] width 64 height 17
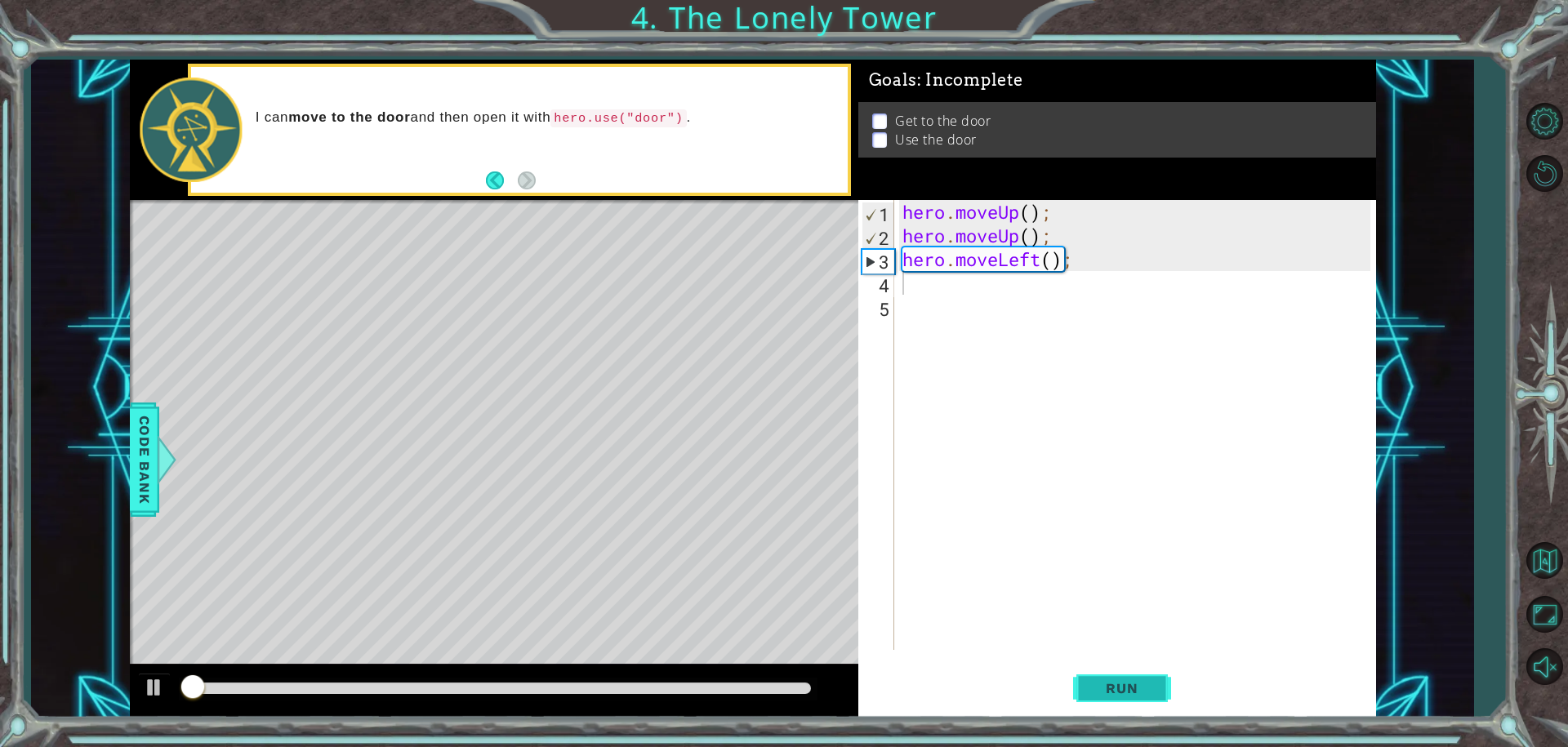
click at [1120, 682] on span "Run" at bounding box center [1122, 687] width 64 height 17
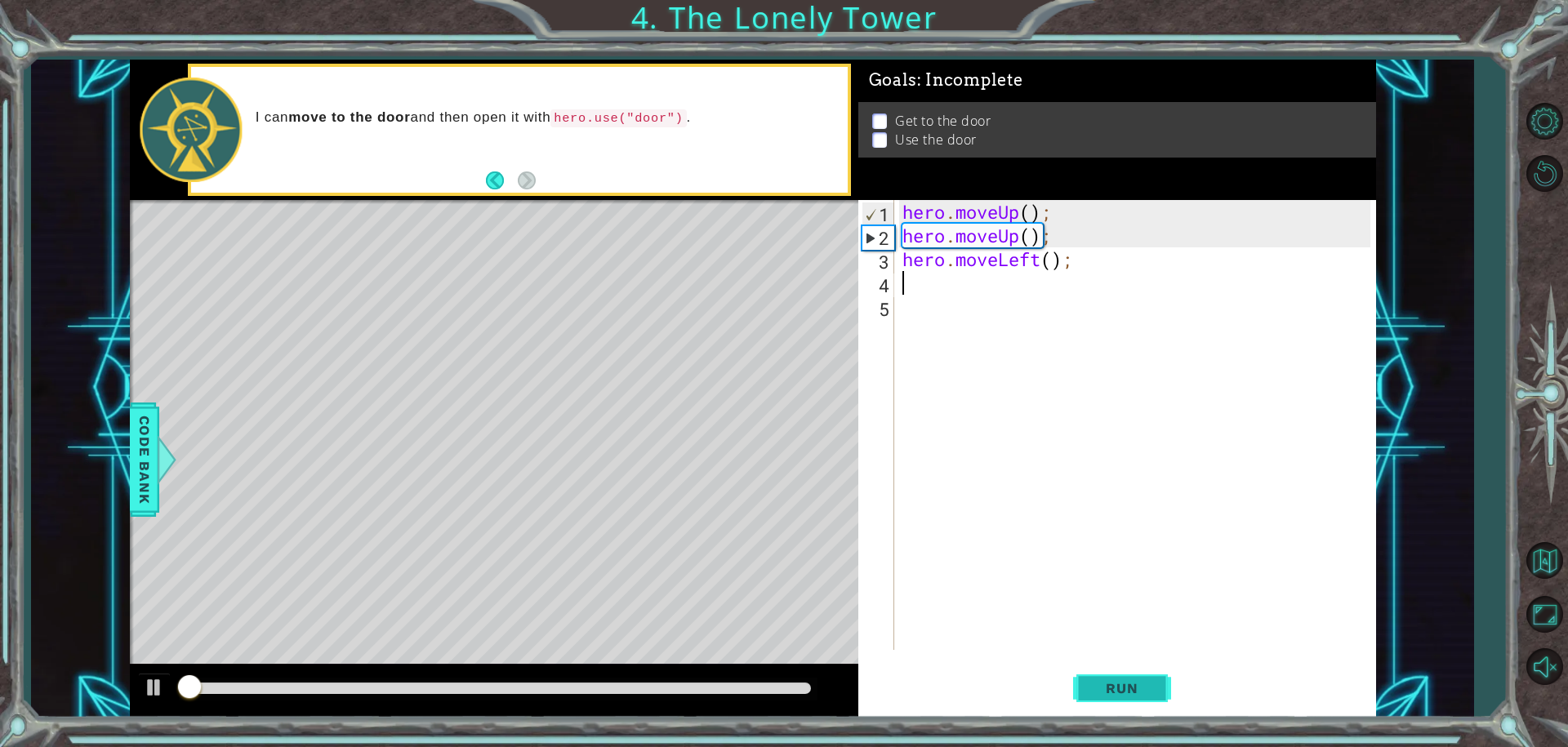
click at [1119, 680] on span "Run" at bounding box center [1122, 687] width 64 height 17
click at [1115, 680] on span "Run" at bounding box center [1122, 687] width 64 height 17
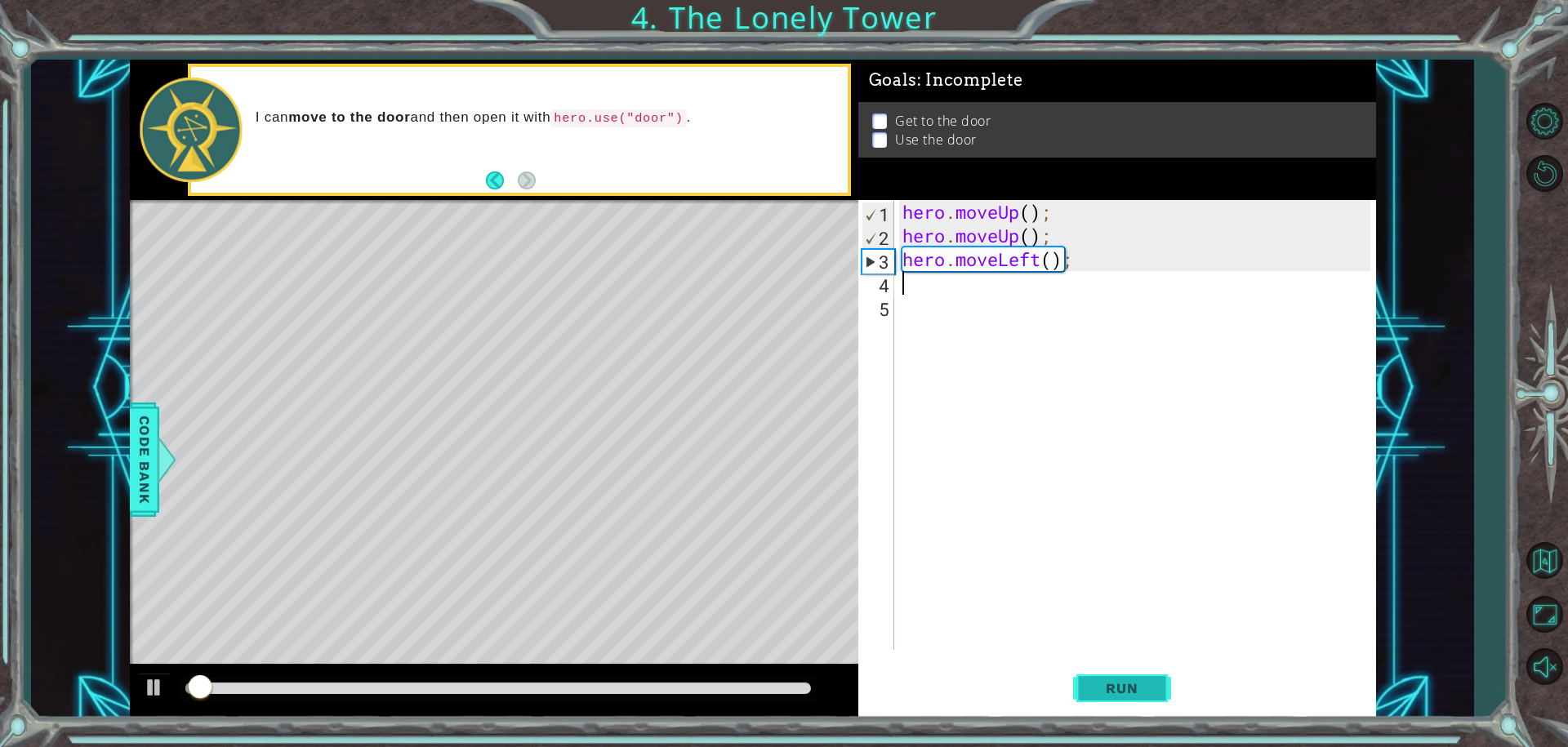
drag, startPoint x: 1117, startPoint y: 679, endPoint x: 1126, endPoint y: 681, distance: 9.2
click at [1126, 681] on button "Run" at bounding box center [1122, 687] width 98 height 52
drag, startPoint x: 1027, startPoint y: 226, endPoint x: 1076, endPoint y: 339, distance: 123.2
click at [1073, 334] on div "hero . moveUp ( ) ; hero . moveUp ( ) ; hero . moveLeft ( ) ;" at bounding box center [1139, 448] width 481 height 497
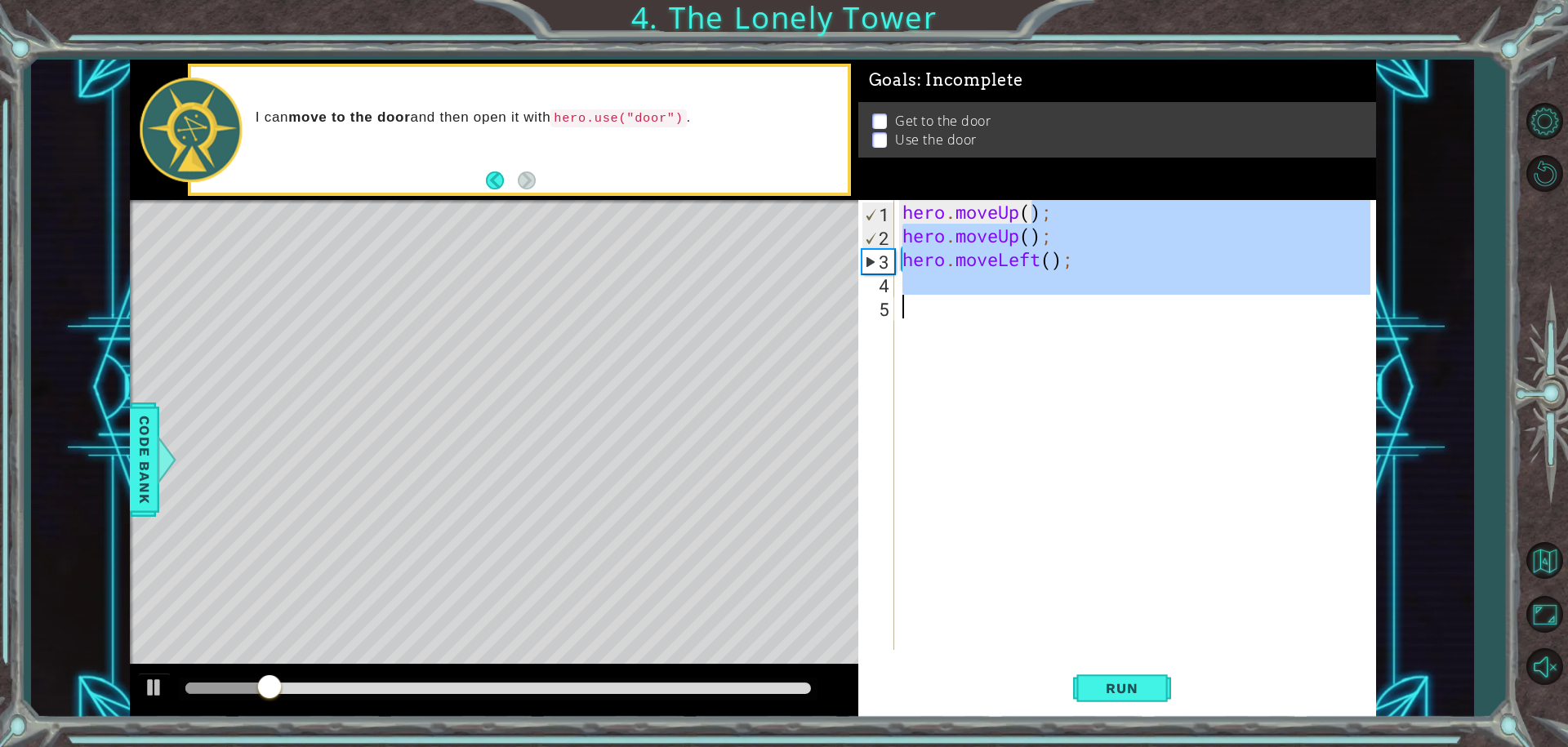
click at [1036, 239] on div "hero . moveUp ( ) ; hero . moveUp ( ) ; hero . moveLeft ( ) ;" at bounding box center [1134, 425] width 472 height 450
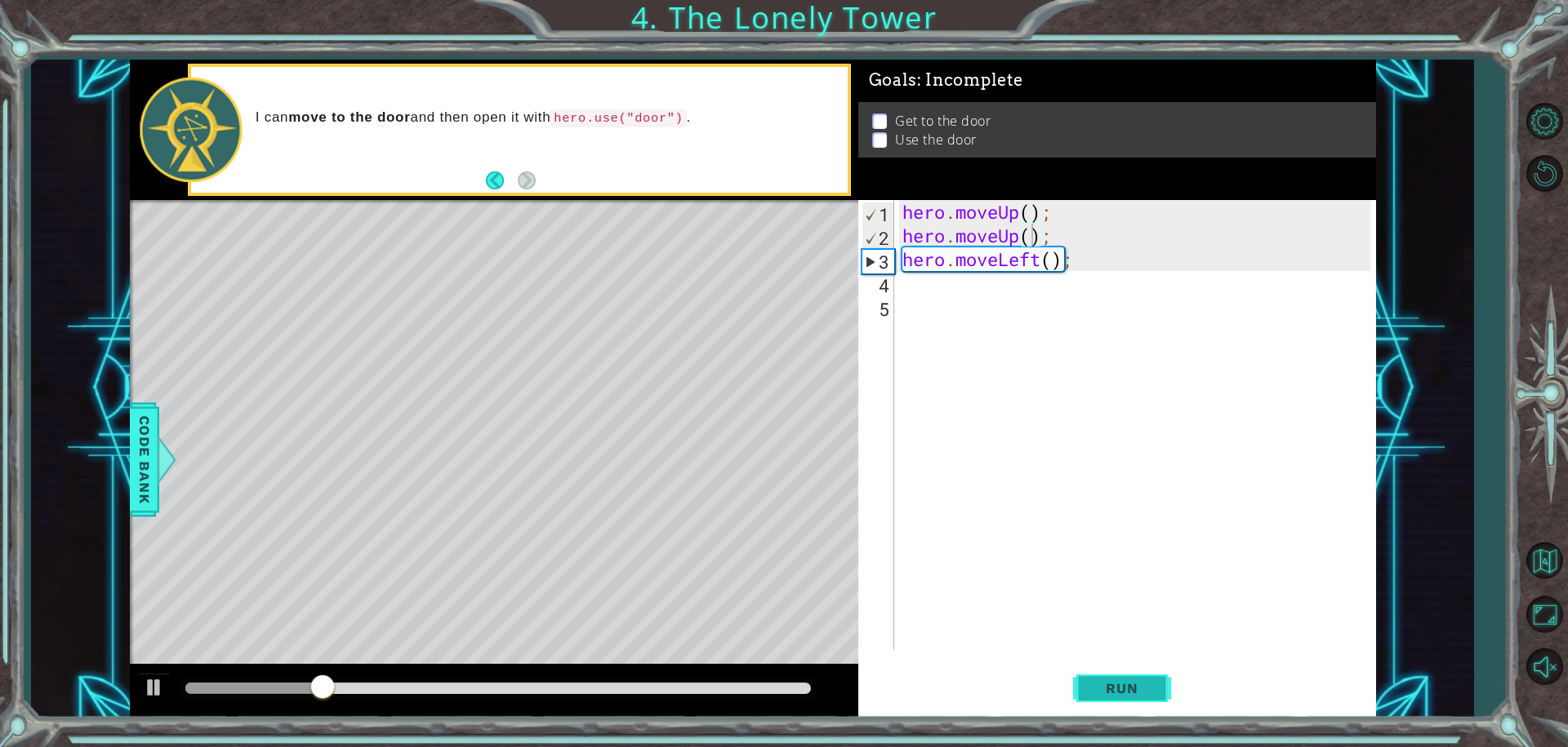
click at [1130, 694] on span "Run" at bounding box center [1122, 687] width 64 height 17
click at [1140, 688] on span "Run" at bounding box center [1122, 687] width 64 height 17
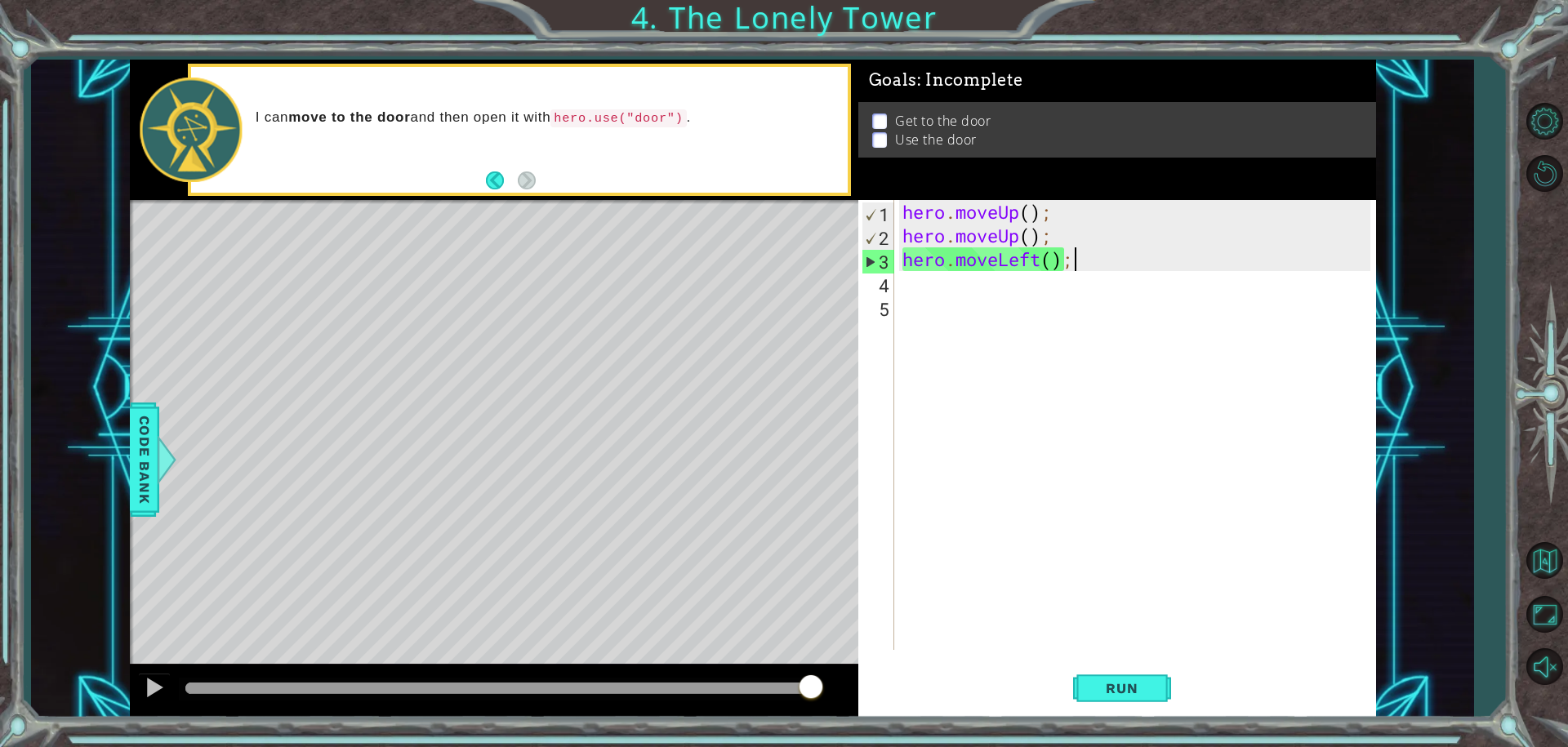
click at [1070, 270] on div "hero . moveUp ( ) ; hero . moveUp ( ) ; hero . moveLeft ( ) ;" at bounding box center [1139, 448] width 481 height 497
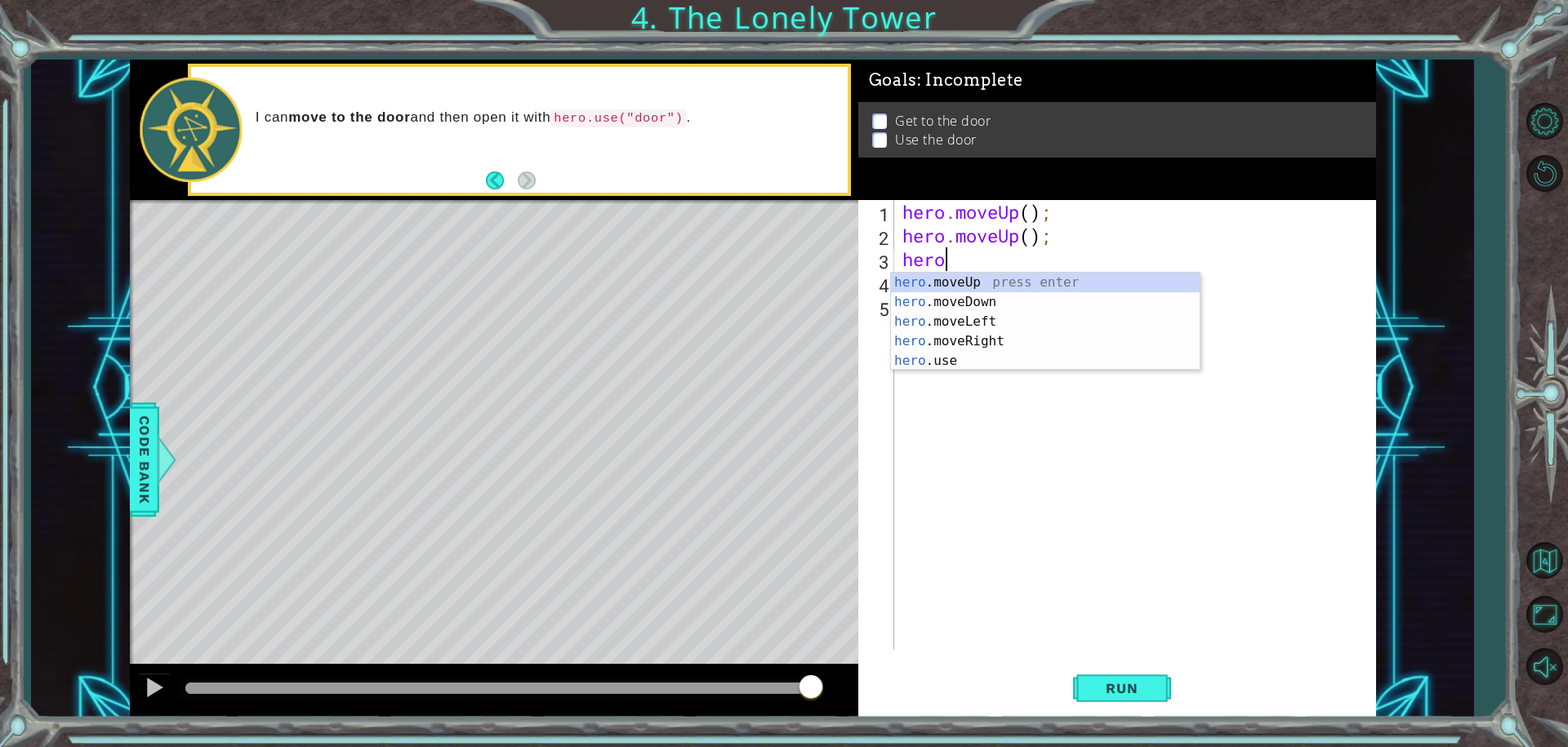
type textarea "h"
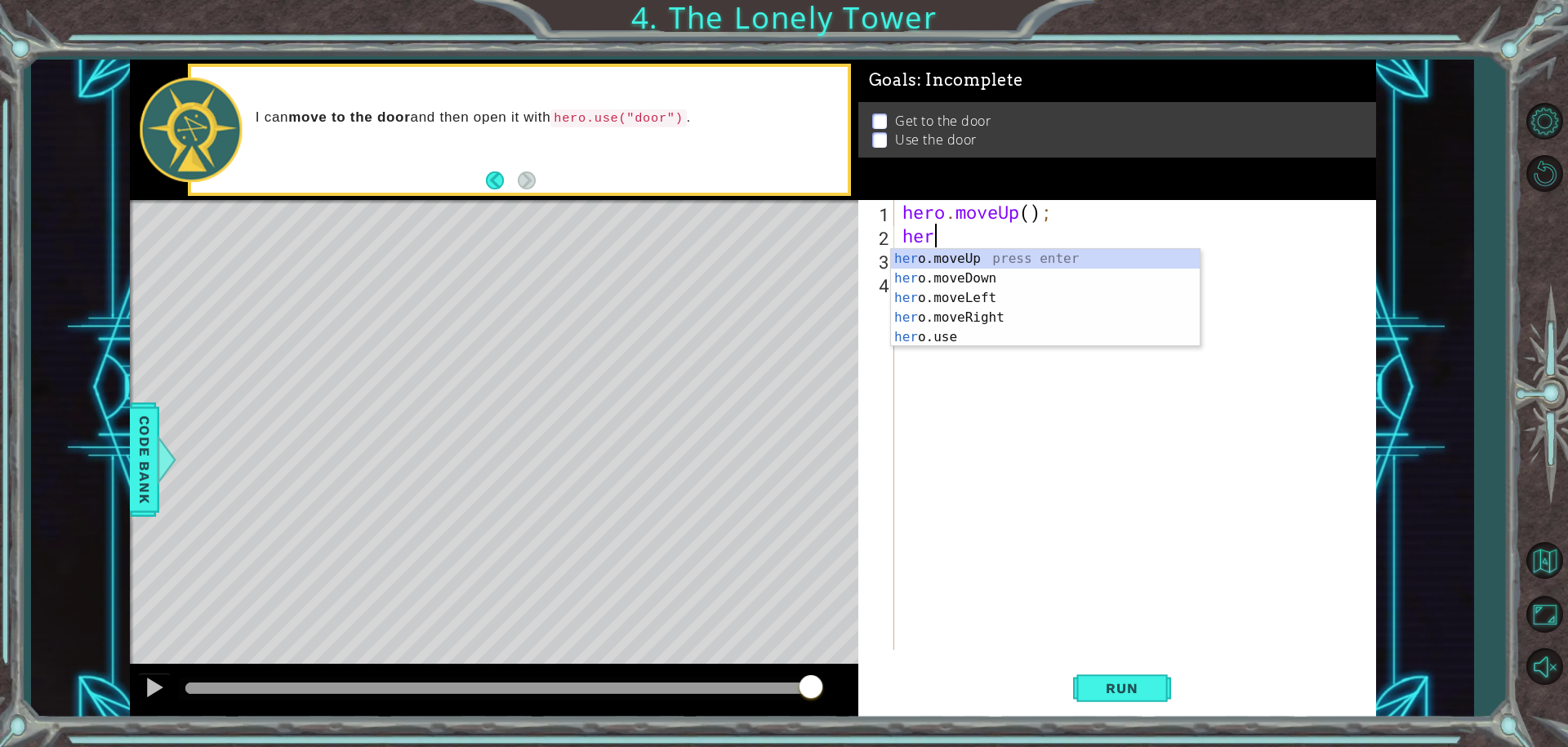
type textarea "h"
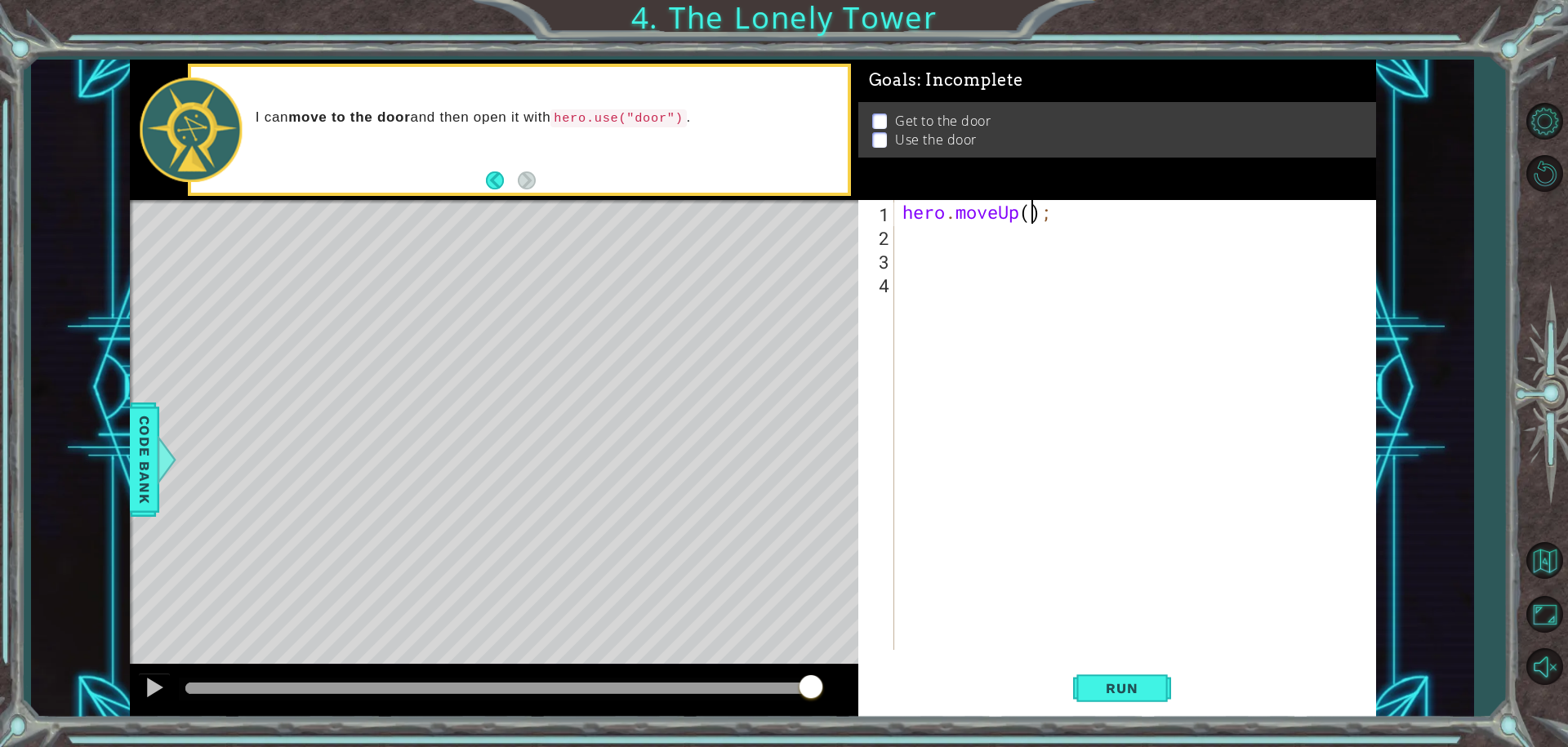
click at [1031, 210] on div "hero . moveUp ( ) ;" at bounding box center [1139, 448] width 481 height 497
type textarea "hero.moveUp(2);"
click at [1084, 690] on button "Run" at bounding box center [1122, 687] width 98 height 52
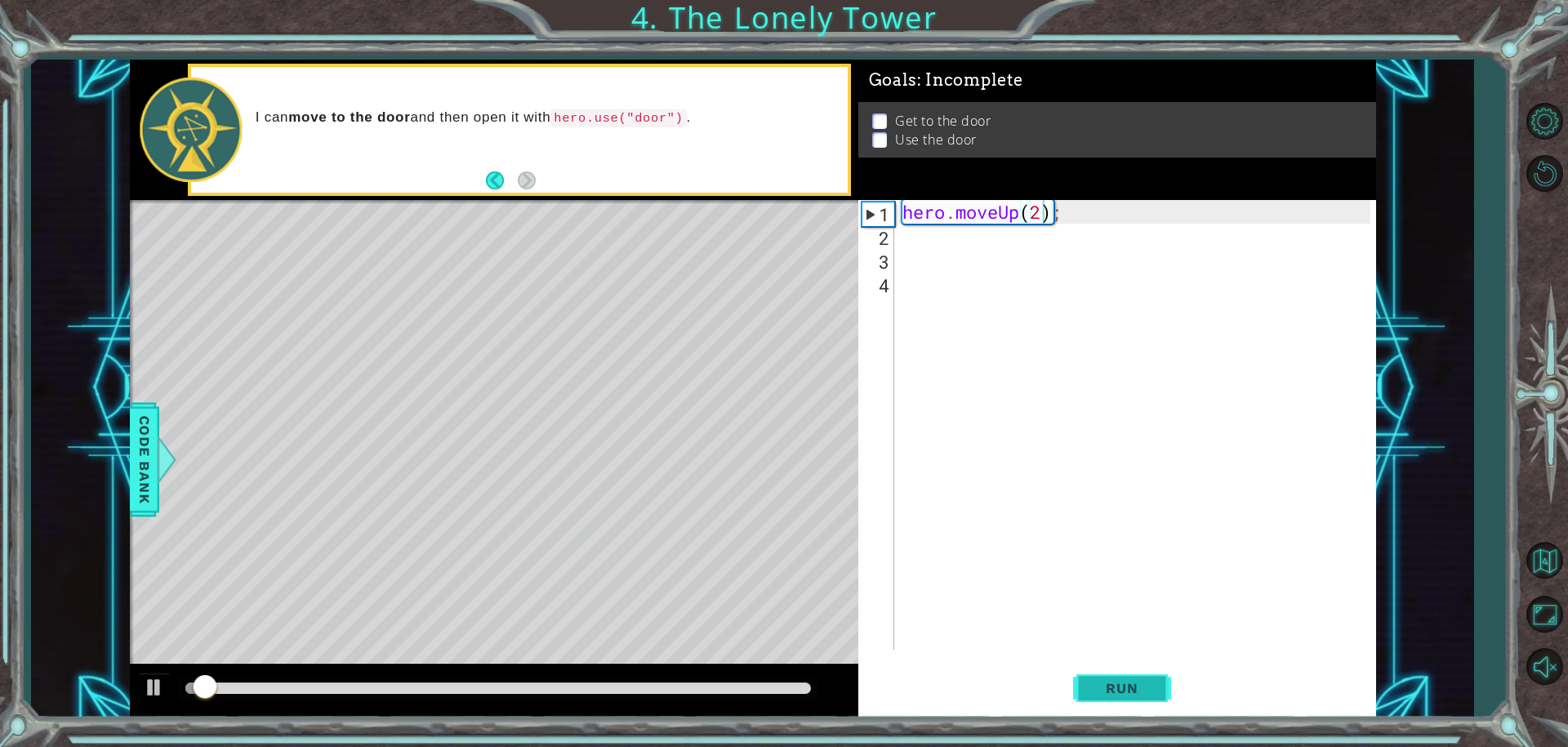
click at [1084, 690] on button "Run" at bounding box center [1122, 687] width 98 height 52
click at [1206, 339] on div "hero . moveUp ( 2 ) ;" at bounding box center [1139, 448] width 481 height 497
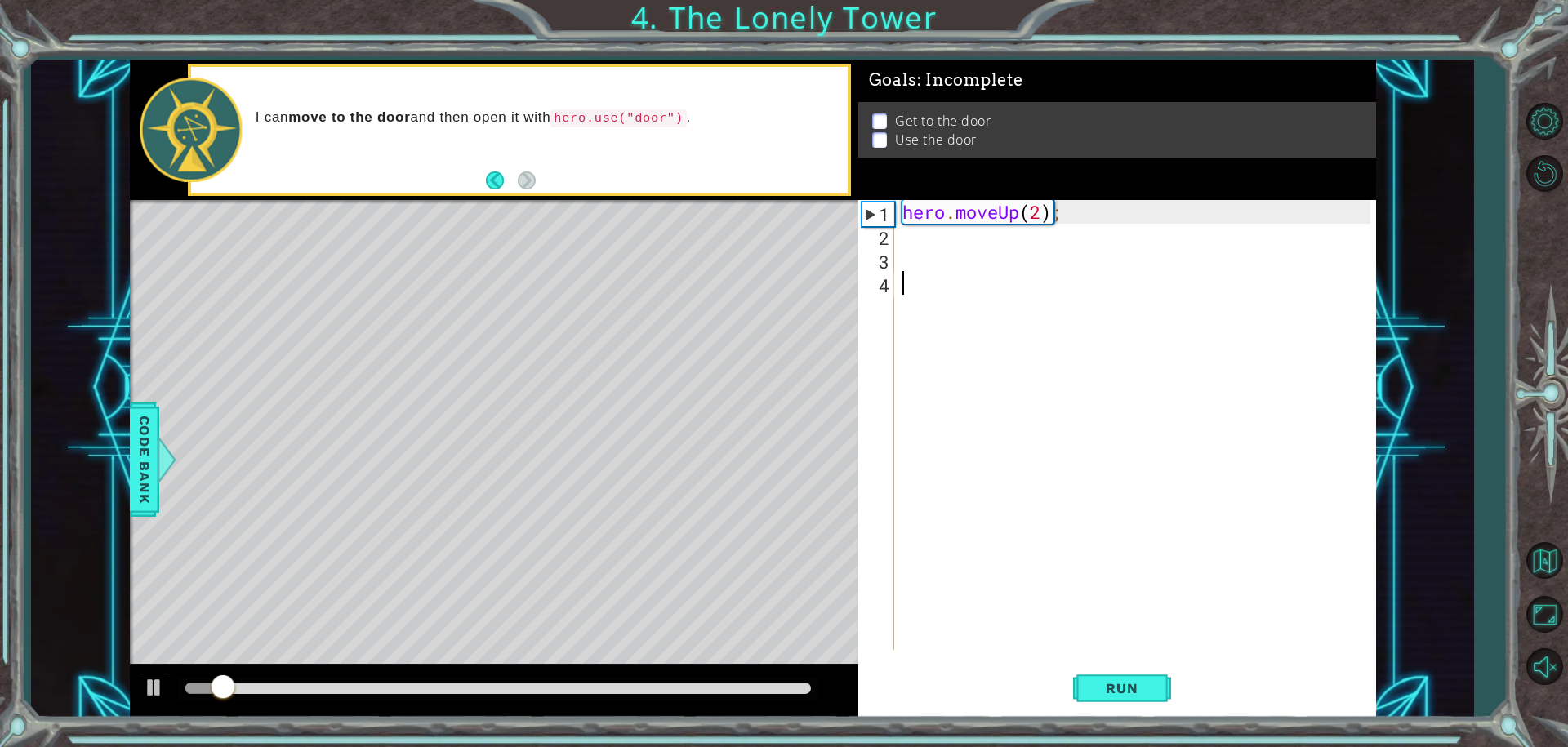
click at [909, 250] on div "hero . moveUp ( 2 ) ;" at bounding box center [1139, 448] width 481 height 497
drag, startPoint x: 907, startPoint y: 237, endPoint x: 904, endPoint y: 228, distance: 9.5
click at [904, 228] on div "hero . moveUp ( 2 ) ;" at bounding box center [1139, 448] width 481 height 497
click at [1142, 683] on span "Run" at bounding box center [1122, 687] width 64 height 17
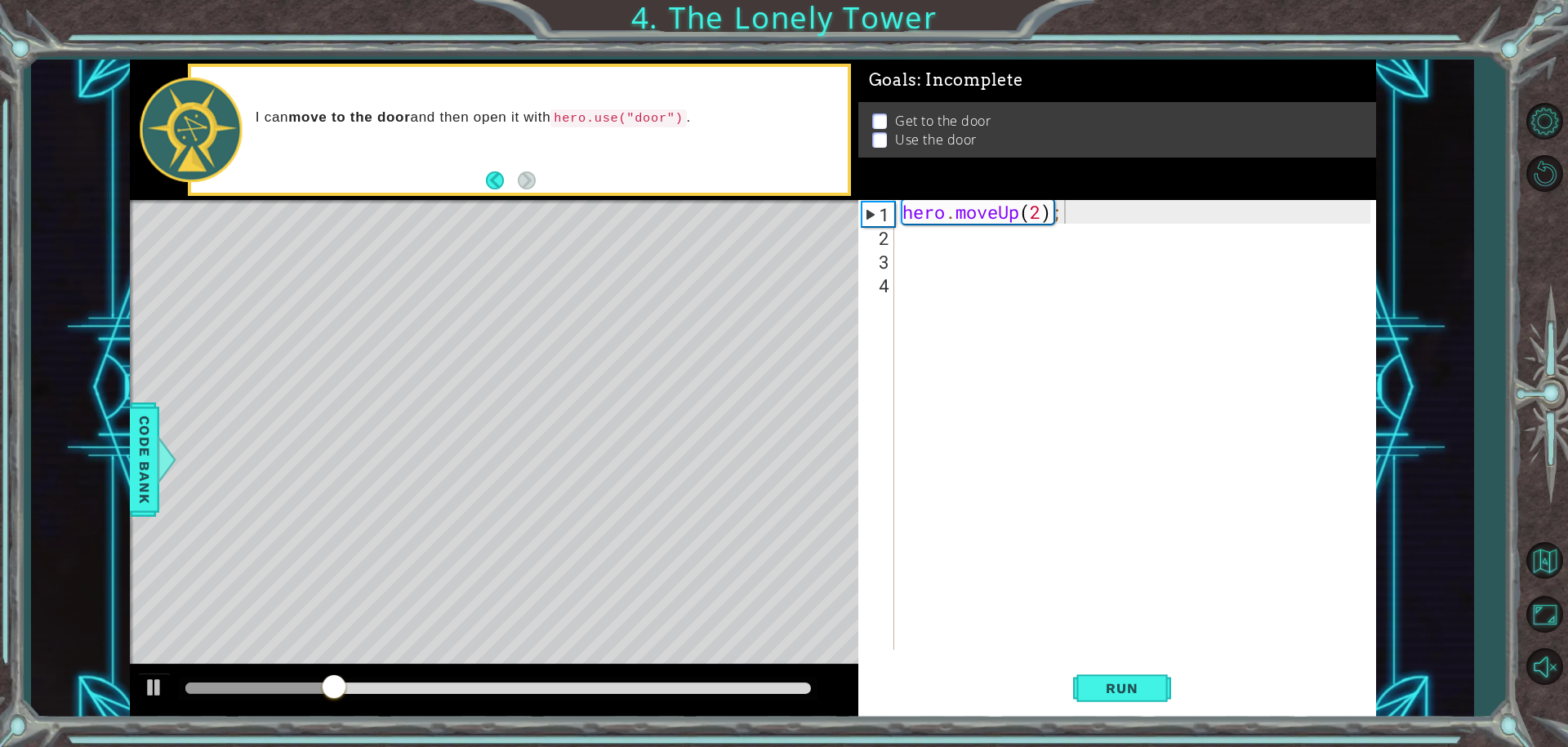
click at [1132, 660] on div "hero.moveUp(2); 1 2 3 4 hero . moveUp ( 2 ) ; ההההההההההההההההההההההההההההההההה…" at bounding box center [1118, 459] width 518 height 518
click at [1129, 663] on div "hero.moveUp(2); 1 2 3 4 hero . moveUp ( 2 ) ; ההההההההההההההההההההההההההההההההה…" at bounding box center [1118, 459] width 518 height 518
click at [1124, 682] on span "Run" at bounding box center [1122, 687] width 64 height 17
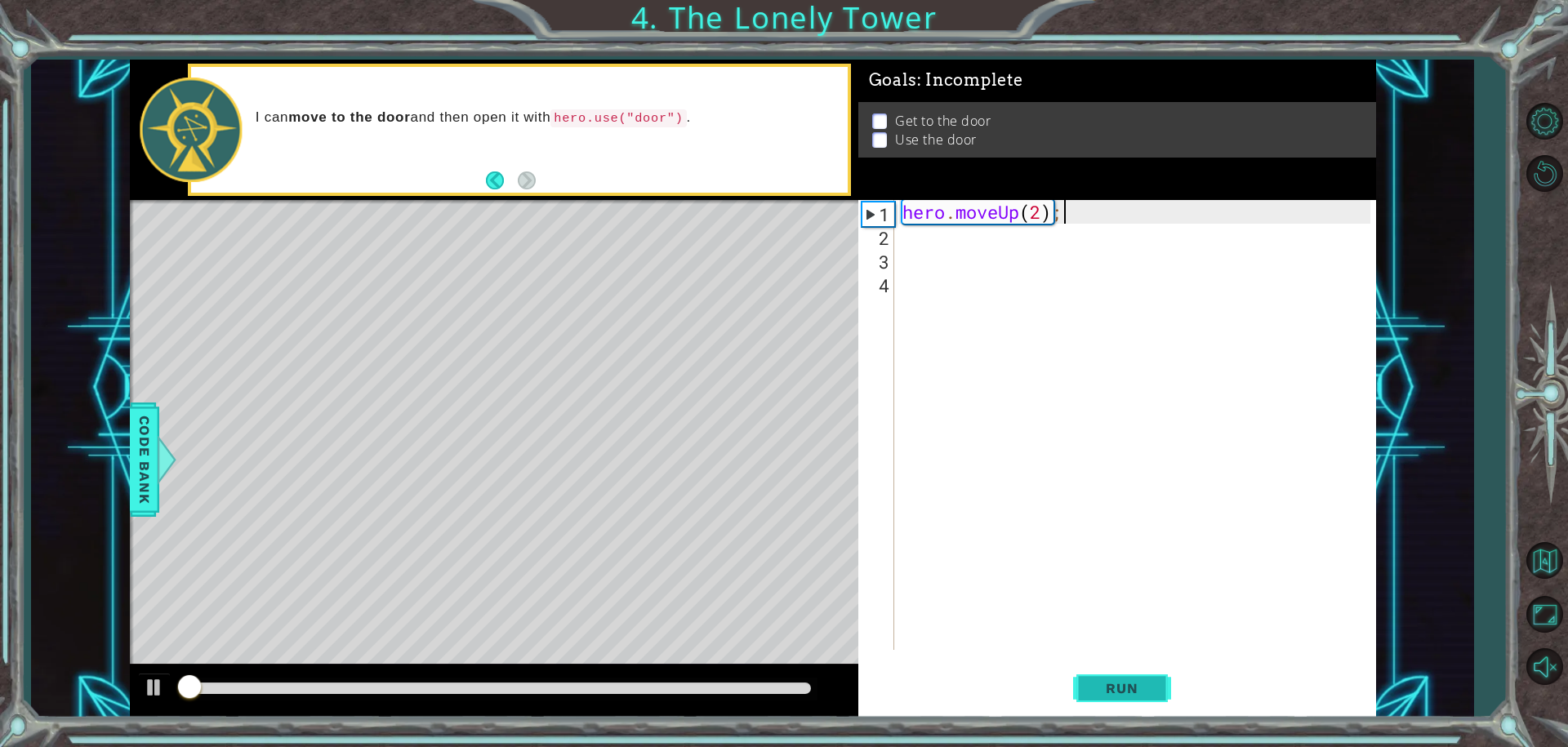
click at [1124, 682] on span "Run" at bounding box center [1122, 687] width 64 height 17
drag, startPoint x: 1045, startPoint y: 668, endPoint x: 1180, endPoint y: 706, distance: 140.2
click at [1063, 679] on div "Run" at bounding box center [1123, 687] width 518 height 52
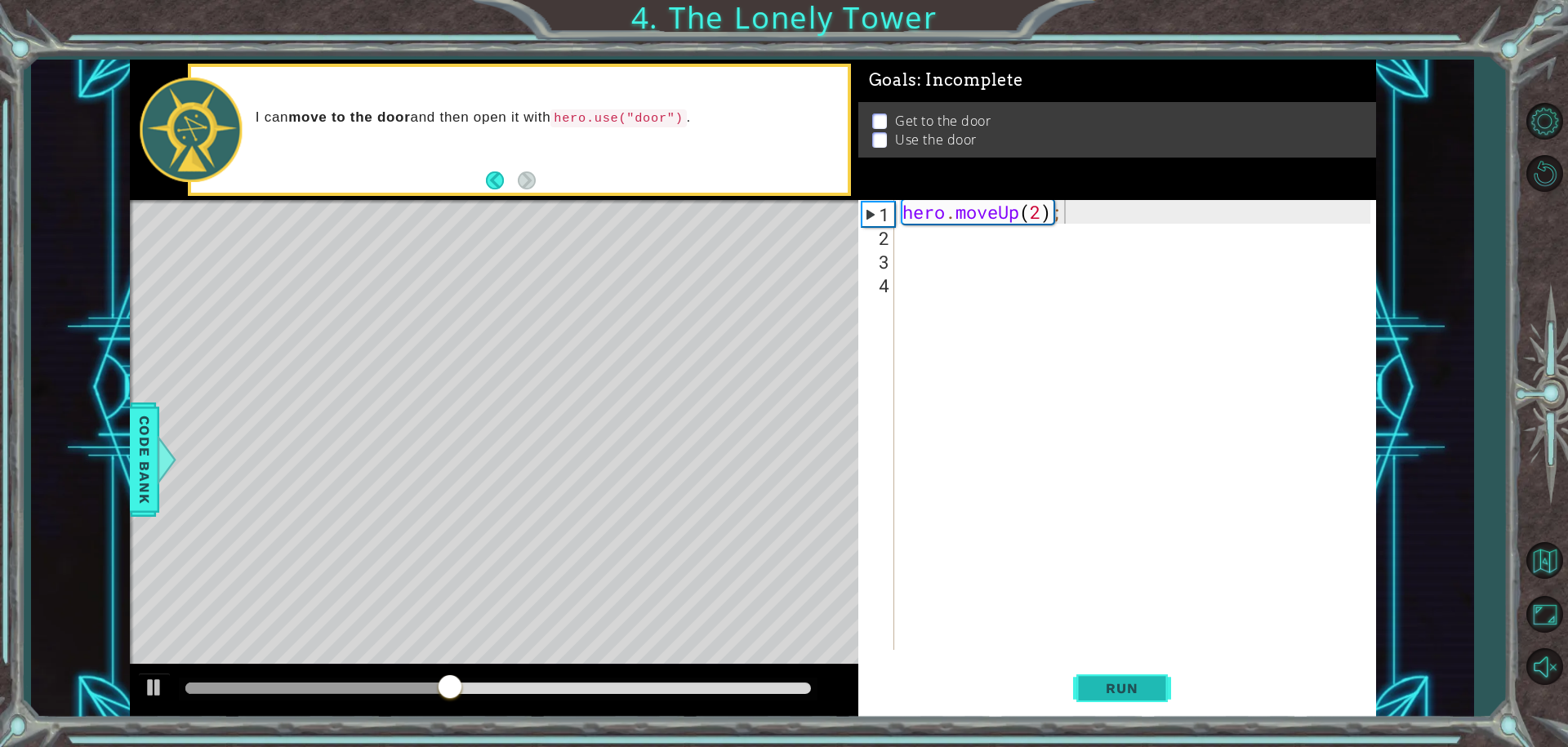
drag, startPoint x: 1180, startPoint y: 706, endPoint x: 1137, endPoint y: 698, distance: 43.7
click at [1181, 706] on div "Run" at bounding box center [1123, 687] width 518 height 52
click at [1116, 685] on span "Run" at bounding box center [1122, 687] width 64 height 17
click at [1112, 680] on span "Run" at bounding box center [1122, 687] width 64 height 17
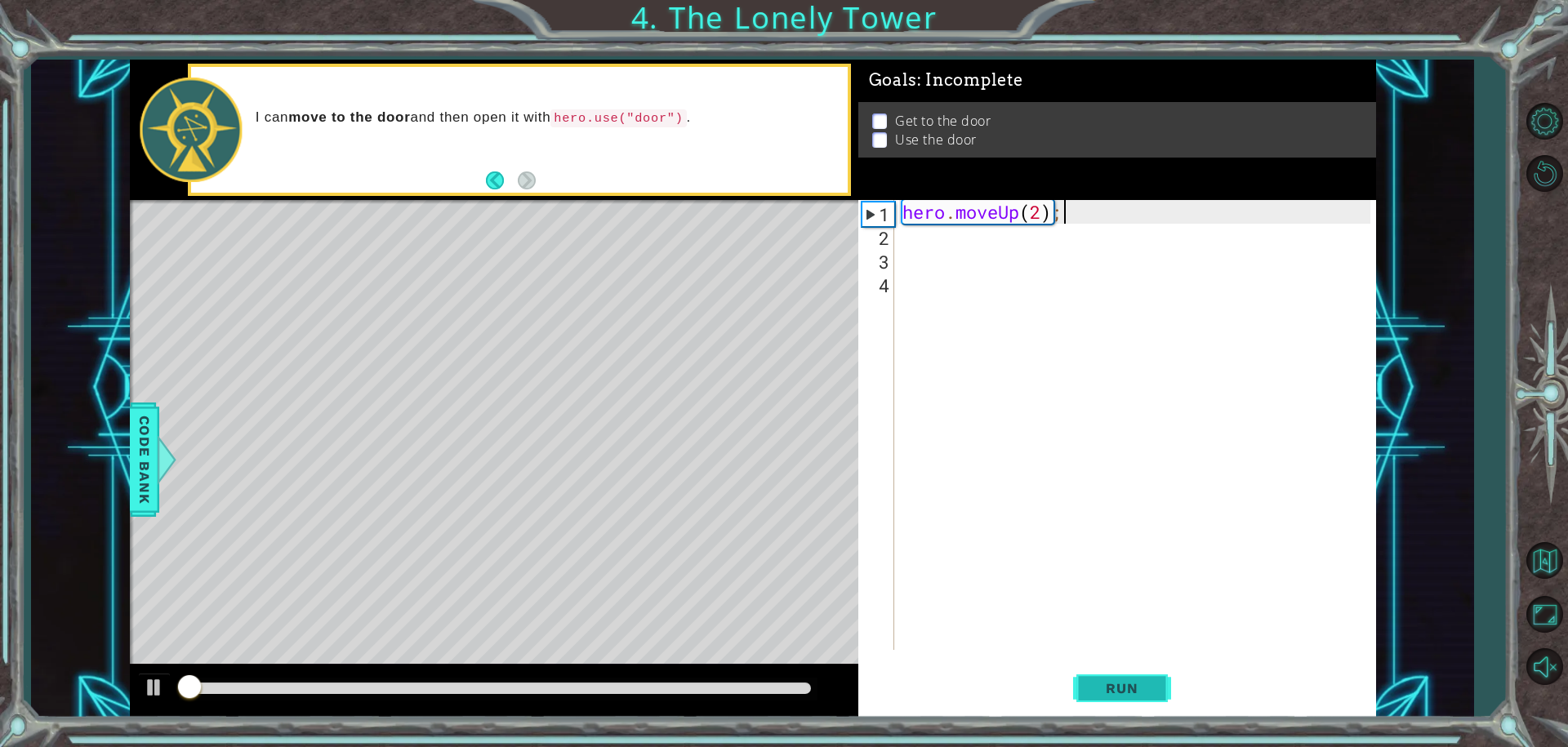
click at [1092, 680] on span "Run" at bounding box center [1122, 687] width 64 height 17
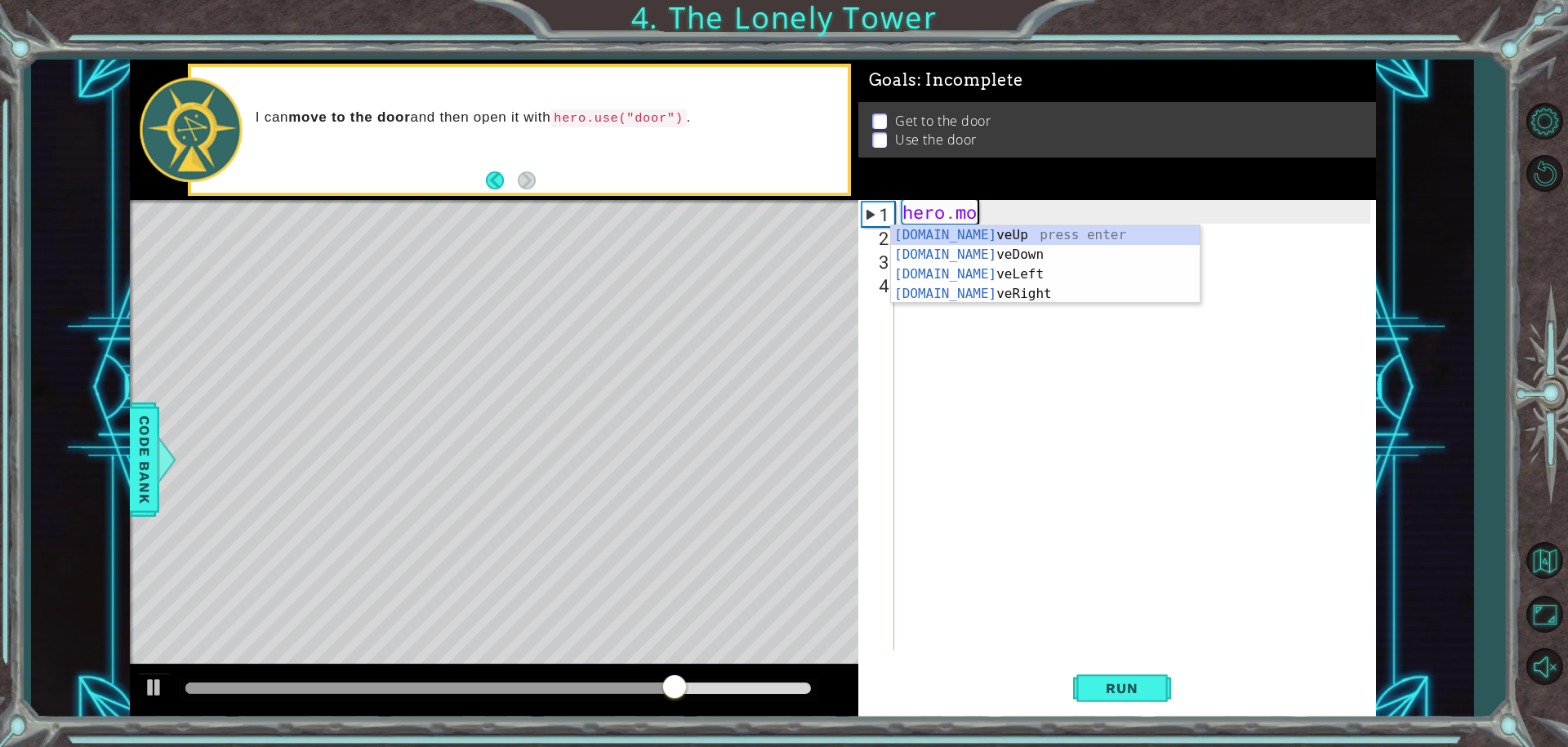
type textarea "hero.m"
click at [928, 275] on div "hero.m oveUp press enter hero.m oveDown press enter hero.m oveLeft press enter …" at bounding box center [1045, 284] width 309 height 117
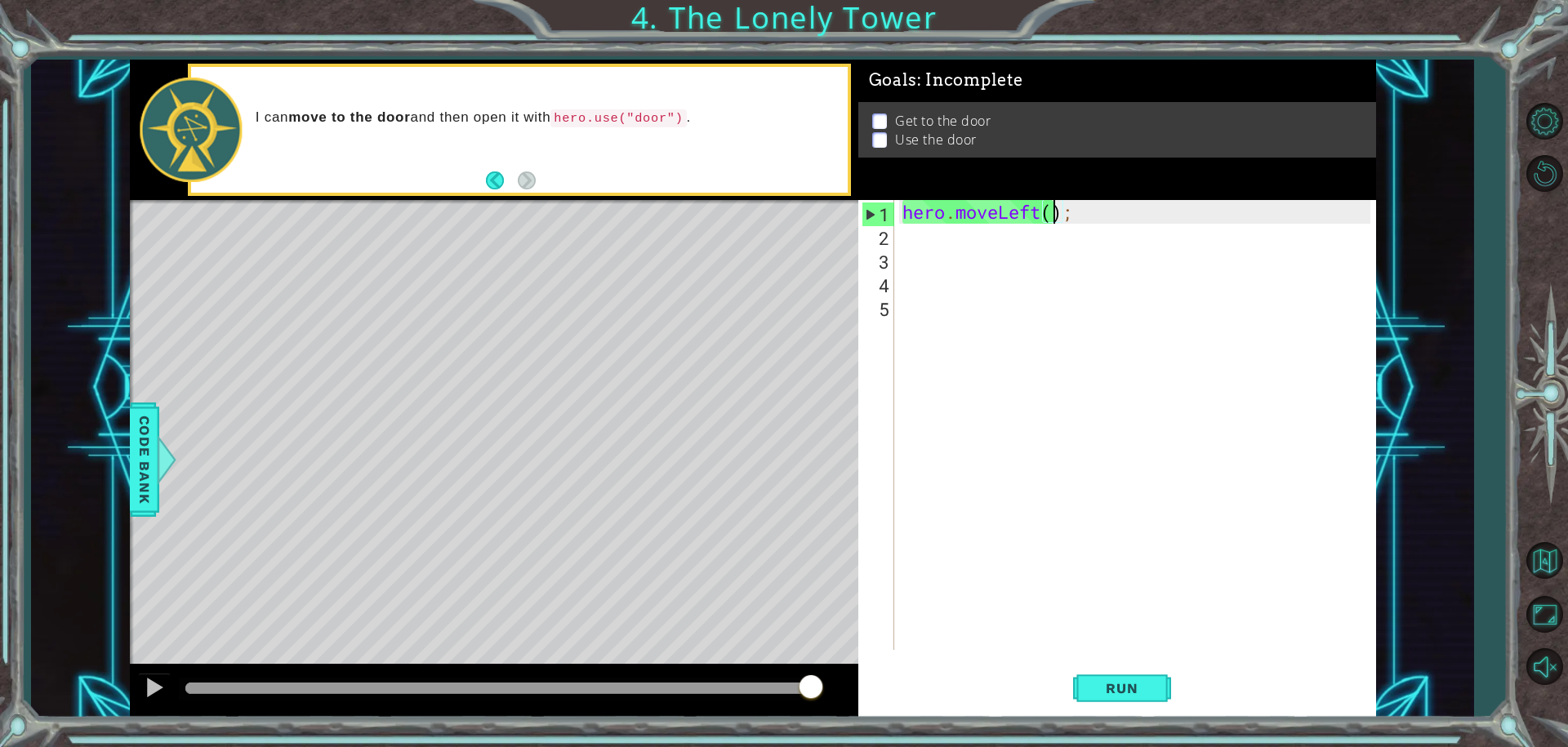
click at [1052, 211] on div "hero . moveLeft ( ) ;" at bounding box center [1139, 448] width 481 height 497
type textarea "hero.moveLeft(2);"
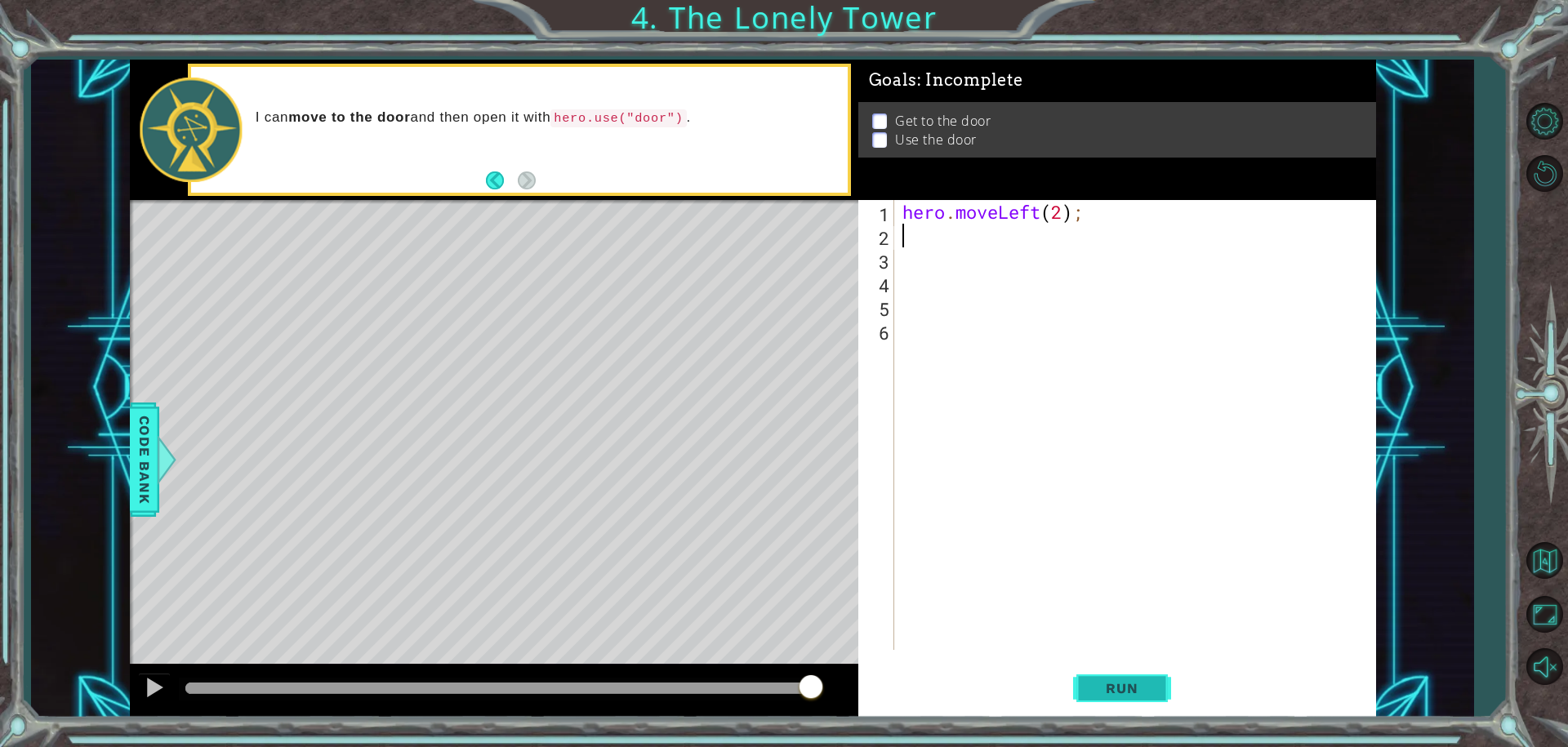
click at [1118, 685] on span "Run" at bounding box center [1122, 687] width 64 height 17
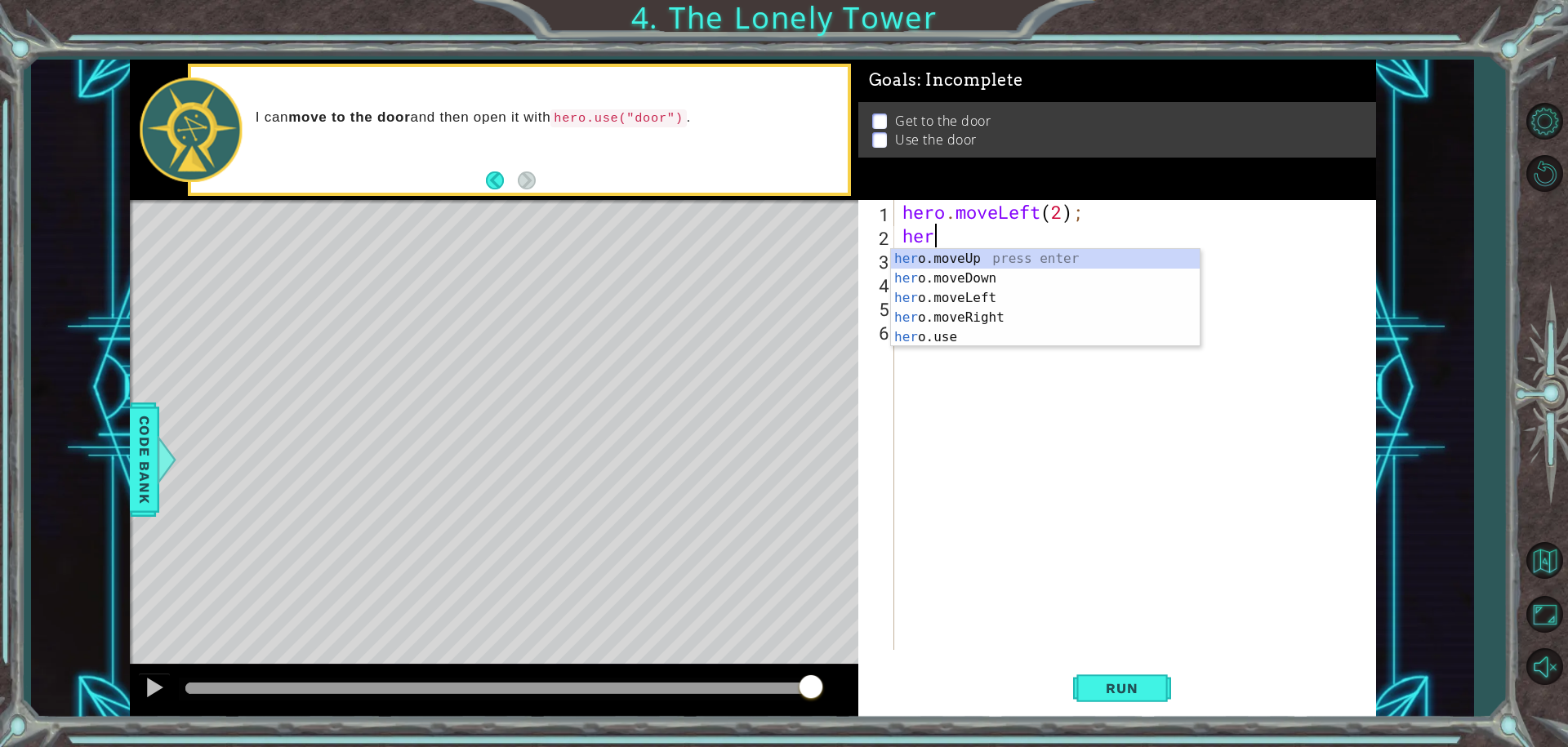
type textarea "hero"
click at [972, 288] on div "hero .moveUp press enter hero .moveDown press enter hero .moveLeft press enter …" at bounding box center [1045, 317] width 309 height 137
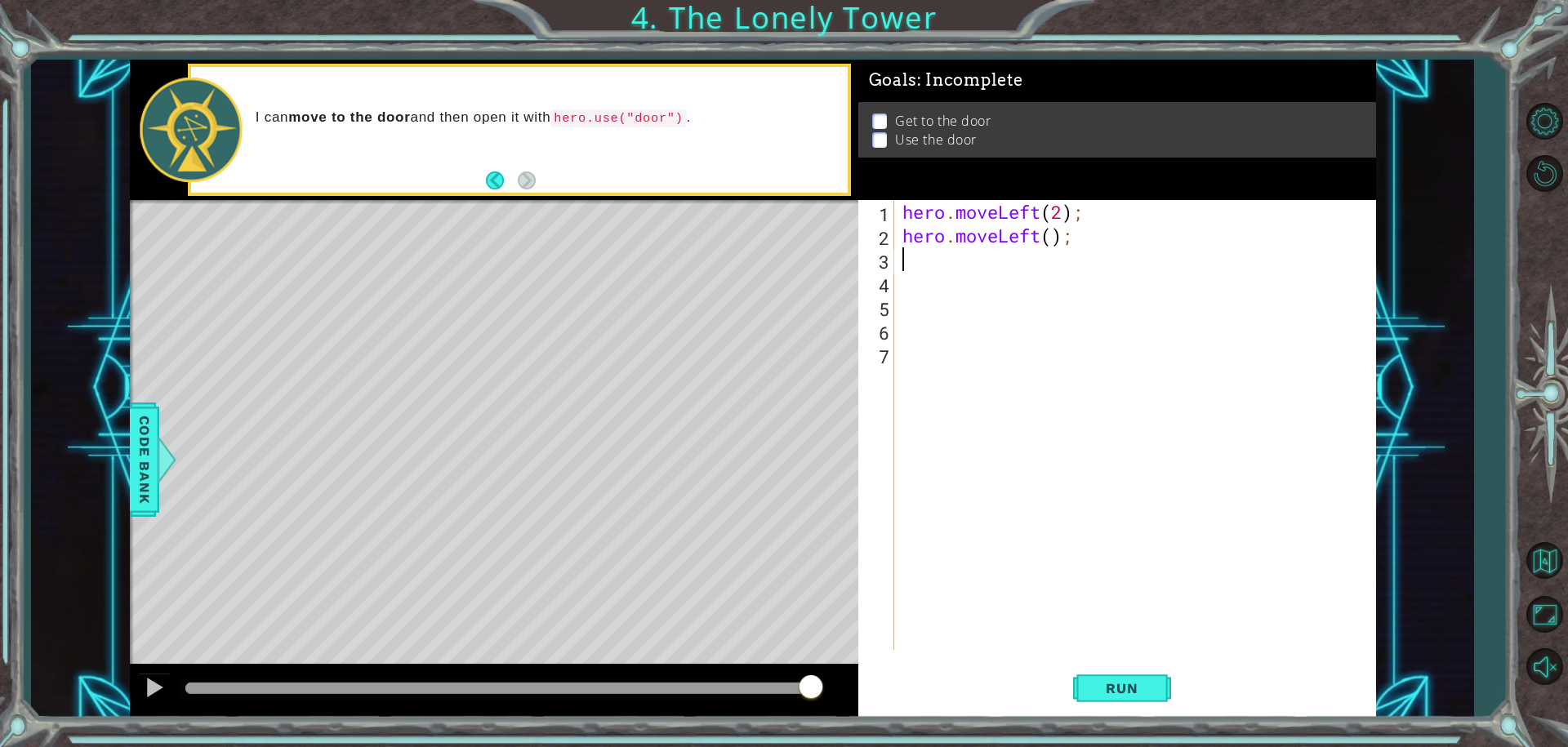
scroll to position [0, 0]
click at [1058, 242] on div "hero . moveLeft ( 2 ) ; hero . moveLeft ( ) ;" at bounding box center [1139, 448] width 481 height 497
type textarea "hero.moveLeft(3);"
click at [1142, 686] on span "Run" at bounding box center [1122, 687] width 64 height 17
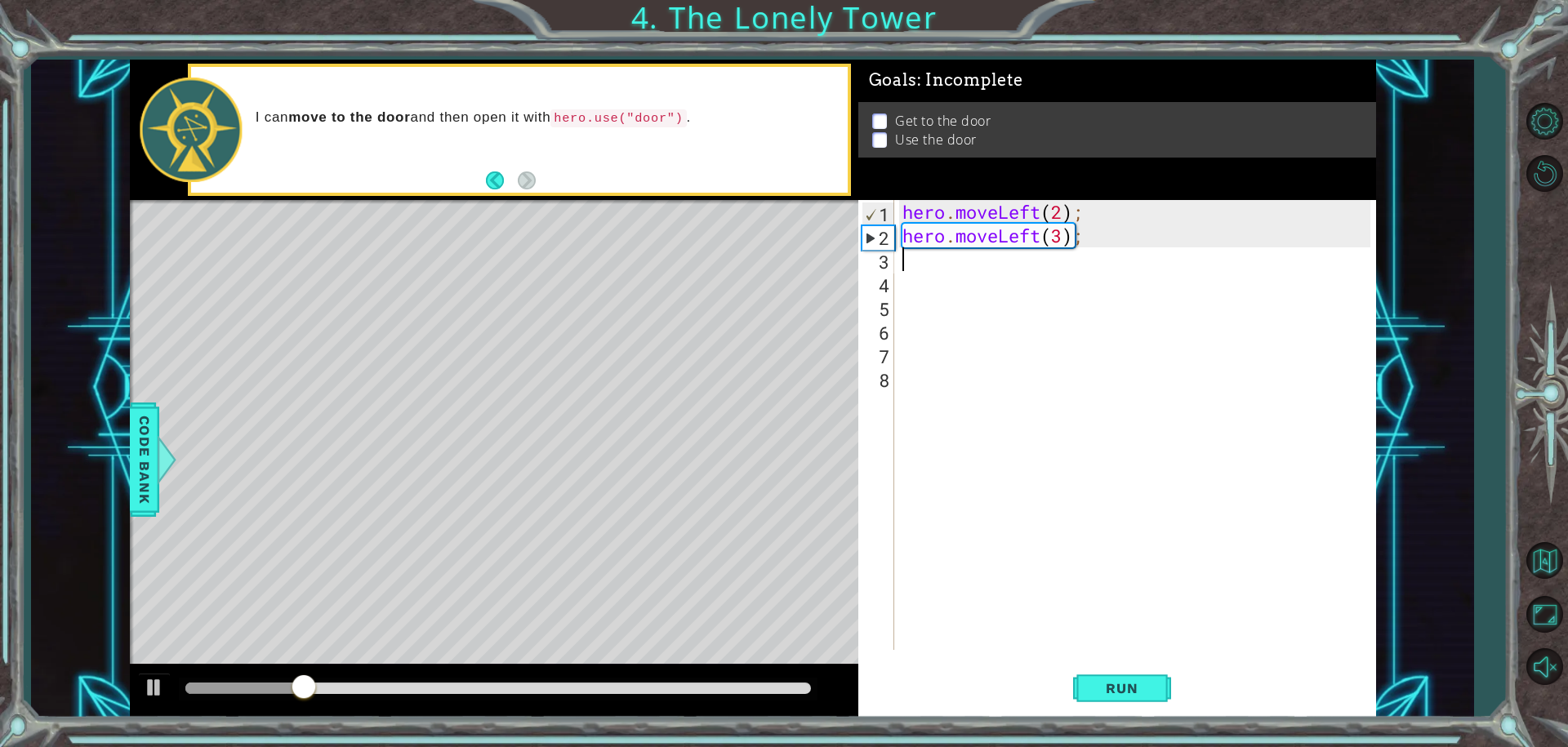
click at [1068, 241] on div "hero . moveLeft ( 2 ) ; hero . moveLeft ( 3 ) ;" at bounding box center [1139, 448] width 481 height 497
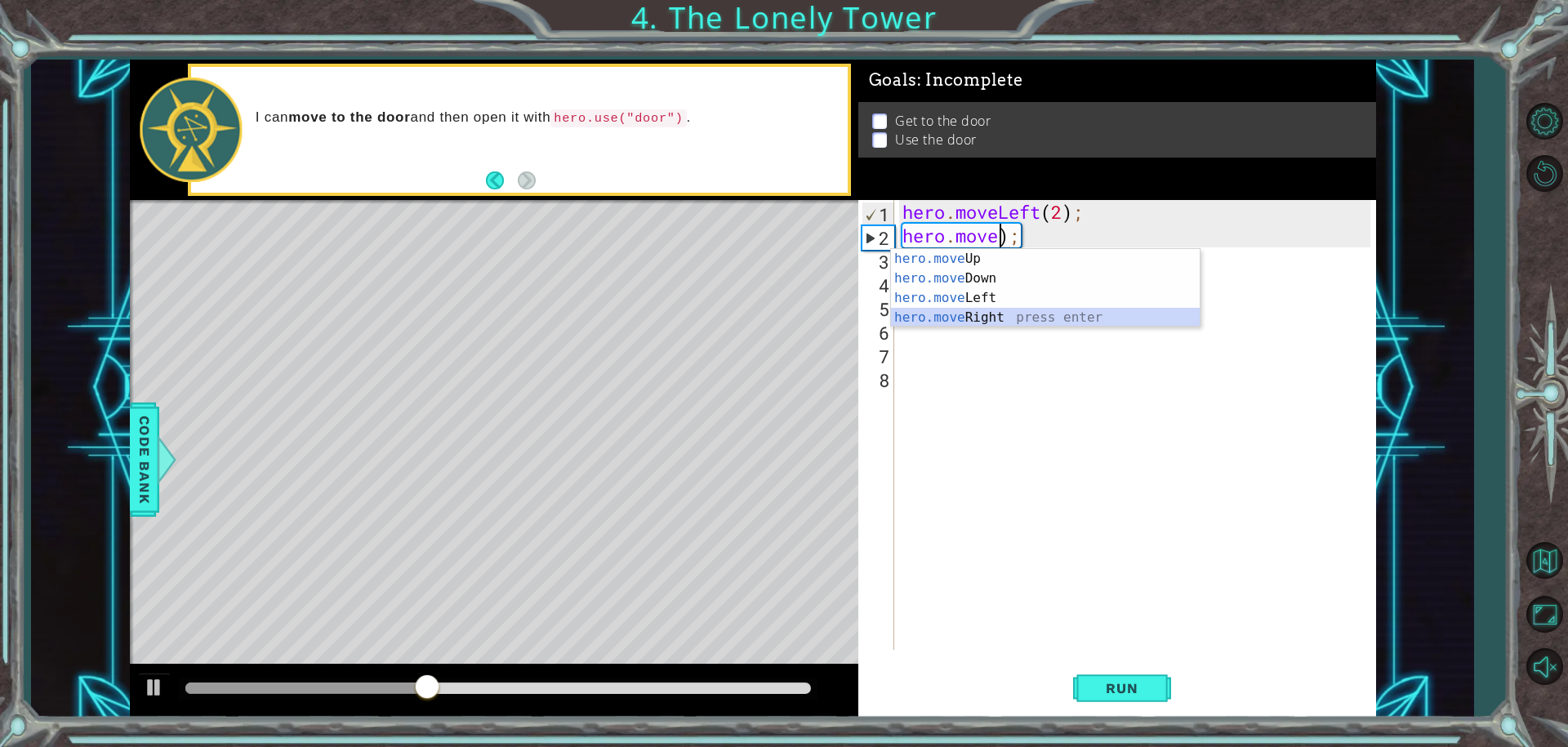
click at [980, 320] on div "hero.move Up press enter hero.move Down press enter hero.move Left press enter …" at bounding box center [1045, 308] width 309 height 117
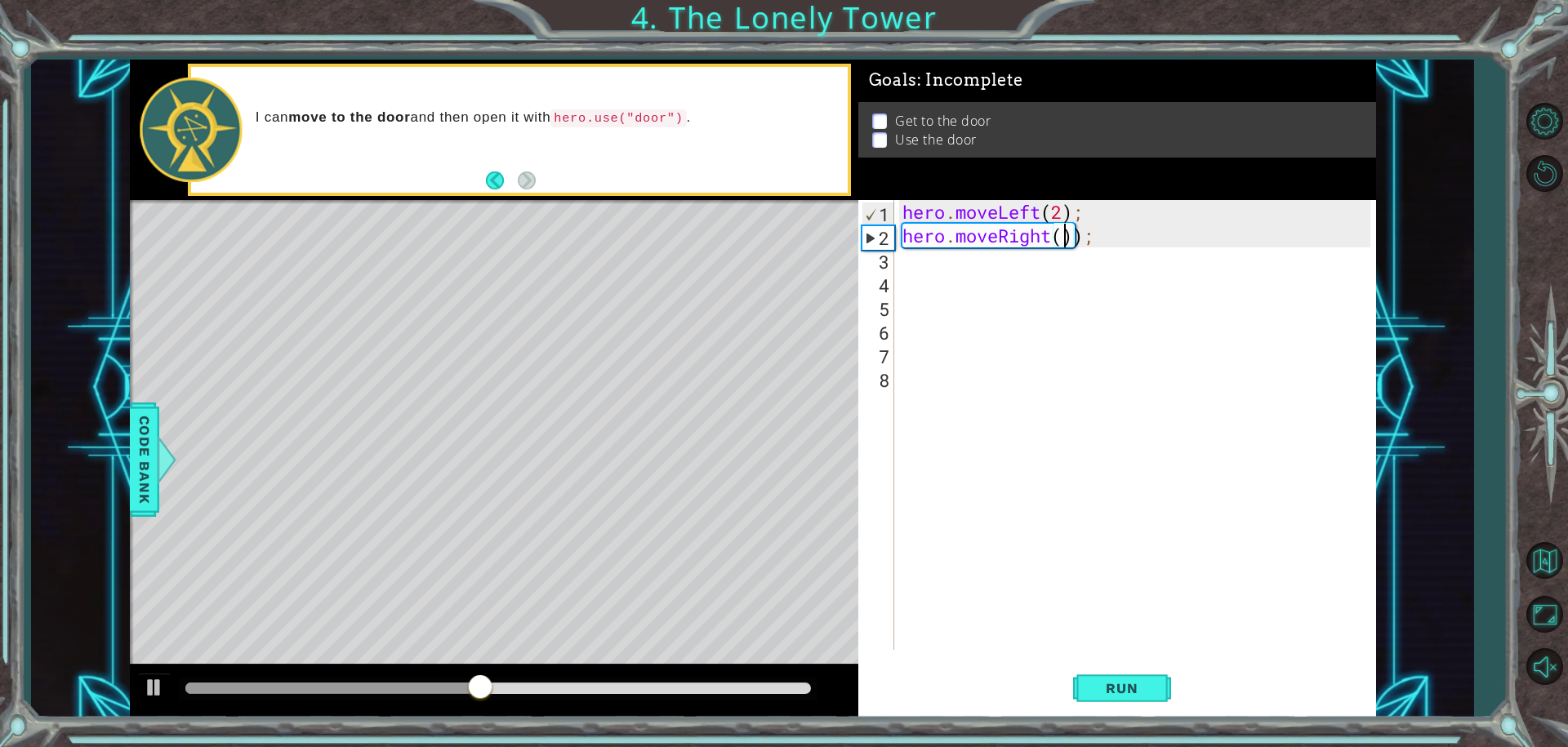
click at [1062, 237] on div "hero . moveLeft ( 2 ) ; hero . moveRight ( )) ;" at bounding box center [1139, 448] width 481 height 497
type textarea "hero.moveRight(3));"
click at [1114, 694] on span "Run" at bounding box center [1122, 687] width 64 height 17
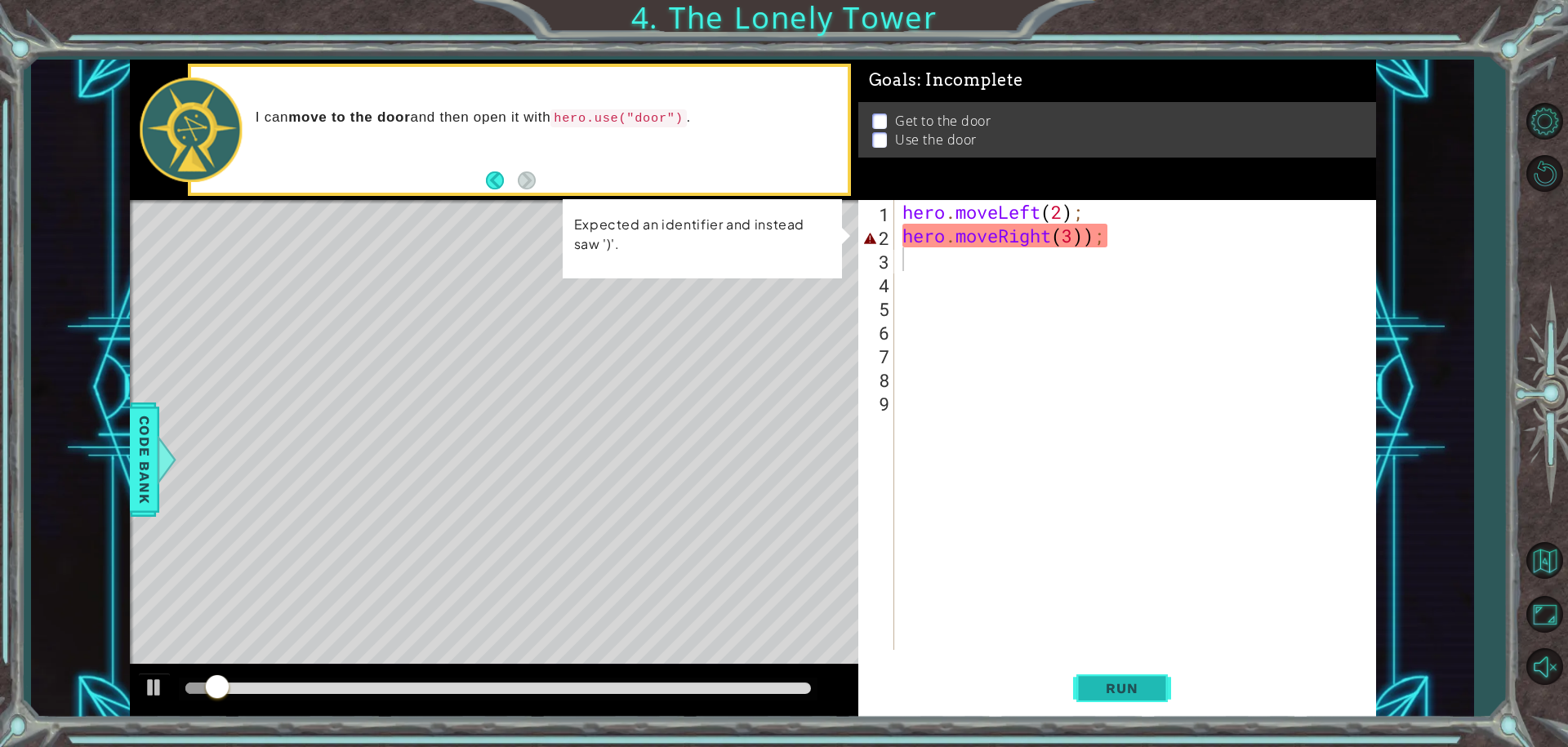
click at [1112, 685] on span "Run" at bounding box center [1122, 687] width 64 height 17
click at [1091, 229] on div "hero . moveLeft ( 2 ) ; hero . moveRight ( 3 )) ;" at bounding box center [1139, 448] width 481 height 497
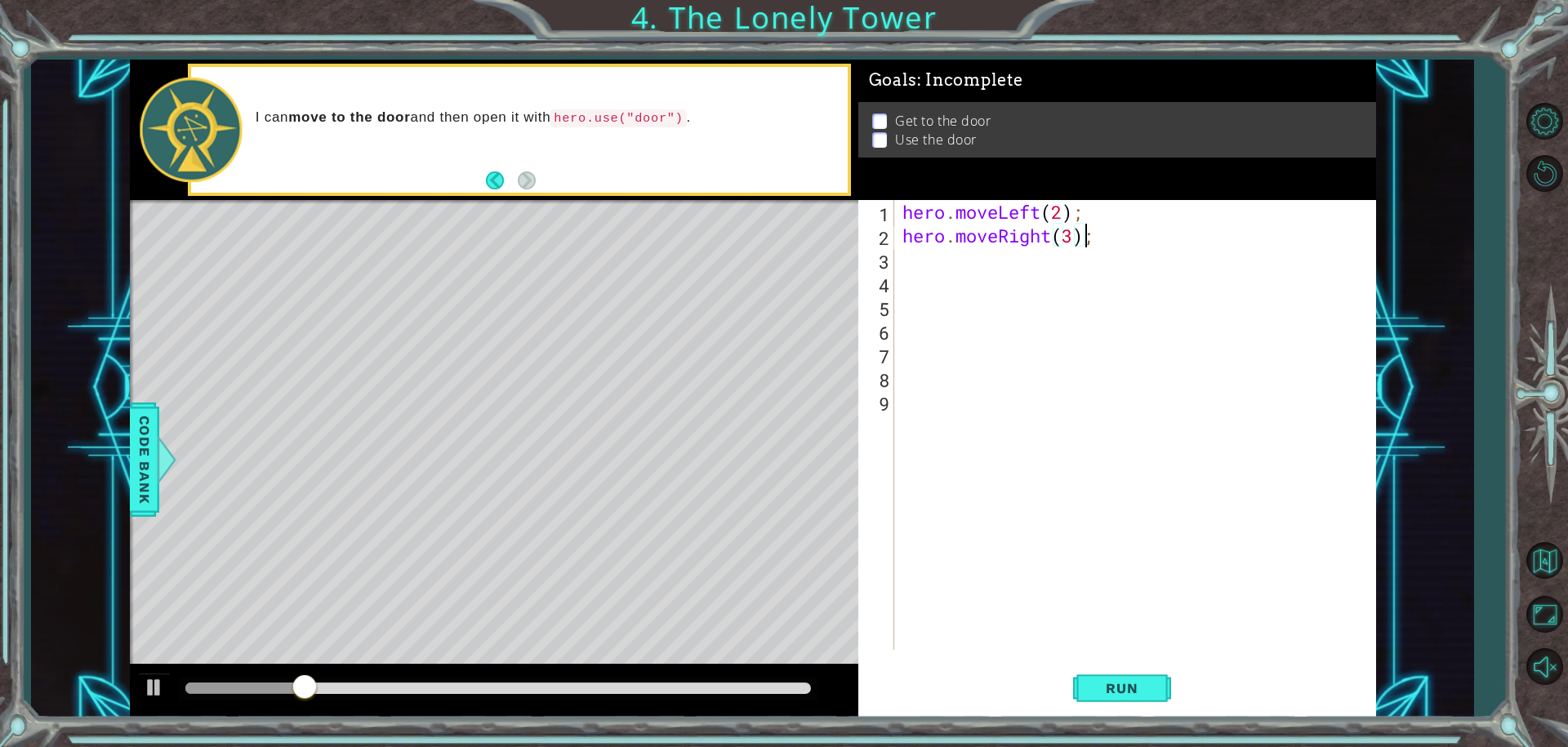
type textarea ";"
click at [927, 278] on div "hero . moveLeft ( 2 ) ; hero . moveRight ( 3 ) ;" at bounding box center [1143, 448] width 470 height 497
click at [931, 273] on div "hero . moveLeft ( 2 ) ; hero . moveRight ( 3 ) ;" at bounding box center [1143, 448] width 470 height 497
click at [921, 272] on div "hero . moveLeft ( 2 ) ; hero . moveRight ( 3 ) ;" at bounding box center [1143, 448] width 470 height 497
drag, startPoint x: 928, startPoint y: 264, endPoint x: 914, endPoint y: 266, distance: 14.1
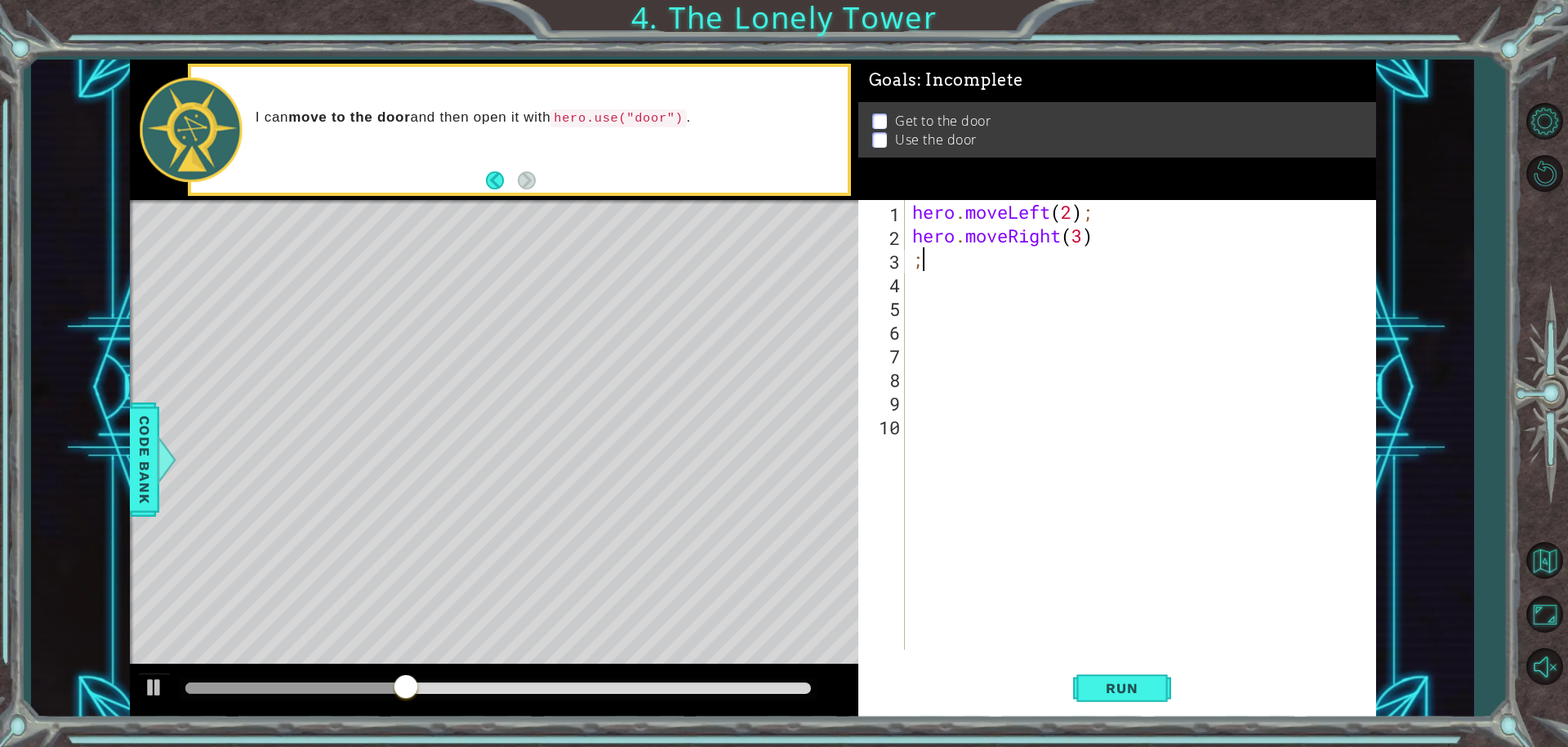
click at [923, 266] on div "hero . moveLeft ( 2 ) ; hero . moveRight ( 3 ) ;" at bounding box center [1143, 448] width 470 height 497
type textarea ";"
click at [1145, 671] on button "Run" at bounding box center [1122, 687] width 98 height 52
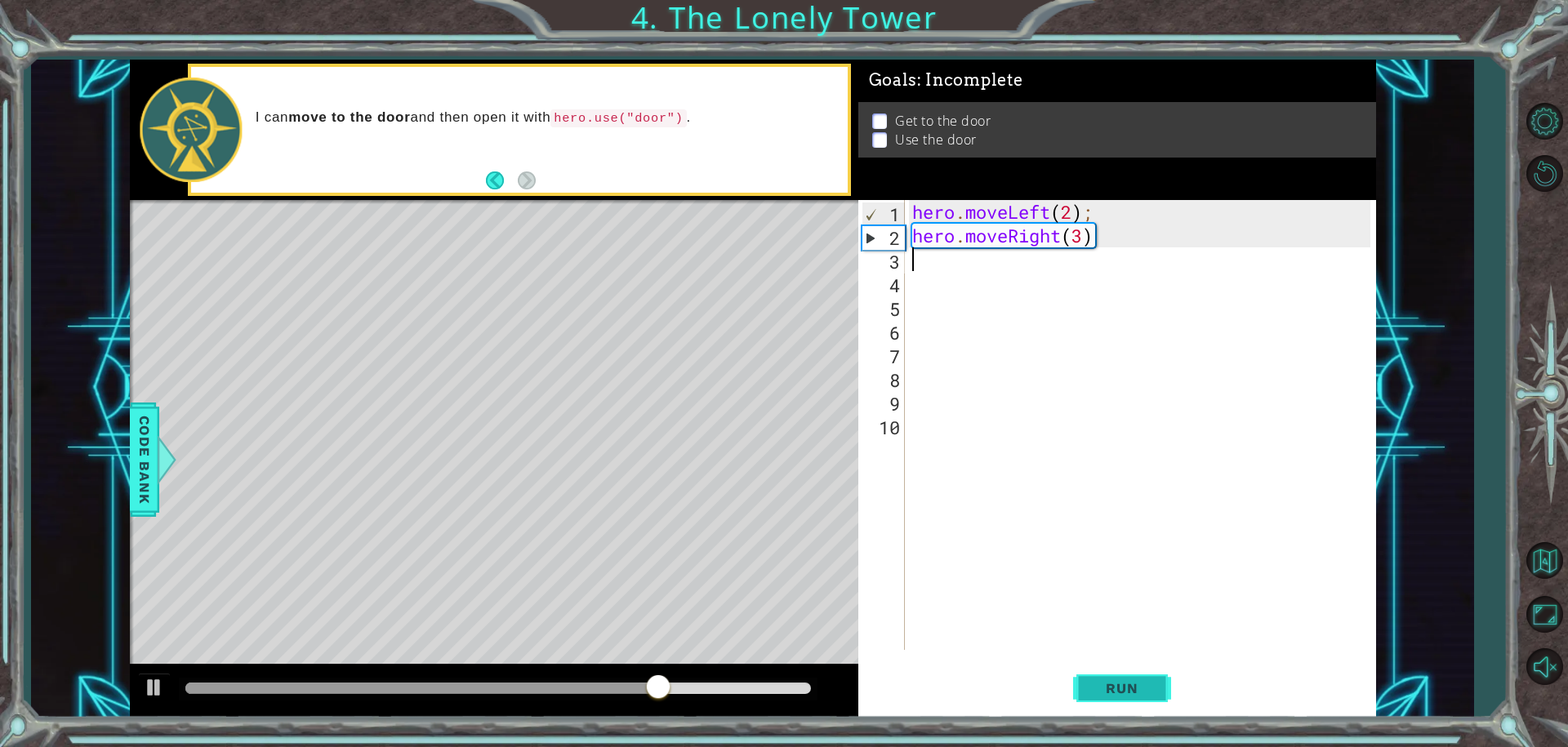
click at [1144, 697] on button "Run" at bounding box center [1122, 687] width 98 height 52
click at [1137, 685] on span "Run" at bounding box center [1122, 687] width 64 height 17
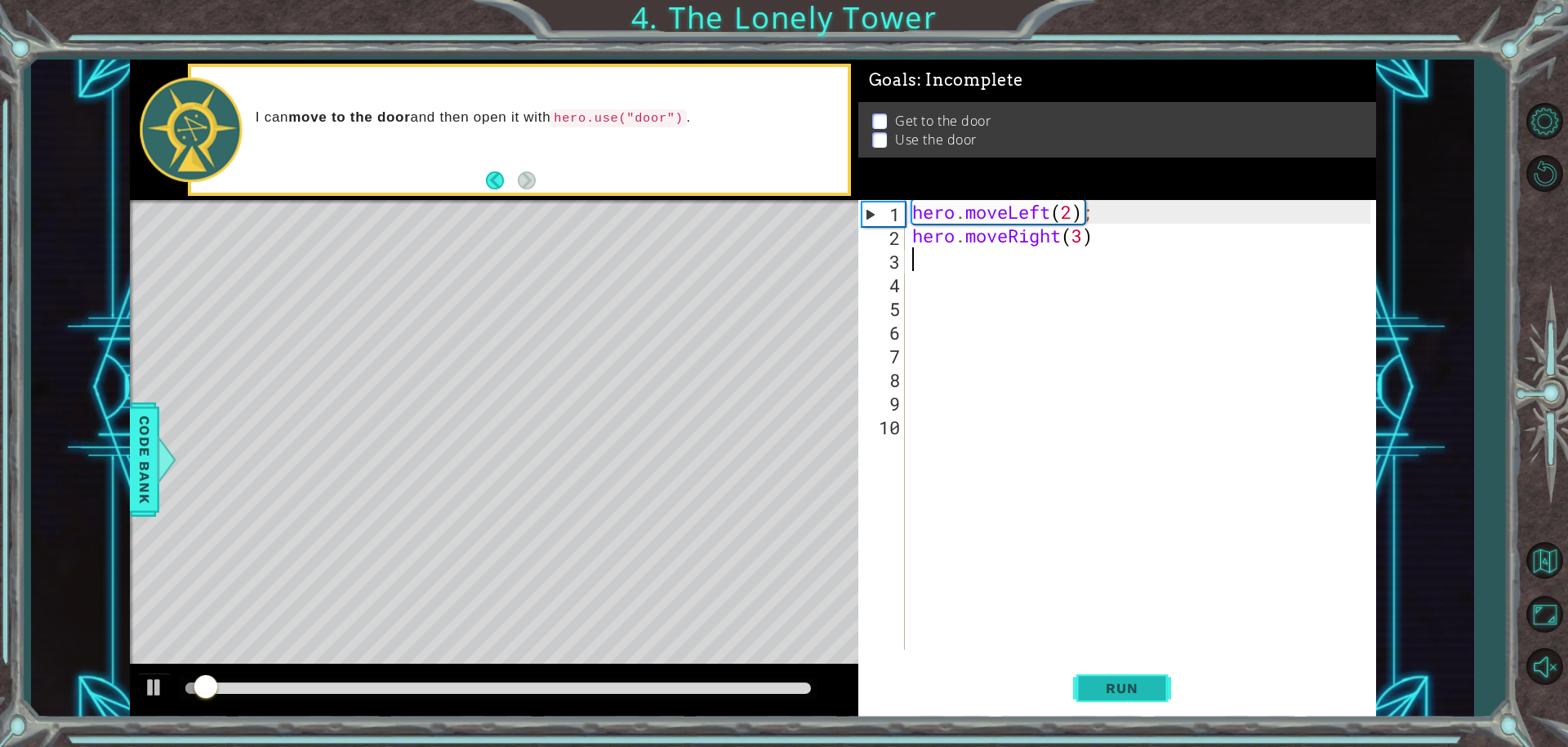
click at [1137, 685] on span "Run" at bounding box center [1122, 687] width 64 height 17
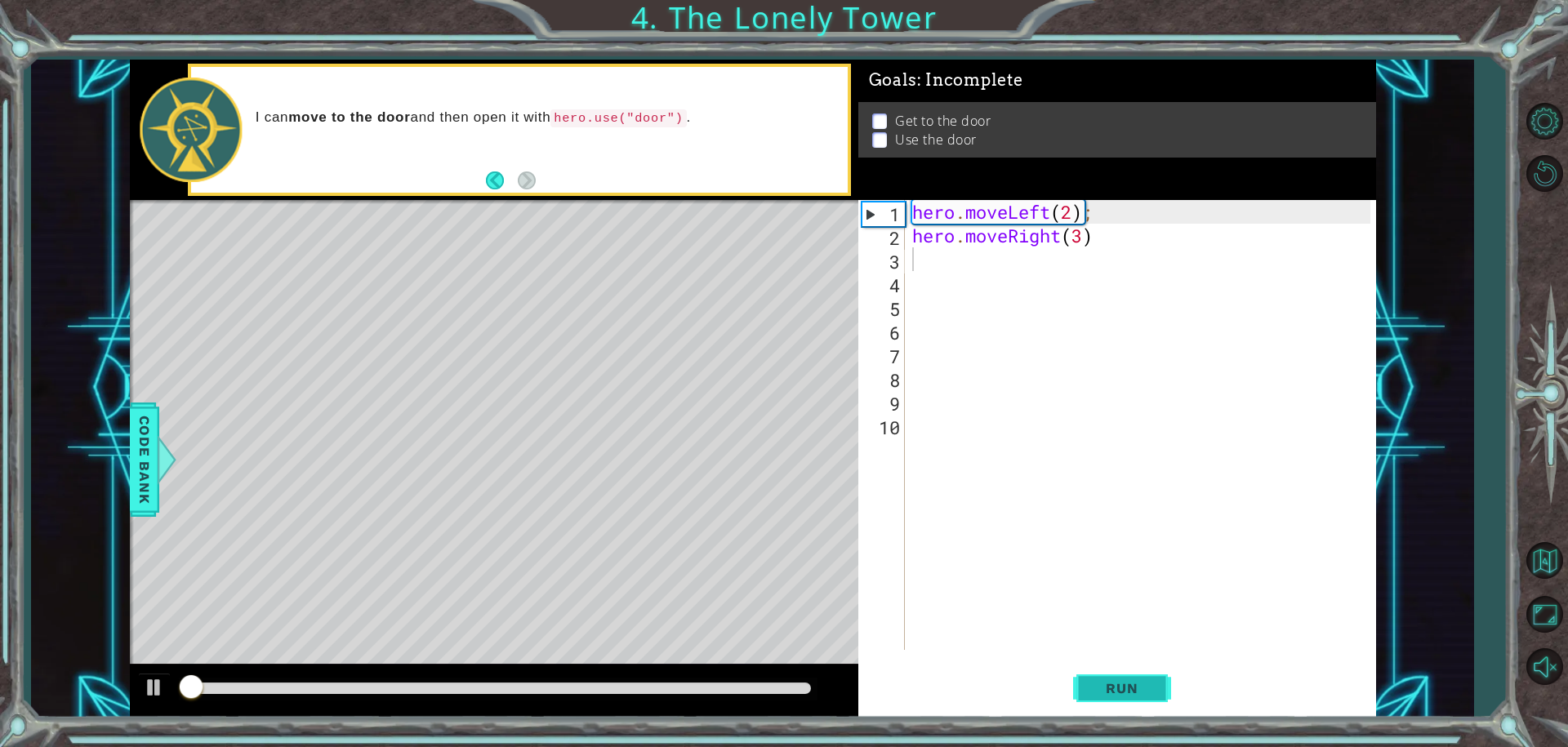
click at [1137, 685] on span "Run" at bounding box center [1122, 687] width 64 height 17
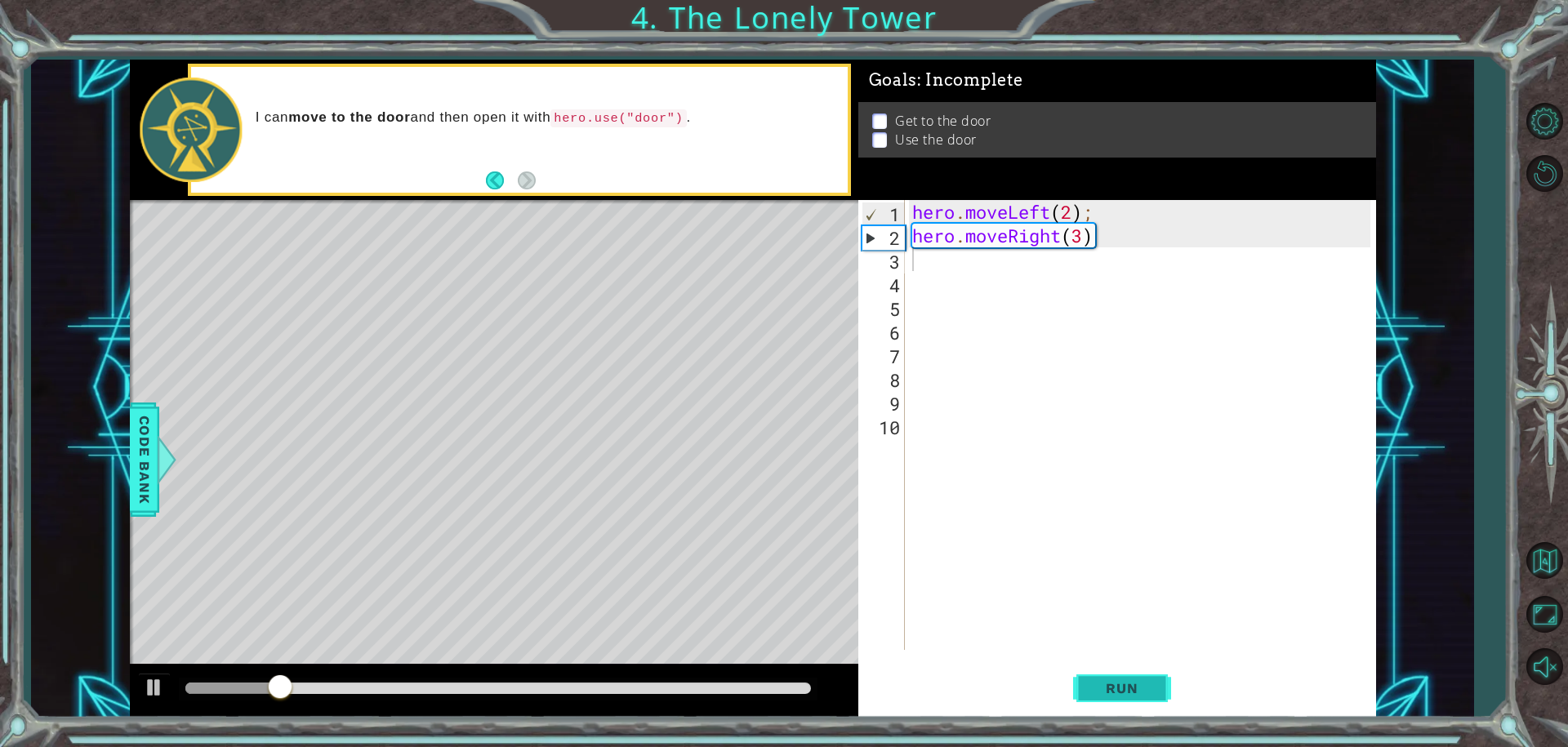
click at [1137, 685] on span "Run" at bounding box center [1122, 687] width 64 height 17
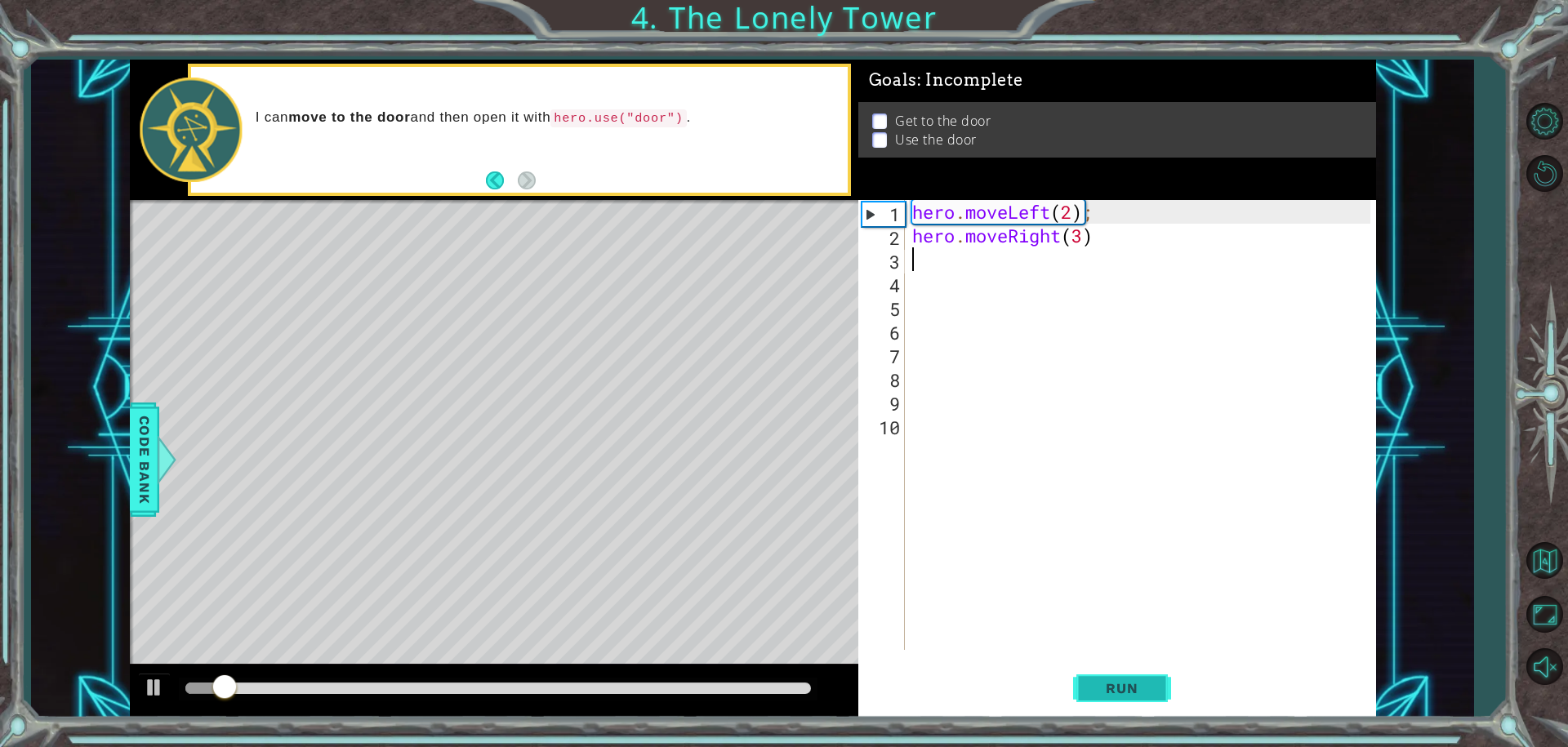
drag, startPoint x: 1137, startPoint y: 685, endPoint x: 1123, endPoint y: 683, distance: 14.1
click at [1123, 683] on span "Run" at bounding box center [1122, 687] width 64 height 17
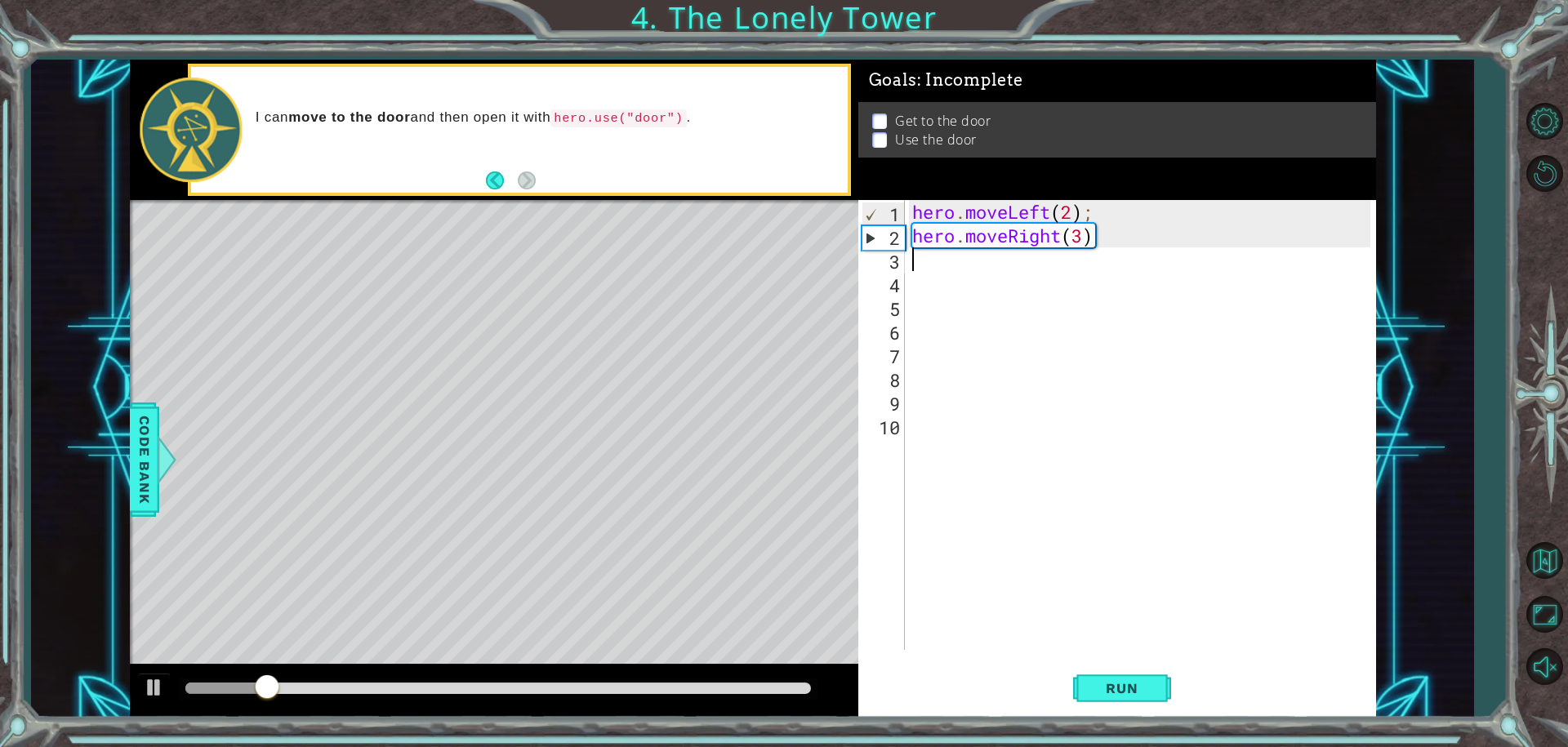
click at [1080, 240] on div "hero . moveLeft ( 2 ) ; hero . moveRight ( 3 )" at bounding box center [1143, 448] width 470 height 497
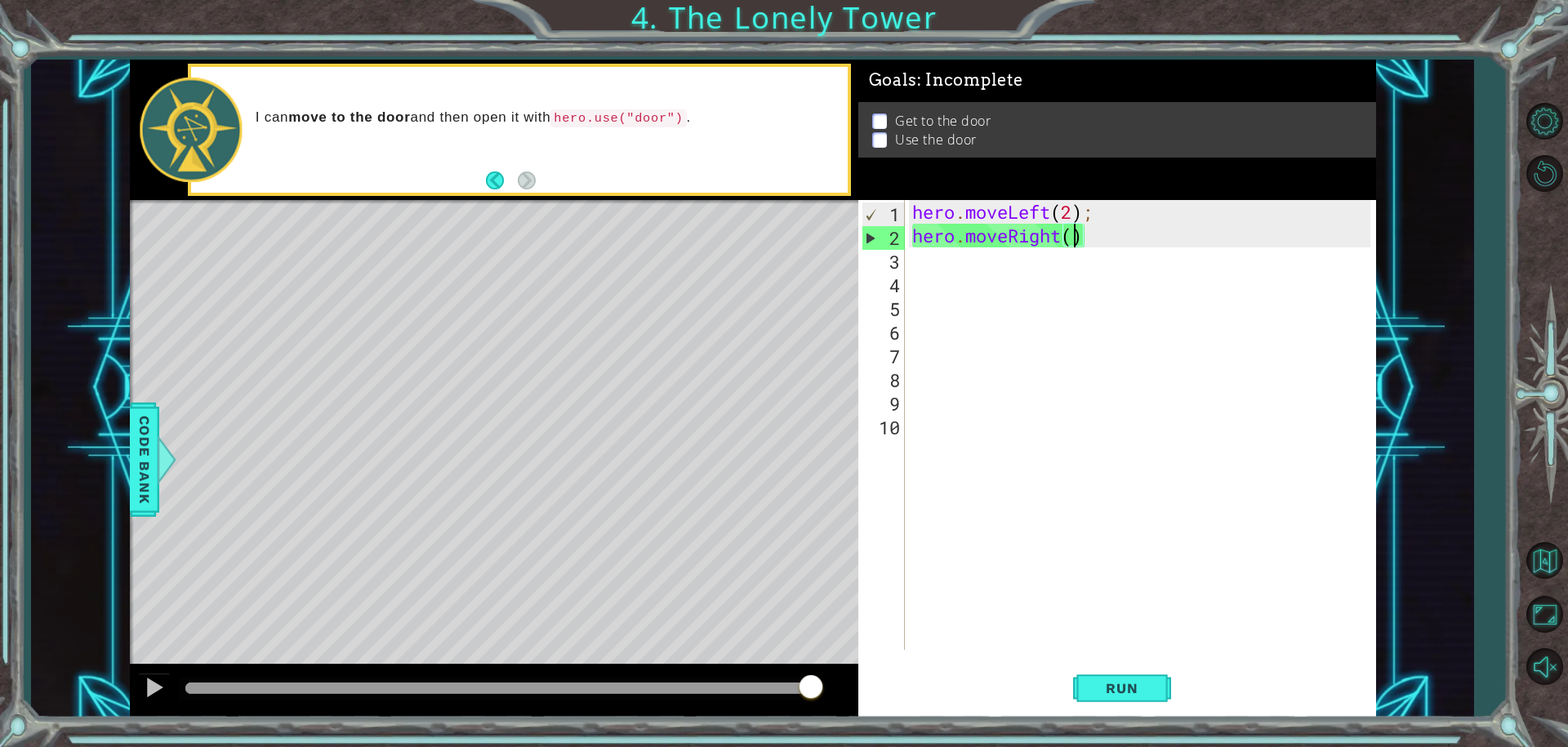
drag, startPoint x: 403, startPoint y: 690, endPoint x: 994, endPoint y: 675, distance: 591.2
click at [994, 675] on div "1 ההההההההההההההההההההההההההההההההההההההההההההההההההההההההההההההההההההההההההההה…" at bounding box center [753, 388] width 1247 height 657
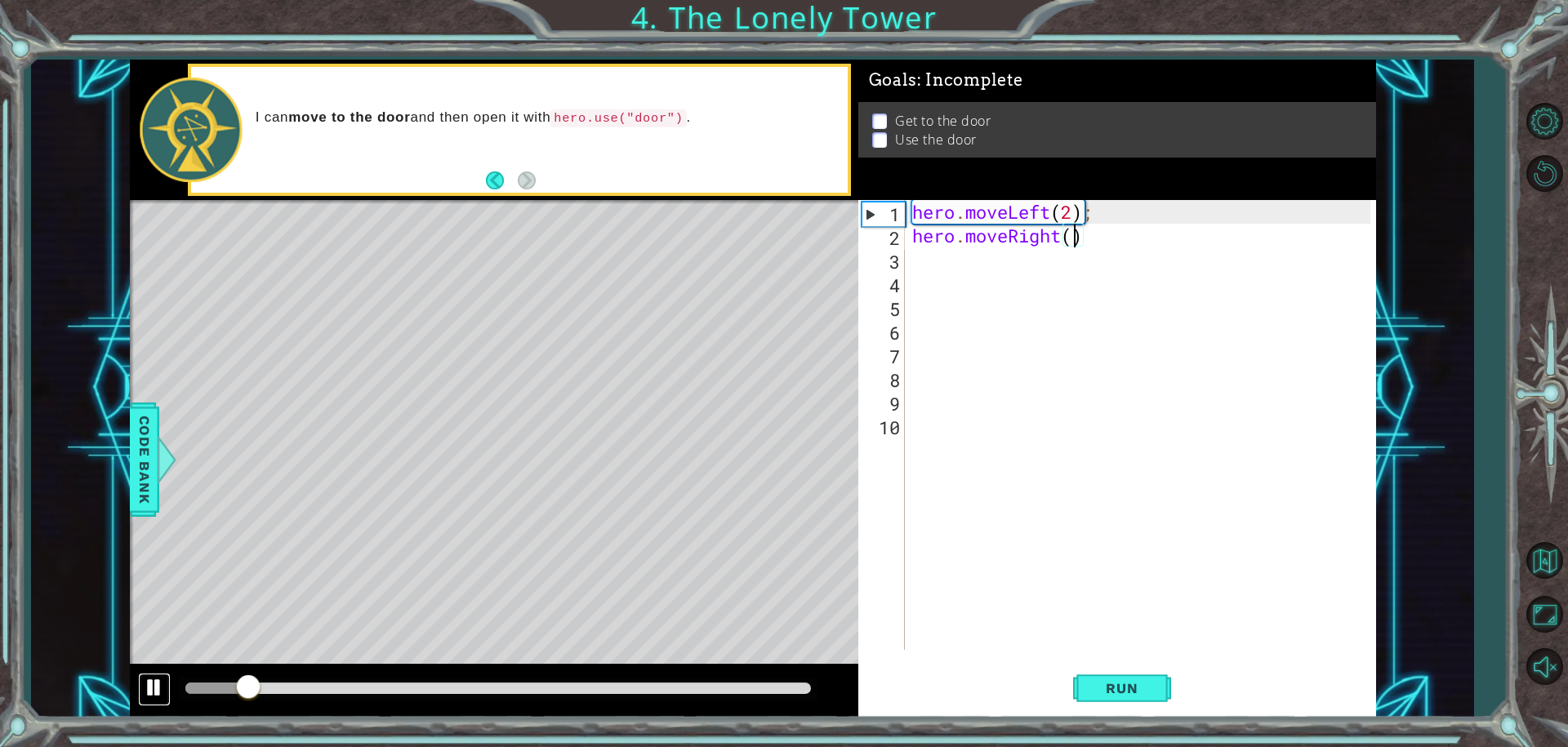
click at [144, 680] on div at bounding box center [154, 687] width 21 height 21
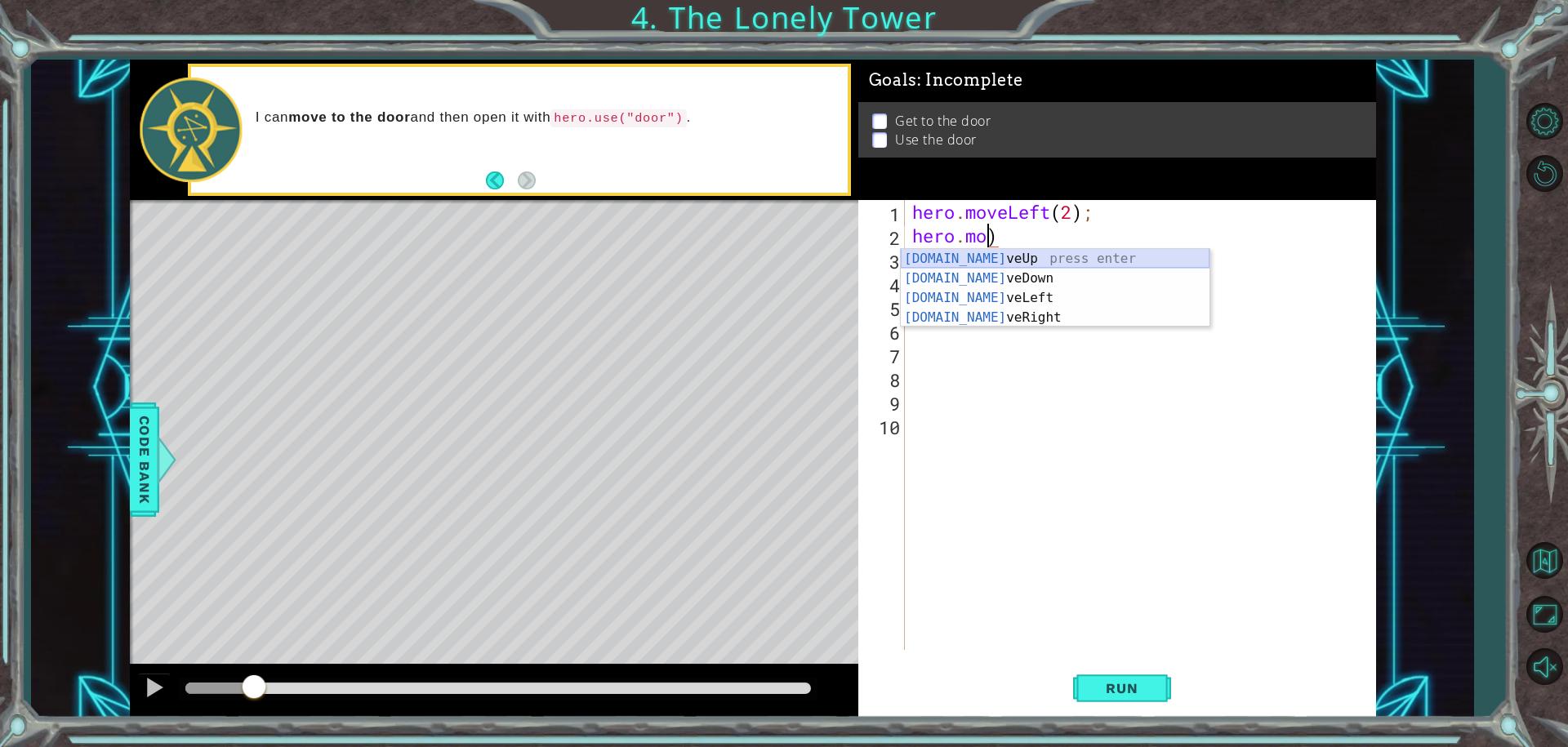
click at [1014, 260] on div "[DOMAIN_NAME] veUp press enter [DOMAIN_NAME] veDown press enter [DOMAIN_NAME] v…" at bounding box center [1055, 308] width 309 height 117
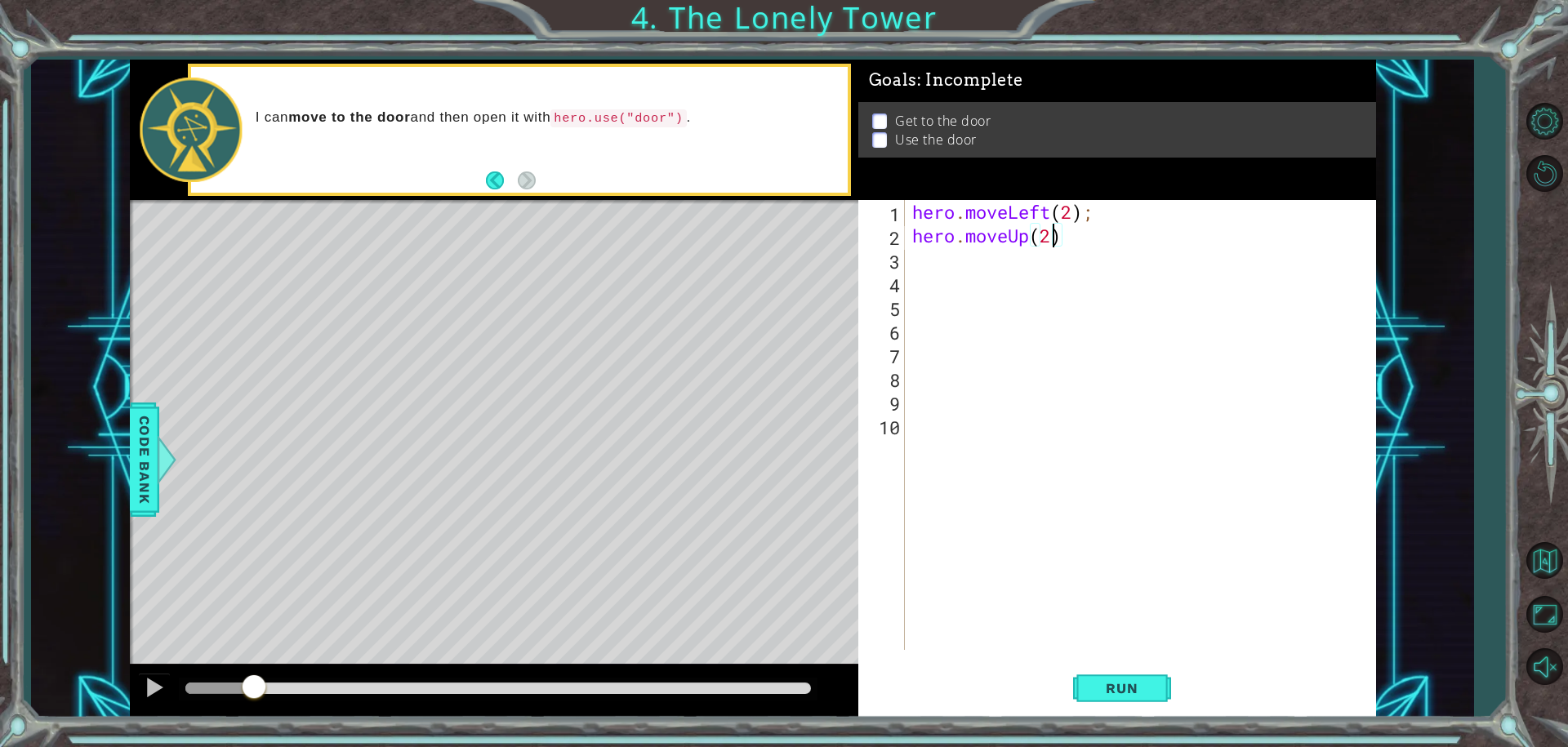
scroll to position [0, 6]
type textarea "hero.moveUp(2)"
click at [1115, 685] on span "Run" at bounding box center [1122, 687] width 64 height 17
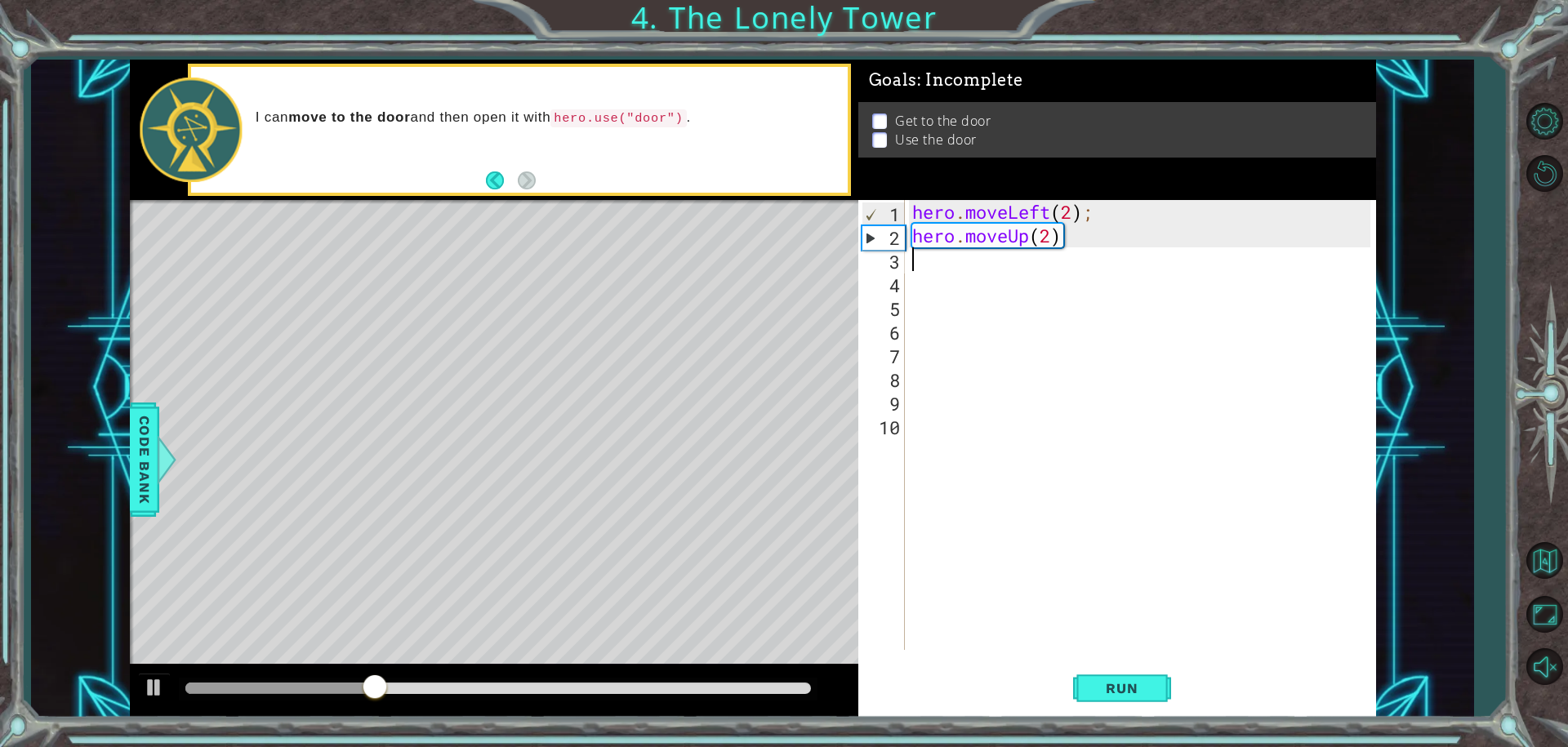
click at [909, 258] on div "hero . moveLeft ( 2 ) ; hero . moveUp ( 2 )" at bounding box center [1143, 448] width 470 height 497
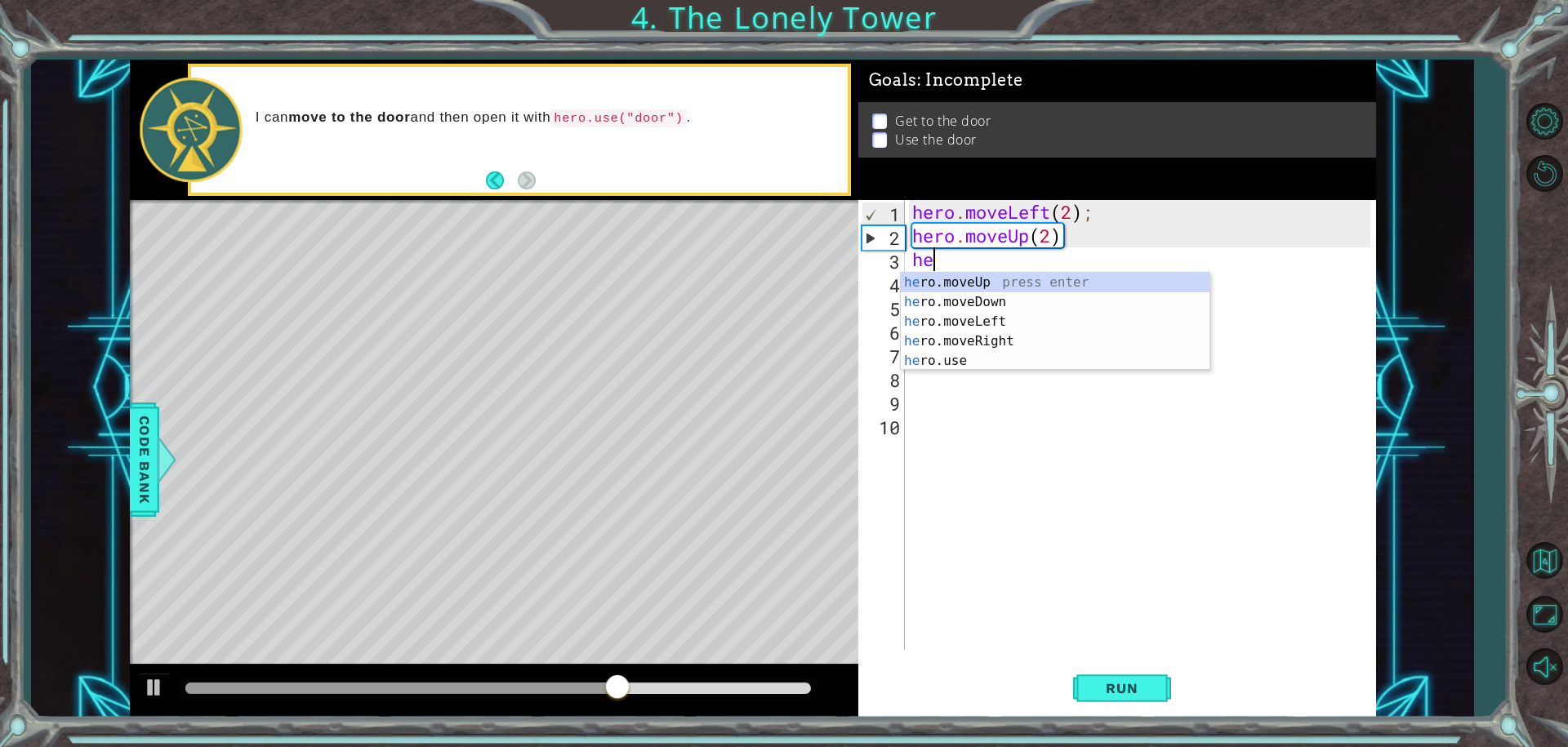
type textarea "hero"
click at [948, 315] on div "hero .moveUp press enter hero .moveDown press enter hero .moveLeft press enter …" at bounding box center [1055, 341] width 309 height 137
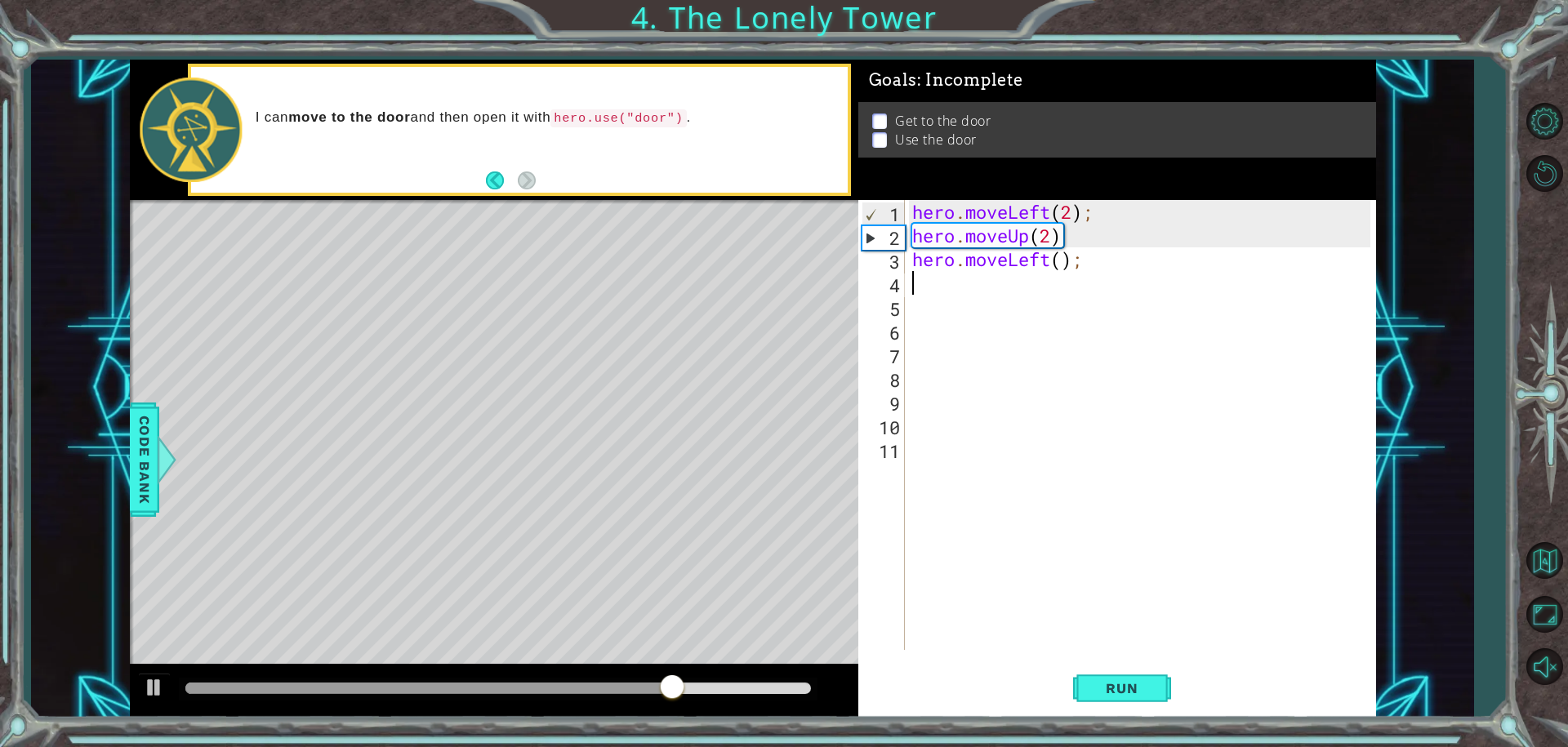
scroll to position [0, 0]
click at [1057, 263] on div "hero . moveLeft ( 2 ) ; hero . moveUp ( 2 ) hero . moveLeft ( ) ;" at bounding box center [1143, 448] width 470 height 497
click at [1057, 262] on div "hero . moveLeft ( 2 ) ; hero . moveUp ( 2 ) hero . moveLeft ( ) ;" at bounding box center [1143, 448] width 470 height 497
click at [1063, 259] on div "hero . moveLeft ( 2 ) ; hero . moveUp ( 2 ) hero . moveLeft ( ) ;" at bounding box center [1139, 425] width 461 height 450
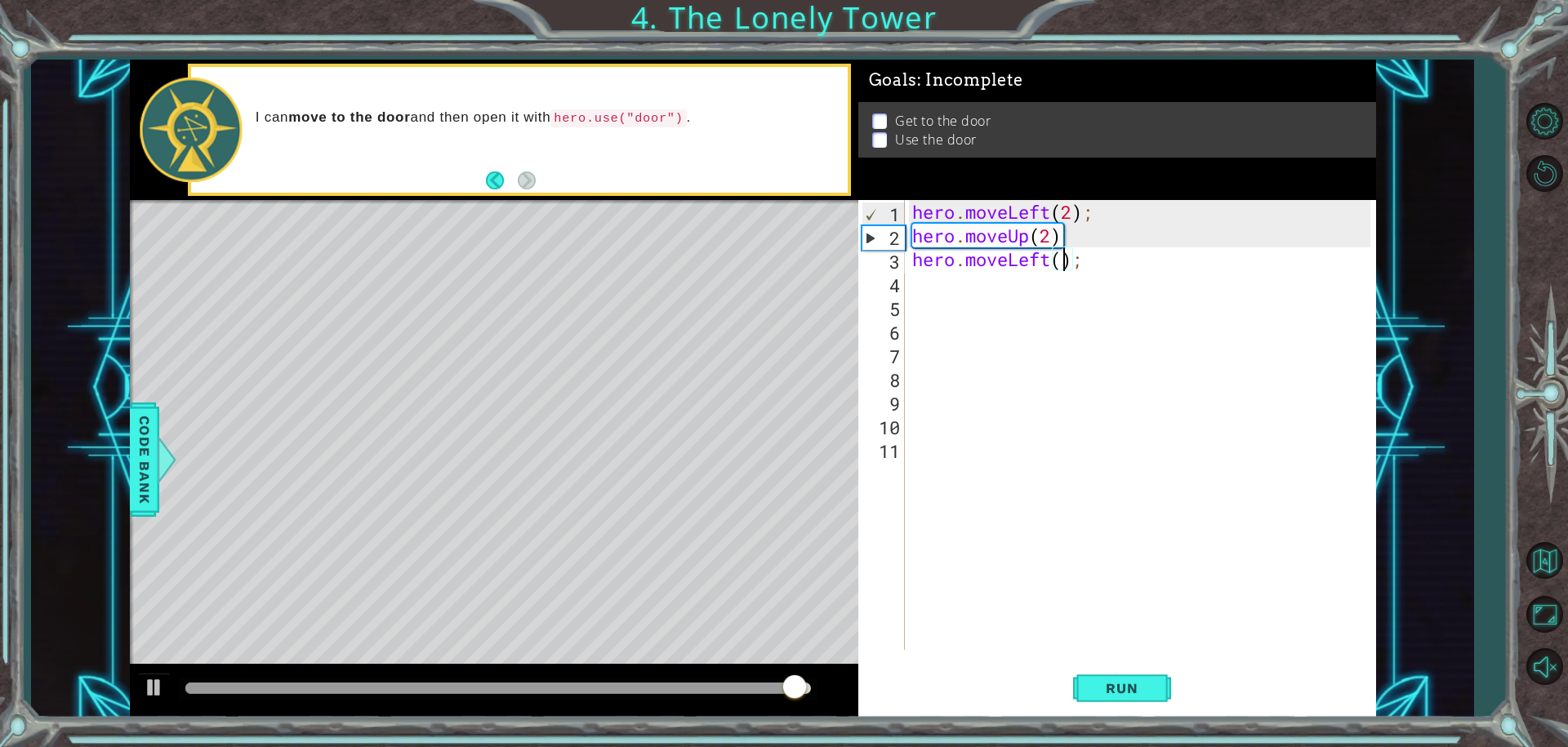
type textarea "hero.moveLeft(3);"
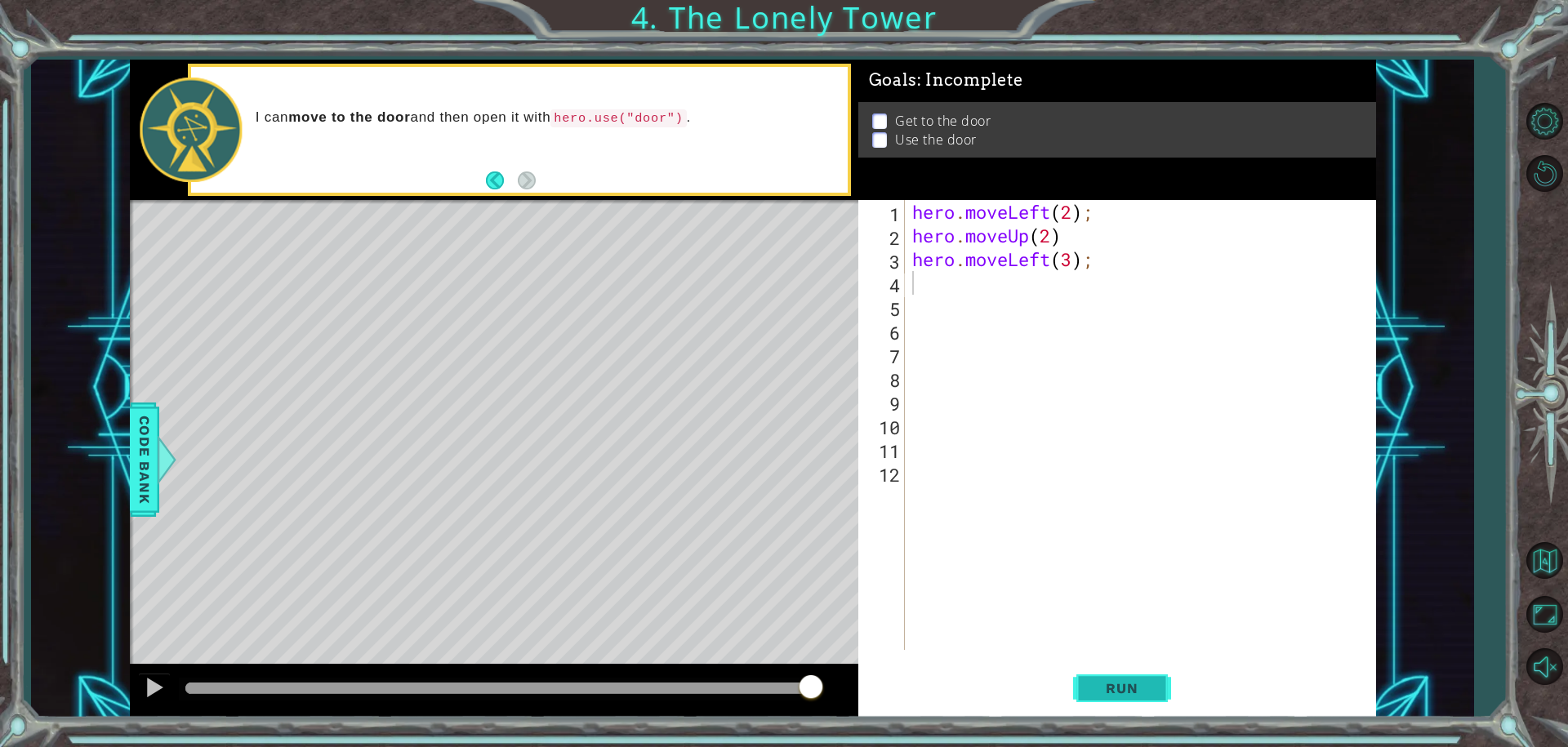
click at [1101, 681] on span "Run" at bounding box center [1122, 687] width 64 height 17
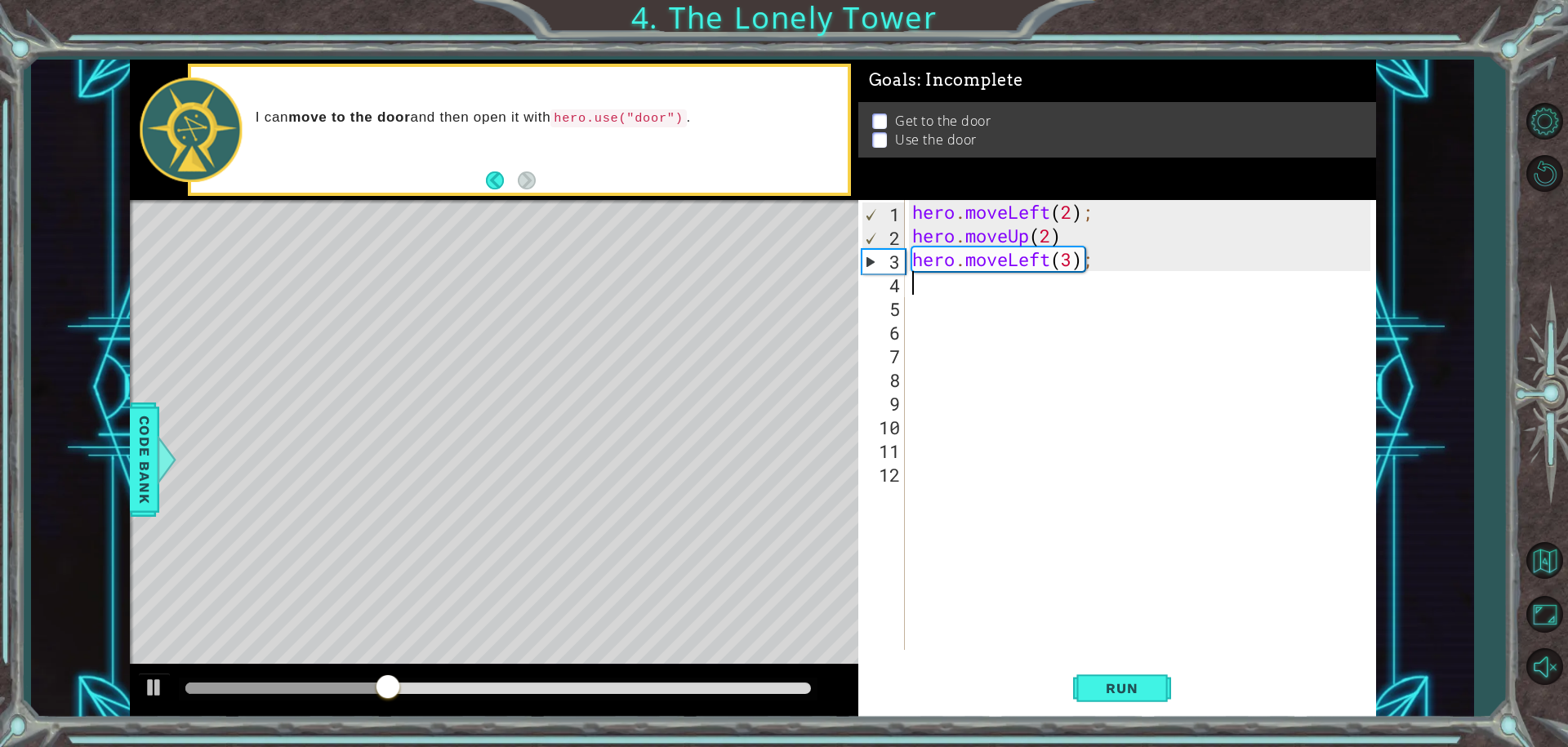
click at [1072, 268] on div "hero . moveLeft ( 2 ) ; hero . moveUp ( 2 ) hero . moveLeft ( 3 ) ;" at bounding box center [1143, 448] width 470 height 497
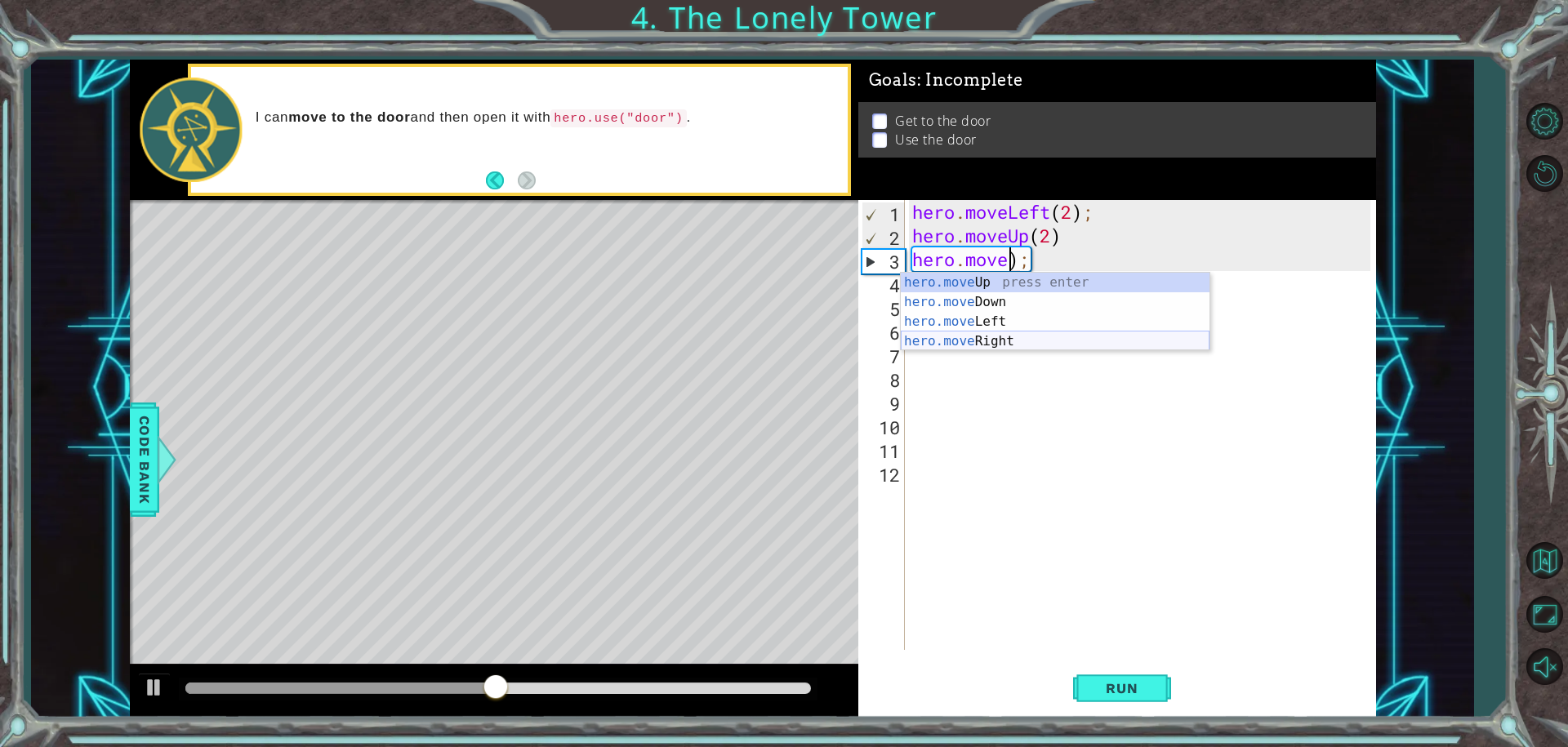
click at [976, 336] on div "hero.move Up press enter hero.move Down press enter hero.move Left press enter …" at bounding box center [1055, 331] width 309 height 117
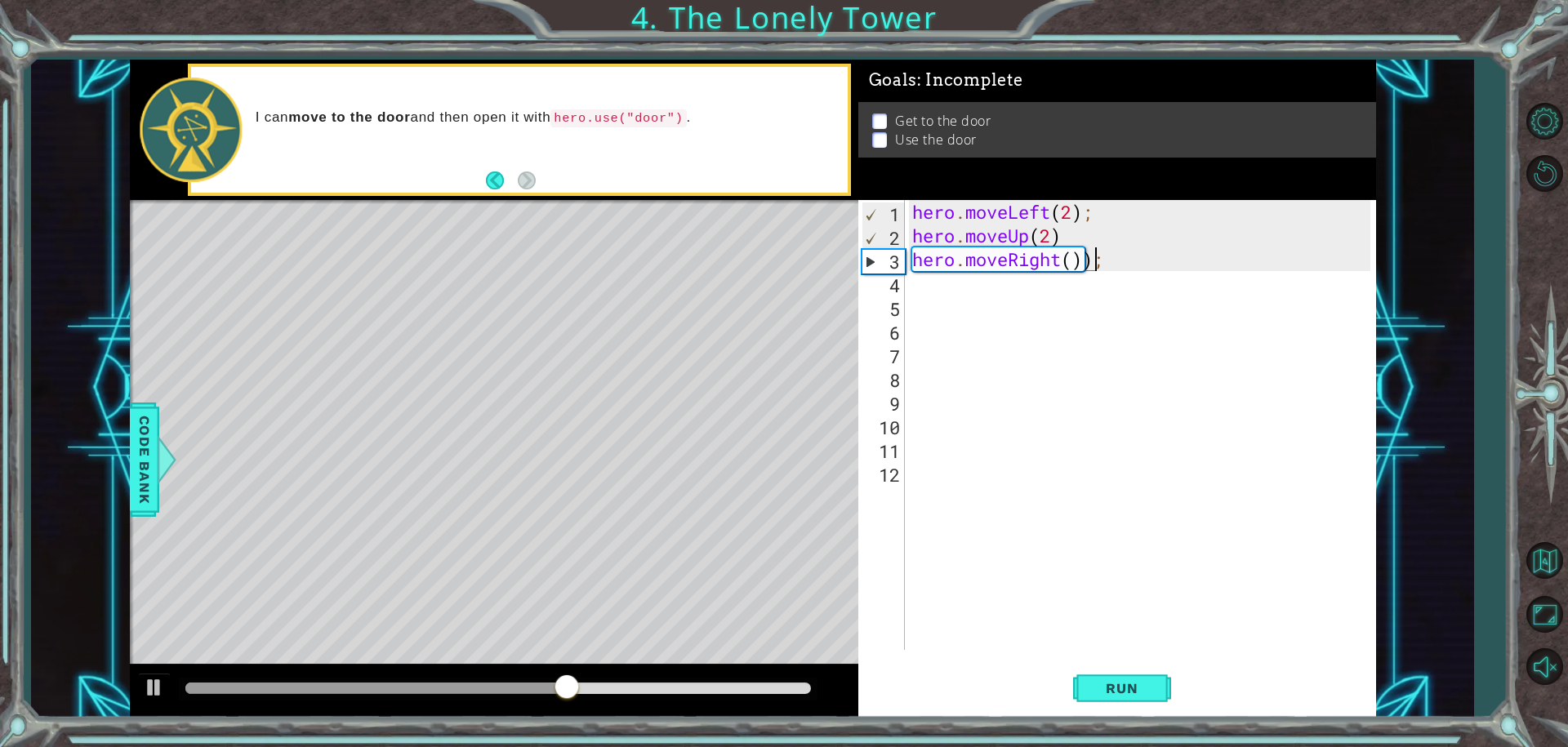
click at [1094, 270] on div "hero . moveLeft ( 2 ) ; hero . moveUp ( 2 ) hero . moveRight ( )) ;" at bounding box center [1143, 448] width 470 height 497
click at [1072, 270] on div "hero . moveLeft ( 2 ) ; hero . moveUp ( 2 ) hero . moveRight ( ) ;" at bounding box center [1143, 448] width 470 height 497
click at [1075, 266] on div "hero . moveLeft ( 2 ) ; hero . moveUp ( 2 ) hero . moveRight ( ) ;" at bounding box center [1143, 448] width 470 height 497
drag, startPoint x: 1071, startPoint y: 245, endPoint x: 1073, endPoint y: 263, distance: 18.1
click at [1071, 261] on div "hero . moveLeft ( 2 ) ; hero . moveUp ( 2 ) hero . moveRight ( ) ;" at bounding box center [1143, 448] width 470 height 497
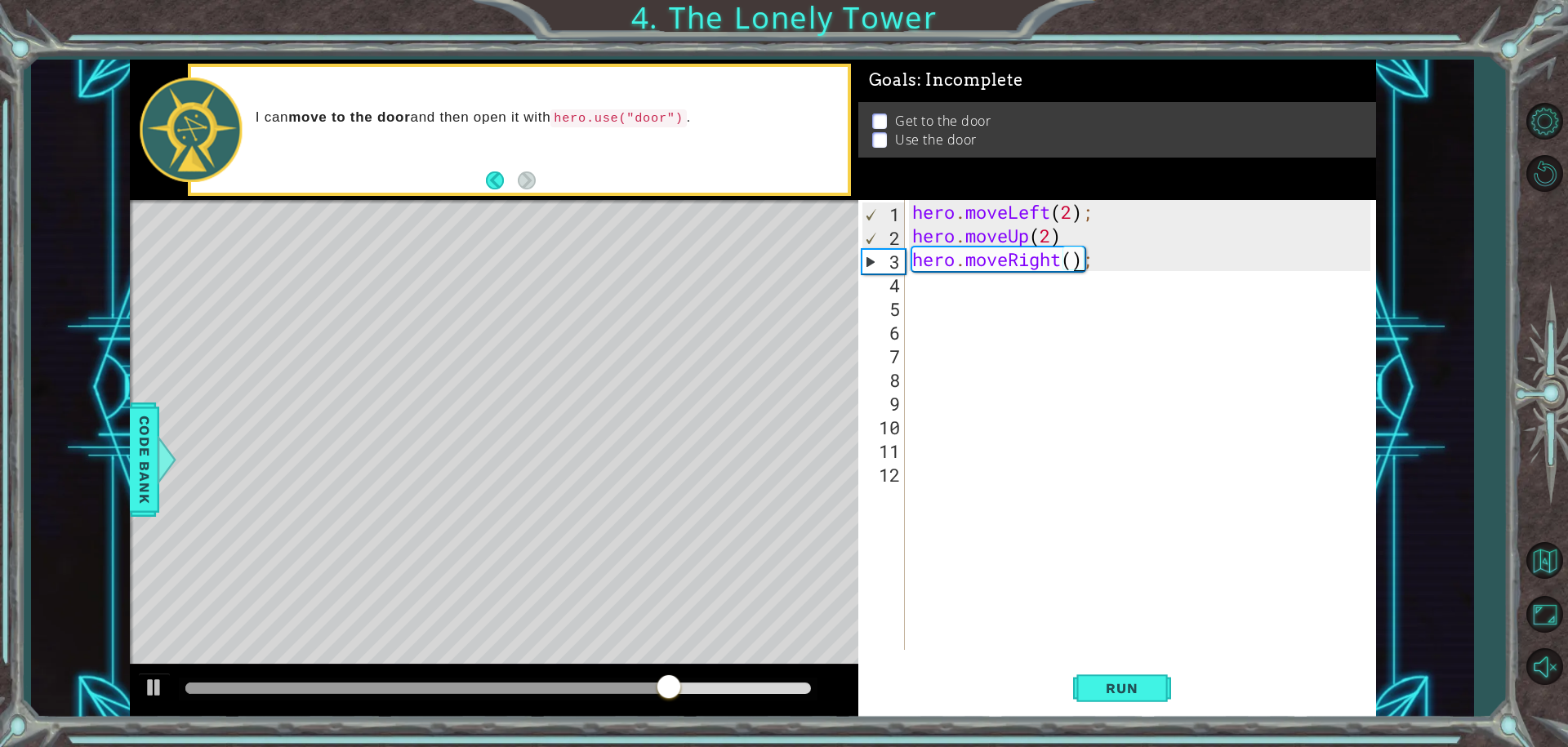
type textarea "hero.moveUp(2) hero.moveRight();"
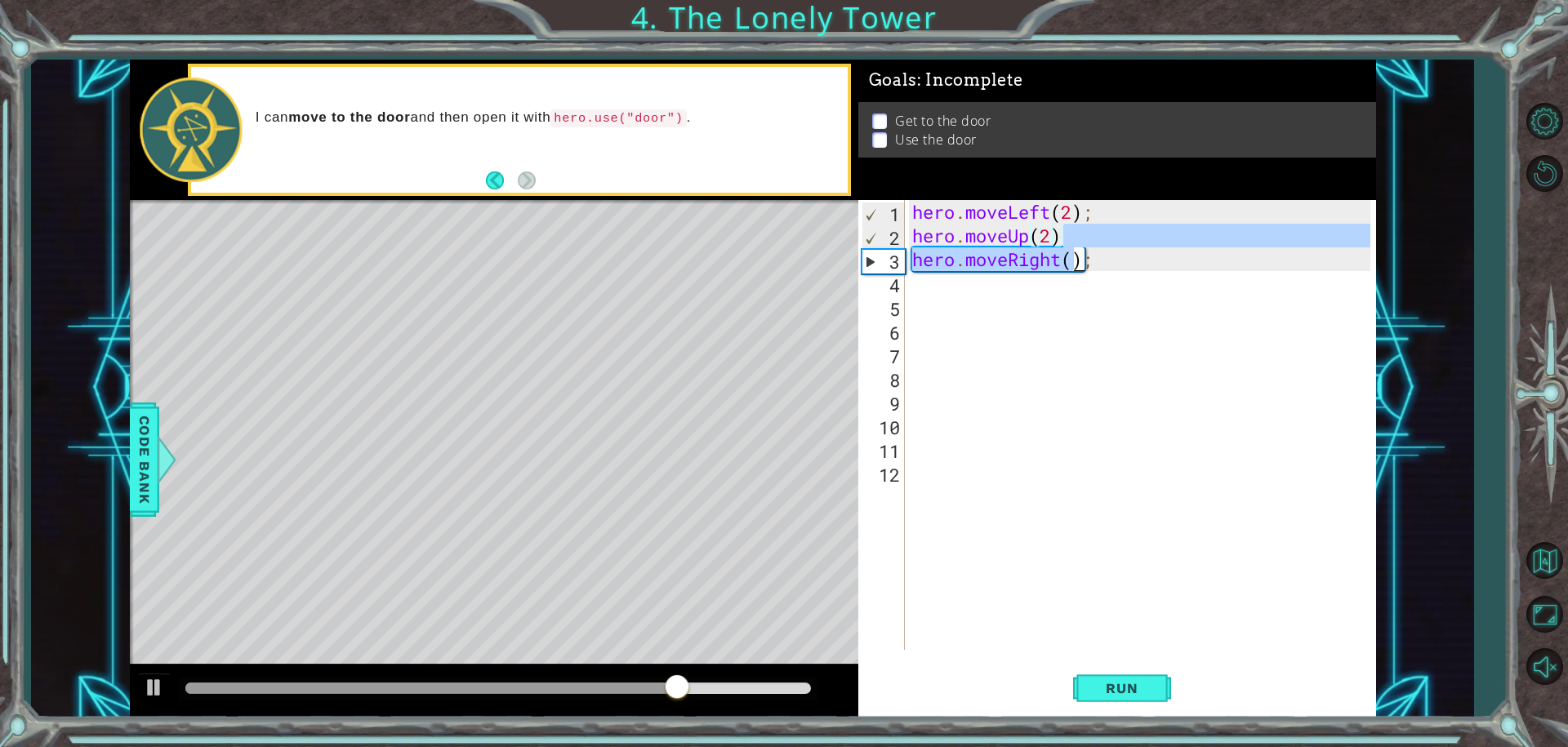
click at [1079, 278] on div "hero . moveLeft ( 2 ) ; hero . moveUp ( 2 ) hero . moveRight ( ) ;" at bounding box center [1143, 448] width 470 height 497
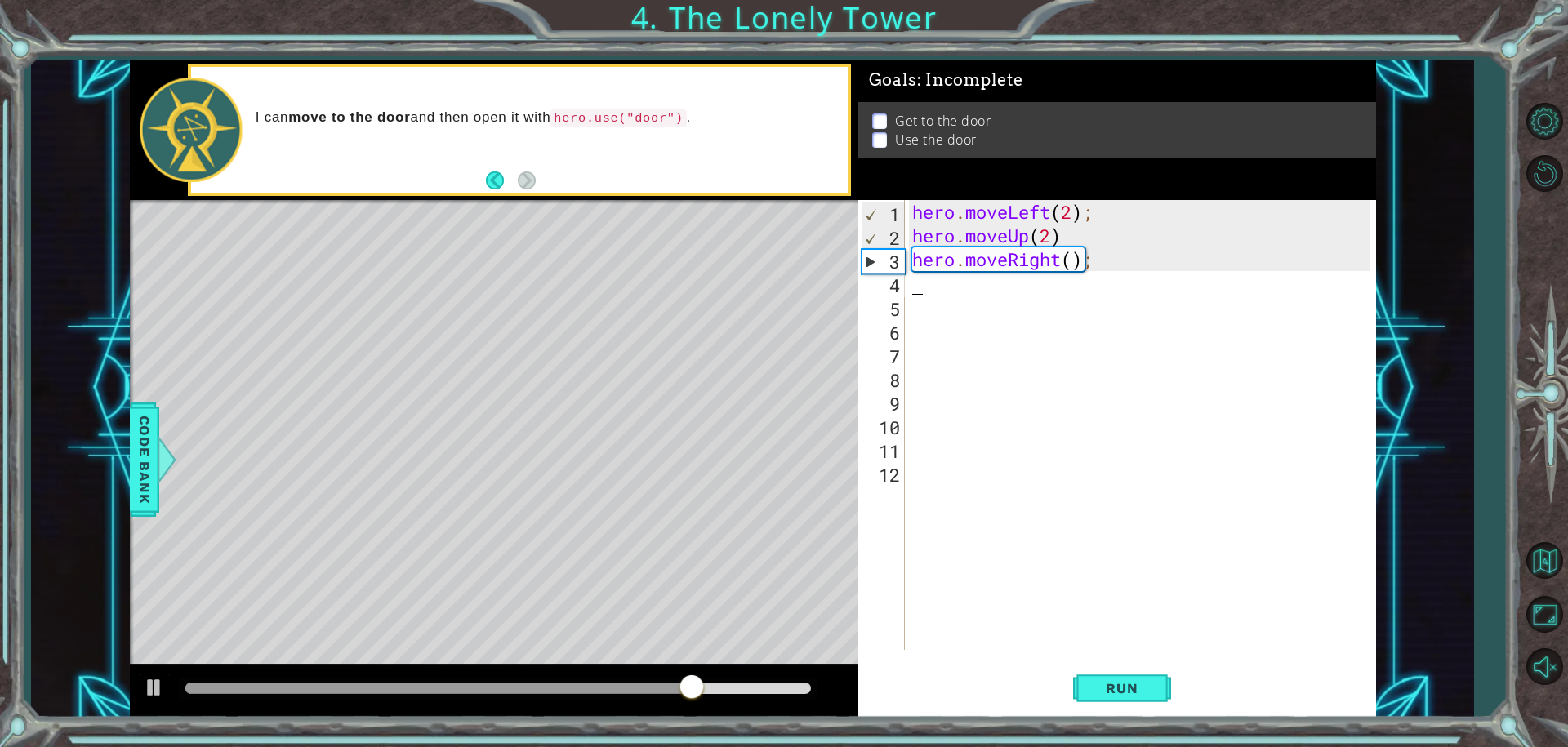
click at [1078, 273] on div "hero . moveLeft ( 2 ) ; hero . moveUp ( 2 ) hero . moveRight ( ) ;" at bounding box center [1143, 448] width 470 height 497
click at [1073, 267] on div "hero . moveLeft ( 2 ) ; hero . moveUp ( 2 ) hero . moveRight ( ) ;" at bounding box center [1143, 448] width 470 height 497
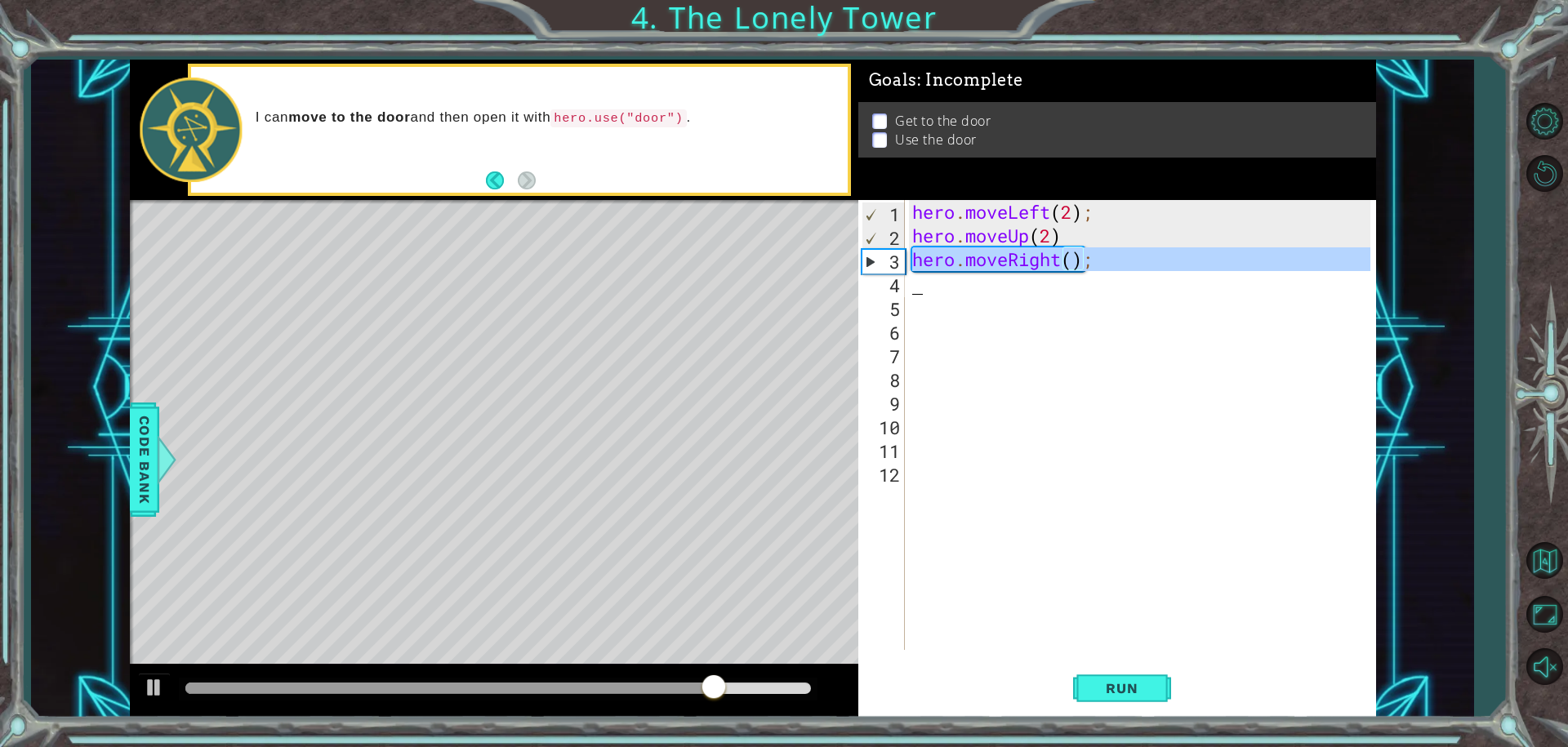
click at [1073, 267] on div "hero . moveLeft ( 2 ) ; hero . moveUp ( 2 ) hero . moveRight ( ) ;" at bounding box center [1143, 448] width 470 height 497
click at [1087, 261] on div "hero . moveLeft ( 2 ) ; hero . moveUp ( 2 ) hero . moveRight ( ) ;" at bounding box center [1139, 425] width 461 height 450
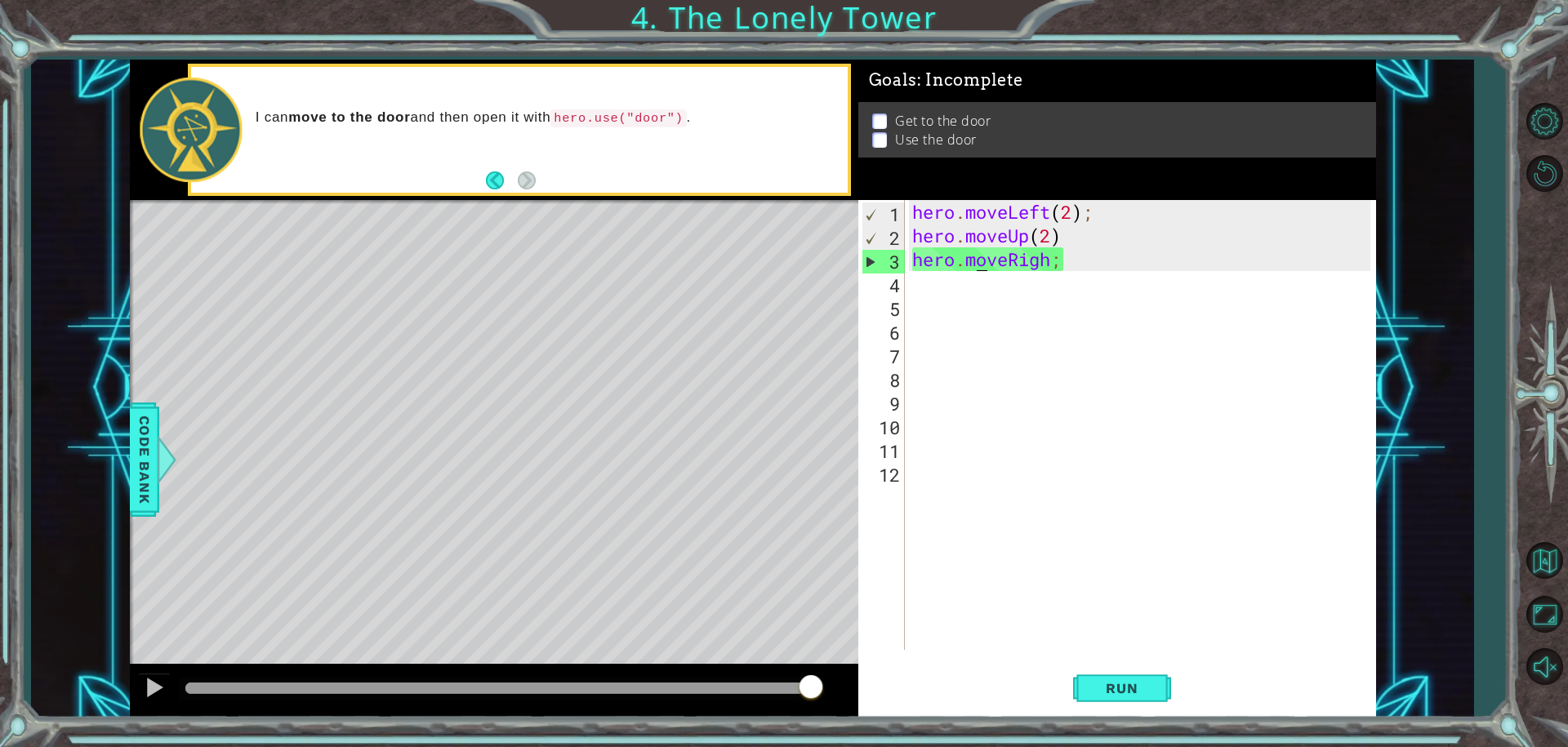
click at [981, 269] on div "hero . moveLeft ( 2 ) ; hero . moveUp ( 2 ) hero . moveRigh ;" at bounding box center [1143, 448] width 470 height 497
click at [1067, 270] on div "hero . moveLeft ( 2 ) ; hero . moveUp ( 2 ) hero . moveRigh ;" at bounding box center [1143, 448] width 470 height 497
drag, startPoint x: 1044, startPoint y: 268, endPoint x: 1038, endPoint y: 259, distance: 10.8
click at [1038, 263] on div "hero . moveLeft ( 2 ) ; hero . moveUp ( 2 ) hero . moveRigh ;" at bounding box center [1143, 448] width 470 height 497
type textarea "hero.moveRigh"
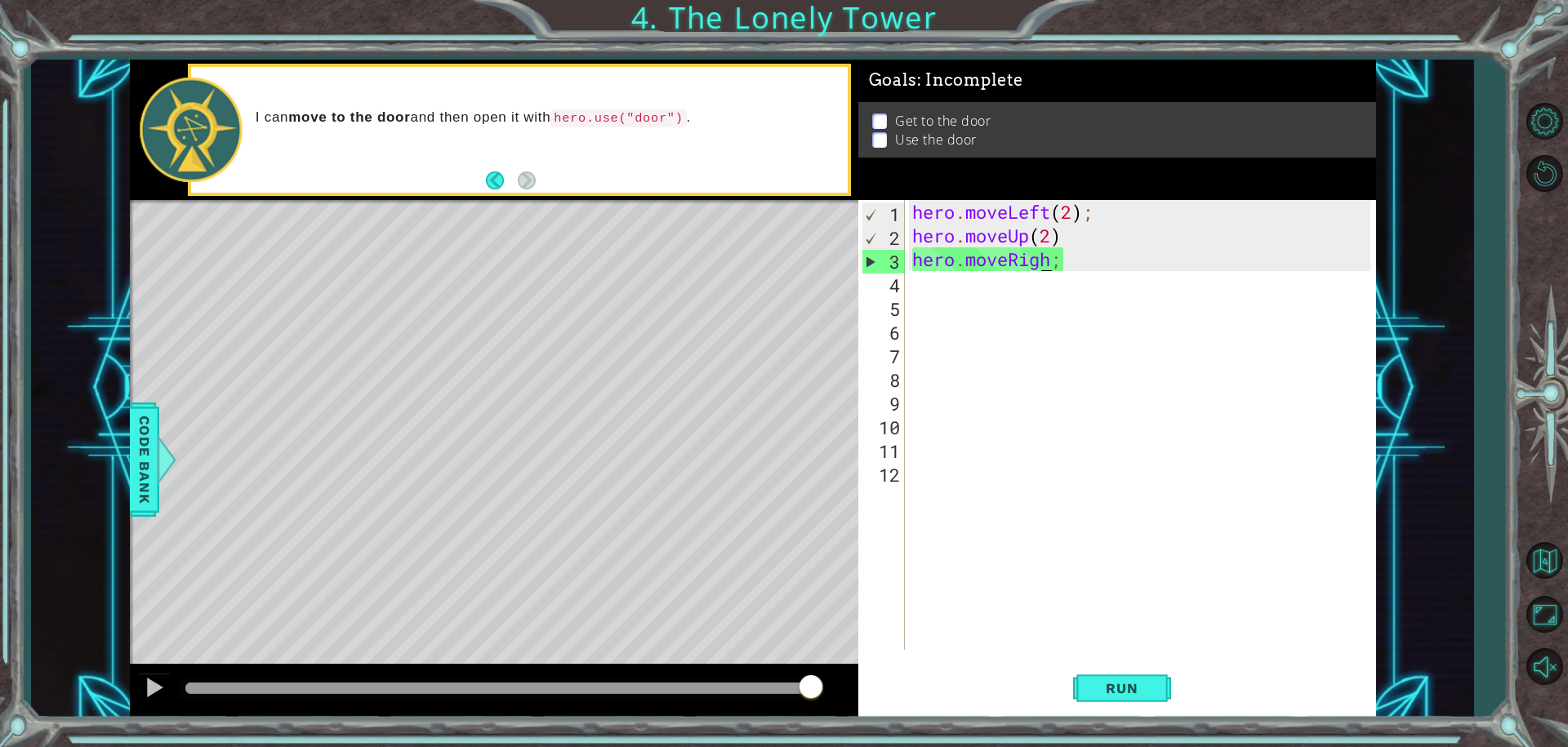
click at [1068, 267] on div "hero . moveLeft ( 2 ) ; hero . moveUp ( 2 ) hero . moveRigh ;" at bounding box center [1143, 448] width 470 height 497
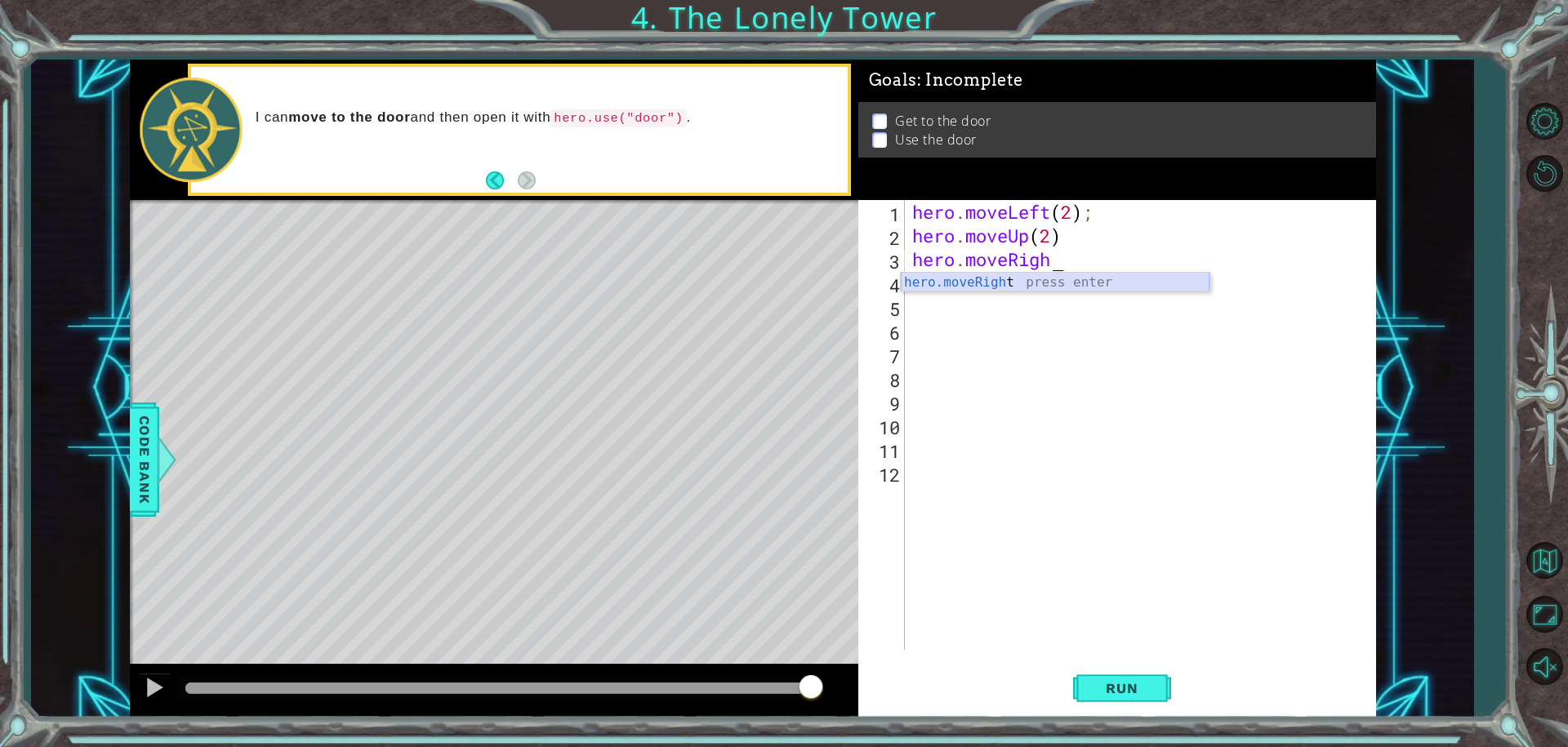
click at [999, 276] on div "hero.moveRigh t press enter" at bounding box center [1055, 302] width 309 height 59
click at [1072, 263] on div "hero . moveLeft ( 2 ) ; hero . moveUp ( 2 ) hero . moveRight ( ) ;" at bounding box center [1143, 448] width 470 height 497
click at [1082, 256] on div "hero . moveLeft ( 2 ) ; hero . moveUp ( 2 ) hero . moveRight ( 3 ;" at bounding box center [1143, 448] width 470 height 497
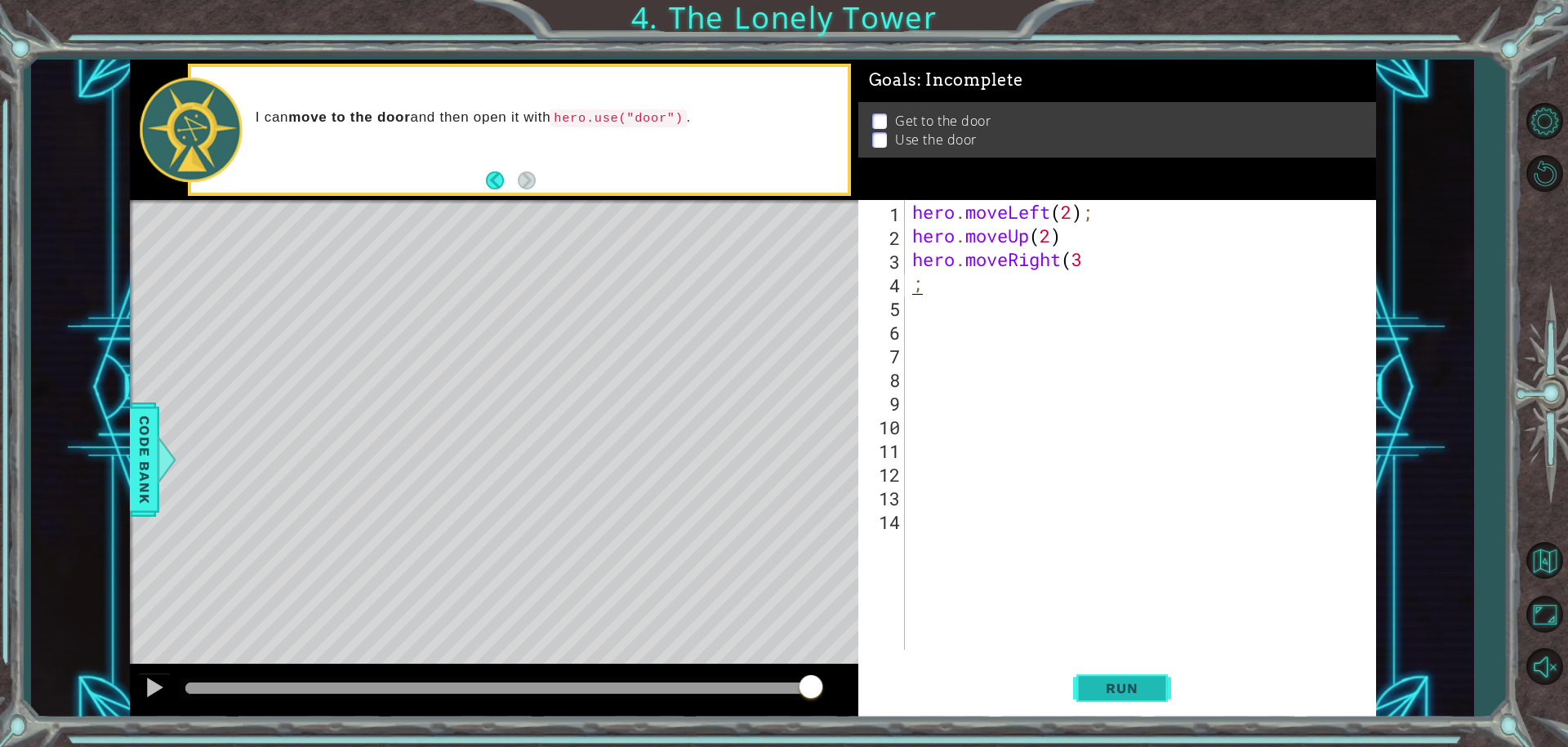
click at [1122, 669] on button "Run" at bounding box center [1122, 687] width 98 height 52
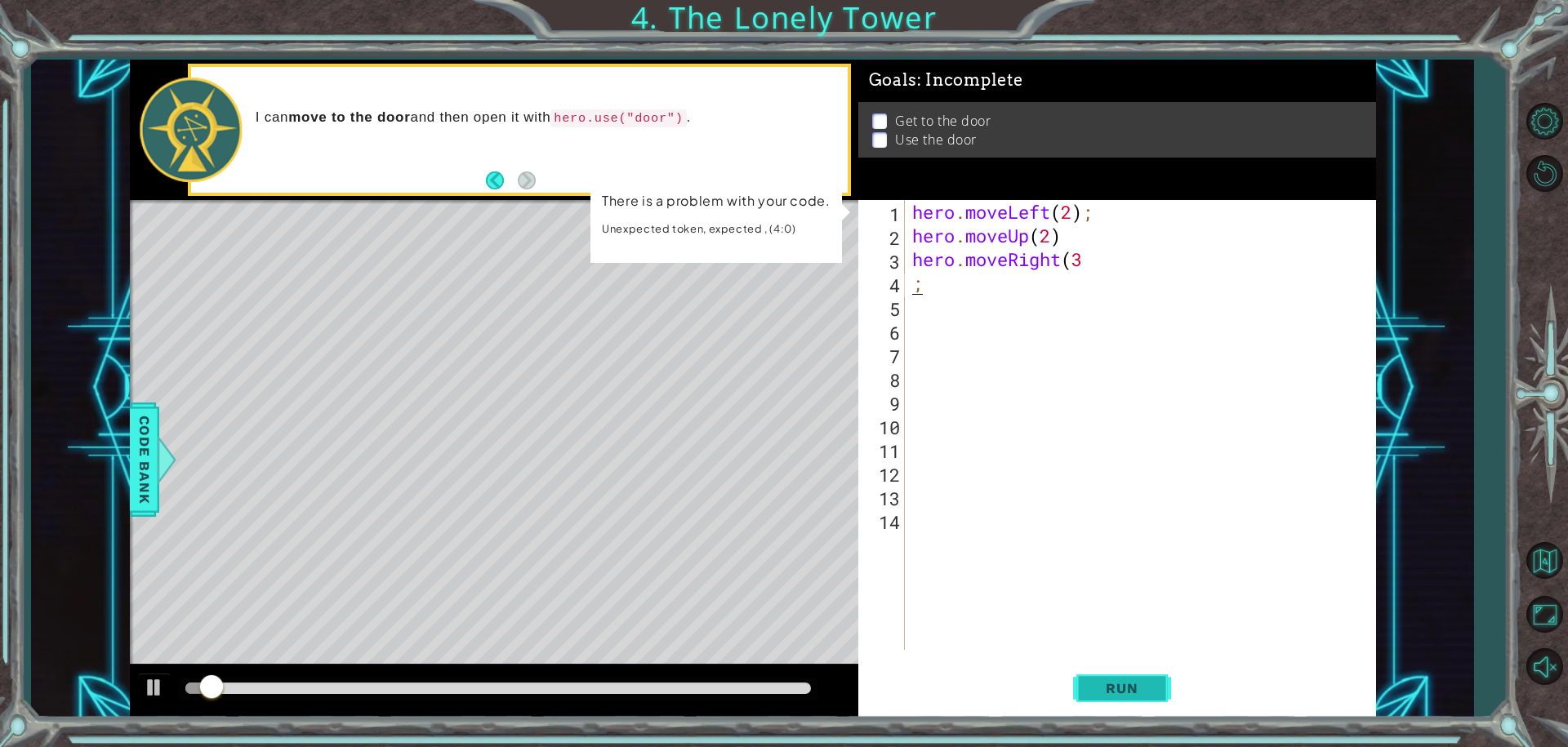
click at [1116, 680] on span "Run" at bounding box center [1122, 687] width 64 height 17
click at [1093, 280] on div "hero . moveLeft ( 2 ) ; hero . moveUp ( 2 ) hero . moveRight ( 3 ;" at bounding box center [1143, 448] width 470 height 497
click at [1101, 279] on div "hero . moveLeft ( 2 ) ; hero . moveUp ( 2 ) hero . moveRight ( 3 ;" at bounding box center [1143, 448] width 470 height 497
click at [1071, 272] on div "hero . moveLeft ( 2 ) ; hero . moveUp ( 2 ) hero . moveRight ( 3 ;" at bounding box center [1143, 448] width 470 height 497
click at [1089, 247] on div "hero . moveLeft ( 2 ) ; hero . moveUp ( 2 ) hero . moveRight ( 3 ;" at bounding box center [1143, 448] width 470 height 497
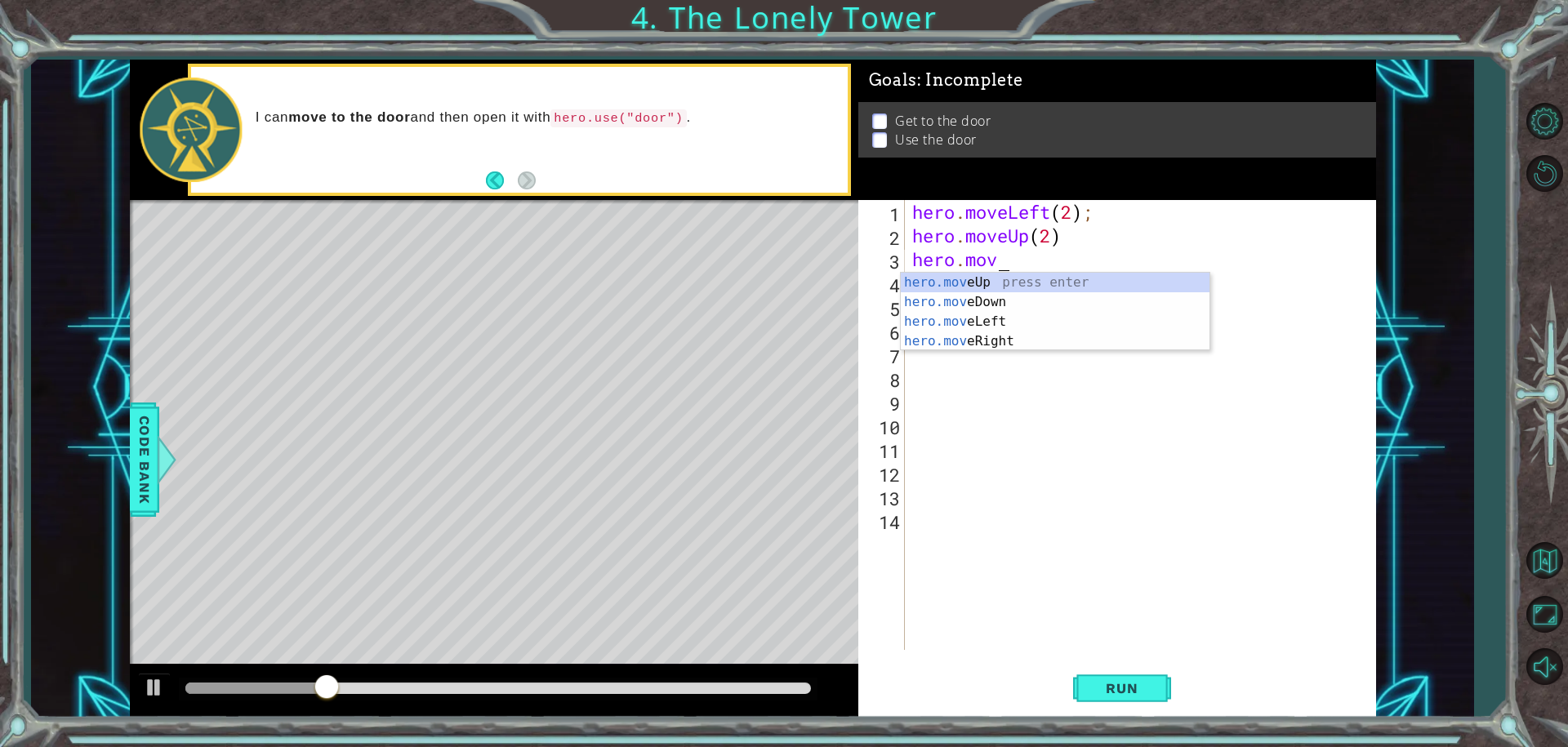
type textarea "h"
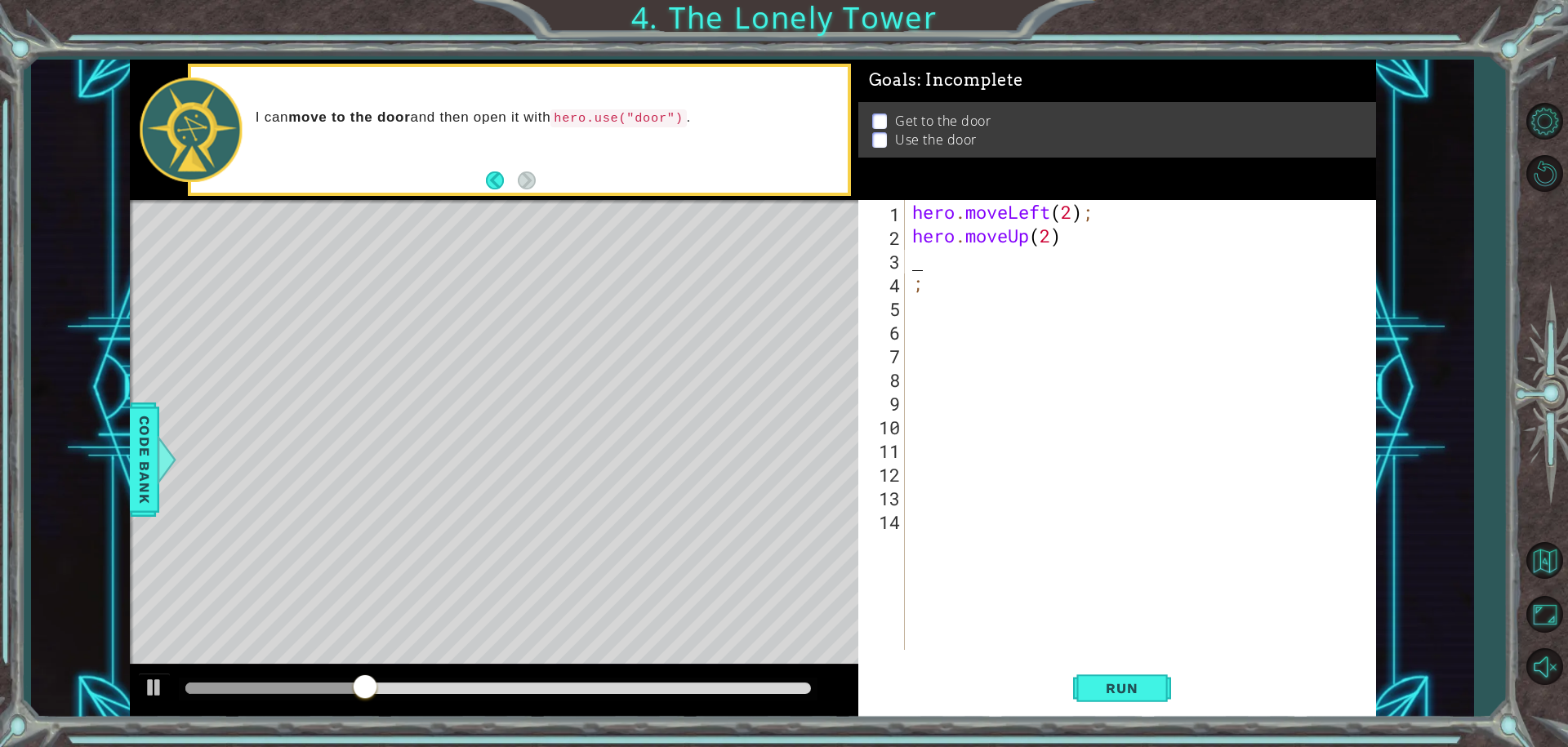
click at [921, 295] on div "hero . moveLeft ( 2 ) ; hero . moveUp ( 2 ) ;" at bounding box center [1143, 448] width 470 height 497
click at [922, 290] on div "hero . moveLeft ( 2 ) ; hero . moveUp ( 2 ) ;" at bounding box center [1143, 448] width 470 height 497
type textarea ";"
click at [913, 261] on div "hero . moveLeft ( 2 ) ; hero . moveUp ( 2 )" at bounding box center [1143, 448] width 470 height 497
click at [913, 535] on div "hero . moveLeft ( 2 ) ; hero . moveUp ( 2 )" at bounding box center [1143, 448] width 470 height 497
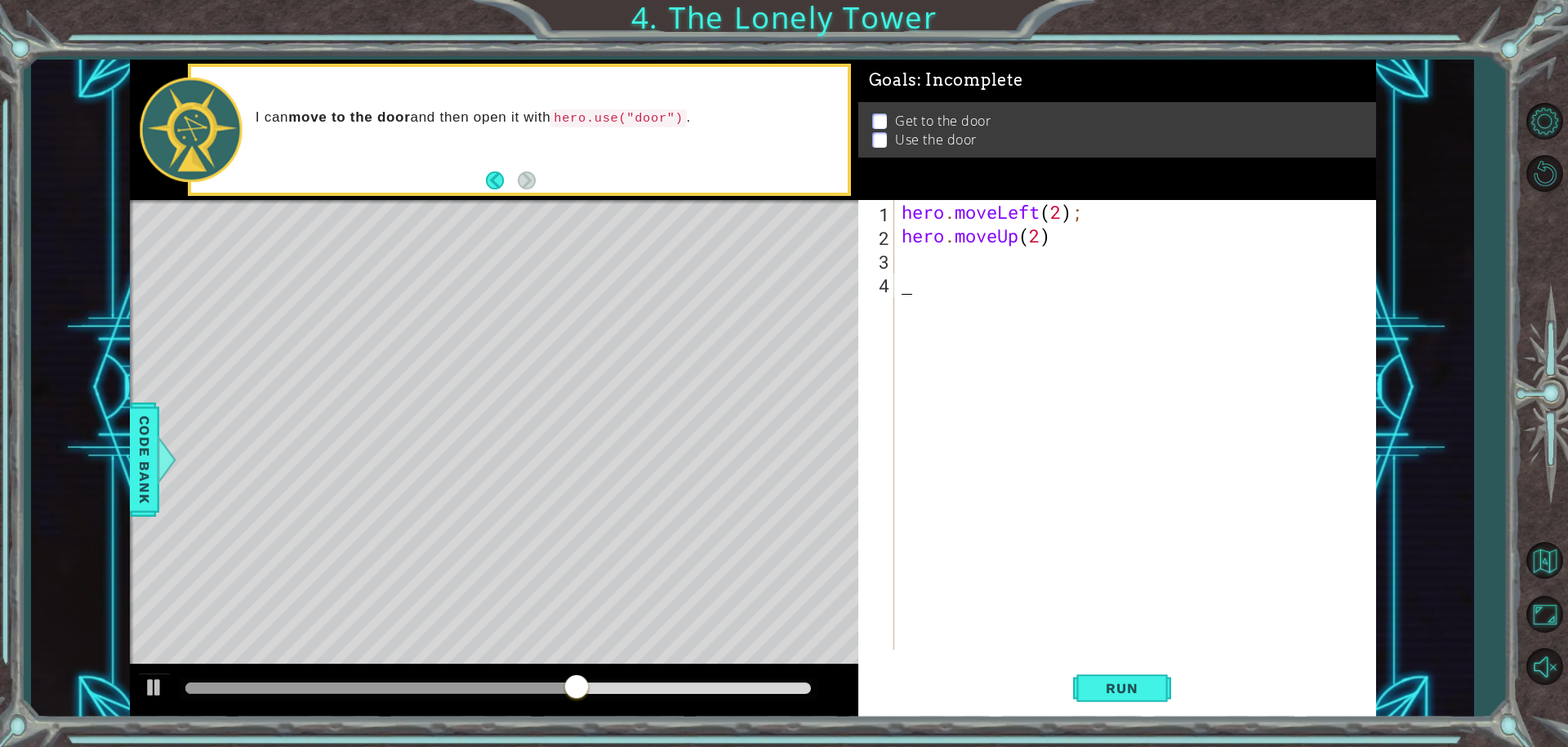
click at [898, 267] on div "hero . moveLeft ( 2 ) ; hero . moveUp ( 2 )" at bounding box center [1134, 425] width 473 height 450
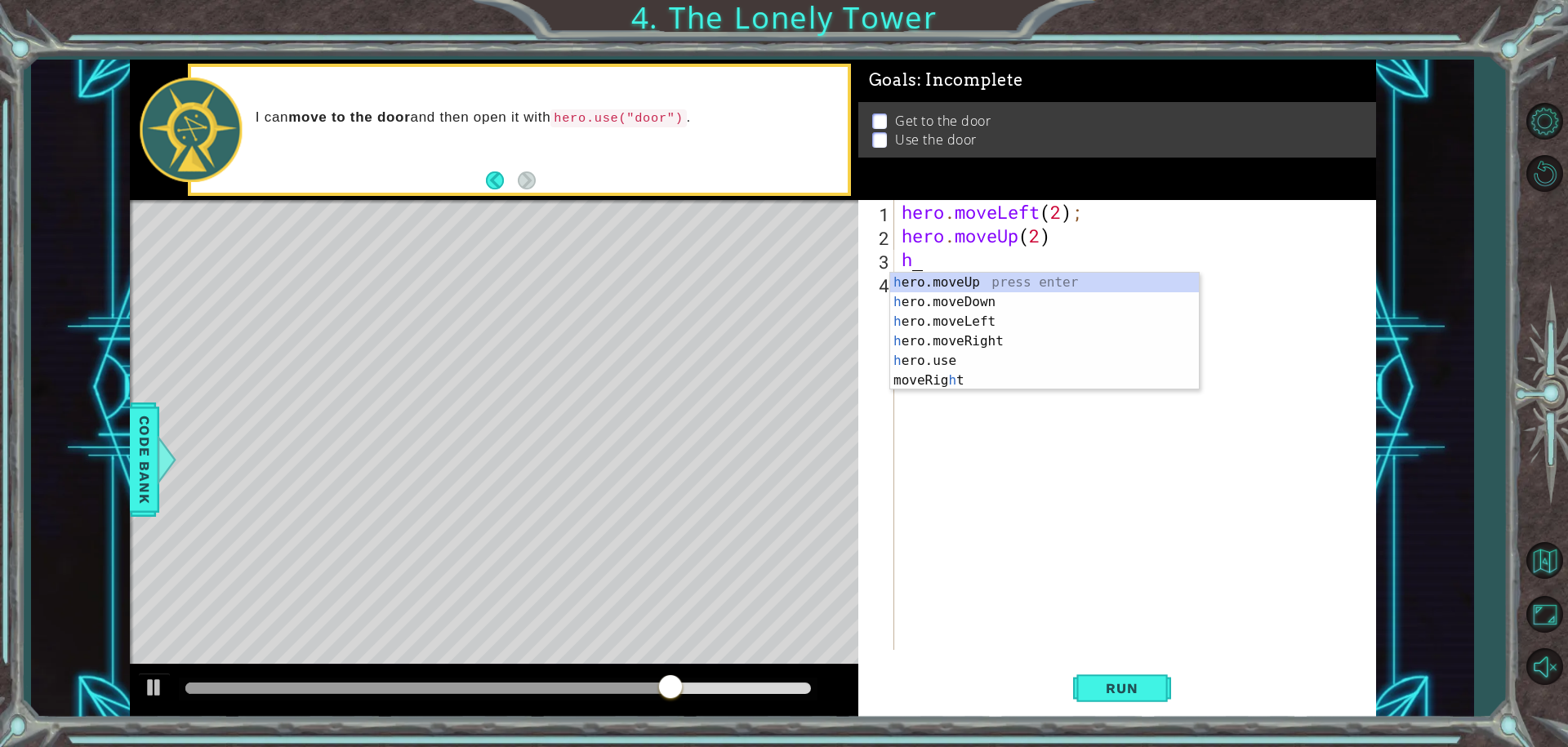
type textarea "he"
click at [967, 336] on div "he ro.moveUp press enter he ro.moveDown press enter he ro.moveLeft press enter …" at bounding box center [1044, 341] width 309 height 137
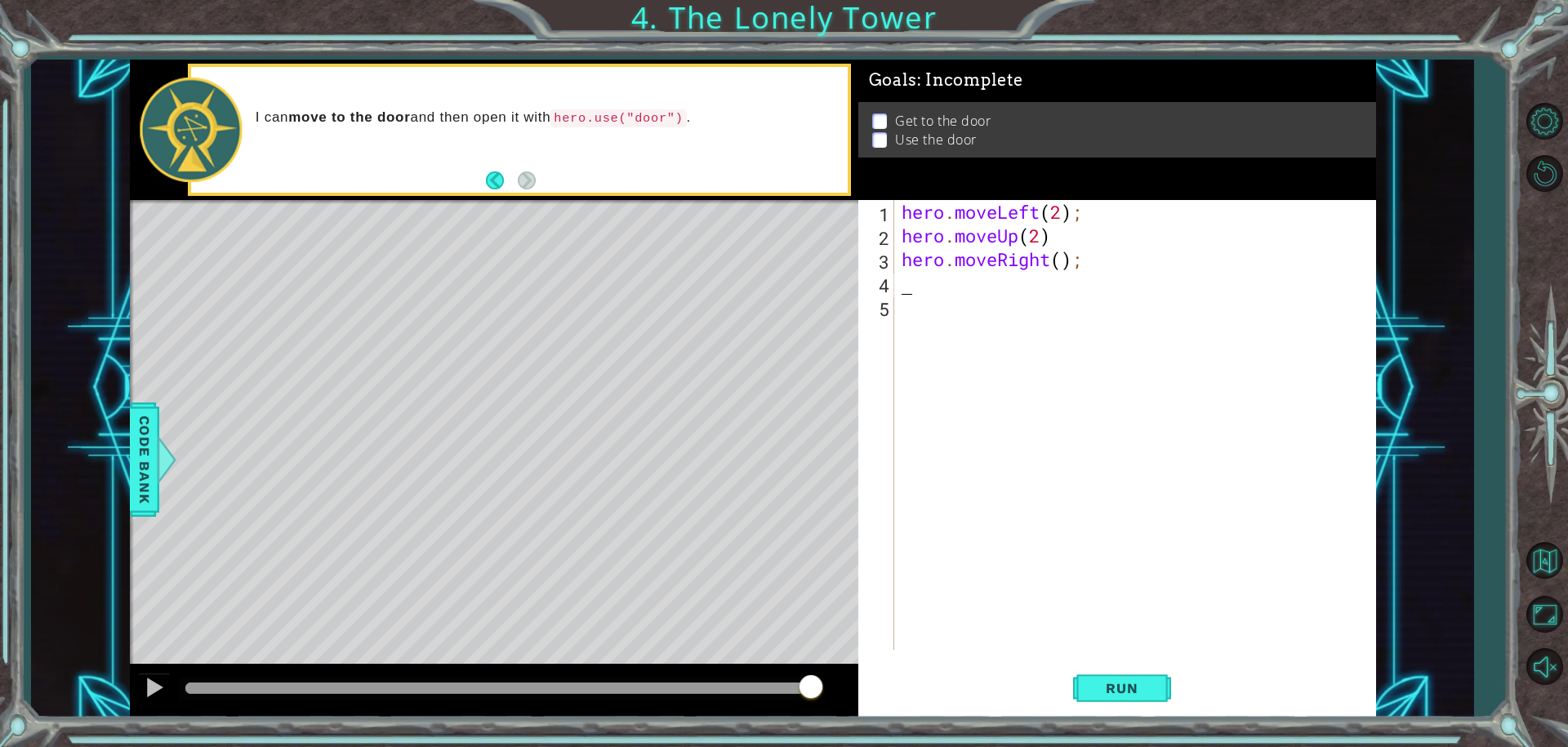
click at [1065, 264] on div "hero . moveLeft ( 2 ) ; hero . moveUp ( 2 ) hero . moveRight ( ) ;" at bounding box center [1138, 448] width 481 height 497
type textarea "hero.moveRight(1);"
click at [1062, 271] on div "hero . moveLeft ( 2 ) ; hero . moveUp ( 2 ) hero . moveRight ( 1 ;" at bounding box center [1138, 448] width 481 height 497
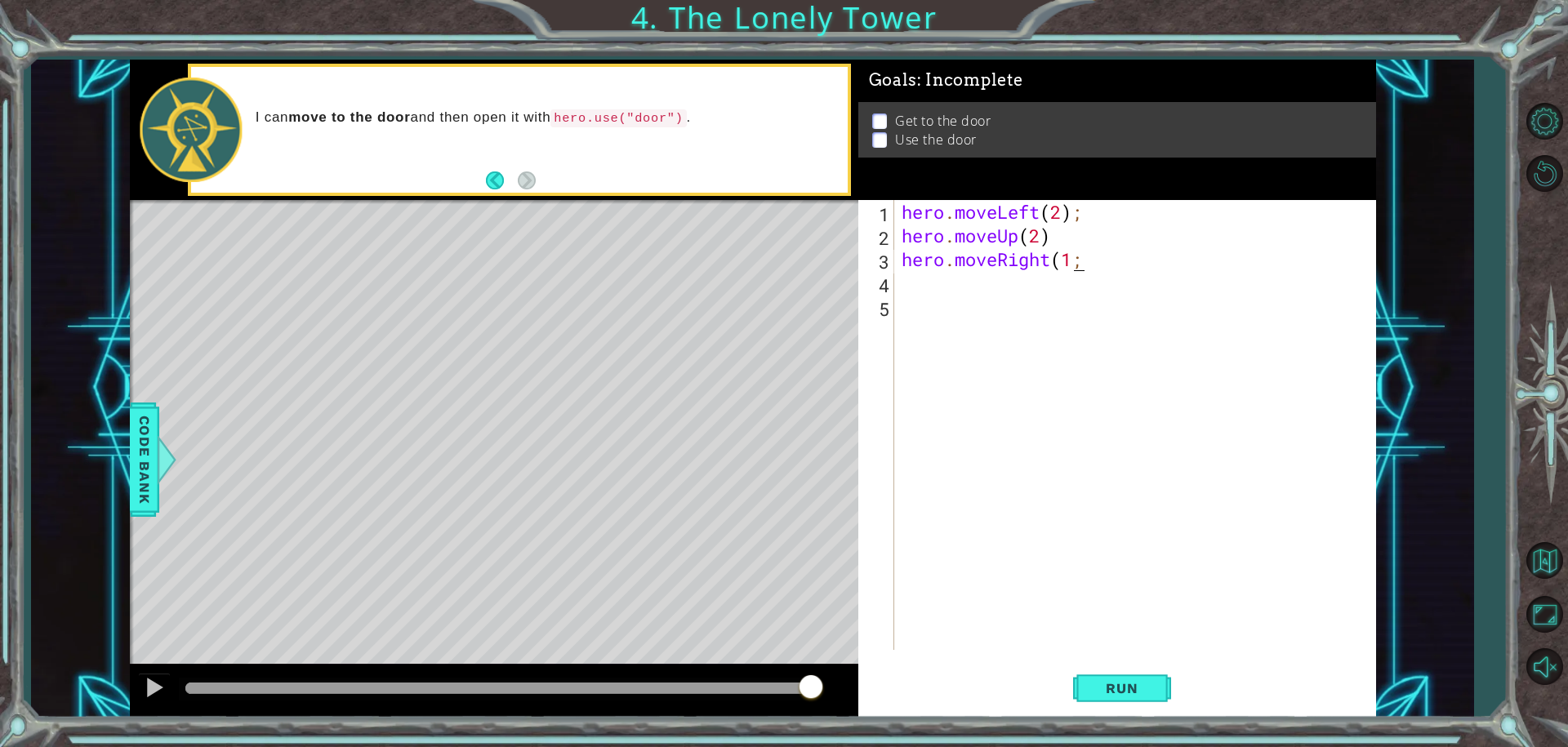
click at [1074, 267] on div "hero . moveLeft ( 2 ) ; hero . moveUp ( 2 ) hero . moveRight ( 1 ;" at bounding box center [1138, 448] width 481 height 497
type textarea "hero.moveRight(1;"
click at [1070, 267] on div "hero . moveLeft ( 2 ) ; hero . moveUp ( 2 ) hero . moveRight ( 1 ;" at bounding box center [1138, 448] width 481 height 497
click at [1085, 264] on div "hero . moveLeft ( 2 ) ; hero . moveUp ( 2 ) hero . moveRight ( 1 ;" at bounding box center [1138, 448] width 481 height 497
click at [1069, 276] on div "hero . moveLeft ( 2 ) ; hero . moveUp ( 2 ) hero . moveRight ( 1 ;" at bounding box center [1138, 448] width 481 height 497
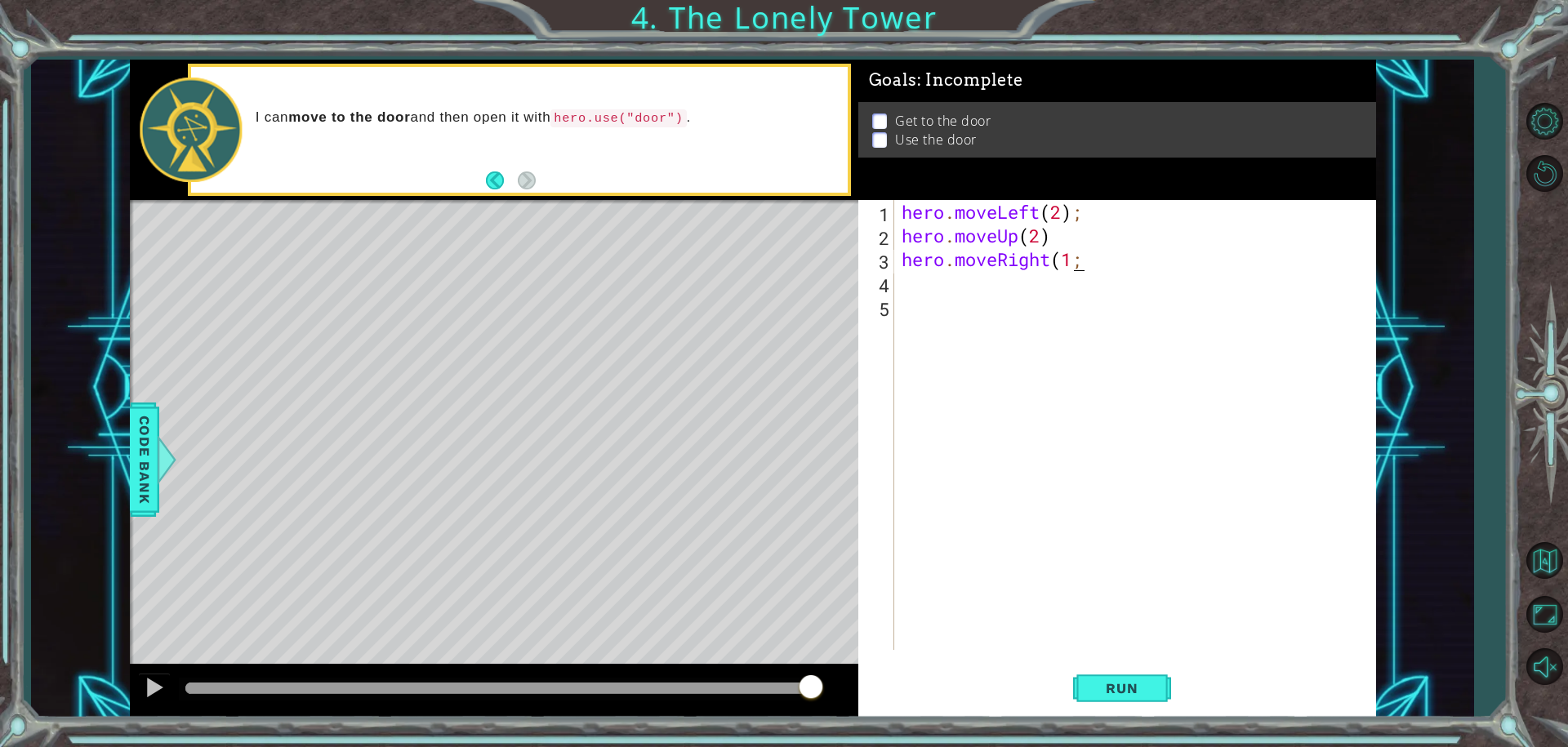
click at [1074, 268] on div "hero . moveLeft ( 2 ) ; hero . moveUp ( 2 ) hero . moveRight ( 1 ;" at bounding box center [1138, 448] width 481 height 497
type textarea "hero.moveRight(1);"
click at [1127, 679] on button "Run" at bounding box center [1122, 687] width 98 height 52
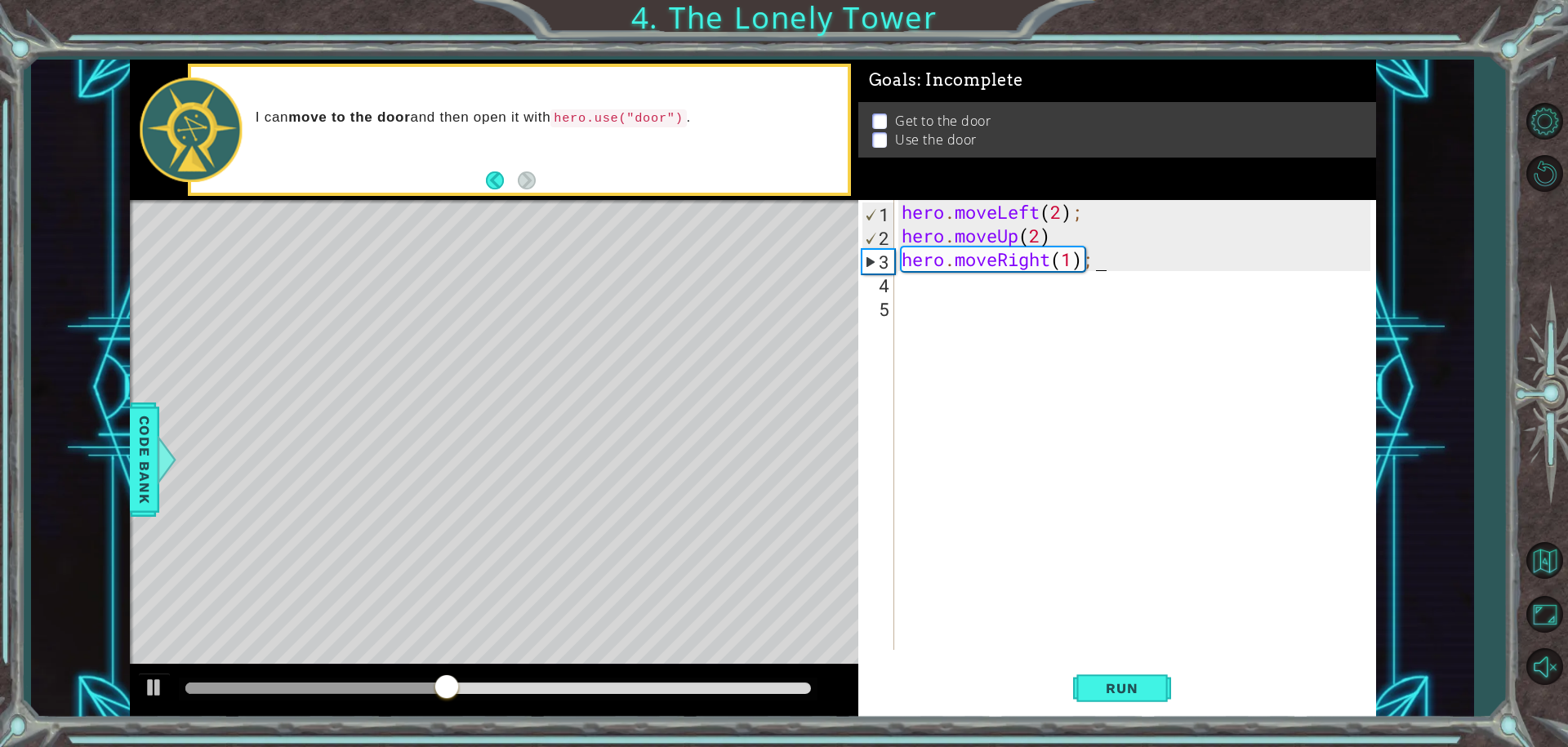
click at [889, 275] on div "4" at bounding box center [877, 285] width 32 height 23
click at [1077, 267] on div "hero . moveLeft ( 2 ) ; hero . moveUp ( 2 ) hero . moveRight ( 1 ) ;" at bounding box center [1138, 448] width 481 height 497
click at [1064, 270] on div "hero . moveLeft ( 2 ) ; hero . moveUp ( 2 ) hero . moveRight ( 1 ) ;" at bounding box center [1138, 448] width 481 height 497
type textarea "hero.moveRight1);"
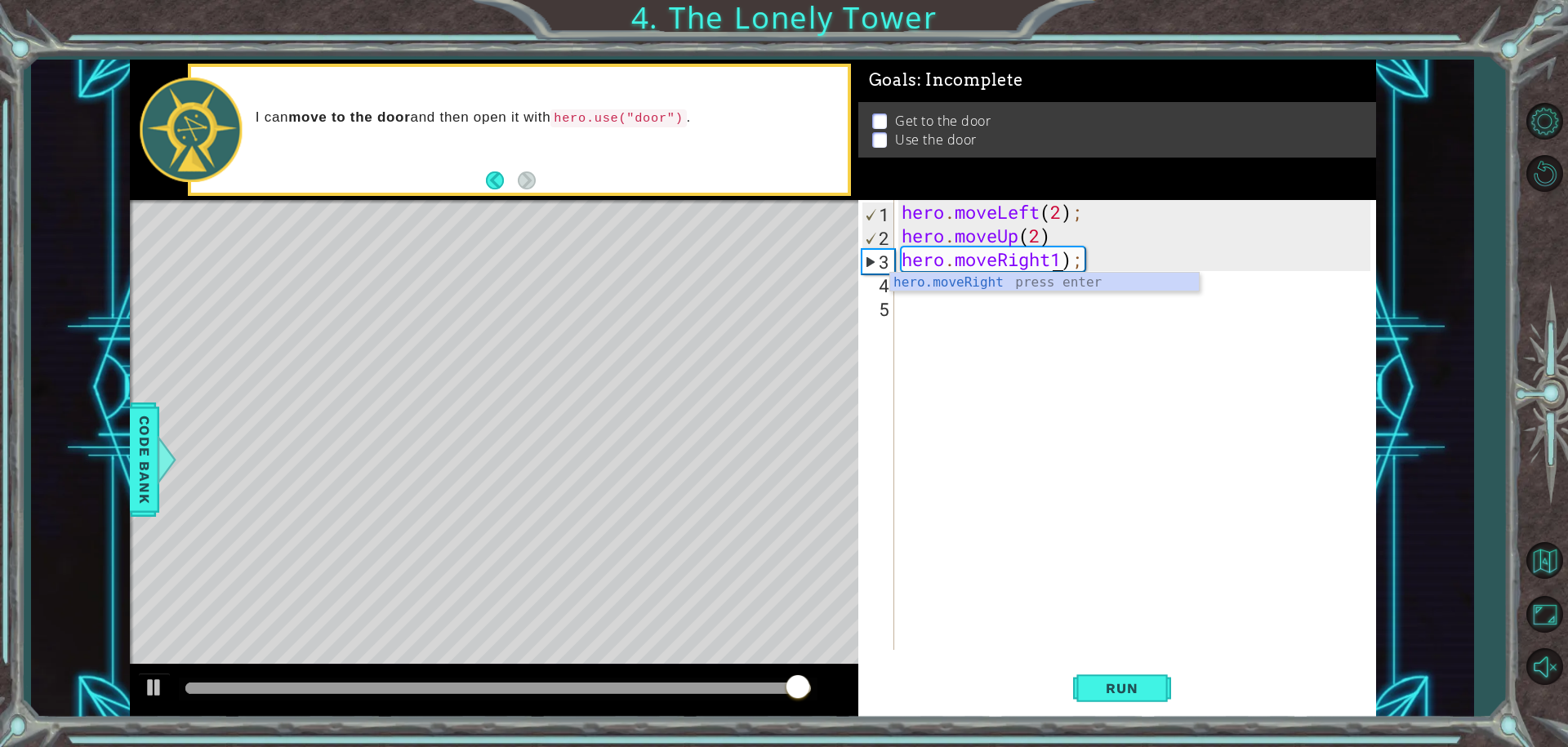
click at [1023, 293] on div "hero . moveLeft ( 2 ) ; hero . moveUp ( 2 ) hero . moveRight1 ) ;" at bounding box center [1138, 448] width 481 height 497
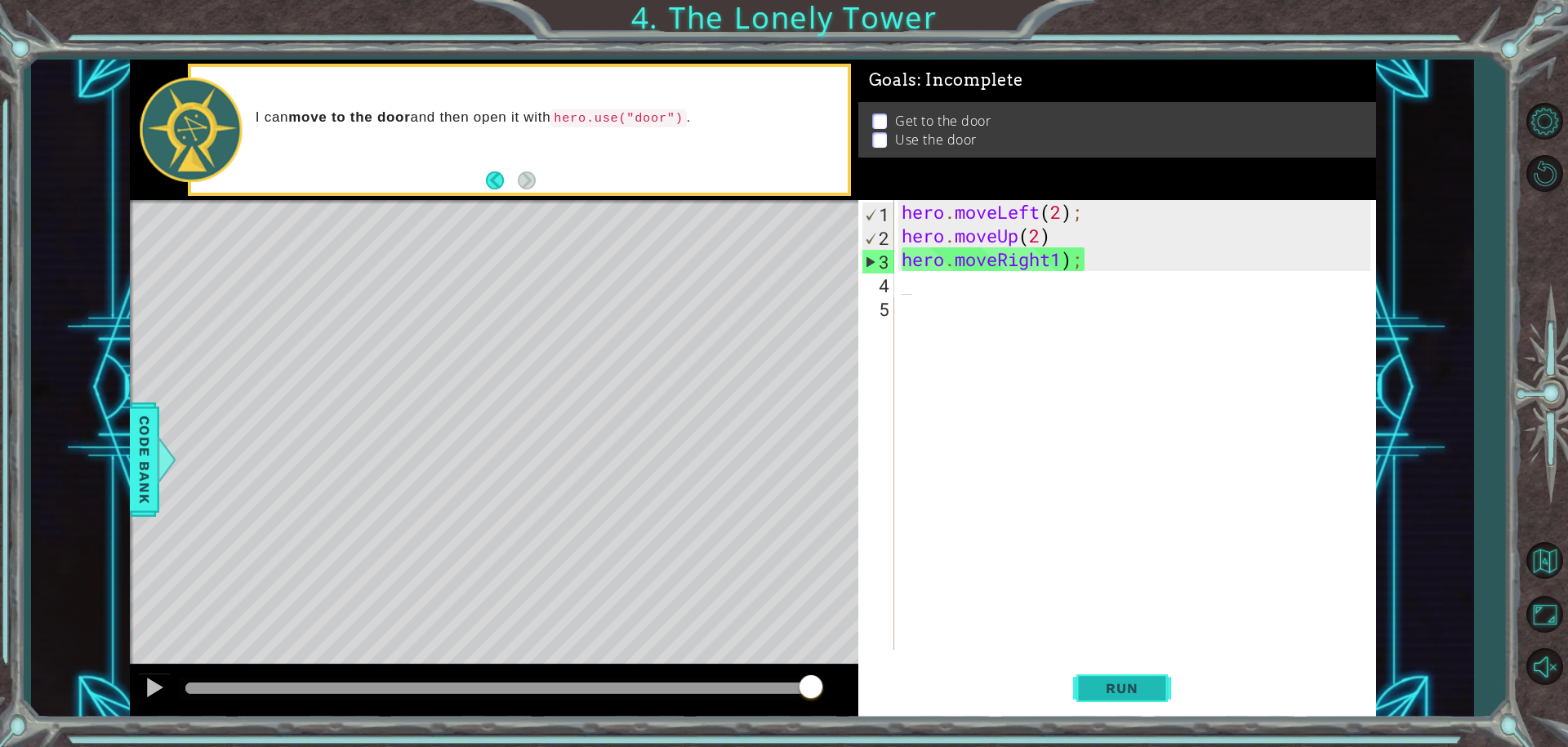
click at [1152, 668] on button "Run" at bounding box center [1122, 687] width 98 height 52
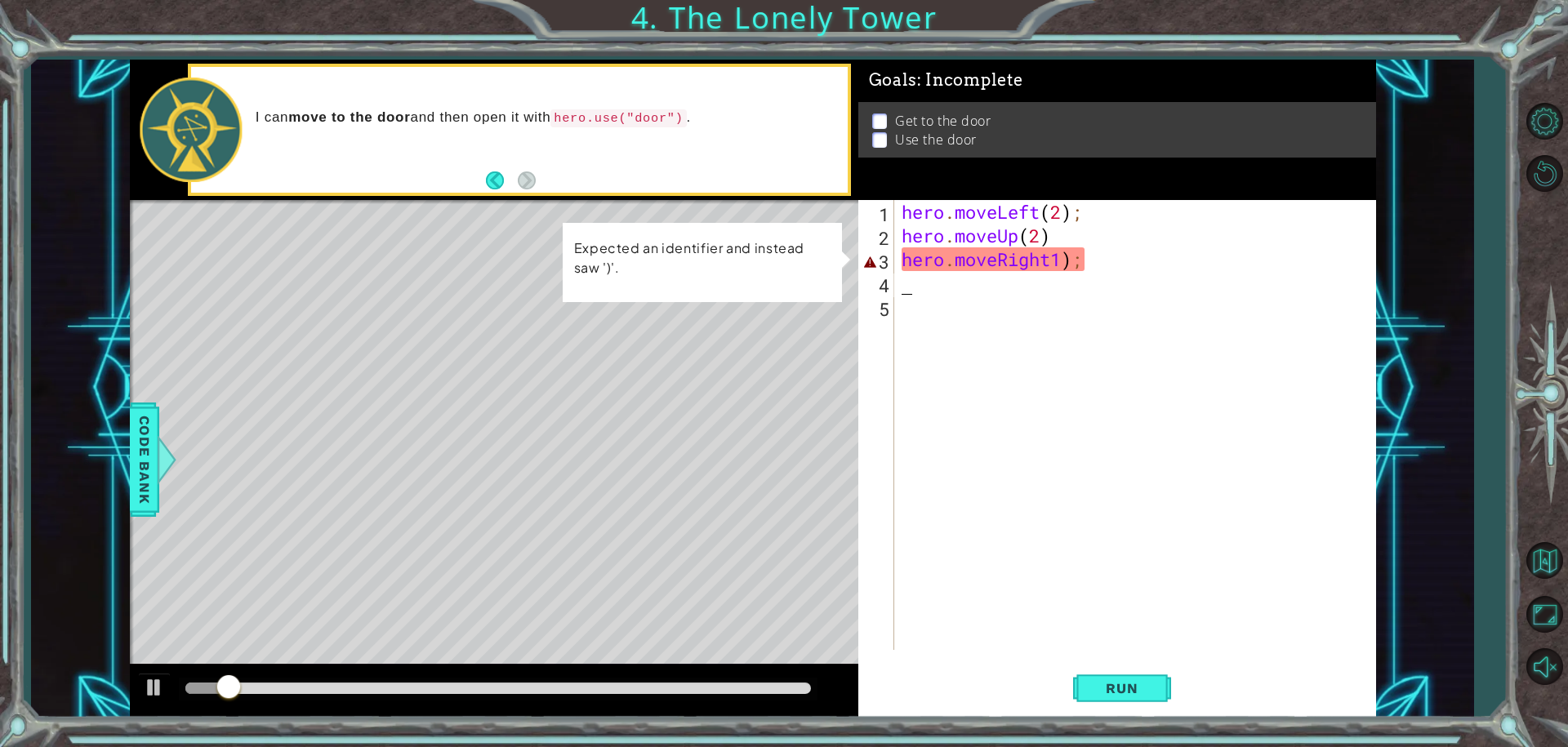
click at [1080, 273] on div "hero . moveLeft ( 2 ) ; hero . moveUp ( 2 ) hero . moveRight1 ) ;" at bounding box center [1138, 448] width 481 height 497
click at [1051, 267] on div "hero . moveLeft ( 2 ) ; hero . moveUp ( 2 ) hero . moveRight1 ) ;" at bounding box center [1138, 448] width 481 height 497
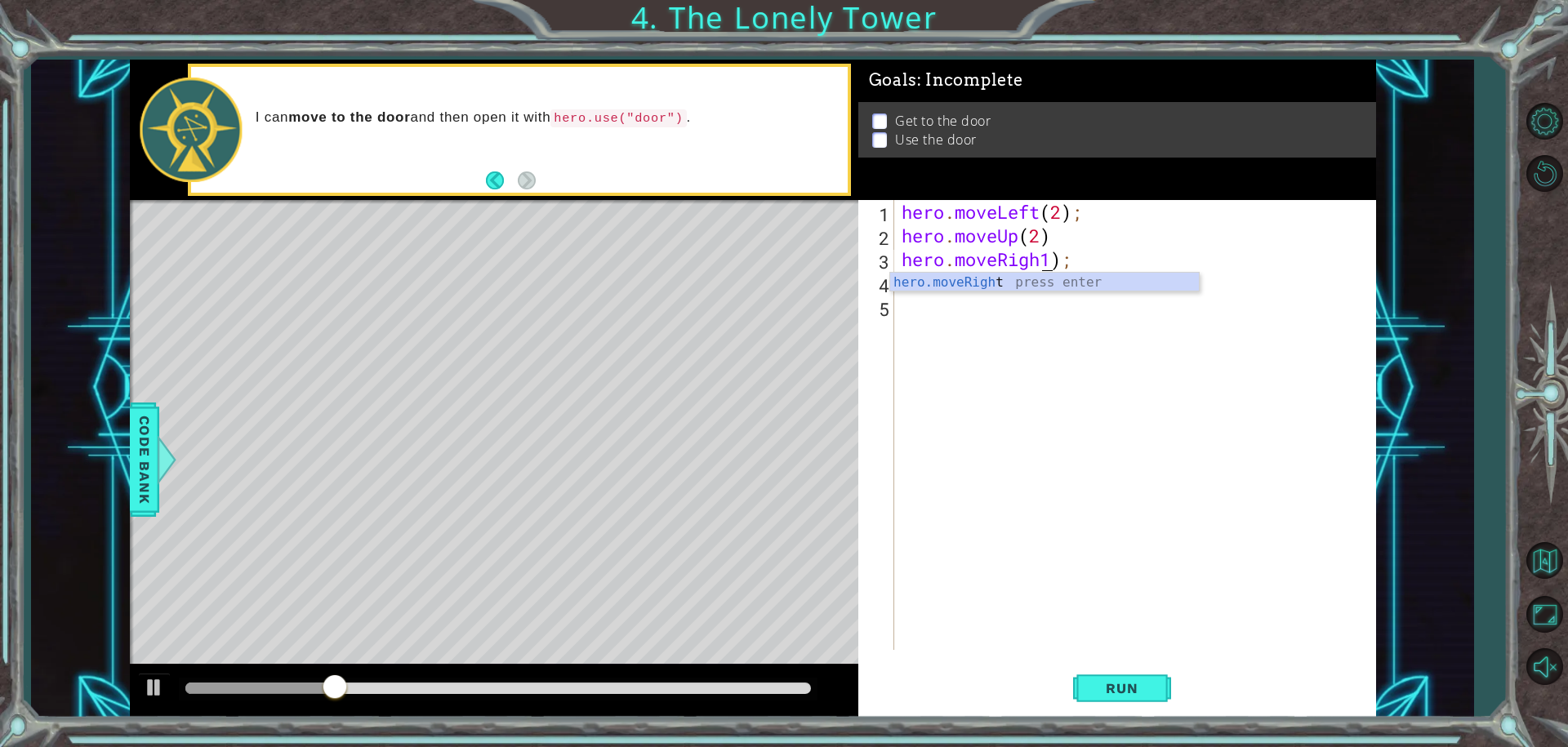
scroll to position [0, 7]
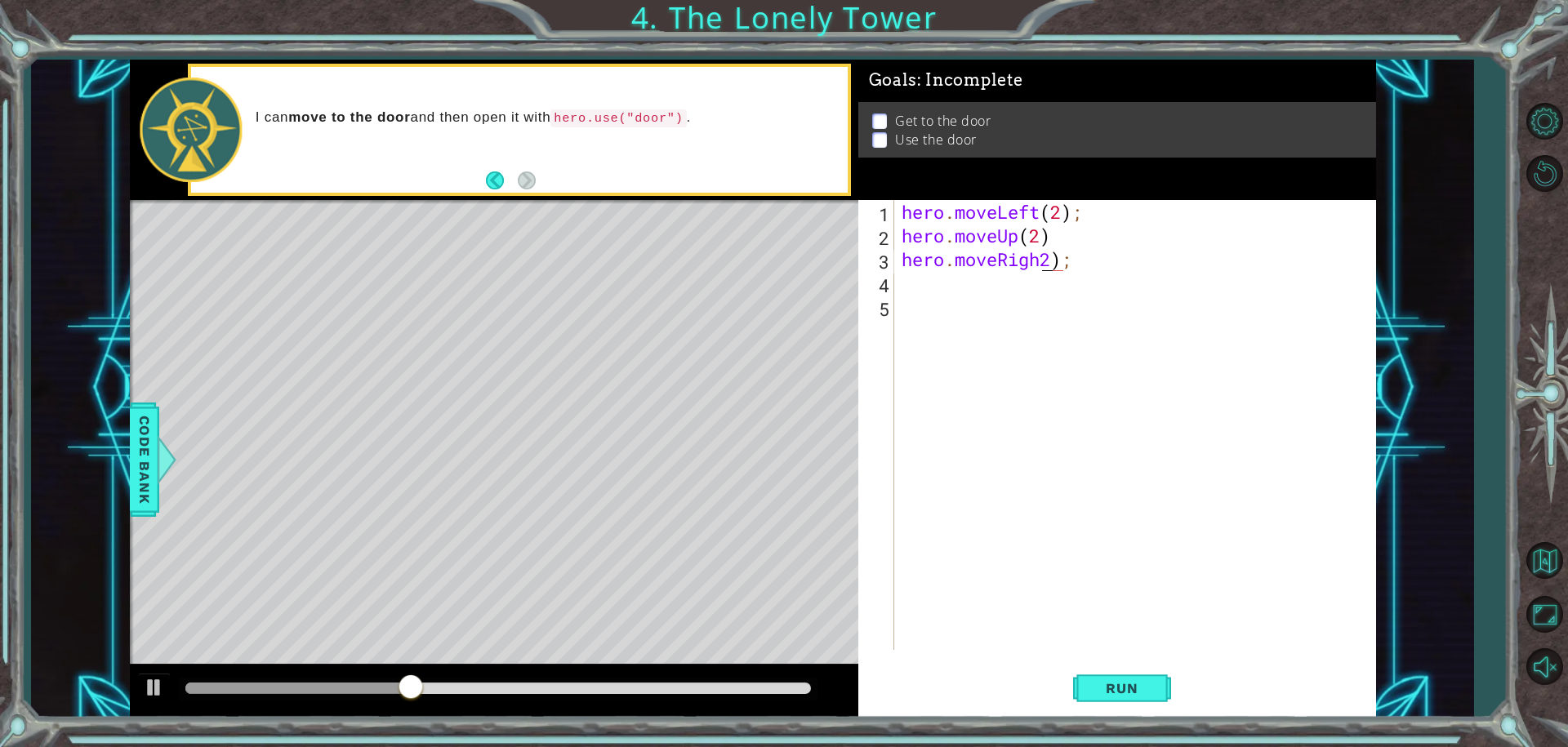
click at [1040, 261] on div "hero . moveLeft ( 2 ) ; hero . moveUp ( 2 ) hero . moveRigh2 ) ;" at bounding box center [1138, 448] width 481 height 497
click at [1038, 267] on div "hero . moveLeft ( 2 ) ; hero . moveUp ( 2 ) hero . moveRigh2 ) ;" at bounding box center [1138, 448] width 481 height 497
click at [1037, 266] on div "hero . moveLeft ( 2 ) ; hero . moveUp ( 2 ) hero . moveRigh2 ) ;" at bounding box center [1138, 448] width 481 height 497
click at [1032, 267] on div "hero . moveLeft ( 2 ) ; hero . moveUp ( 2 ) hero . moveRigh2 ) ;" at bounding box center [1138, 448] width 481 height 497
drag, startPoint x: 1032, startPoint y: 267, endPoint x: 1034, endPoint y: 259, distance: 8.2
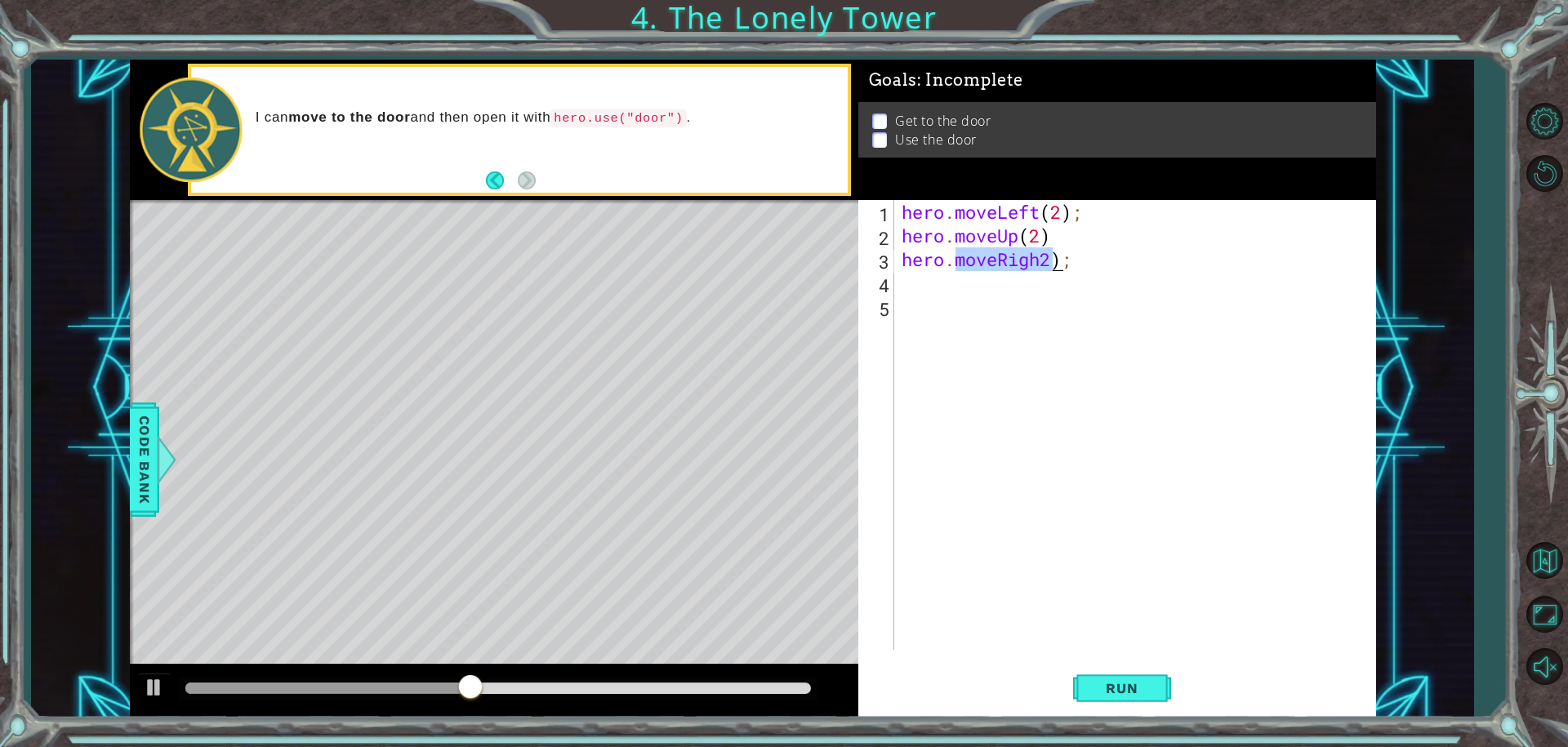
click at [1028, 267] on div "hero . moveLeft ( 2 ) ; hero . moveUp ( 2 ) hero . moveRigh2 ) ;" at bounding box center [1138, 448] width 481 height 497
click at [1043, 253] on div "hero . moveLeft ( 2 ) ; hero . moveUp ( 2 ) hero . moveRigh2 ) ;" at bounding box center [1134, 425] width 473 height 450
type textarea "hero.moveRigh"
click at [1062, 271] on div "hero . moveLeft ( 2 ) ; hero . moveUp ( 2 ) hero . moveRigh" at bounding box center [1138, 448] width 481 height 497
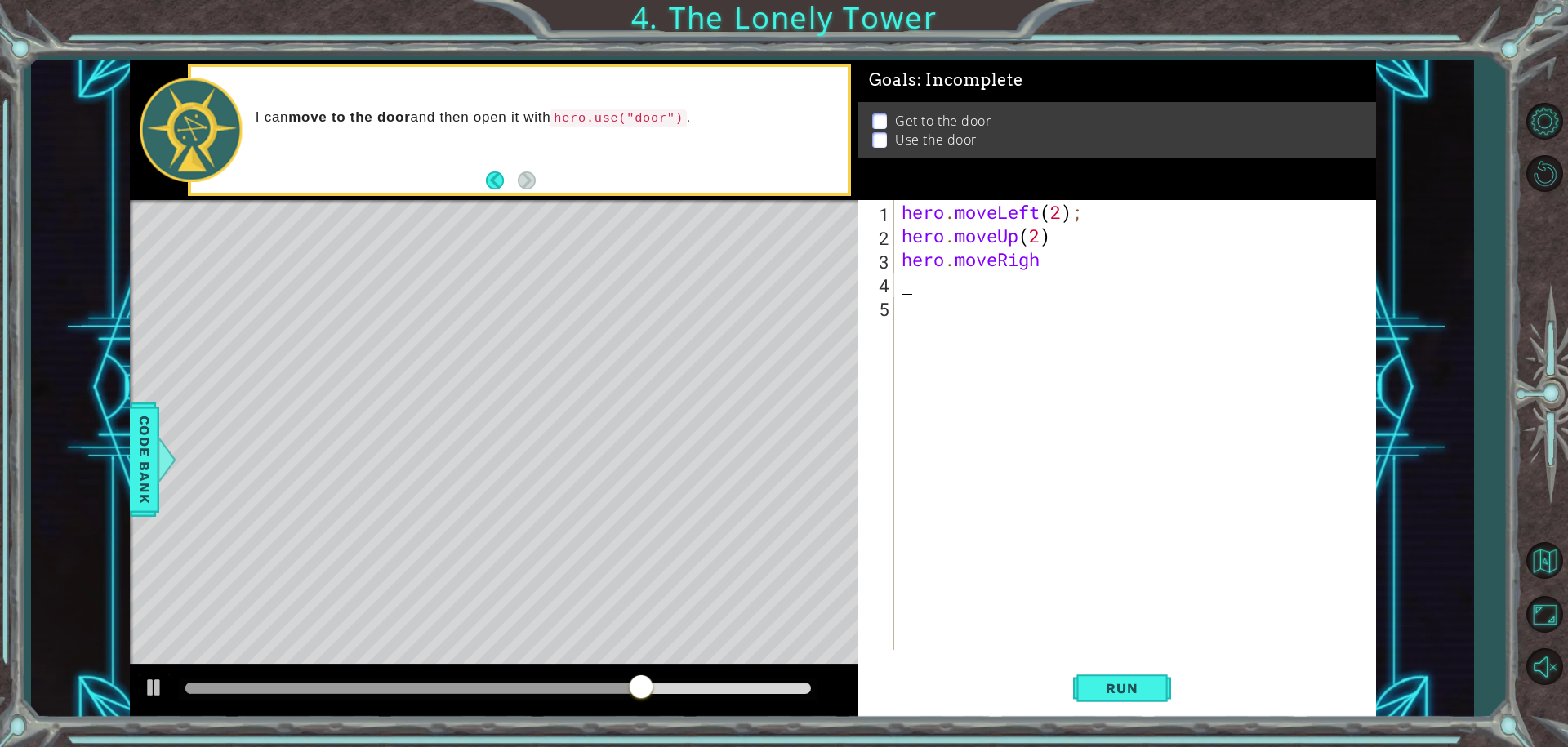
click at [1038, 258] on div "hero . moveLeft ( 2 ) ; hero . moveUp ( 2 ) hero . moveRigh" at bounding box center [1138, 448] width 481 height 497
type textarea "hero.moveRighT"
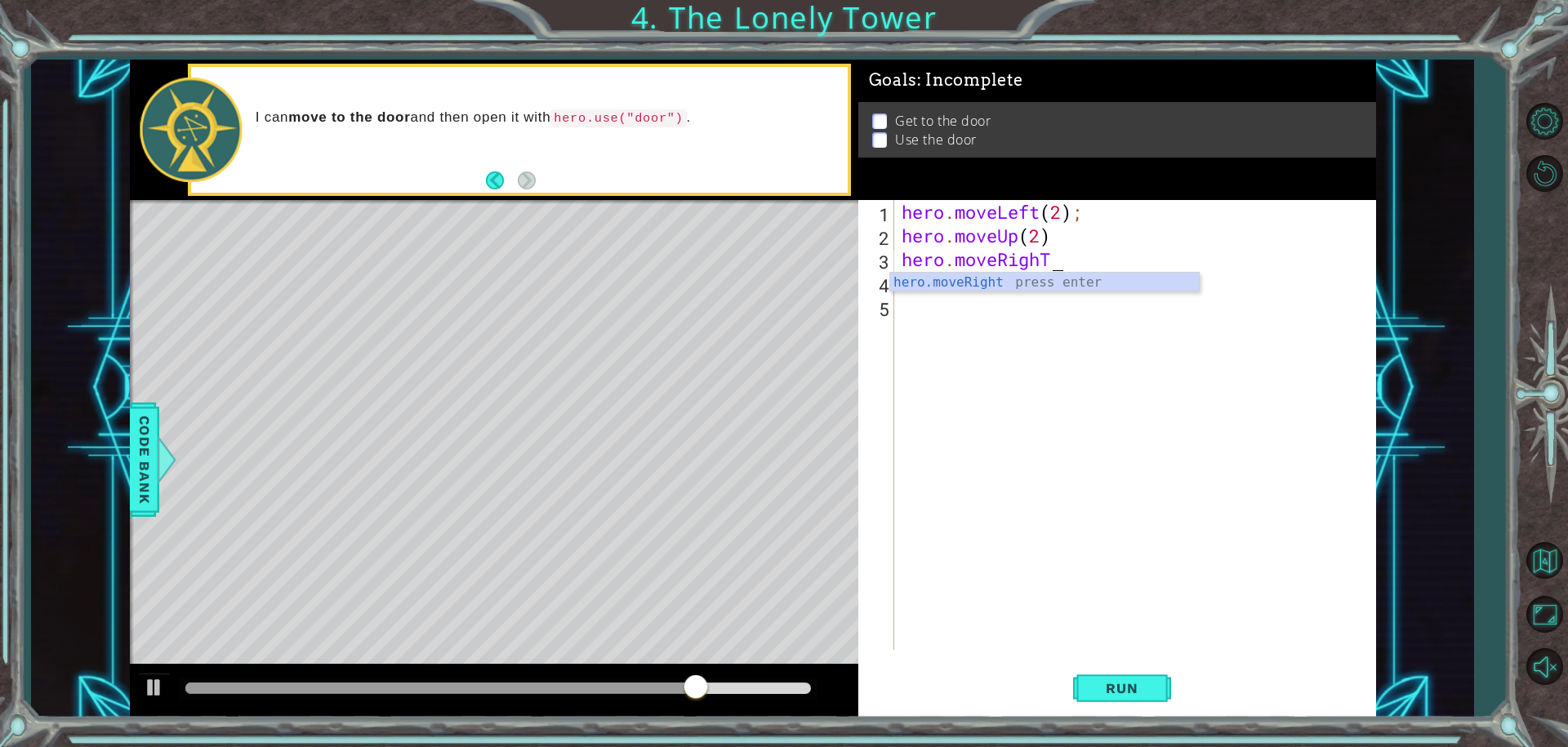
scroll to position [0, 7]
click at [958, 289] on div "hero.moveRight press enter" at bounding box center [1044, 302] width 309 height 59
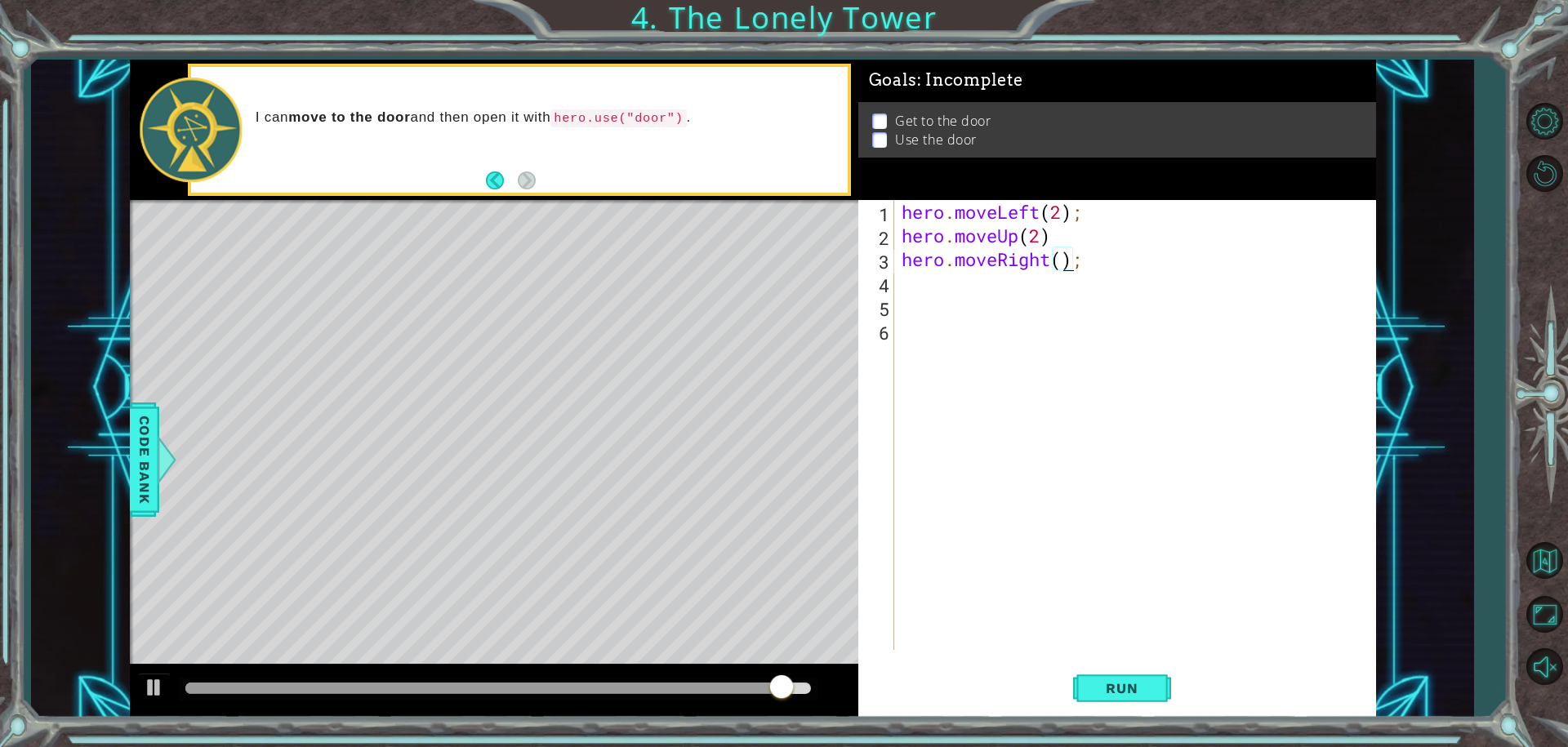
click at [1066, 267] on div "hero . moveLeft ( 2 ) ; hero . moveUp ( 2 ) hero . moveRight ( ) ;" at bounding box center [1138, 448] width 481 height 497
click at [1058, 262] on div "hero . moveLeft ( 2 ) ; hero . moveUp ( 2 ) hero . moveRight ( ) ;" at bounding box center [1138, 448] width 481 height 497
click at [1063, 267] on div "hero . moveLeft ( 2 ) ; hero . moveUp ( 2 ) hero . moveRight ( ) ;" at bounding box center [1138, 448] width 481 height 497
click at [1061, 267] on div "hero . moveLeft ( 2 ) ; hero . moveUp ( 2 ) hero . moveRight ( ) ;" at bounding box center [1138, 448] width 481 height 497
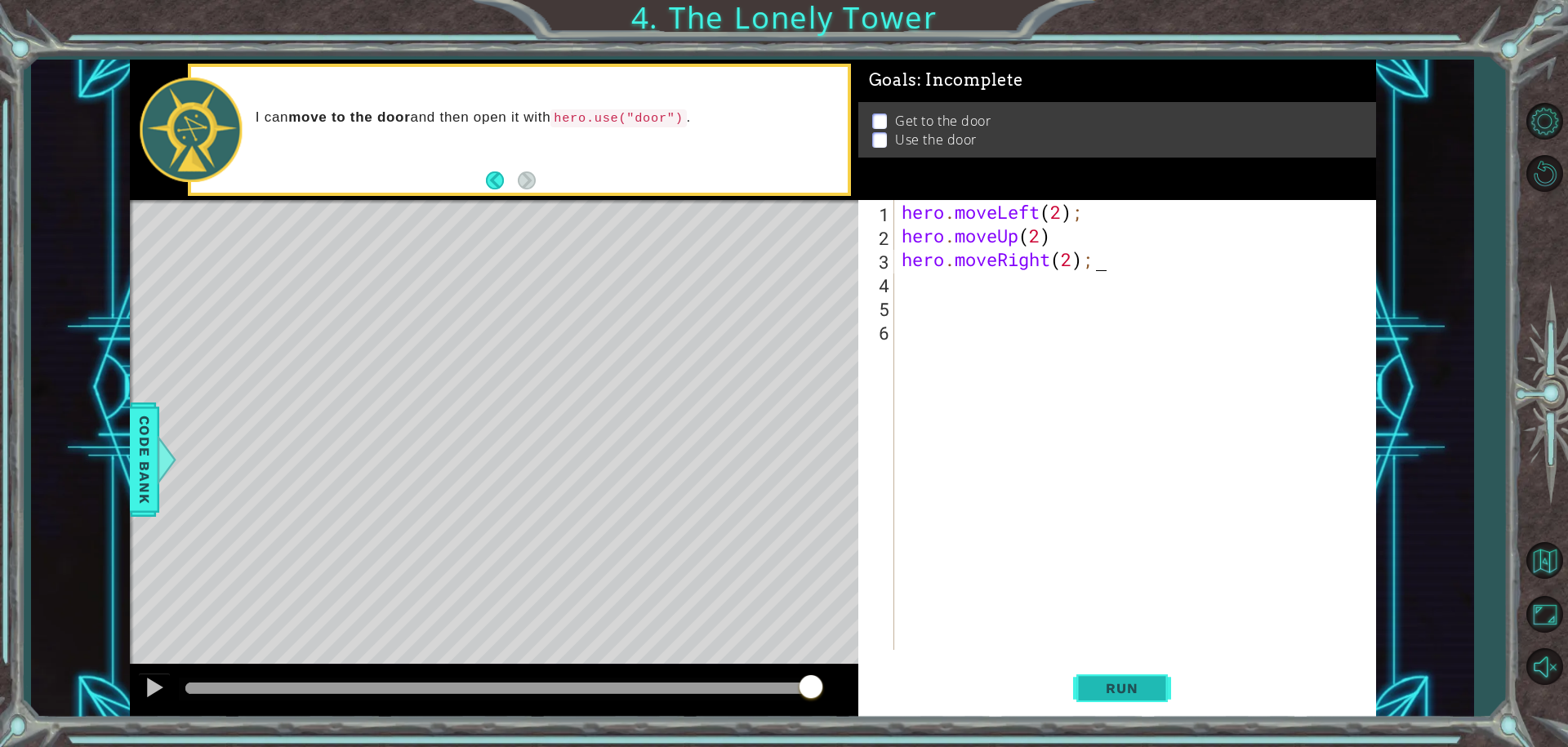
type textarea "hero.moveRight(2);"
click at [1147, 674] on button "Run" at bounding box center [1122, 687] width 98 height 52
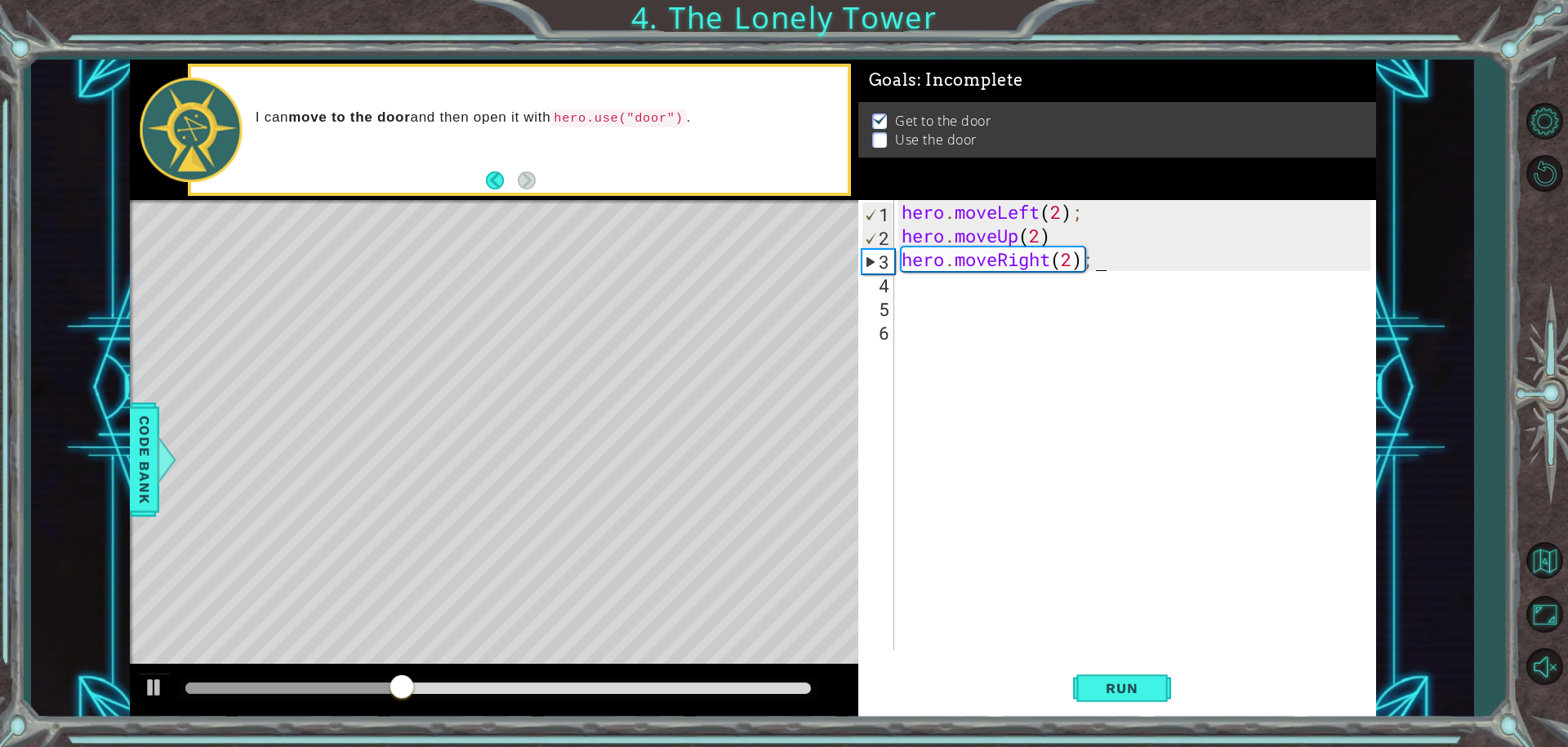
click at [913, 280] on div "hero . moveLeft ( 2 ) ; hero . moveUp ( 2 ) hero . moveRight ( 2 ) ;" at bounding box center [1138, 448] width 481 height 497
click at [893, 276] on div "4" at bounding box center [877, 285] width 32 height 23
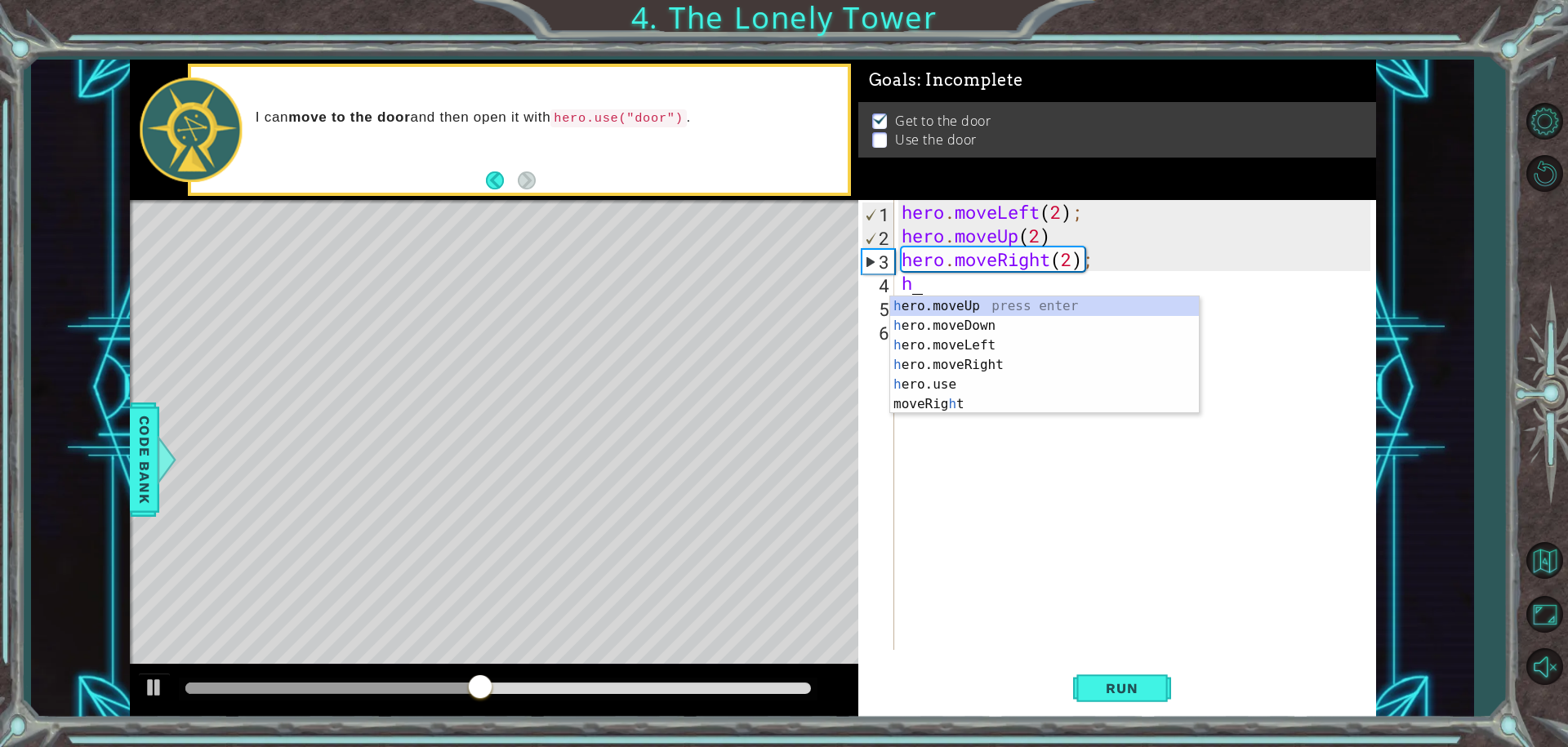
scroll to position [0, 1]
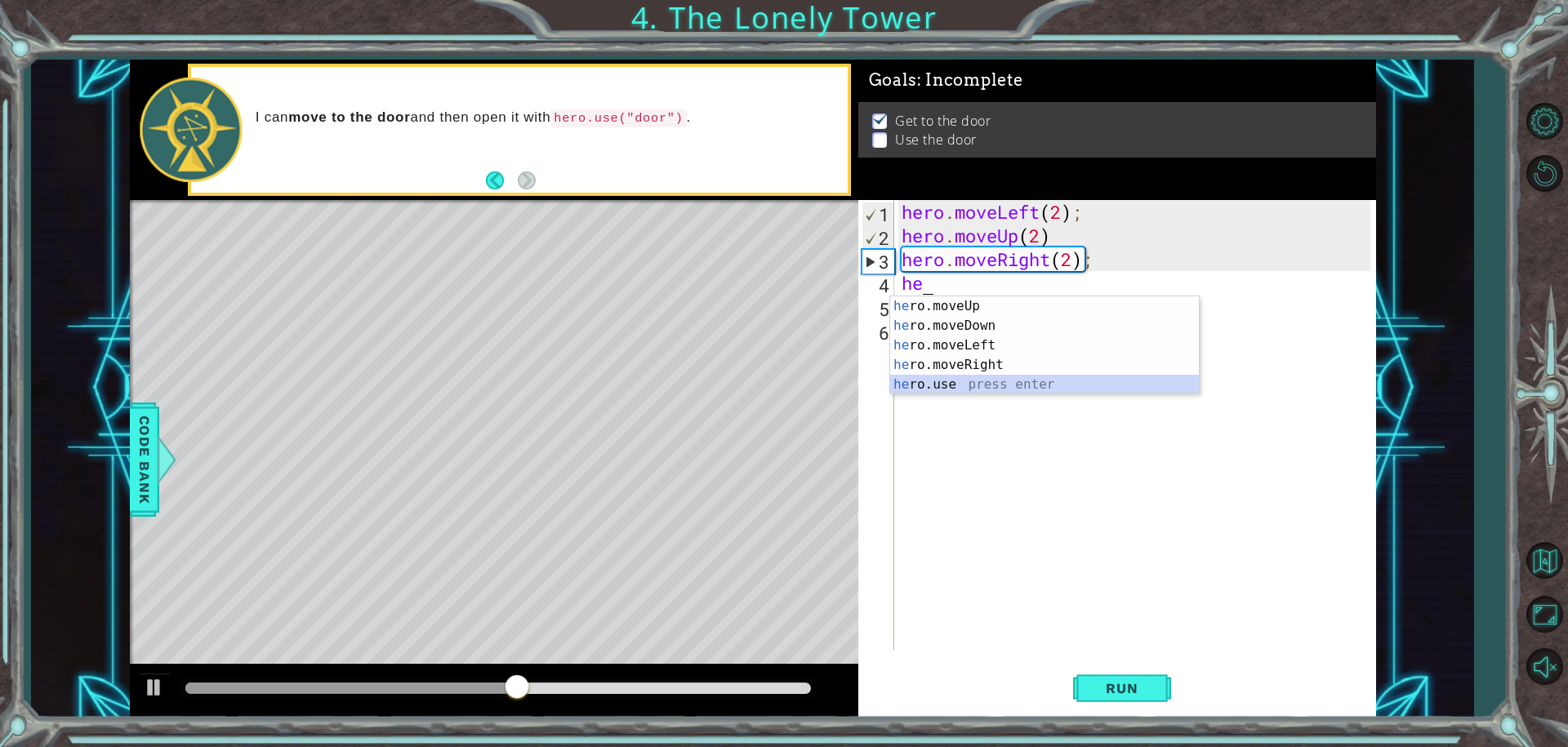
click at [929, 385] on div "he ro.moveUp press enter he ro.moveDown press enter he ro.moveLeft press enter …" at bounding box center [1044, 364] width 309 height 137
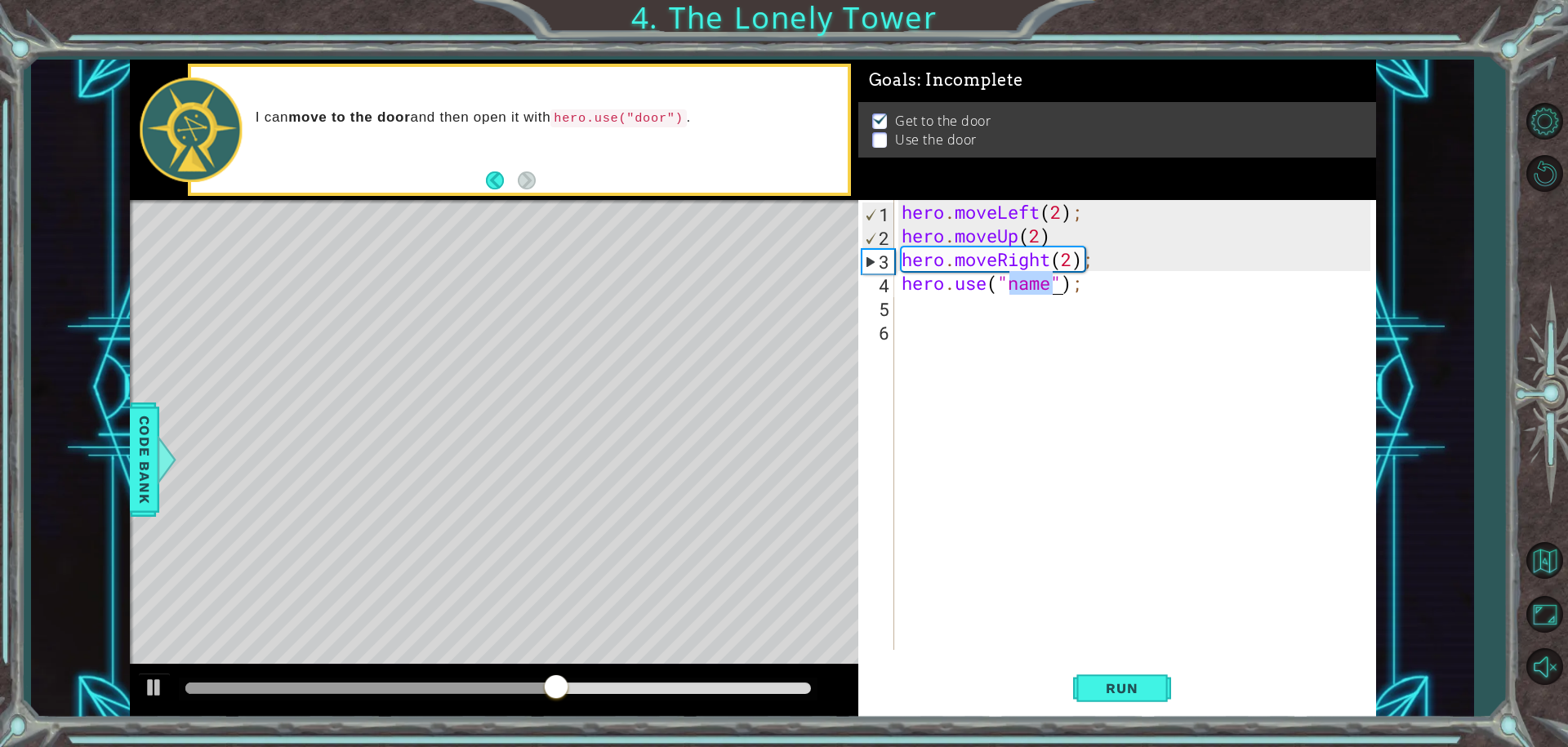
click at [1038, 283] on div "hero . moveLeft ( 2 ) ; hero . moveUp ( 2 ) hero . moveRight ( 2 ) ; hero . use…" at bounding box center [1134, 425] width 473 height 450
click at [1147, 696] on button "Run" at bounding box center [1122, 687] width 98 height 52
type textarea "hero.use(door);"
click at [1067, 663] on div "Run" at bounding box center [1123, 687] width 518 height 52
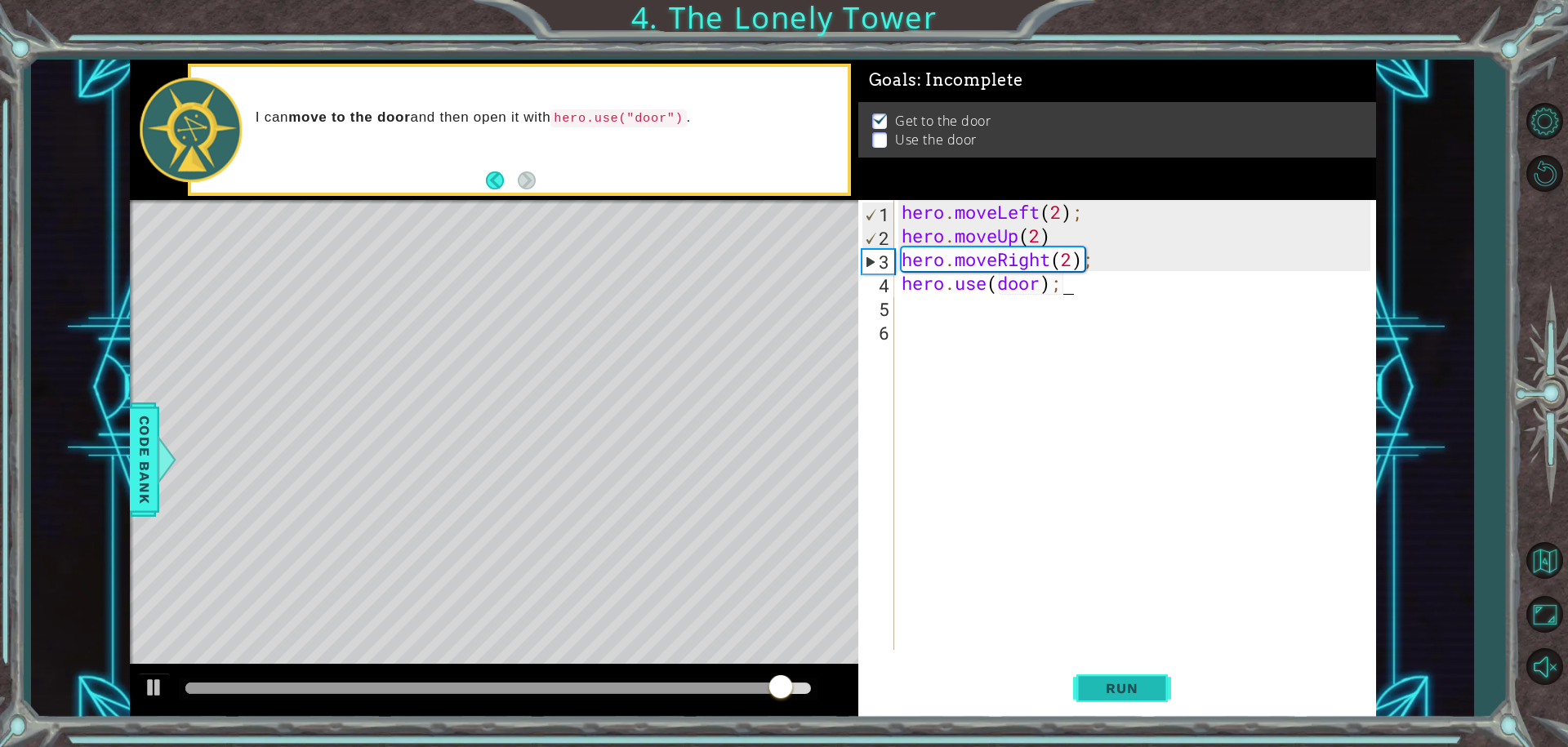
click at [1082, 669] on button "Run" at bounding box center [1122, 687] width 98 height 52
